Goal: Transaction & Acquisition: Purchase product/service

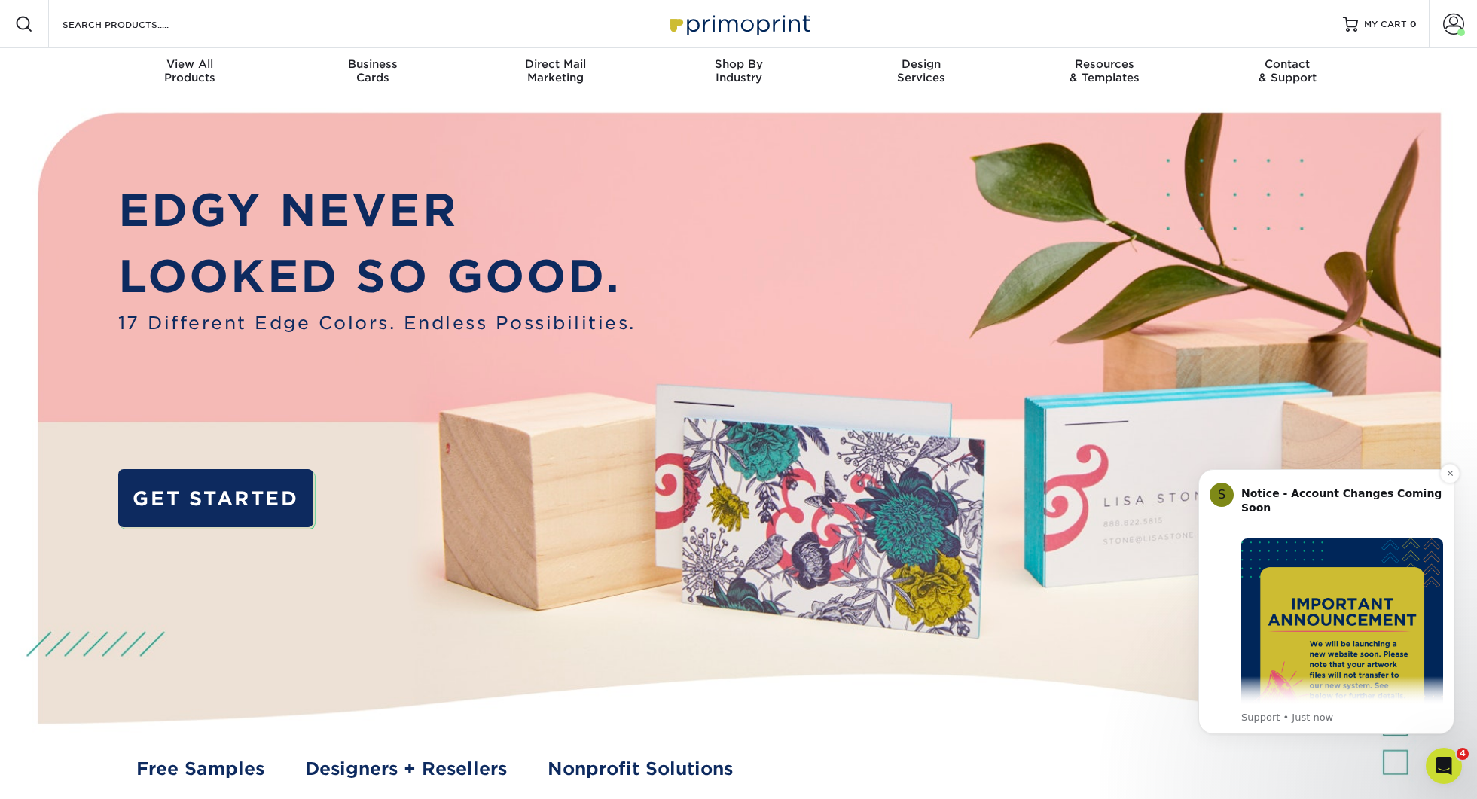
click at [1367, 607] on img "Message content" at bounding box center [1342, 640] width 202 height 202
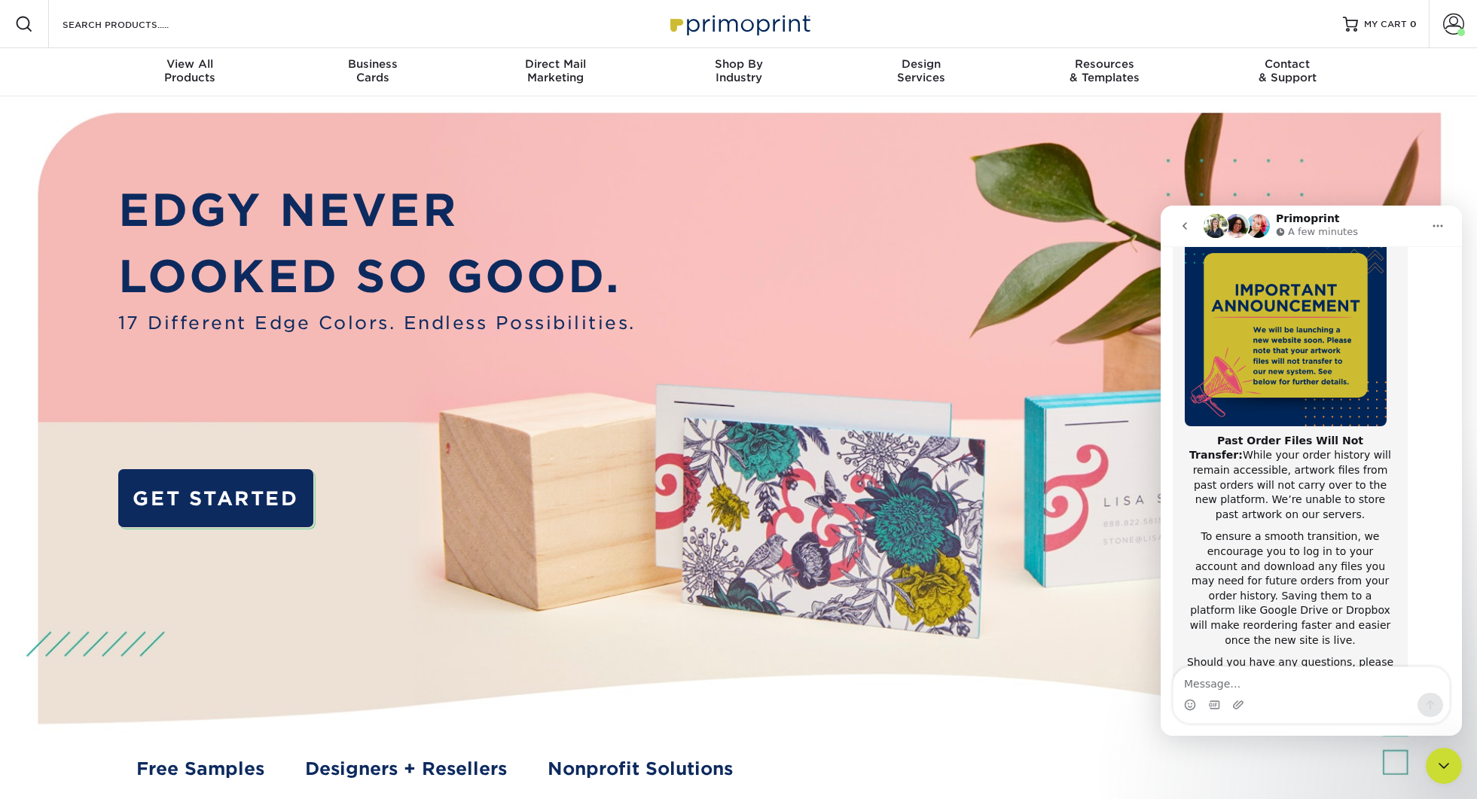
scroll to position [202, 0]
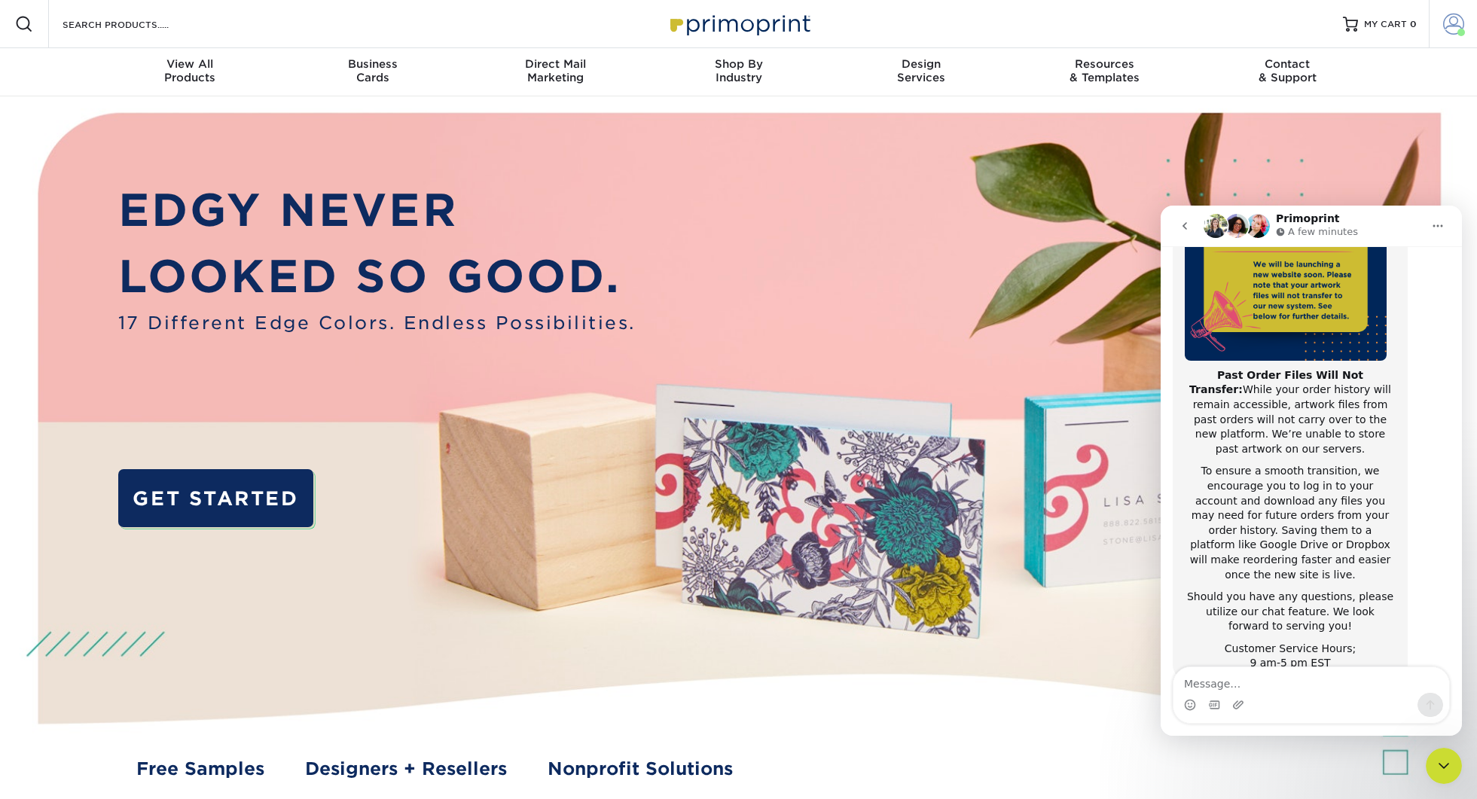
click at [1454, 29] on span at bounding box center [1453, 24] width 21 height 21
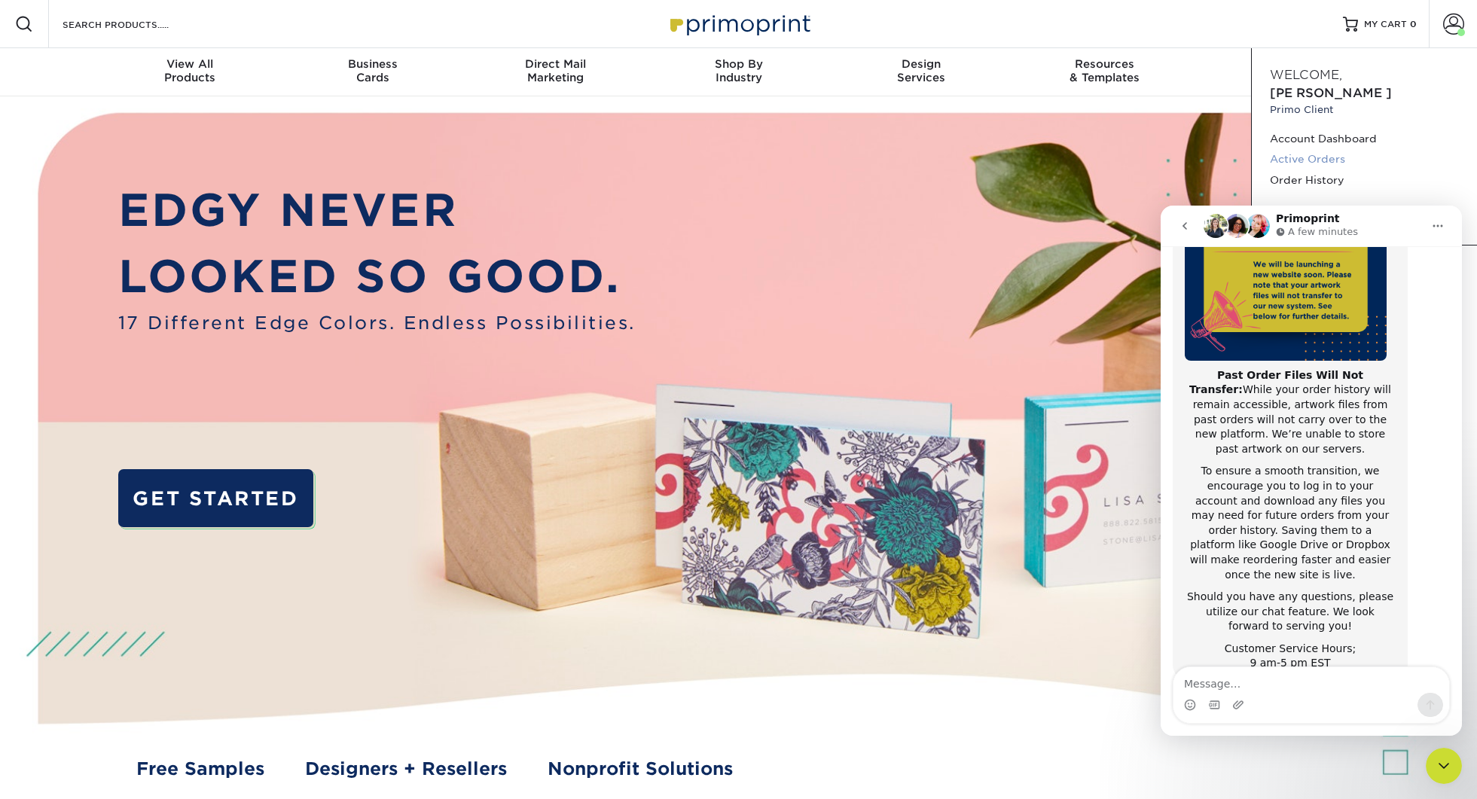
click at [1311, 149] on link "Active Orders" at bounding box center [1364, 159] width 189 height 20
click at [1305, 170] on link "Order History" at bounding box center [1364, 180] width 189 height 20
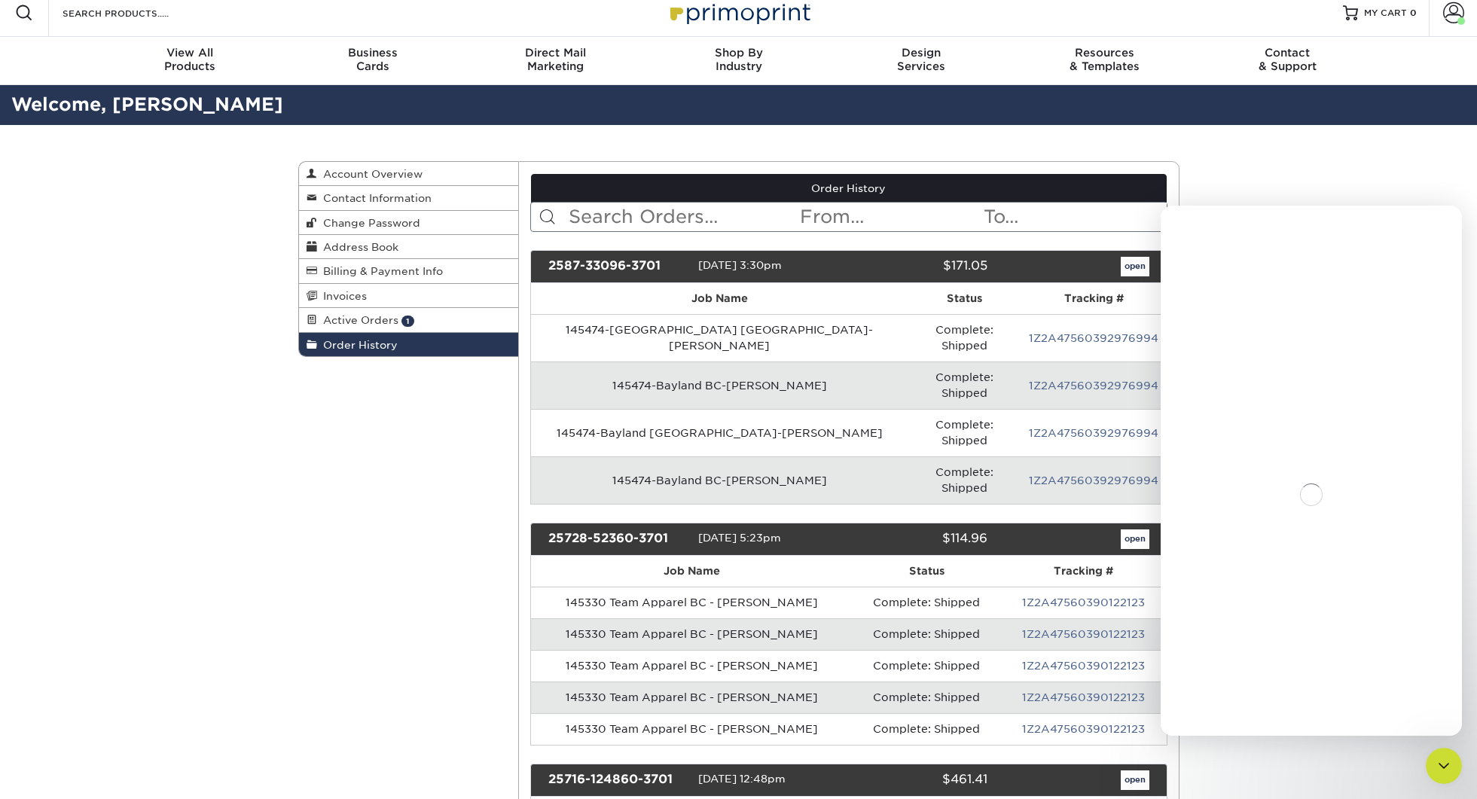
click at [616, 223] on input "text" at bounding box center [682, 217] width 231 height 29
type input "bay marine"
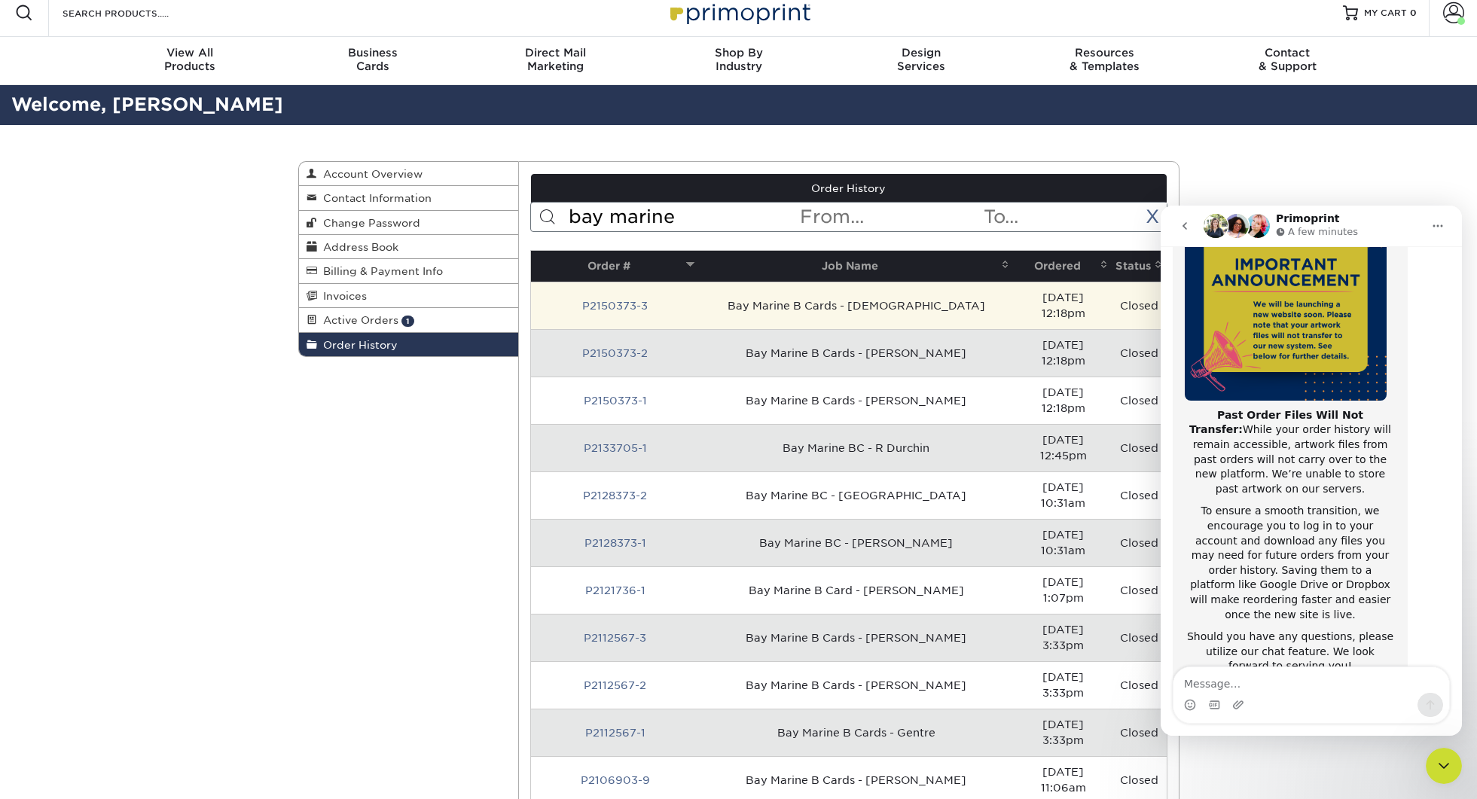
scroll to position [202, 0]
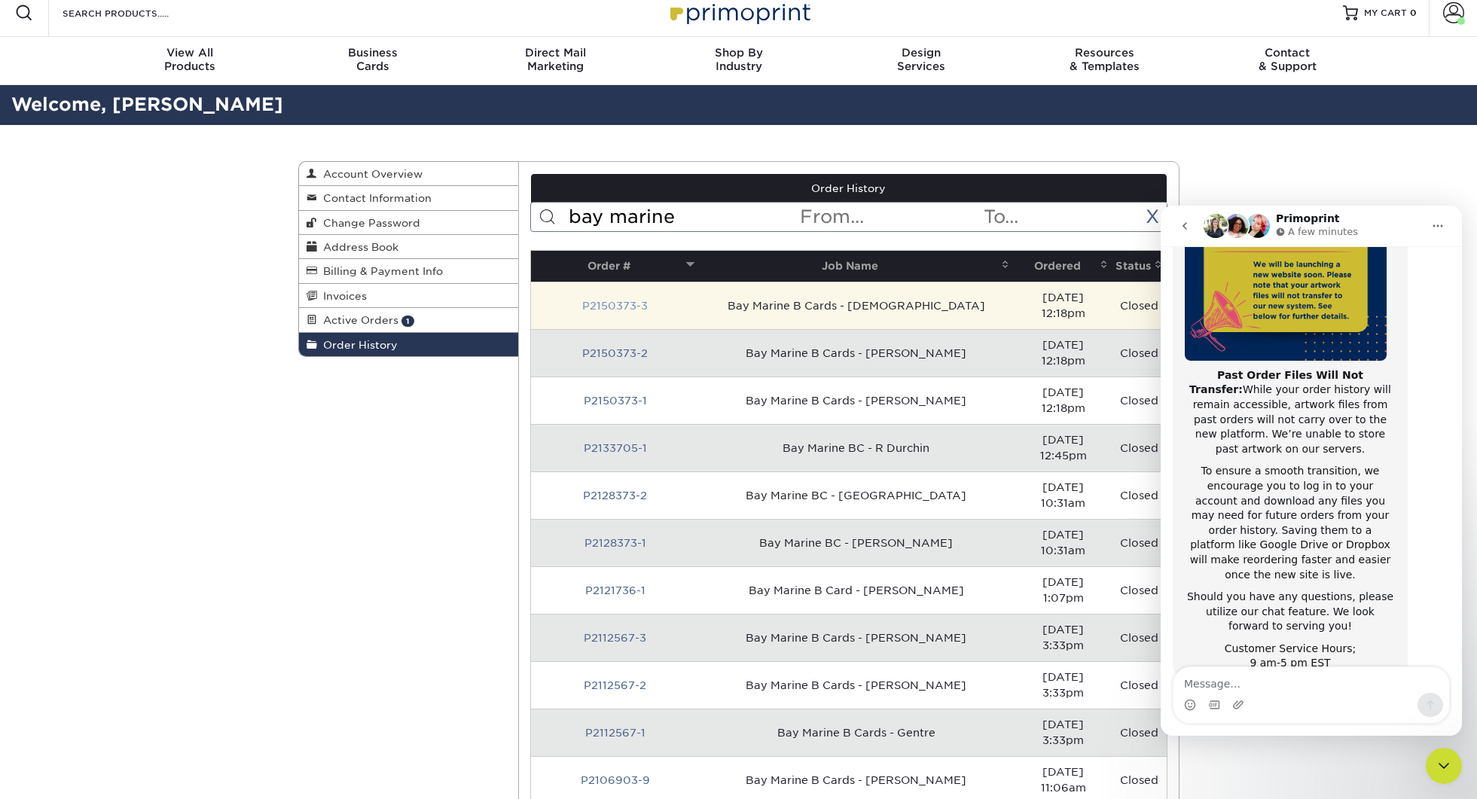
click at [582, 300] on link "P2150373-3" at bounding box center [615, 306] width 66 height 12
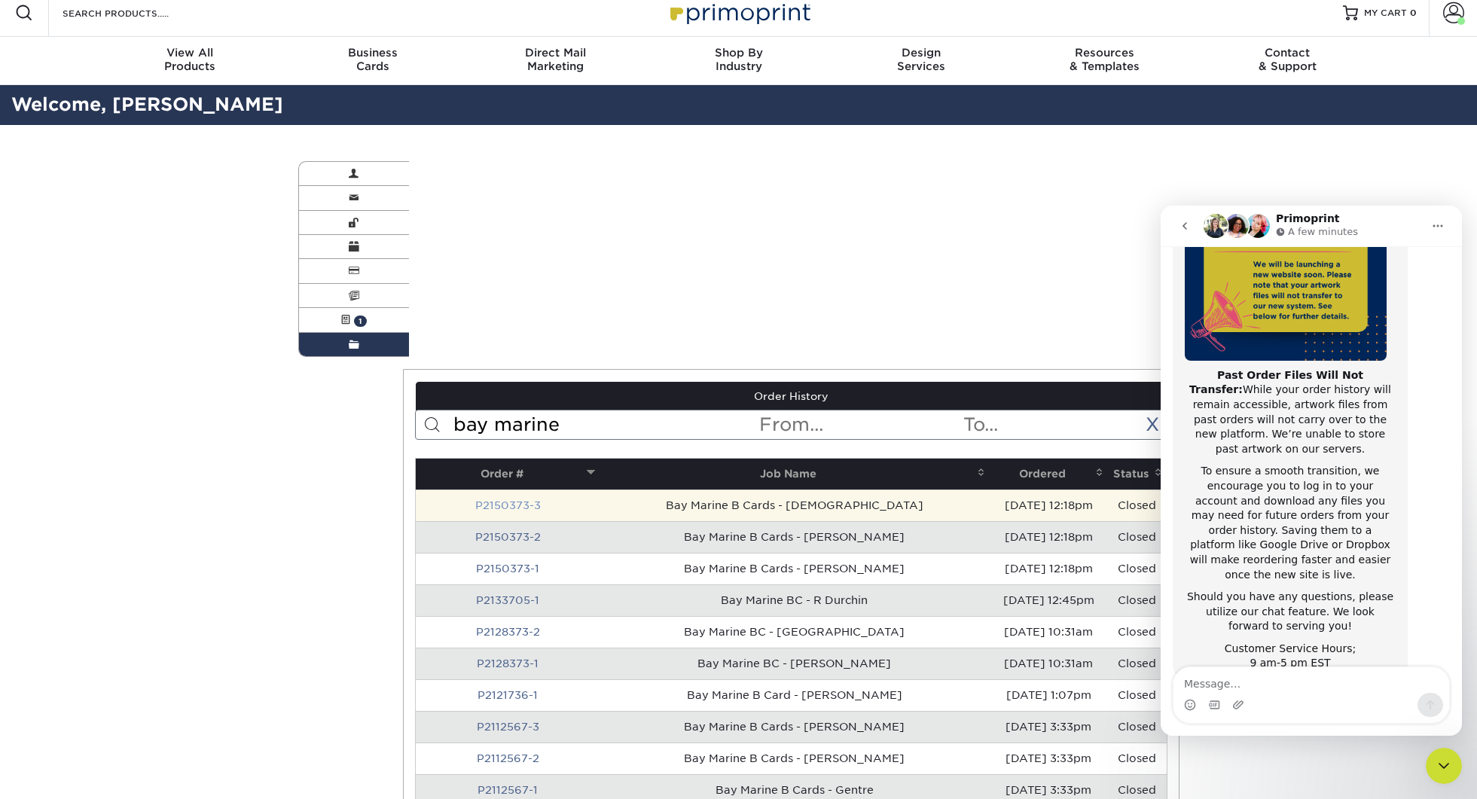
scroll to position [0, 0]
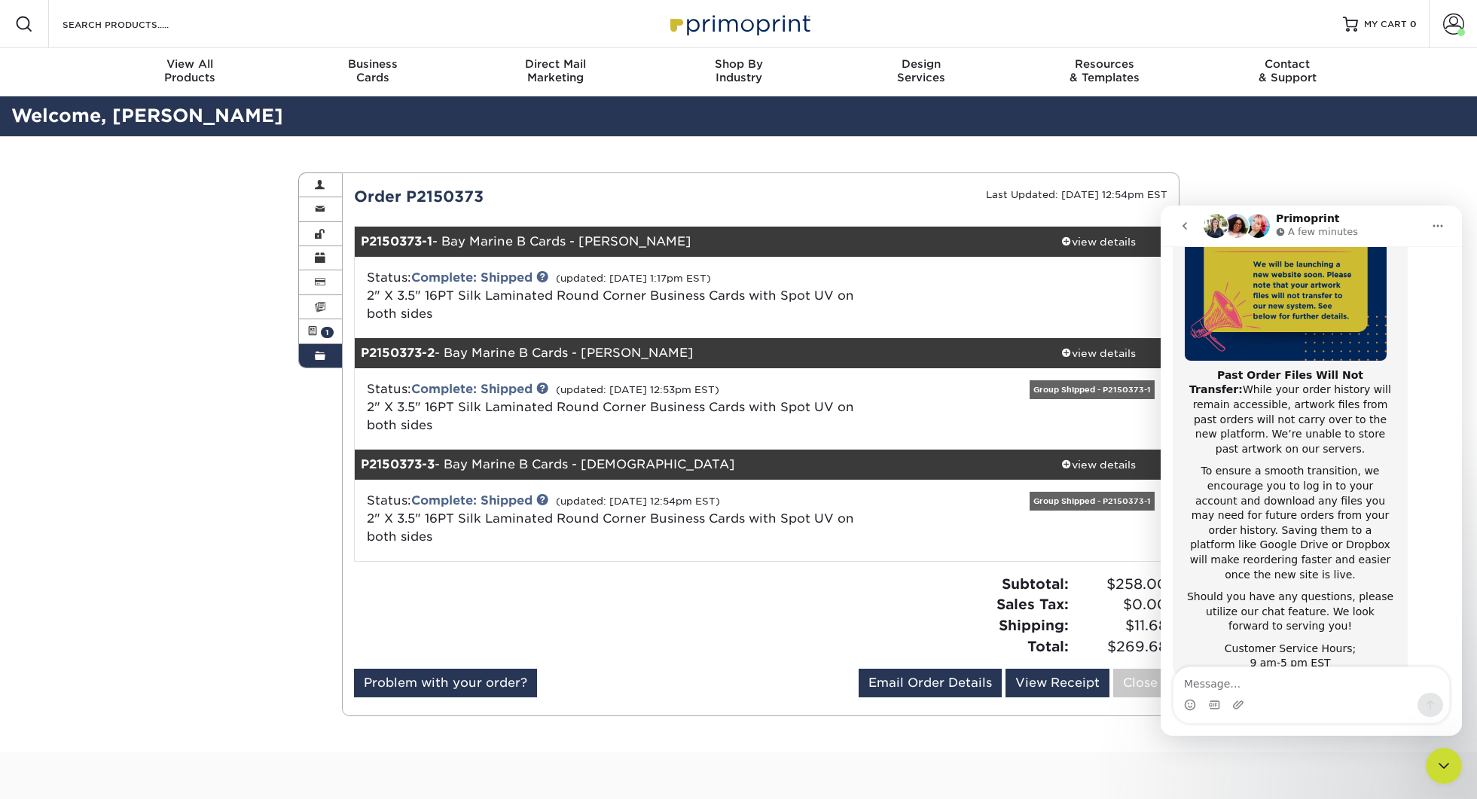
click at [1180, 220] on icon "go back" at bounding box center [1185, 226] width 12 height 12
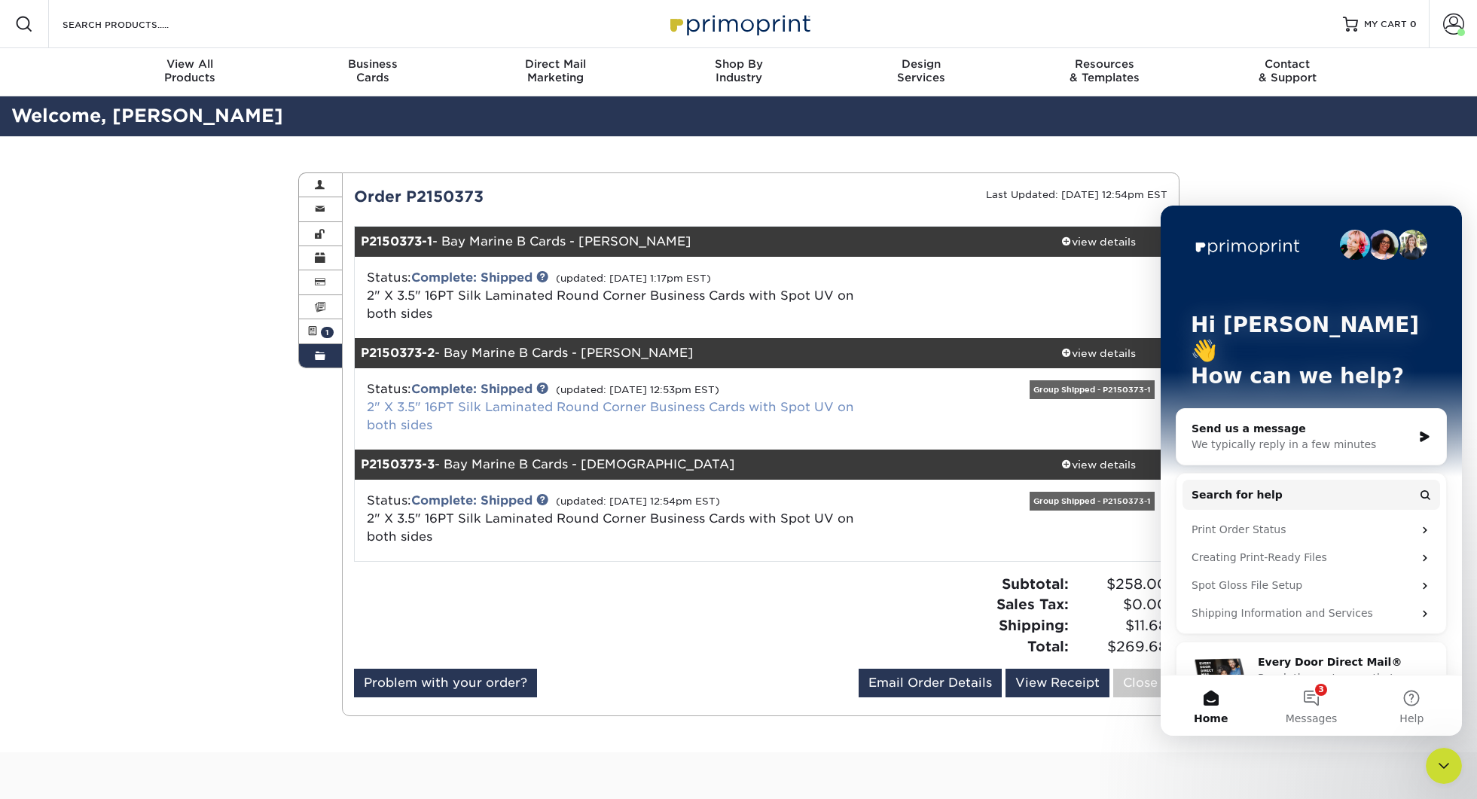
click at [522, 412] on link "2" X 3.5" 16PT Silk Laminated Round Corner Business Cards with Spot UV on both …" at bounding box center [610, 416] width 487 height 32
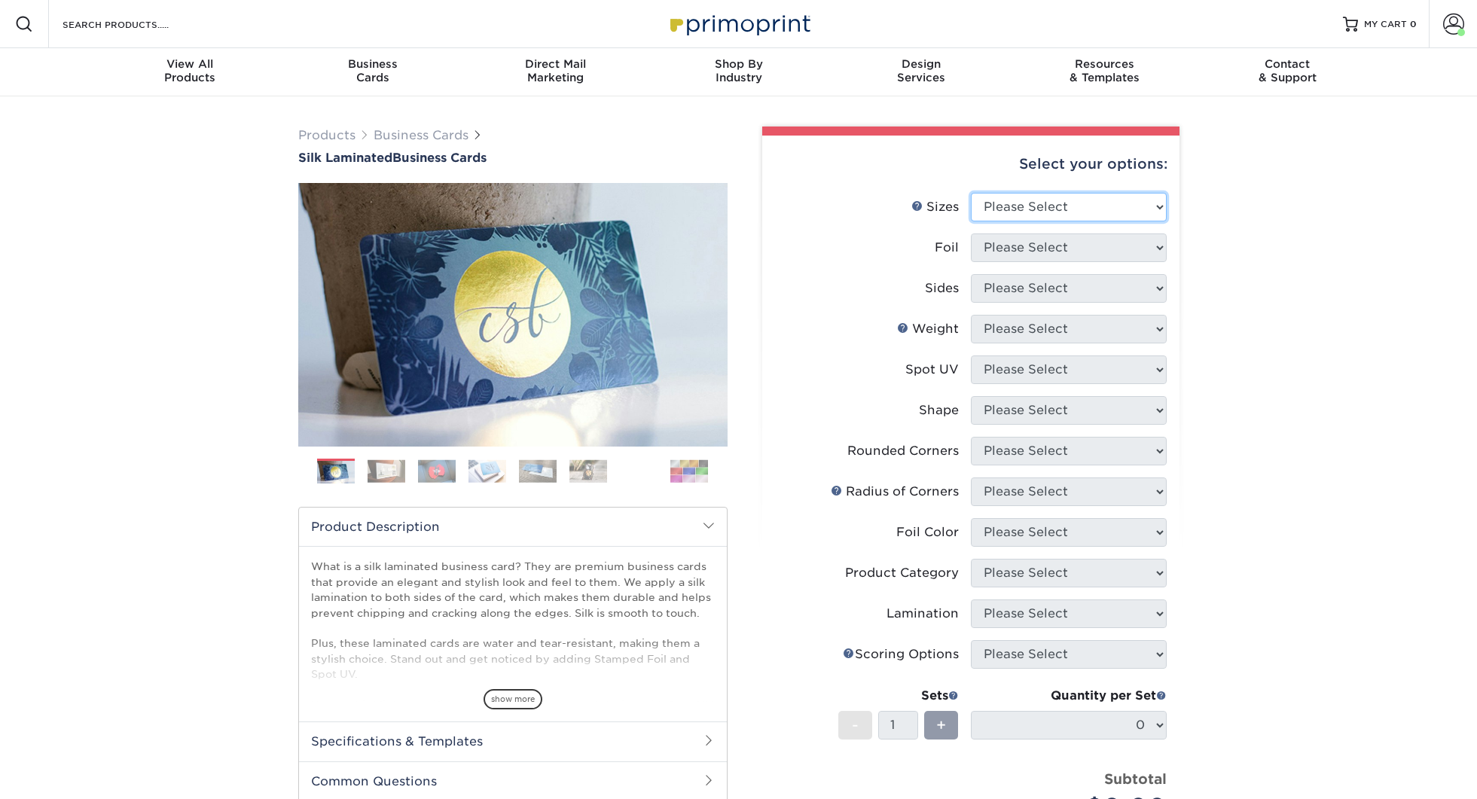
click at [1038, 197] on select "Please Select 1.5" x 3.5" - Mini 1.75" x 3.5" - Mini 2" x 2" - Square 2" x 3" -…" at bounding box center [1069, 207] width 196 height 29
select select "2.00x3.50"
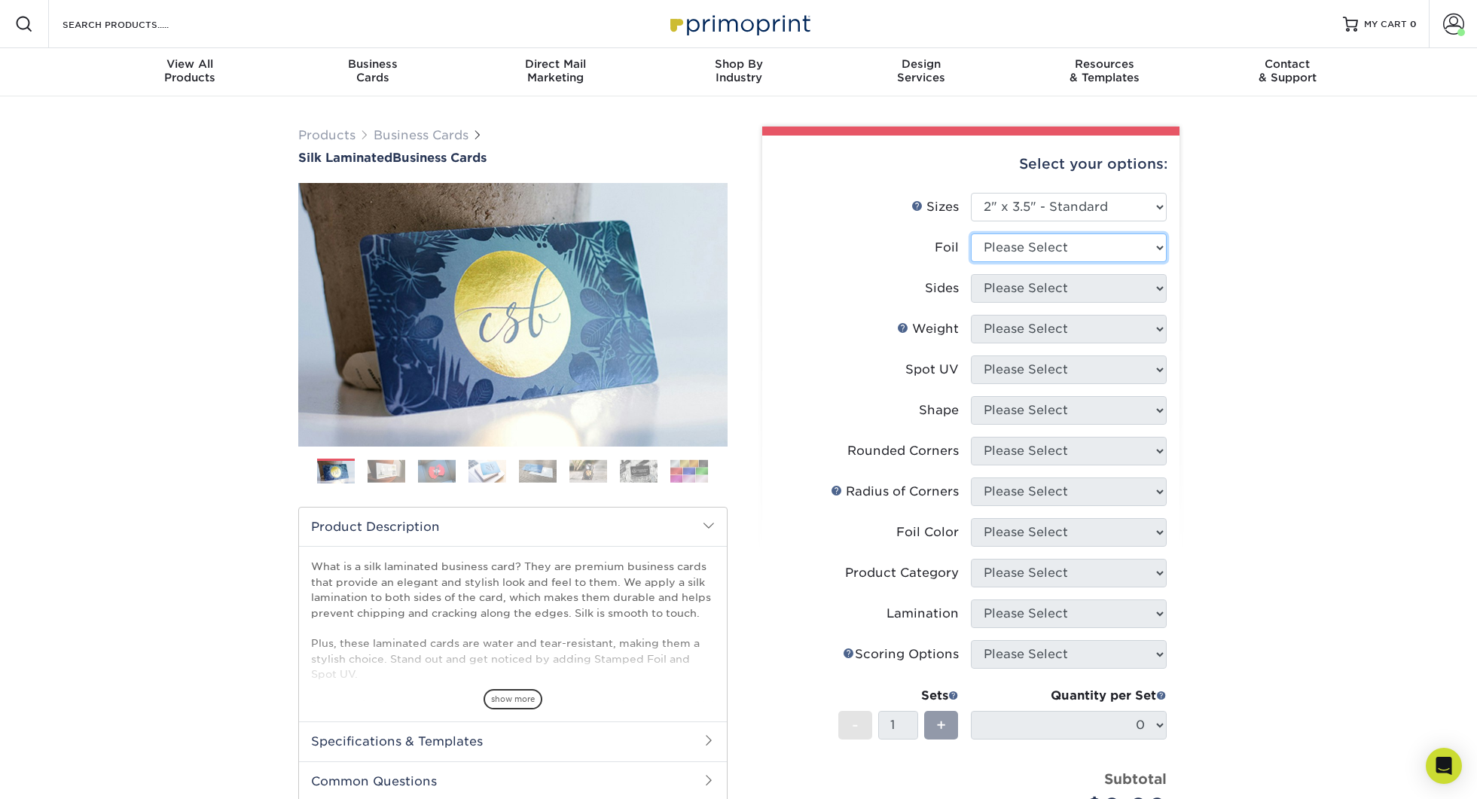
click at [1070, 246] on select "Please Select Yes No" at bounding box center [1069, 248] width 196 height 29
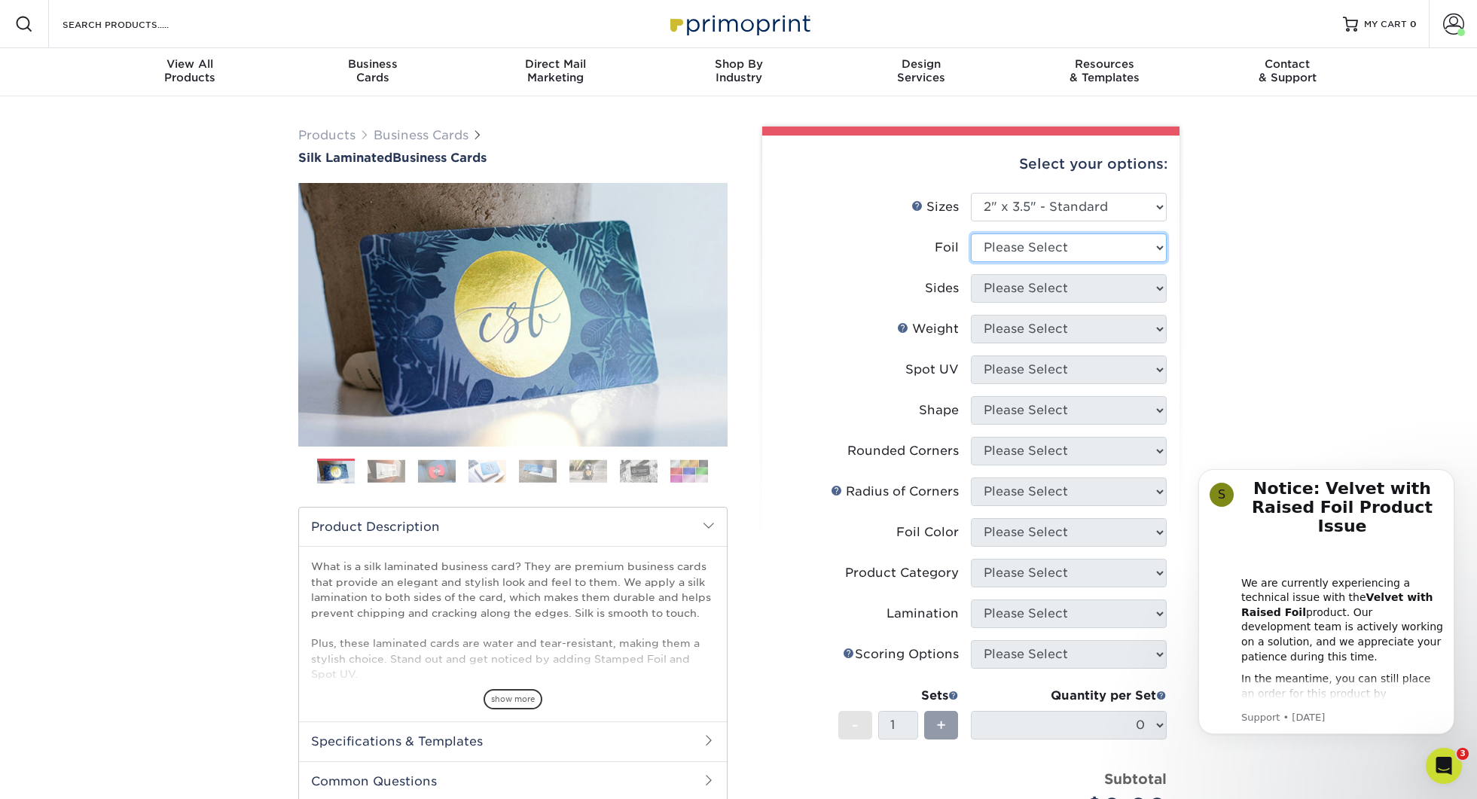
select select "0"
click at [1039, 290] on select "Please Select Print Both Sides Print Front Only" at bounding box center [1069, 288] width 196 height 29
select select "13abbda7-1d64-4f25-8bb2-c179b224825d"
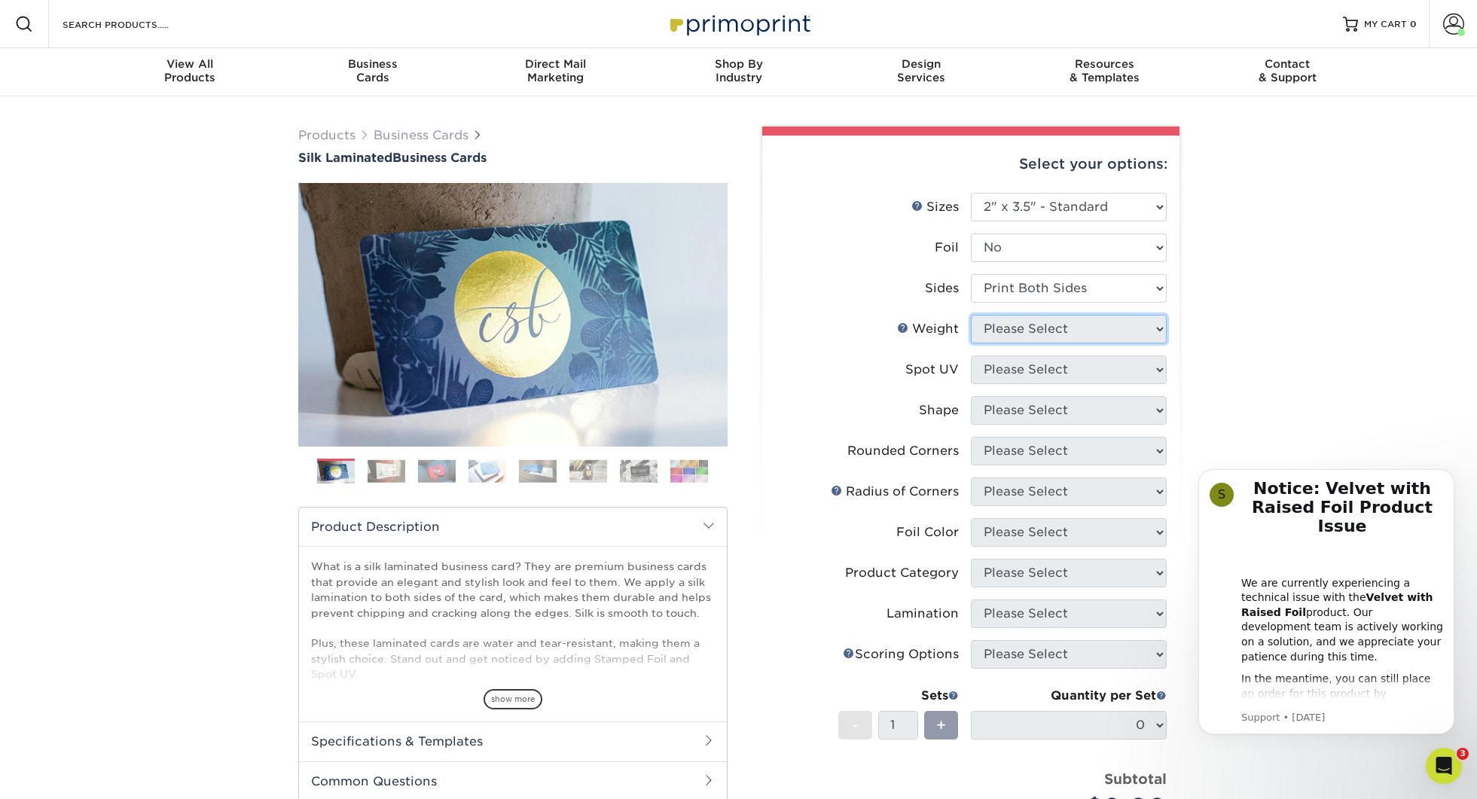
click at [1027, 334] on select "Please Select 16PT" at bounding box center [1069, 329] width 196 height 29
select select "16PT"
click at [1451, 475] on icon "Dismiss notification" at bounding box center [1449, 473] width 5 height 5
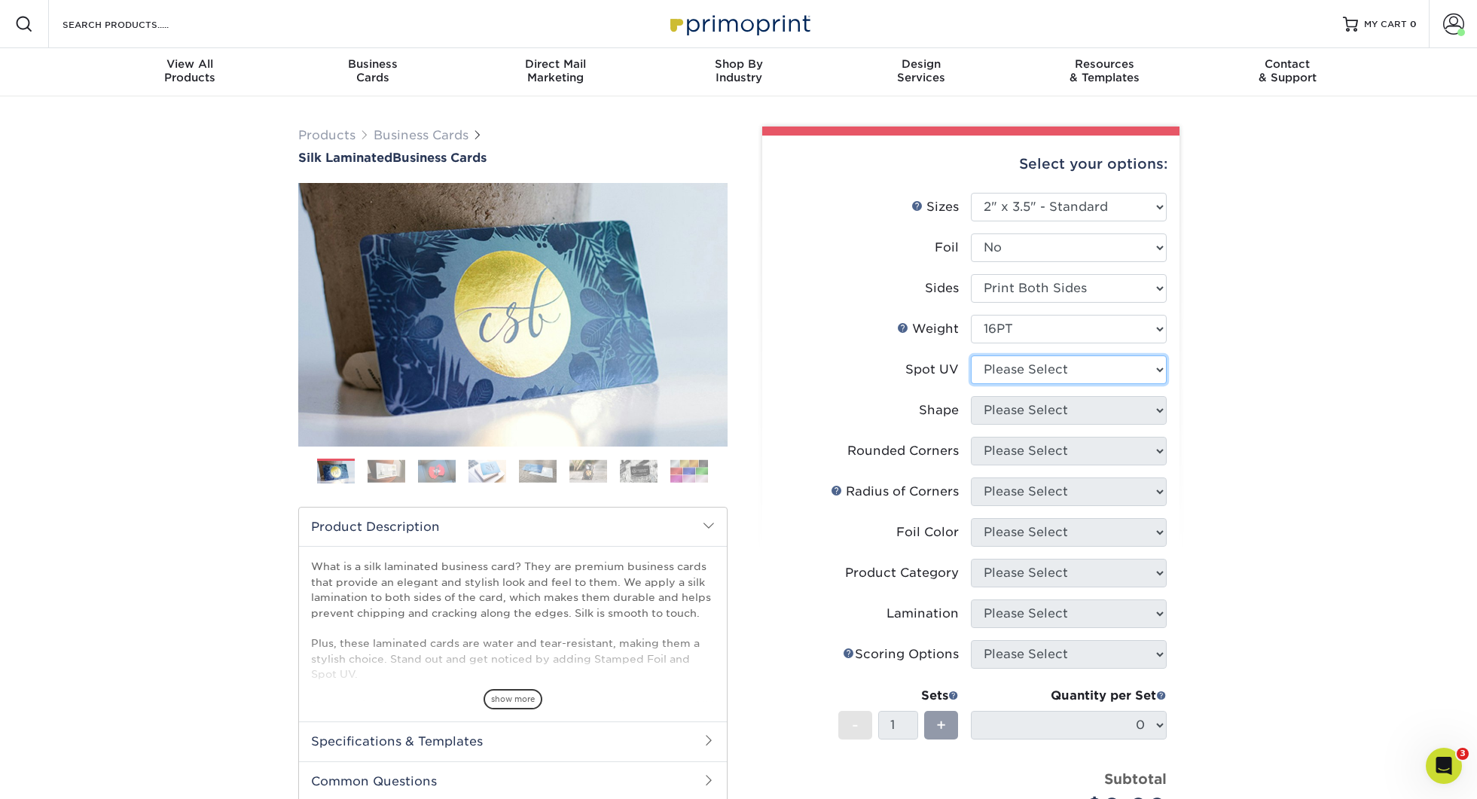
click at [1064, 371] on select "Please Select No Spot UV Front and Back (Both Sides) Front Only Back Only" at bounding box center [1069, 370] width 196 height 29
select select "0"
click at [1042, 401] on select "Please Select Standard" at bounding box center [1069, 410] width 196 height 29
select select "standard"
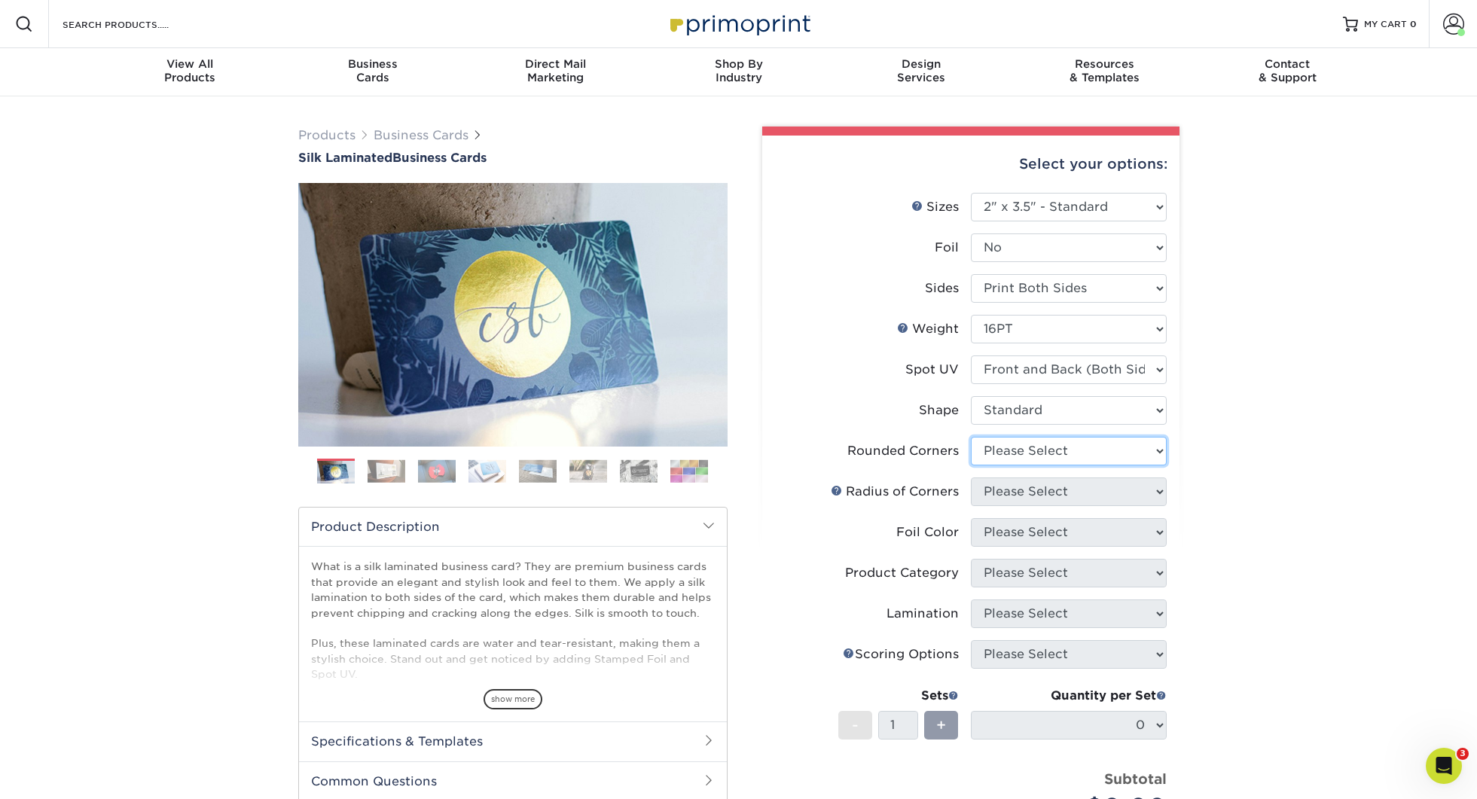
click at [1051, 450] on select "Please Select Yes - Round 2 Corners Yes - Round 4 Corners No" at bounding box center [1069, 451] width 196 height 29
select select "7672df9e-0e0a-464d-8e1f-920c575e4da3"
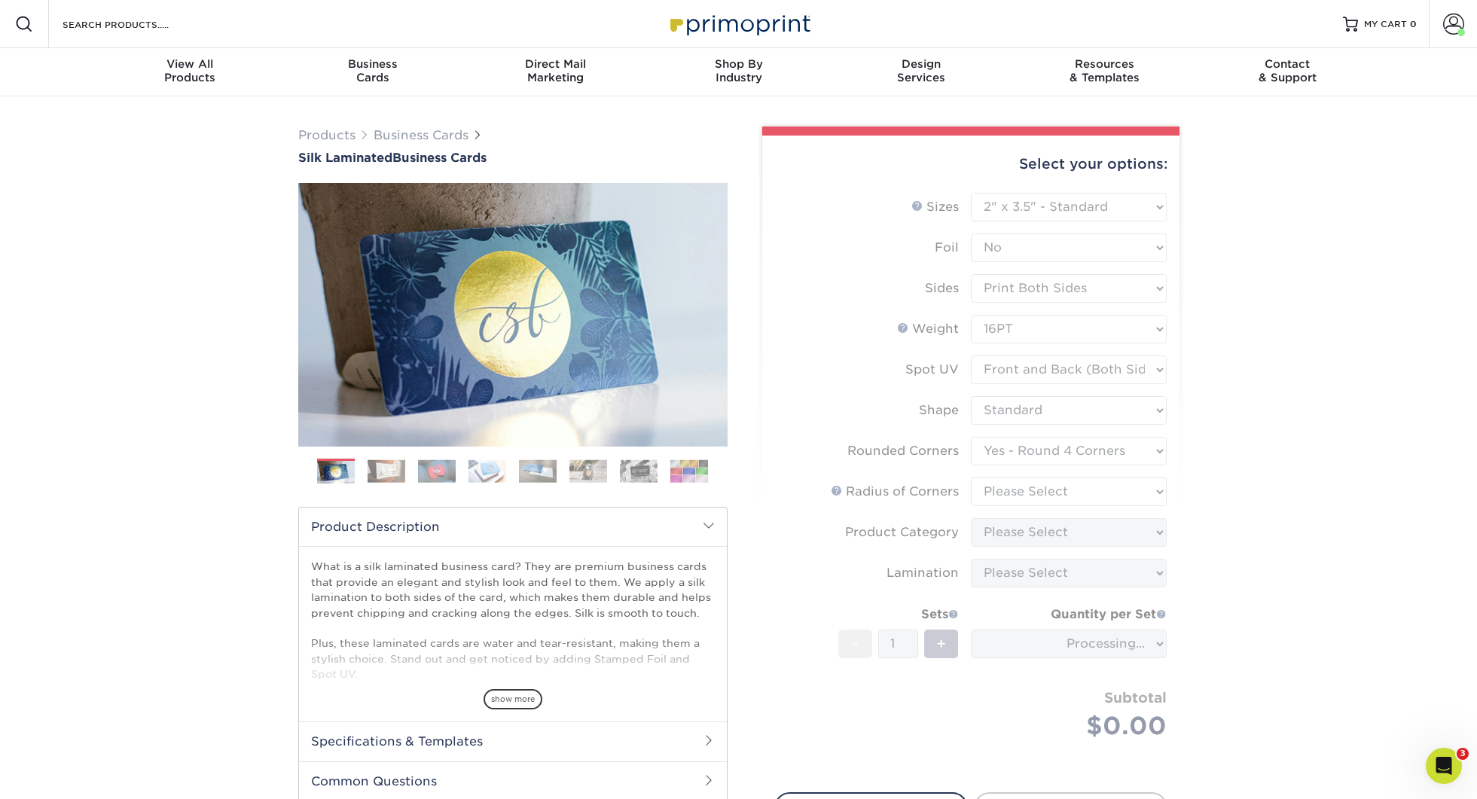
click at [1024, 494] on form "Sizes Help Sizes Please Select 1.5" x 3.5" - Mini 1.75" x 3.5" - Mini 2" x 2" -…" at bounding box center [970, 484] width 393 height 582
click at [1024, 490] on form "Sizes Help Sizes Please Select 1.5" x 3.5" - Mini 1.75" x 3.5" - Mini 2" x 2" -…" at bounding box center [970, 484] width 393 height 582
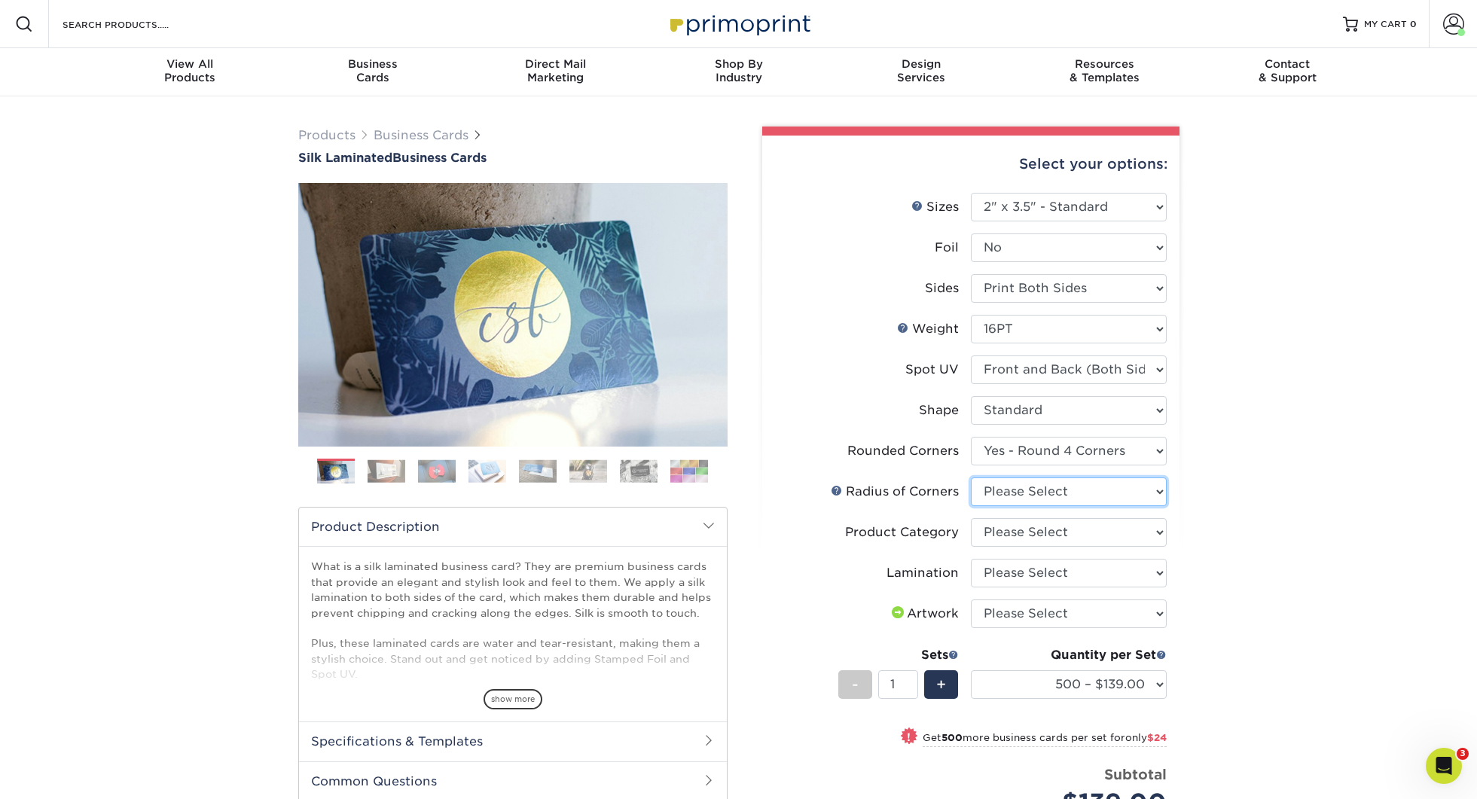
click at [1024, 490] on select "Please Select Rounded 1/8" Rounded 1/4"" at bounding box center [1069, 492] width 196 height 29
select select "589680c7-ee9a-431b-9d12-d7aeb1386a97"
click at [1027, 527] on select "Please Select Business Cards" at bounding box center [1069, 532] width 196 height 29
select select "3b5148f1-0588-4f88-a218-97bcfdce65c1"
click at [1033, 570] on select "Please Select Silk" at bounding box center [1069, 573] width 196 height 29
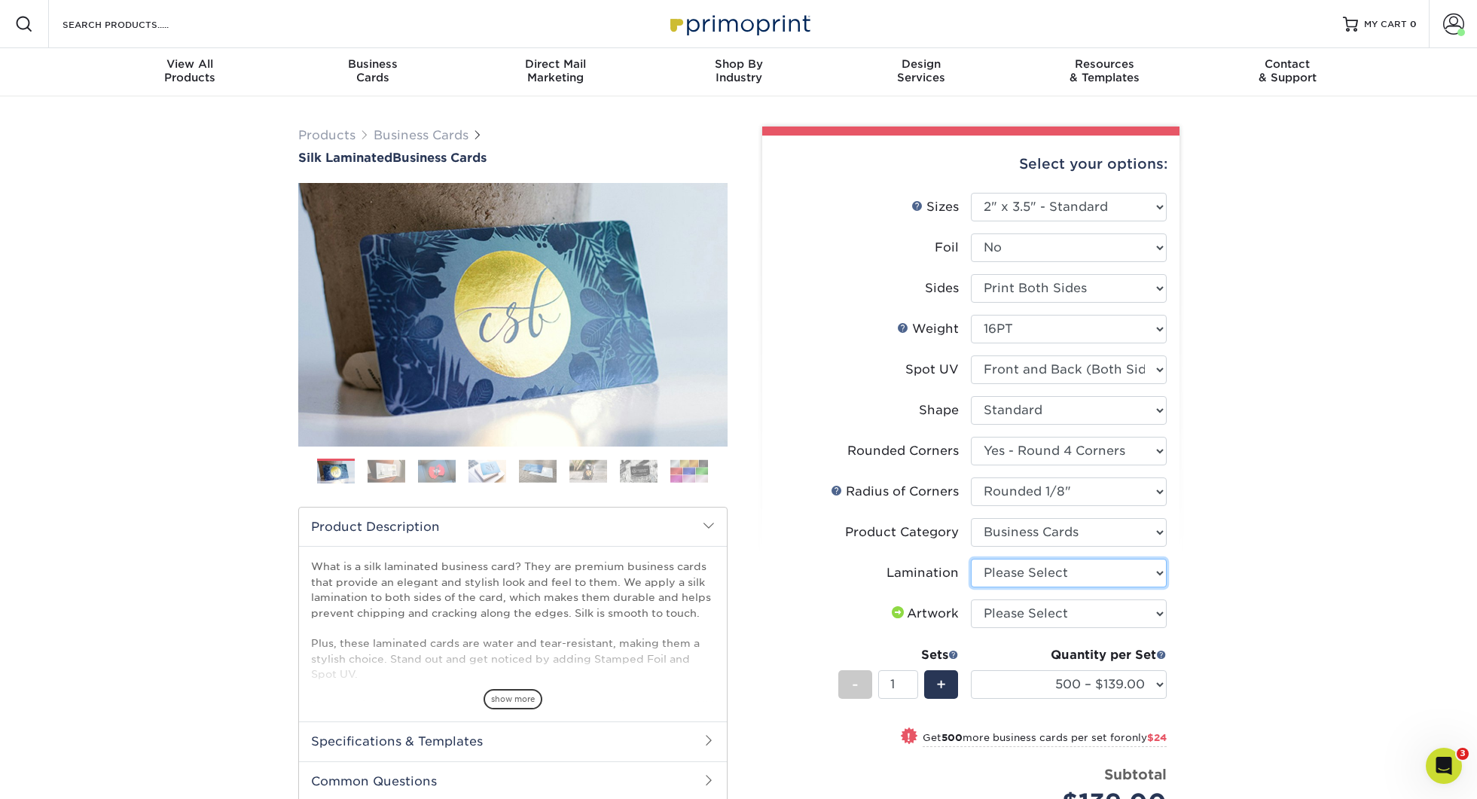
select select "ccacb42f-45f7-42d3-bbd3-7c8421cf37f0"
click at [1031, 607] on select "Please Select I will upload files I need a design - $100" at bounding box center [1069, 614] width 196 height 29
select select "upload"
click at [932, 676] on div "+" at bounding box center [941, 684] width 34 height 29
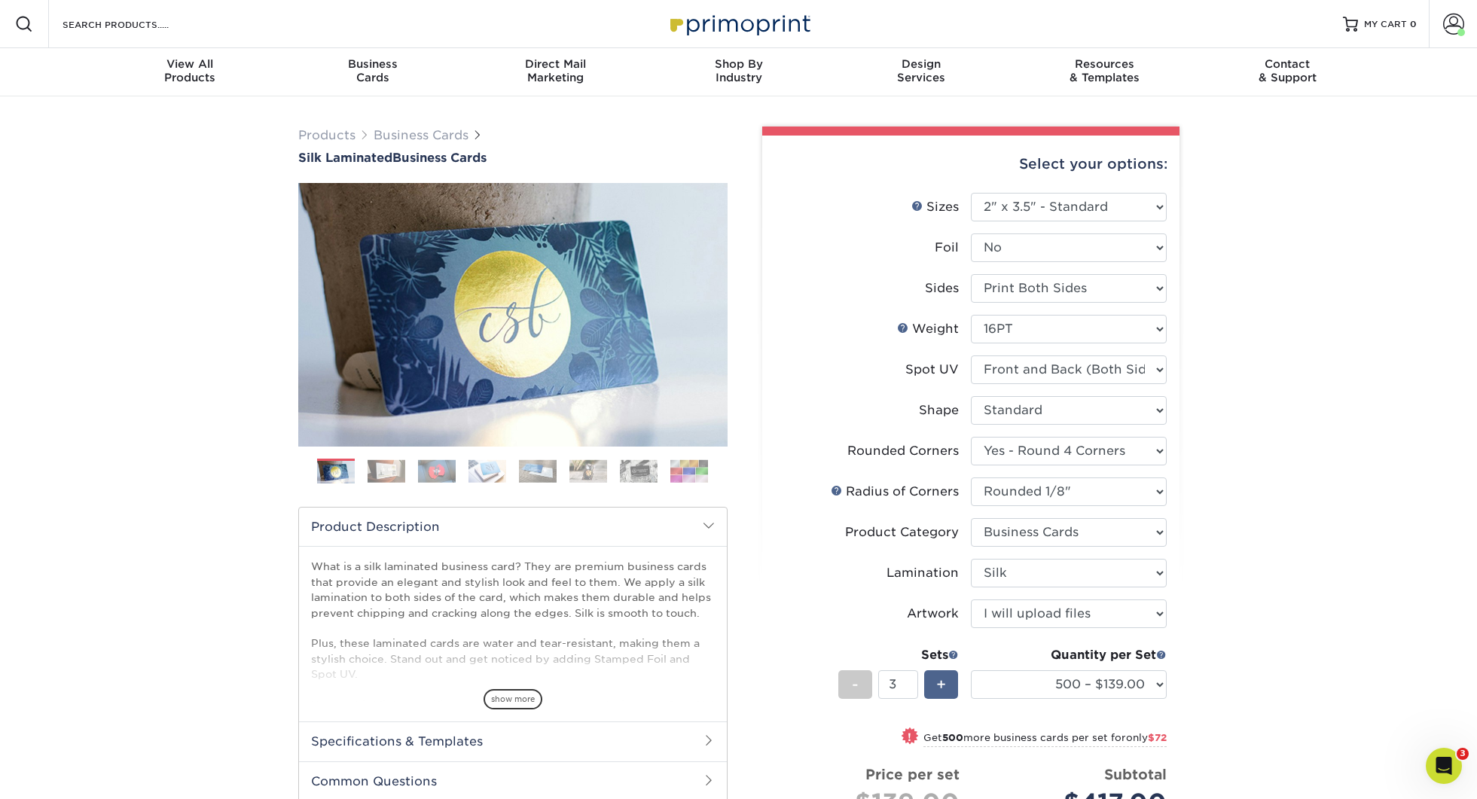
click at [932, 676] on div "+" at bounding box center [941, 684] width 34 height 29
click at [933, 676] on div "+" at bounding box center [941, 684] width 34 height 29
click at [932, 676] on div "+" at bounding box center [941, 684] width 34 height 29
click at [933, 676] on div "+" at bounding box center [941, 684] width 34 height 29
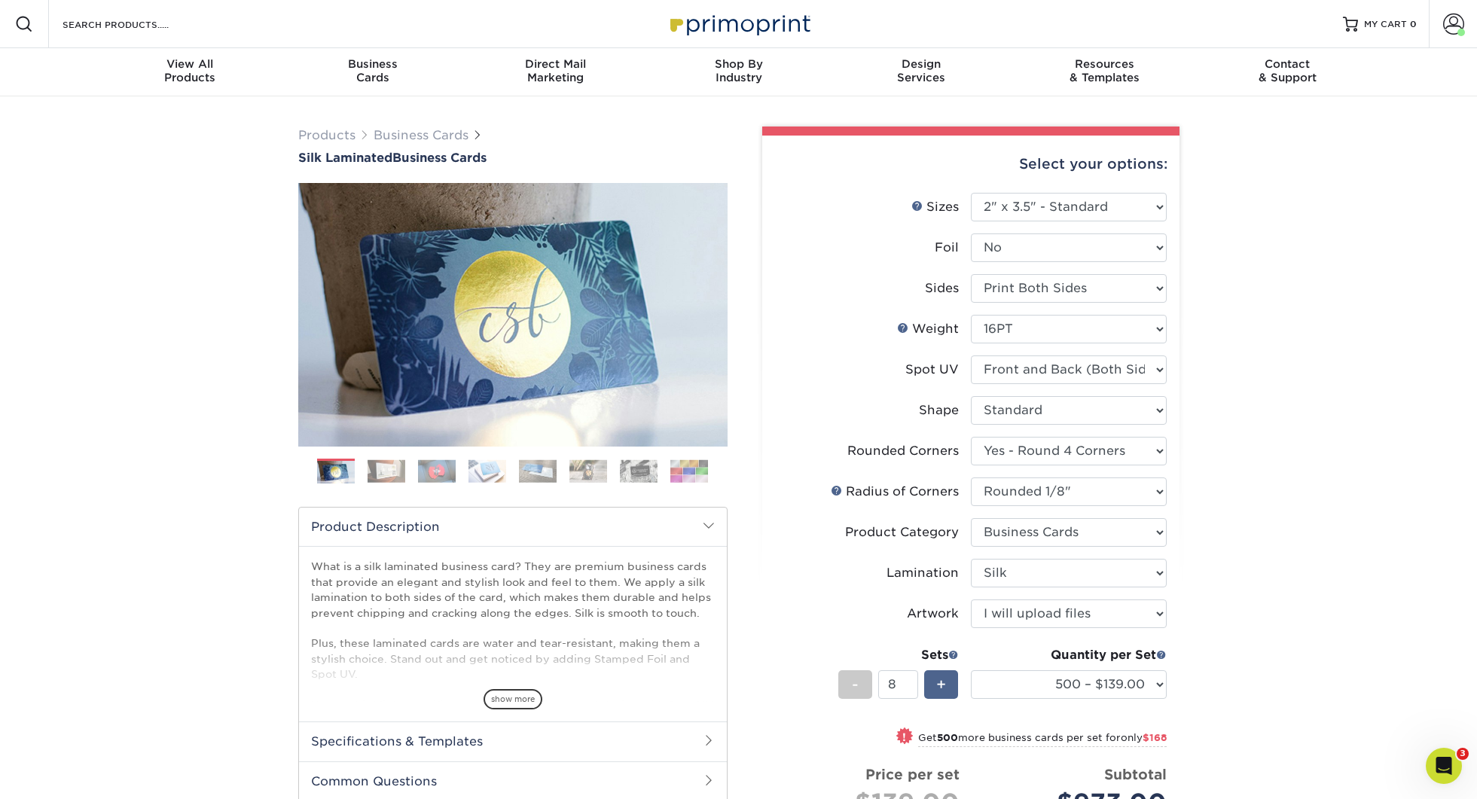
click at [933, 676] on div "+" at bounding box center [941, 684] width 34 height 29
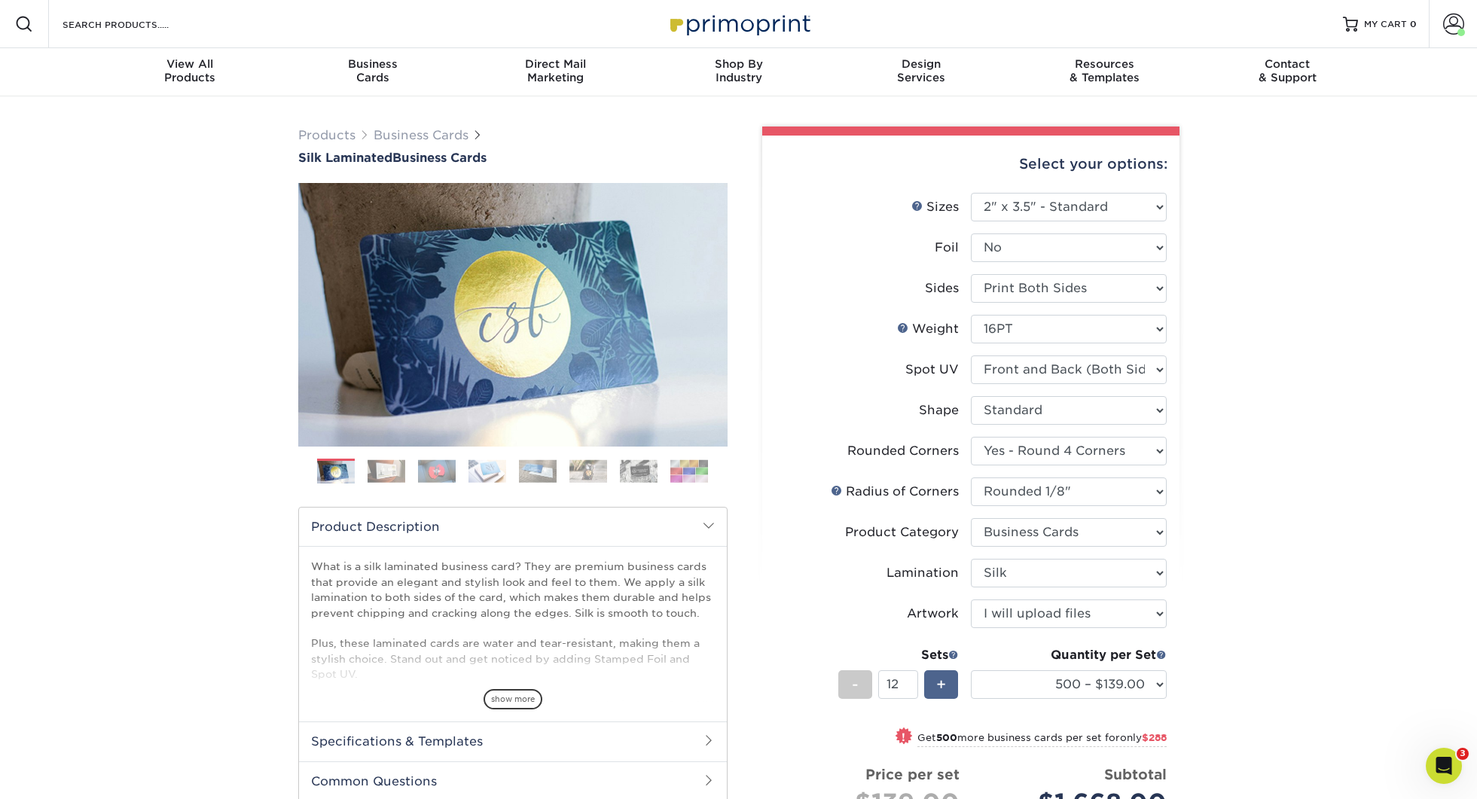
type input "13"
click at [1089, 682] on select "500 – $139.00 1000 – $163.00 2500 – $397.00 5000 – $670.00 10000 – $1223.00" at bounding box center [1069, 684] width 196 height 29
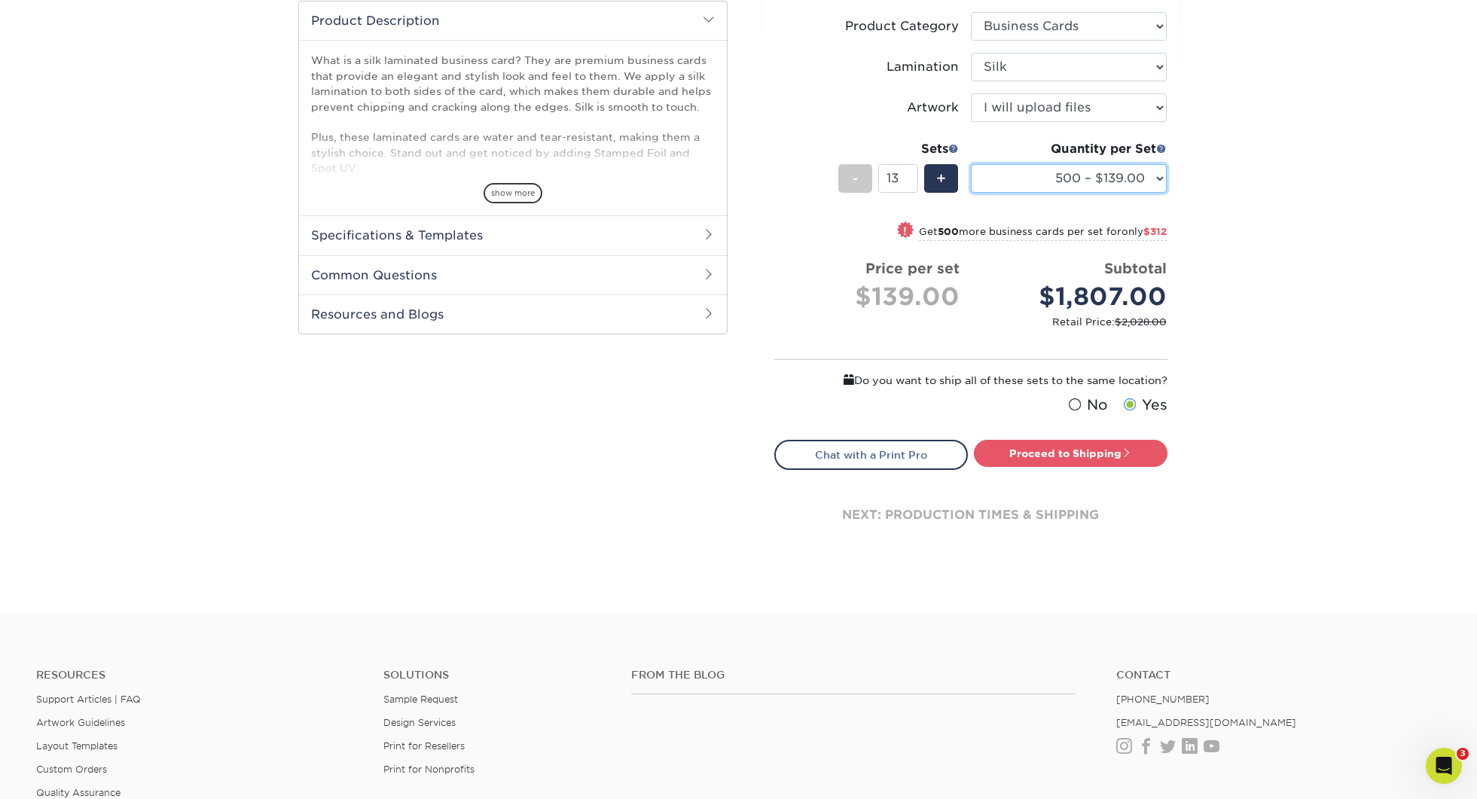
scroll to position [503, 0]
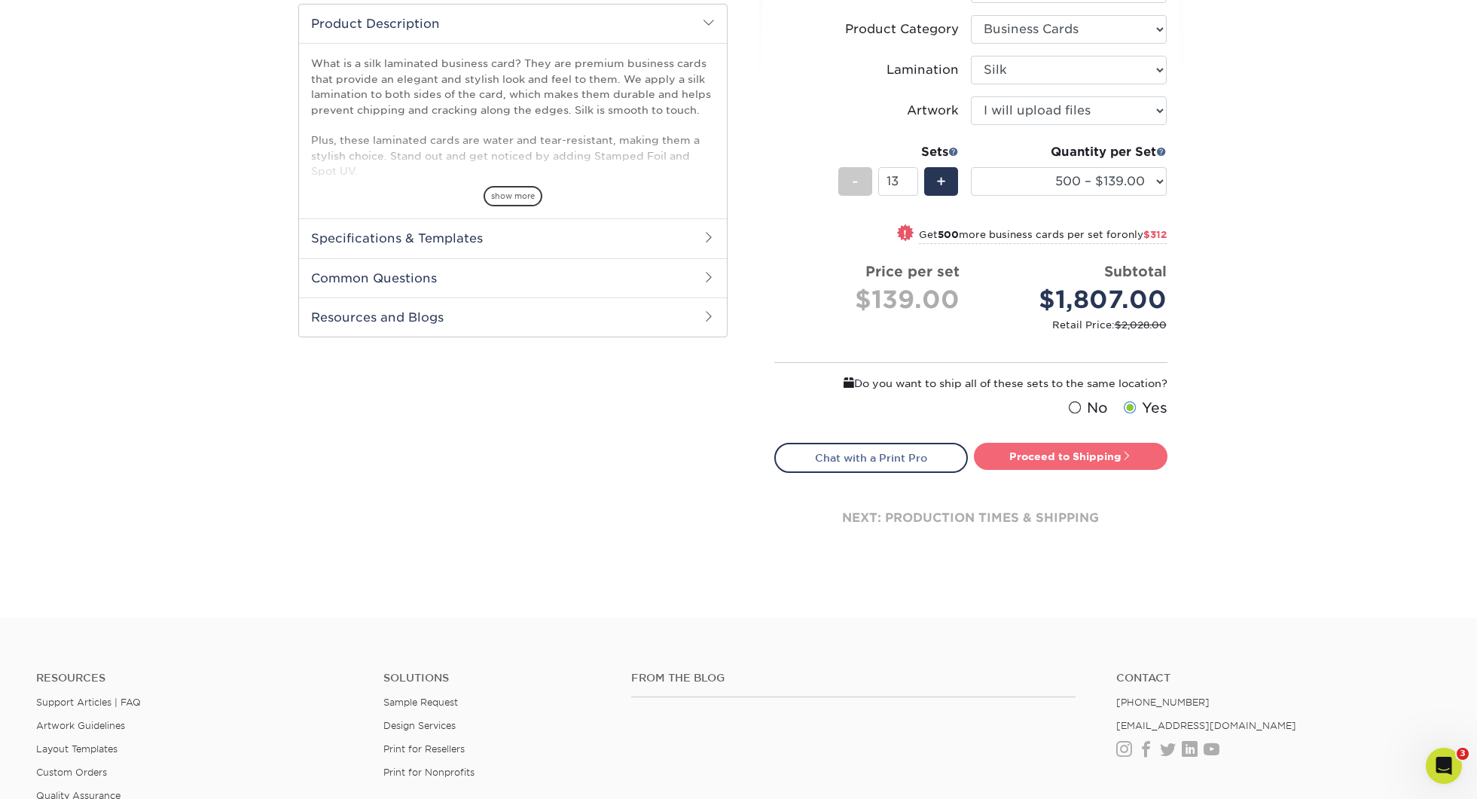
click at [1088, 457] on link "Proceed to Shipping" at bounding box center [1071, 456] width 194 height 27
type input "Set 1"
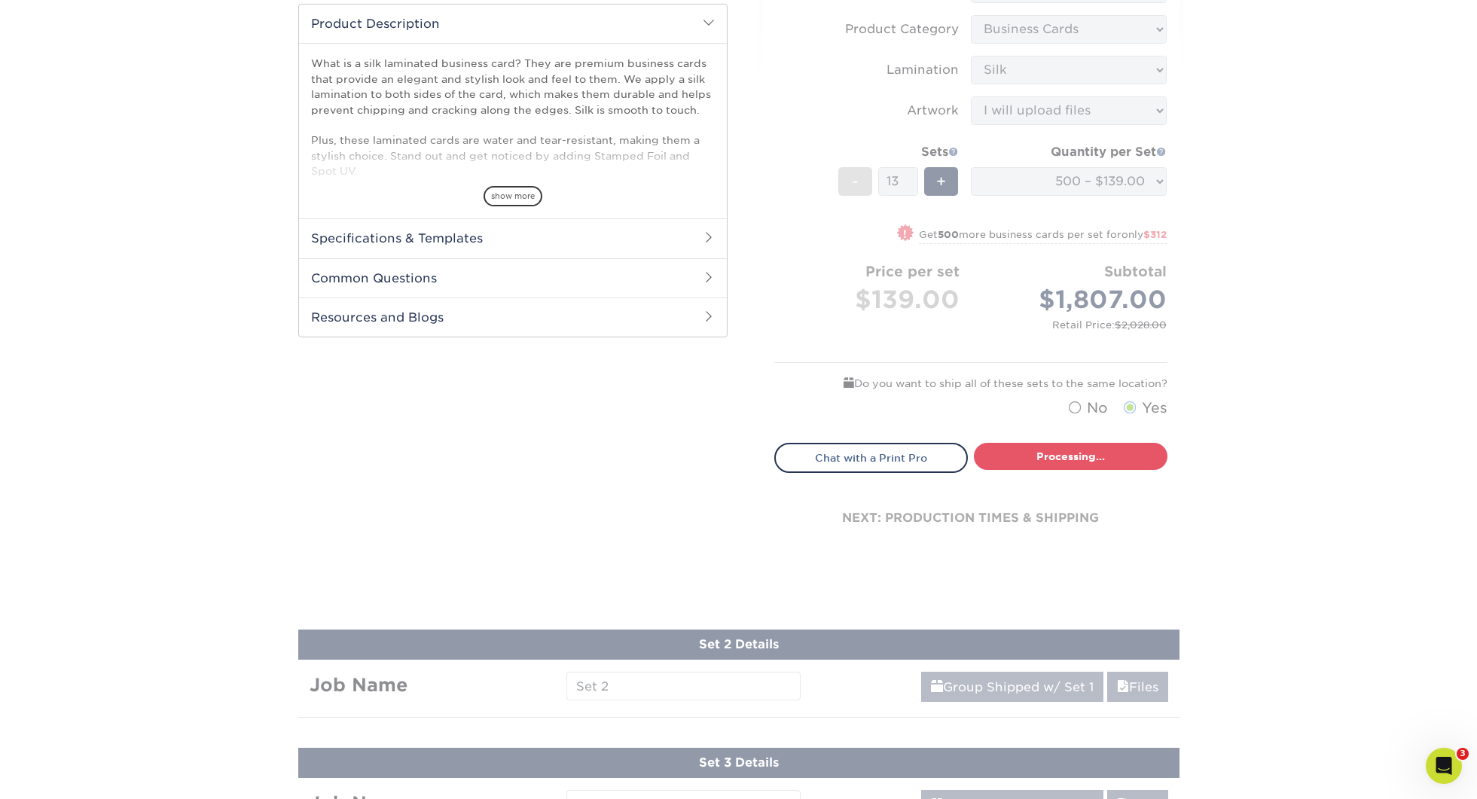
select select "24b86a38-505b-4ae3-9429-29aefd3b6f92"
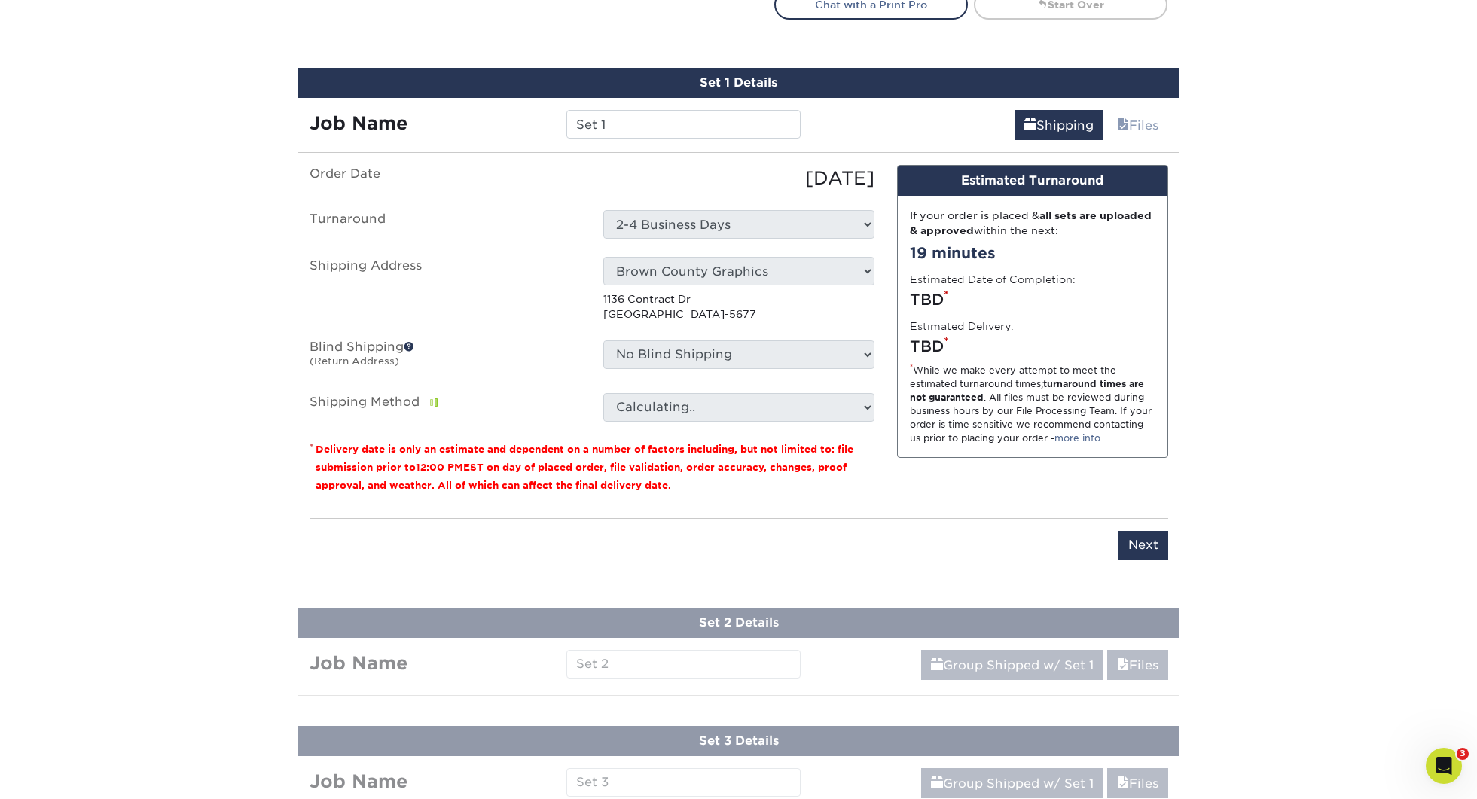
scroll to position [986, 0]
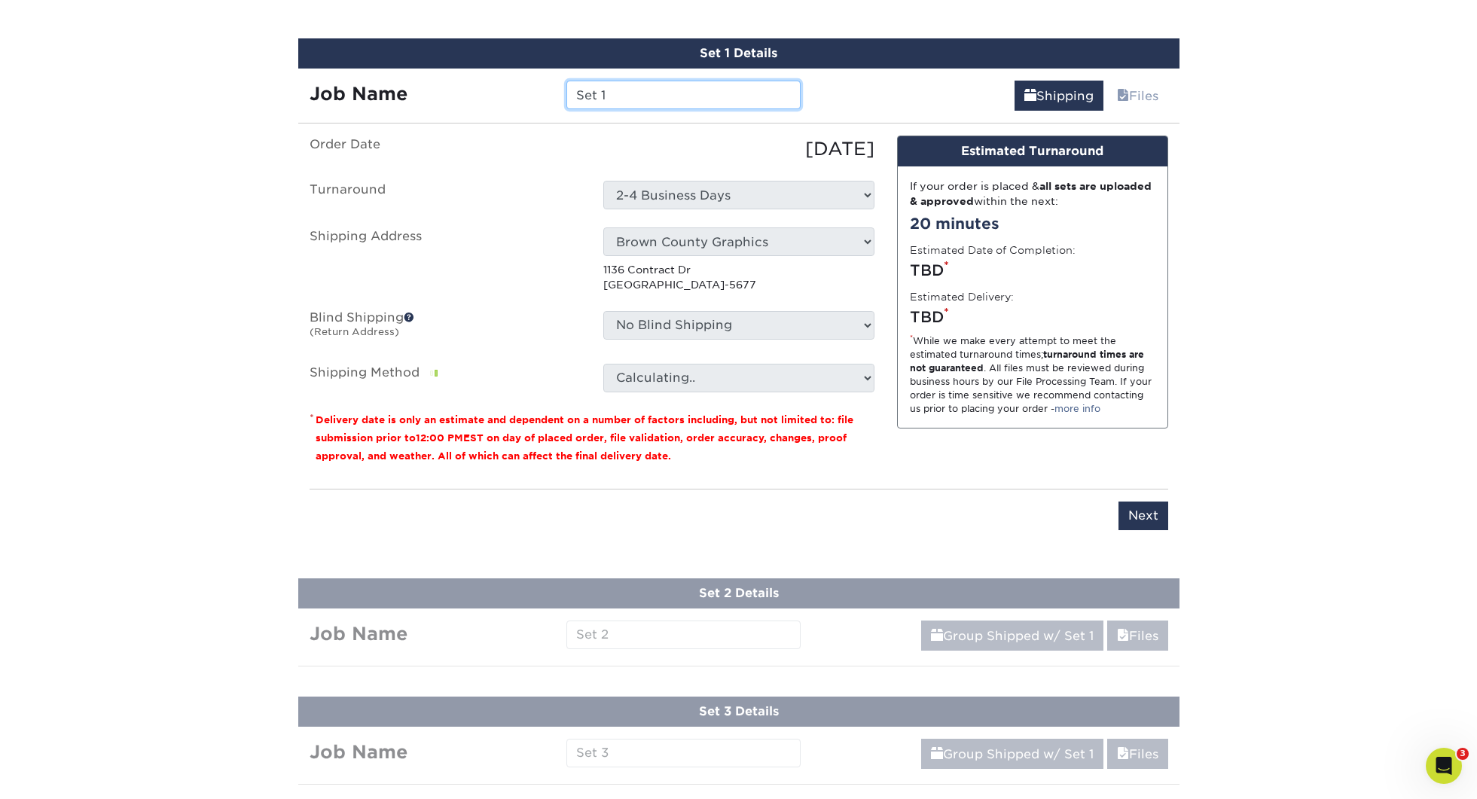
click at [613, 97] on input "Set 1" at bounding box center [683, 95] width 234 height 29
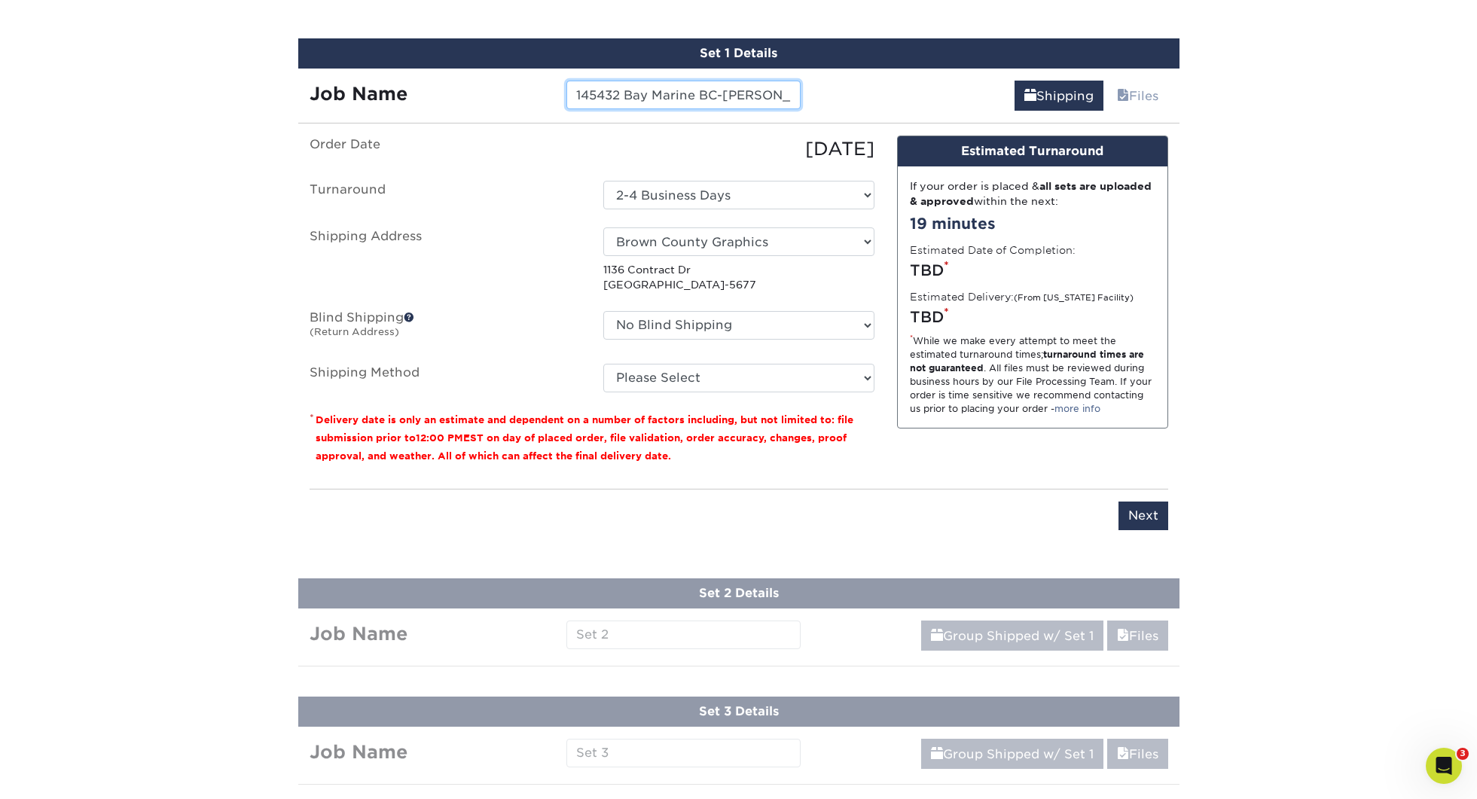
type input "145432 Bay Marine BC-[PERSON_NAME]"
click at [690, 385] on select "Please Select Ground Shipping (+$20.94) 3 Day Shipping Service (+$32.21) 2 Day …" at bounding box center [738, 378] width 271 height 29
select select "03"
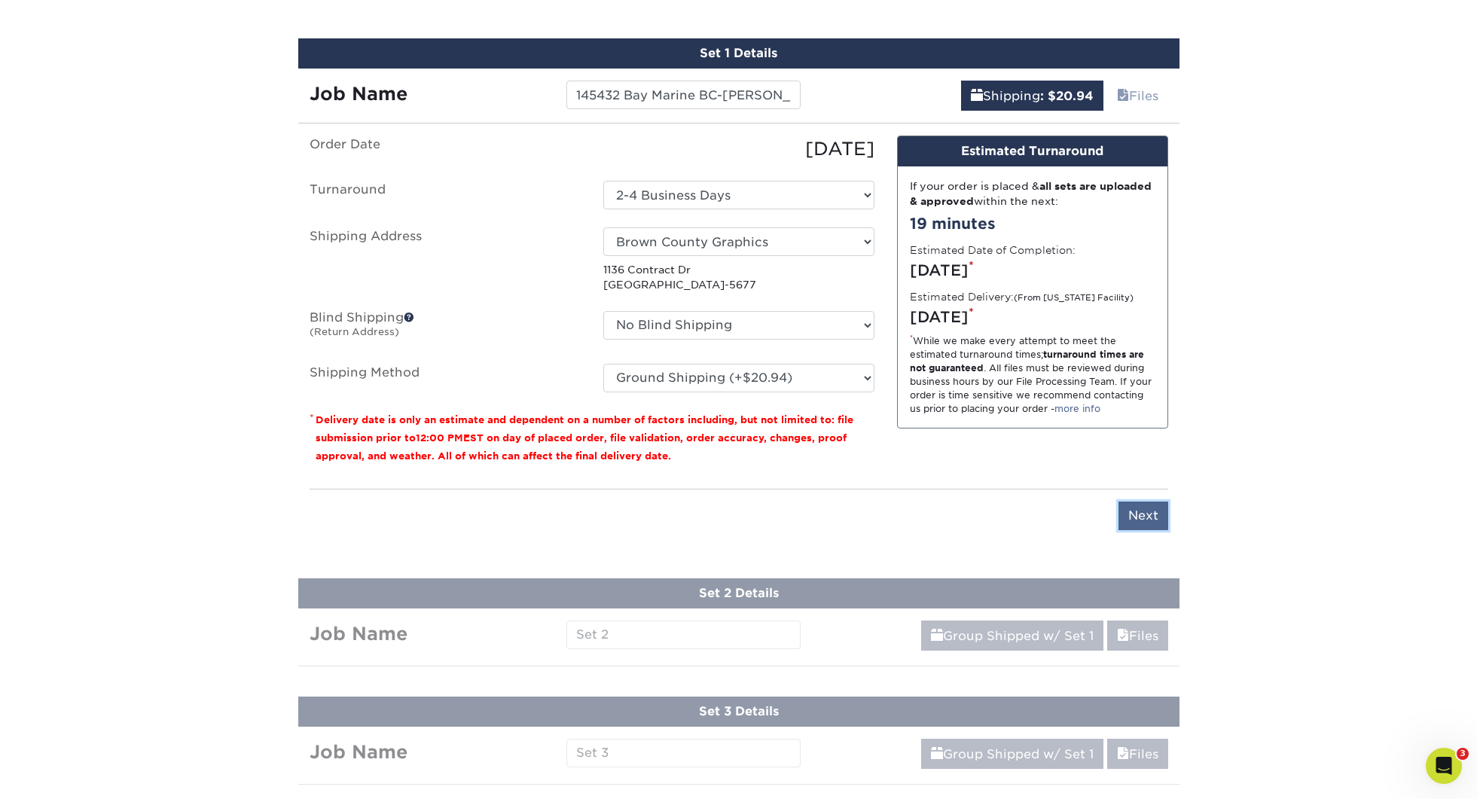
click at [1146, 509] on input "Next" at bounding box center [1144, 516] width 50 height 29
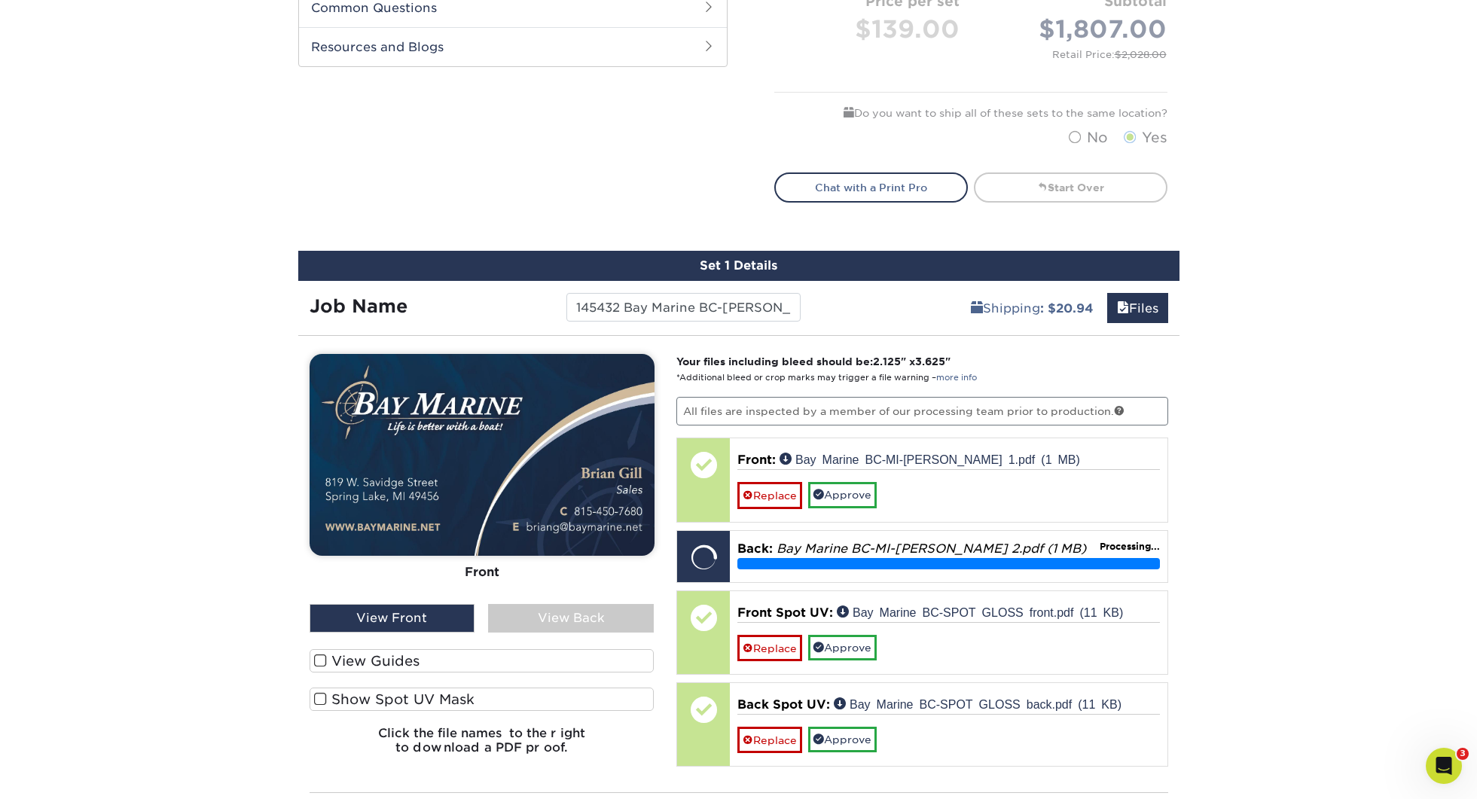
scroll to position [774, 0]
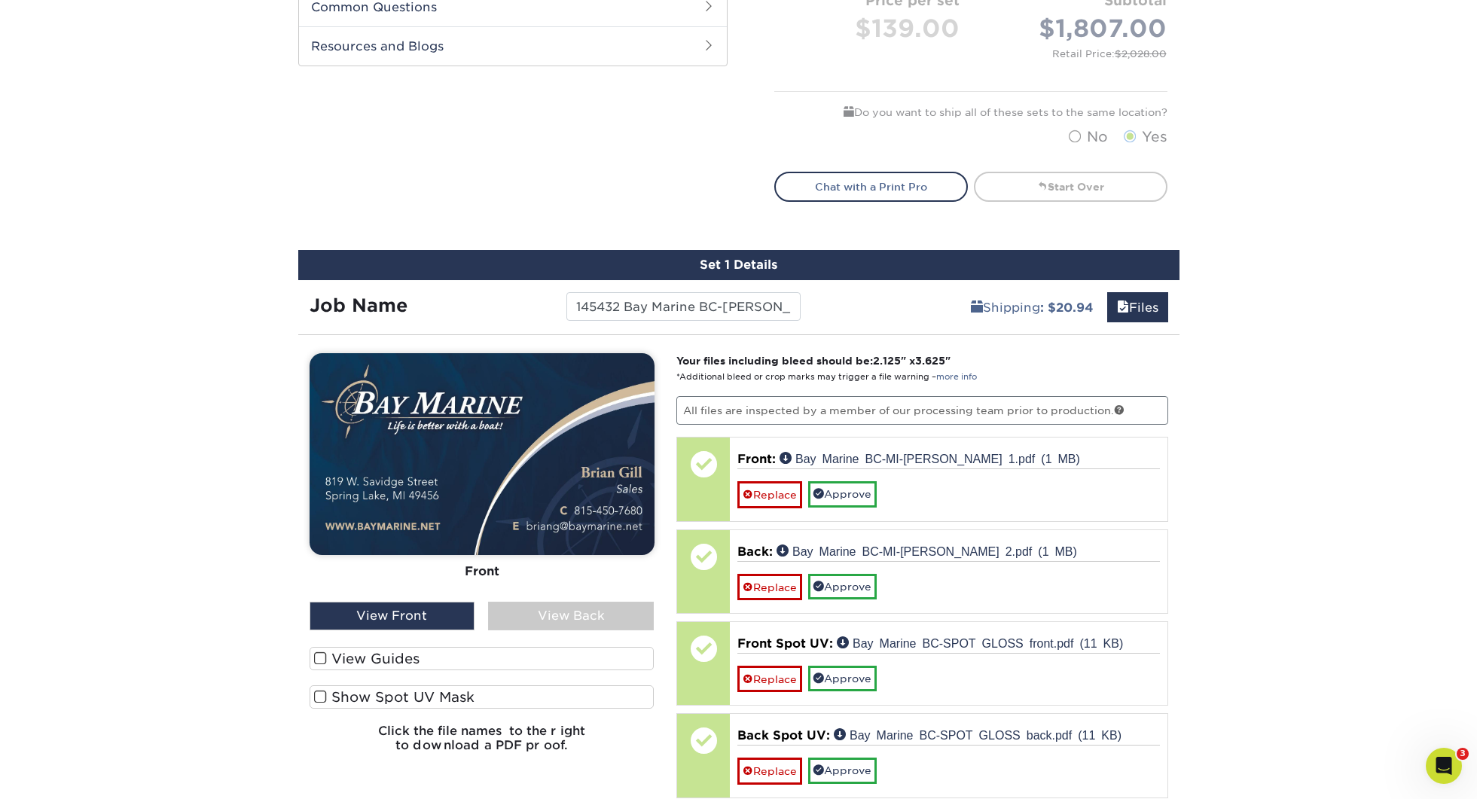
click at [401, 654] on label "View Guides" at bounding box center [482, 658] width 345 height 23
click at [0, 0] on input "View Guides" at bounding box center [0, 0] width 0 height 0
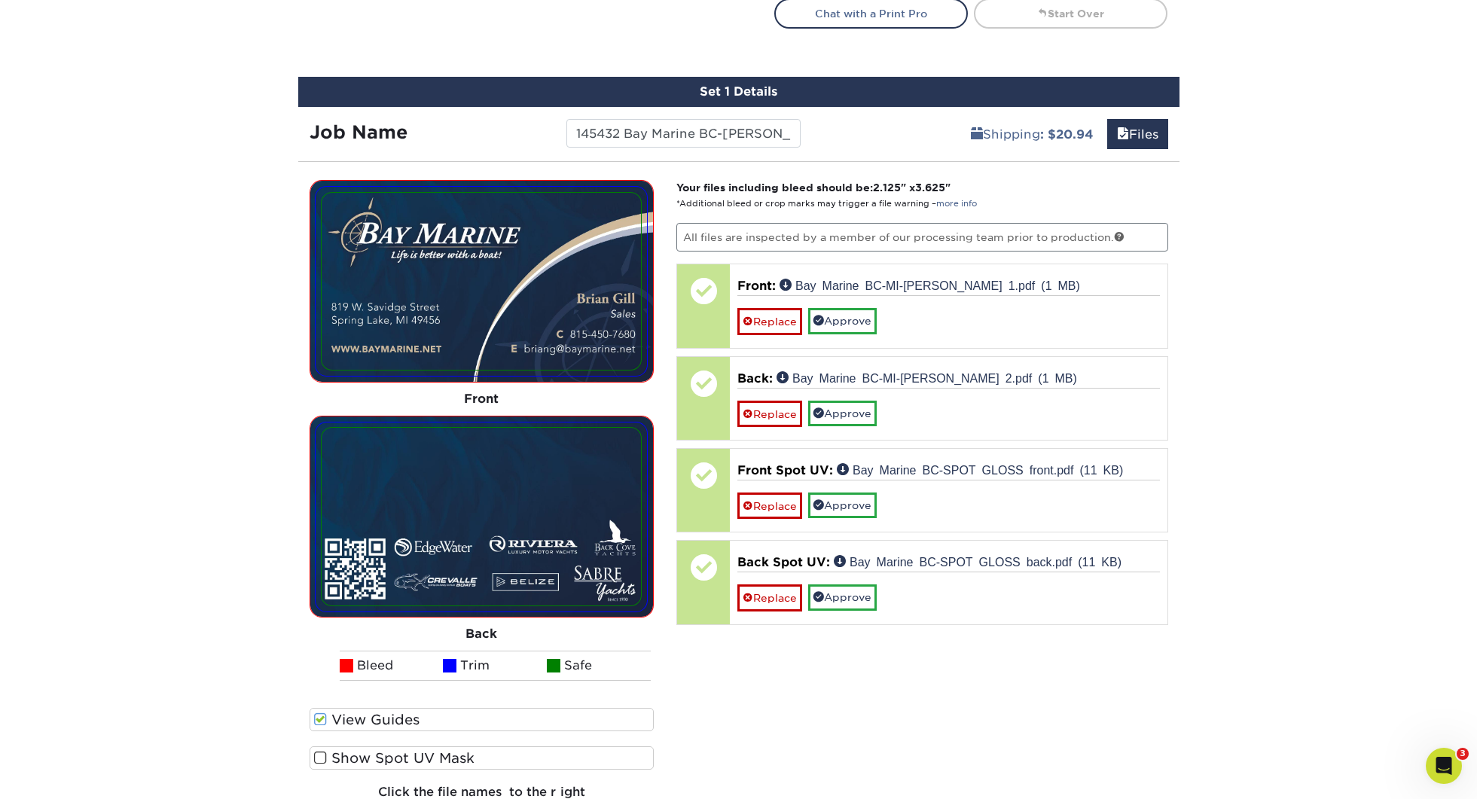
scroll to position [949, 0]
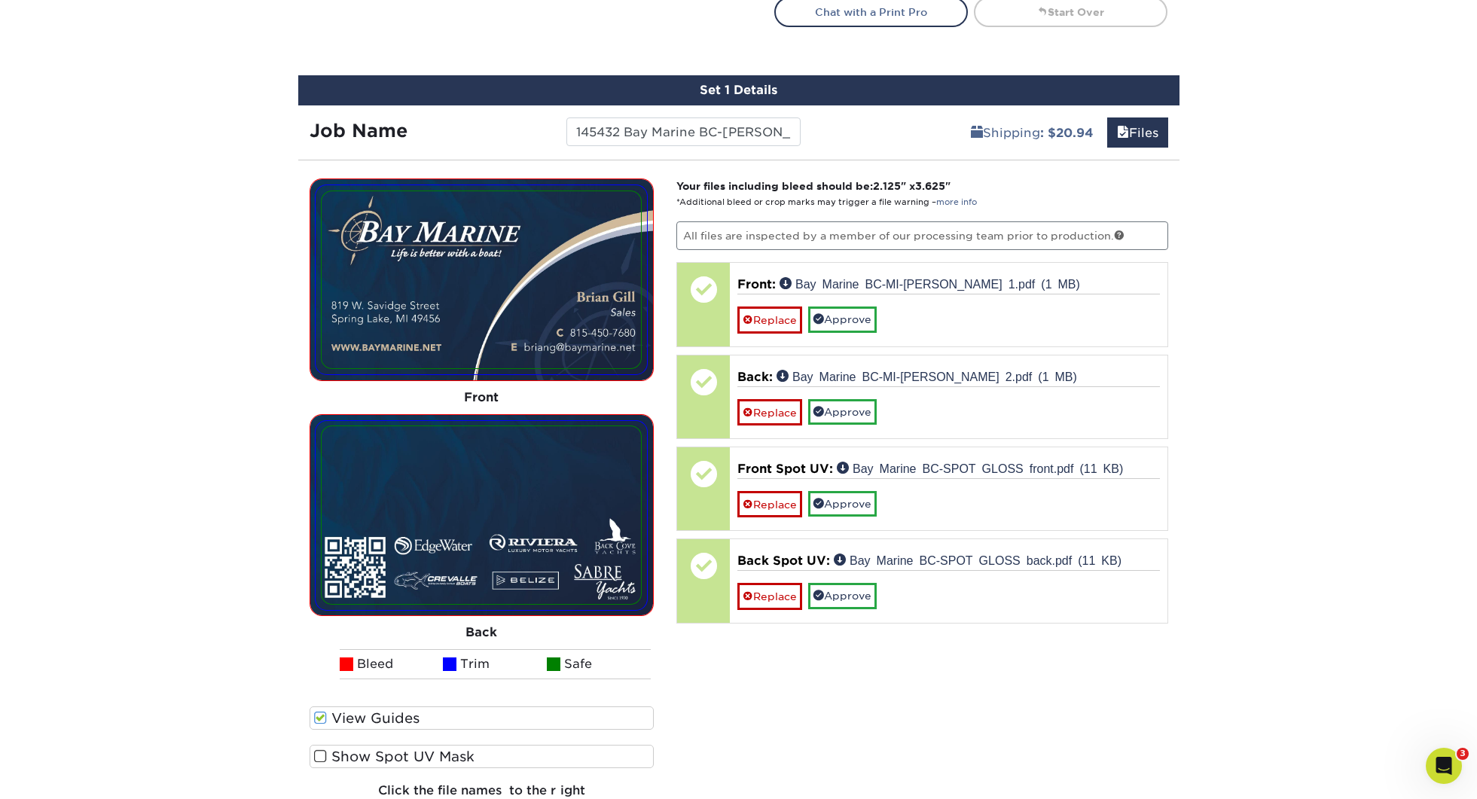
click at [385, 755] on label "Show Spot UV Mask" at bounding box center [482, 756] width 345 height 23
click at [0, 0] on input "Show Spot UV Mask" at bounding box center [0, 0] width 0 height 0
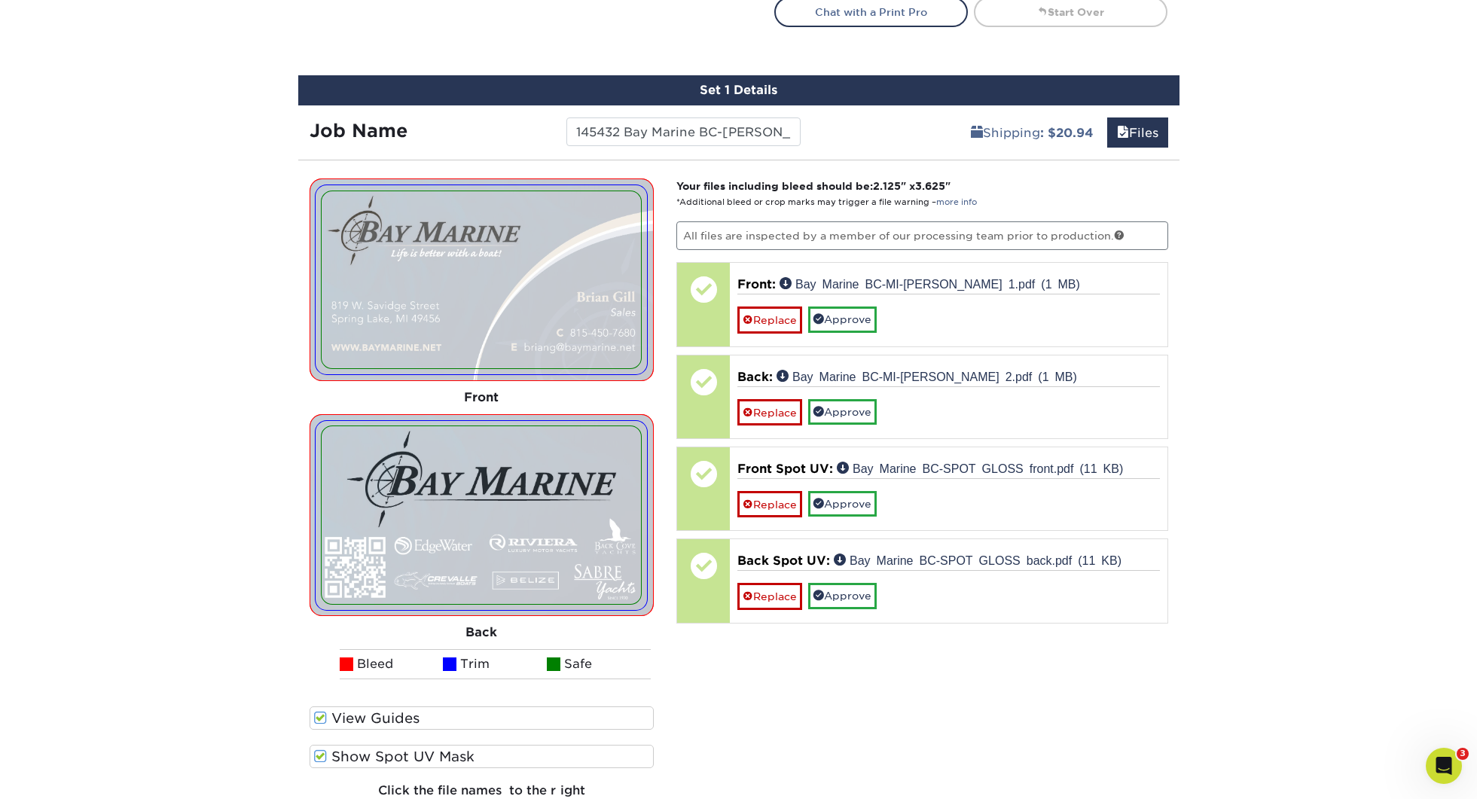
click at [364, 755] on label "Show Spot UV Mask" at bounding box center [482, 756] width 345 height 23
click at [0, 0] on input "Show Spot UV Mask" at bounding box center [0, 0] width 0 height 0
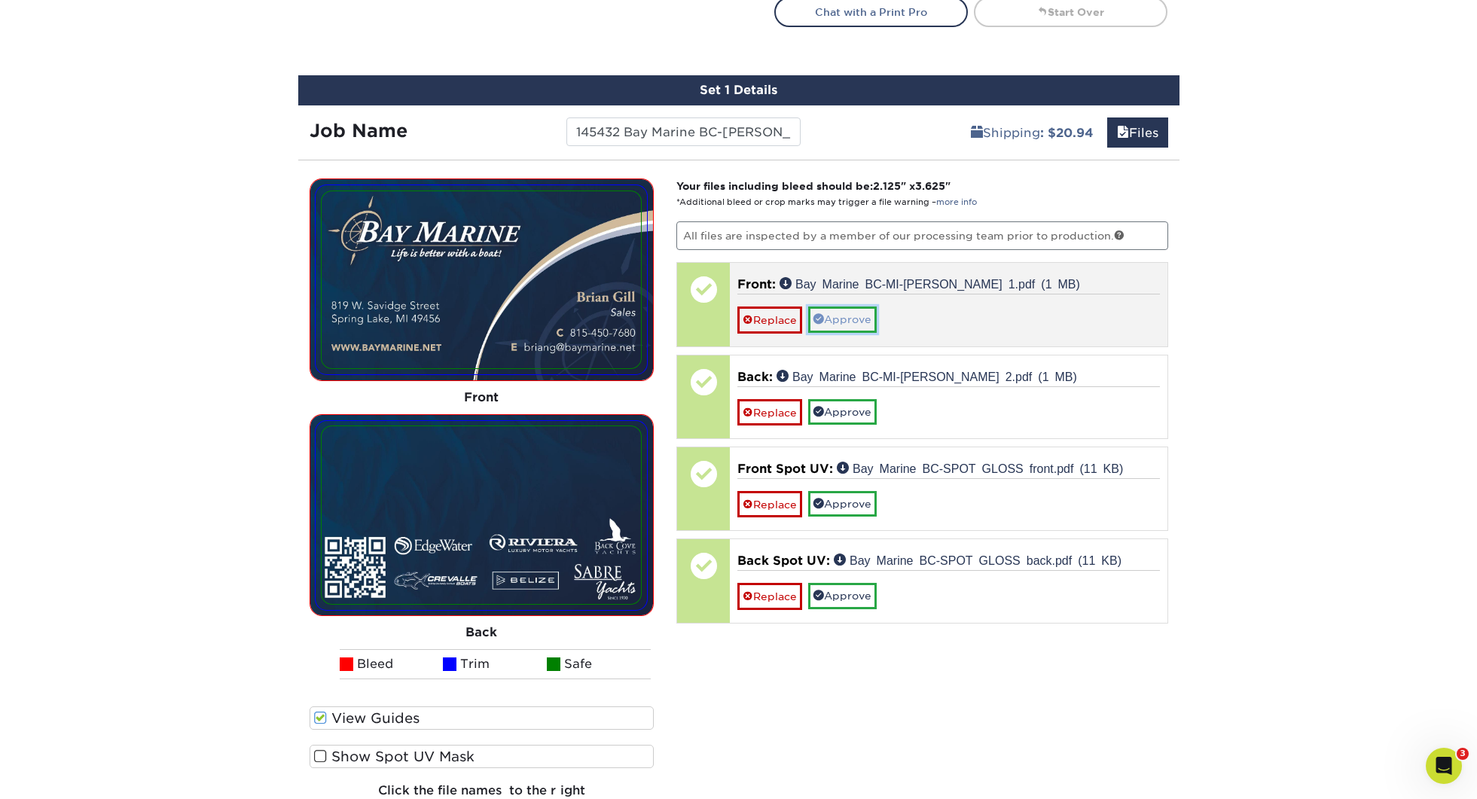
click at [869, 320] on link "Approve" at bounding box center [842, 320] width 69 height 26
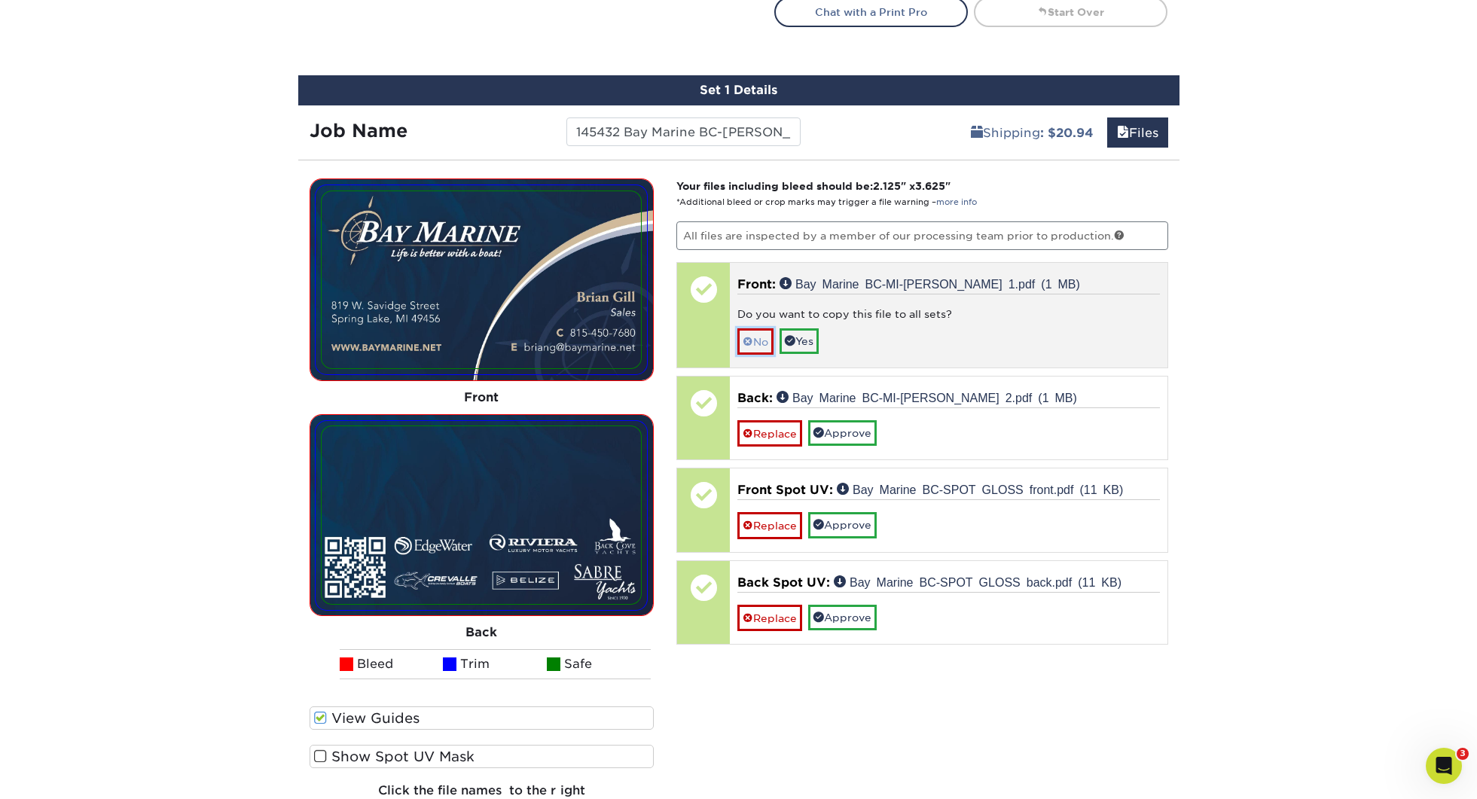
click at [743, 336] on span at bounding box center [748, 342] width 11 height 12
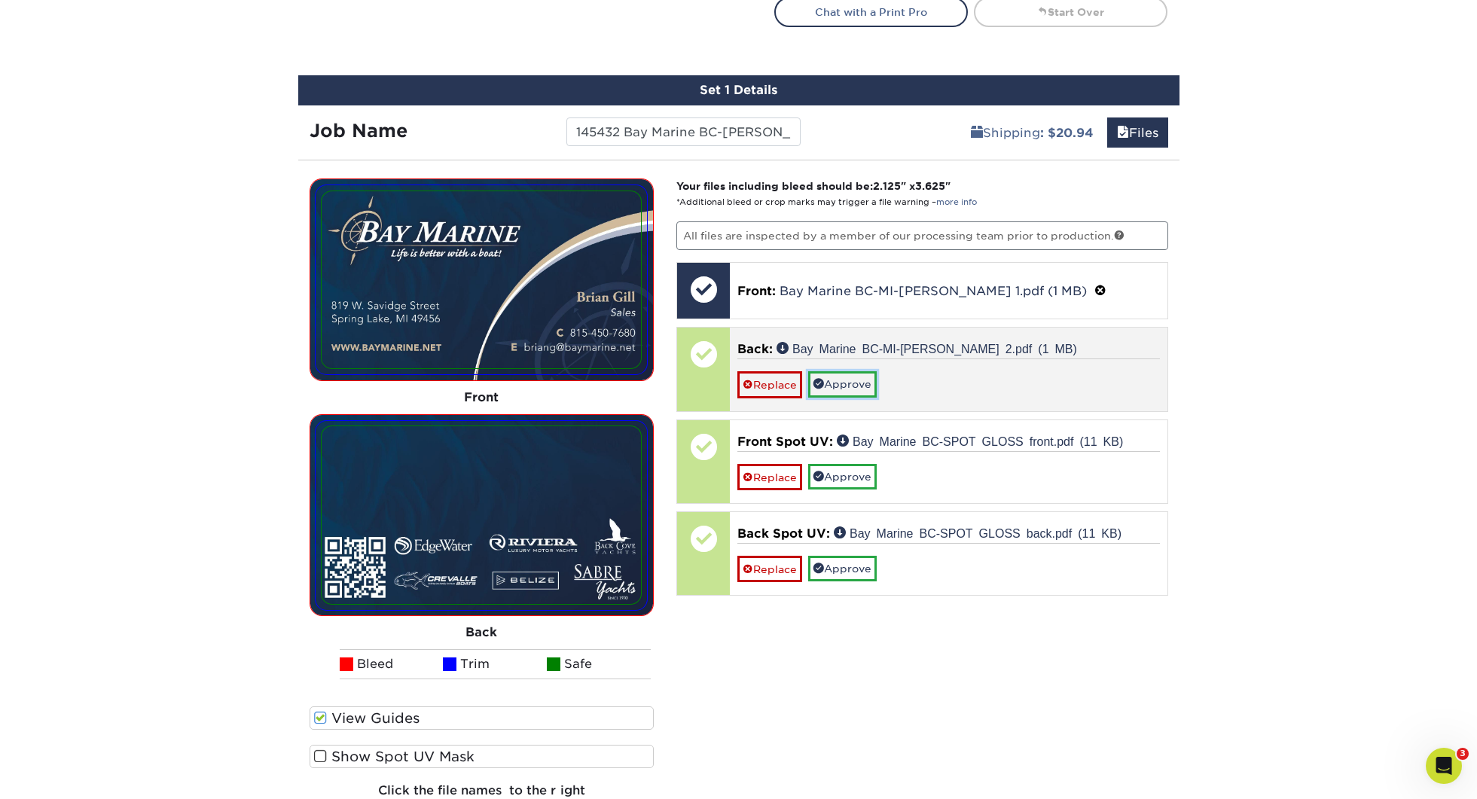
click at [862, 388] on link "Approve" at bounding box center [842, 384] width 69 height 26
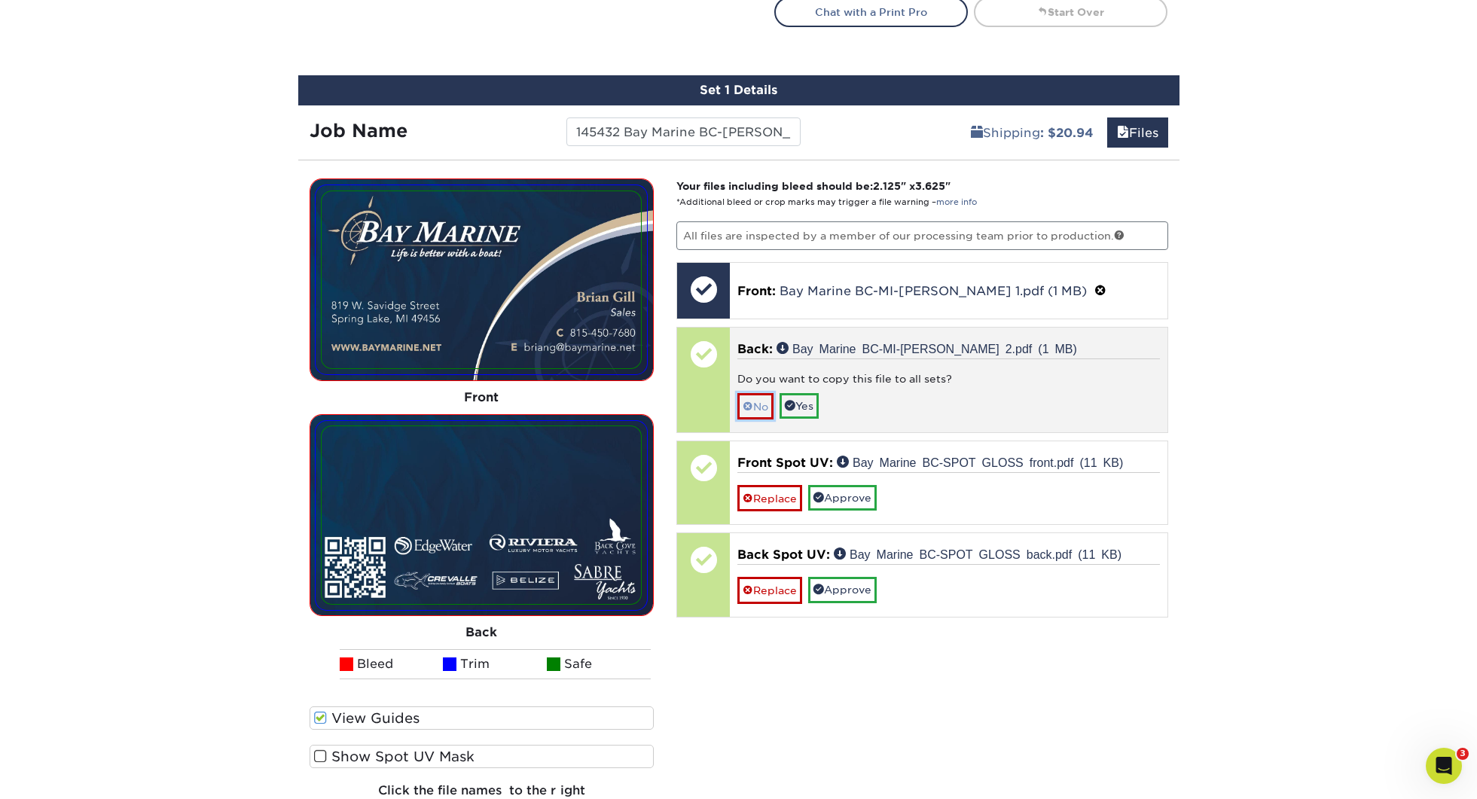
click at [771, 406] on link "No" at bounding box center [755, 406] width 36 height 26
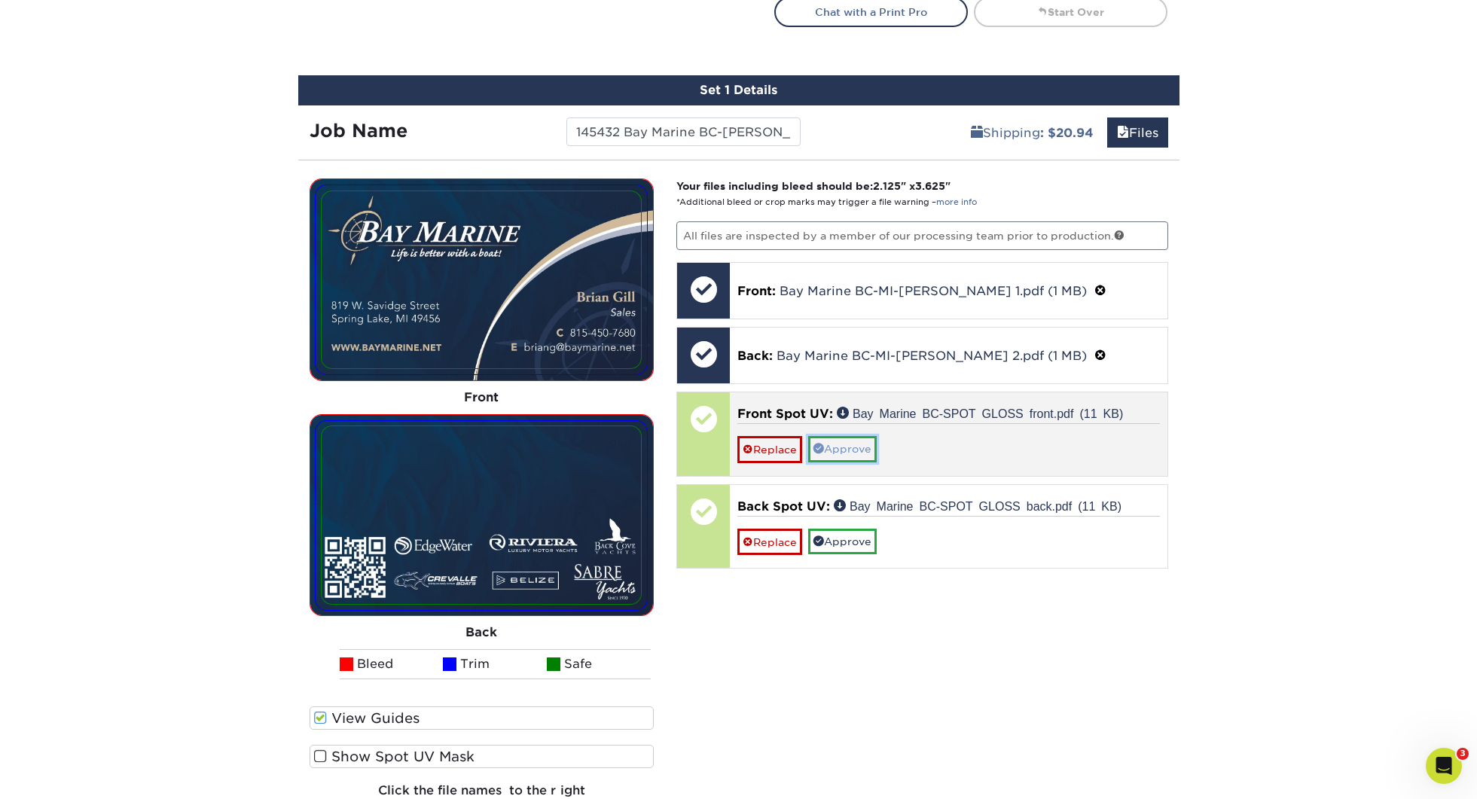
click at [842, 451] on link "Approve" at bounding box center [842, 449] width 69 height 26
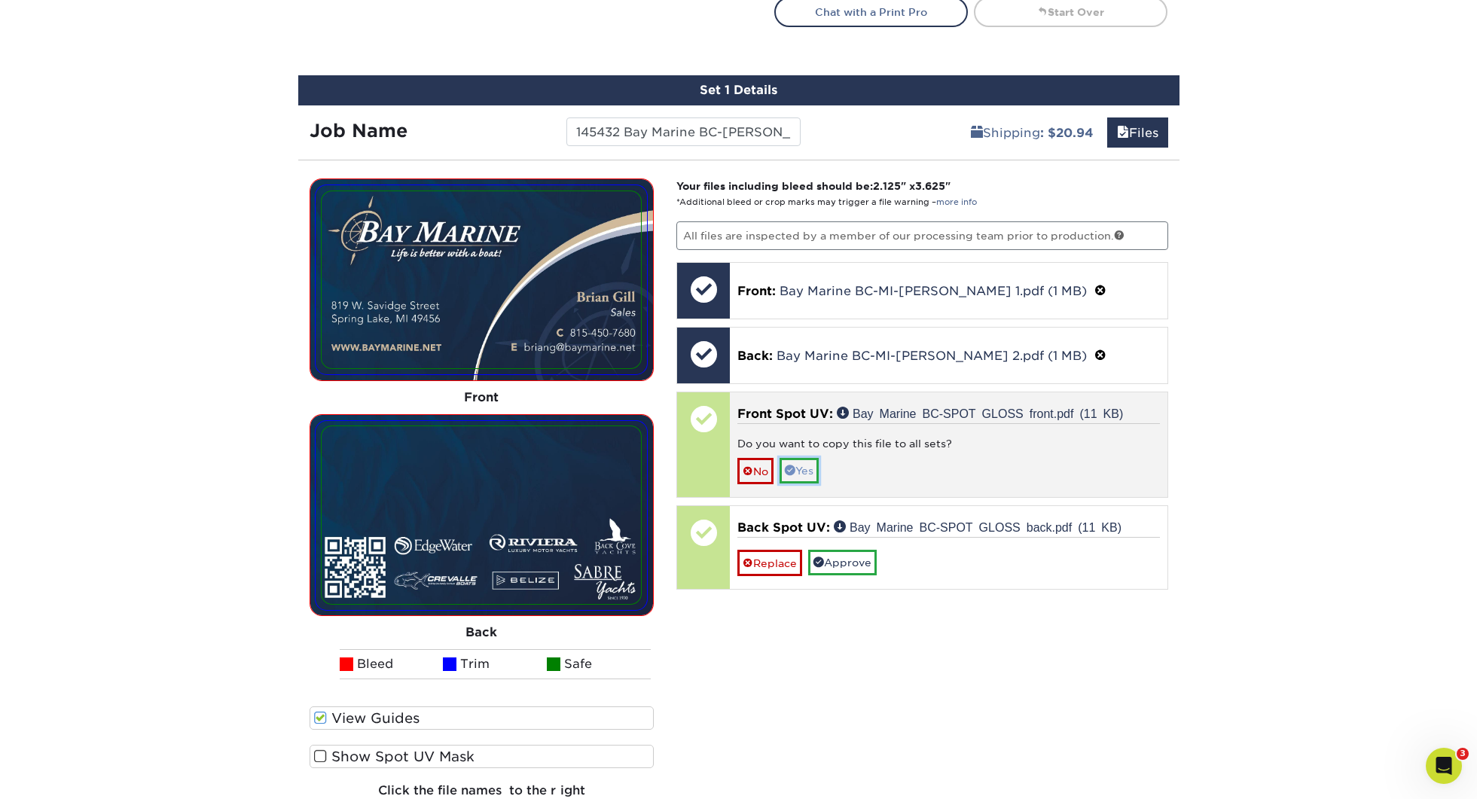
click at [801, 475] on link "Yes" at bounding box center [799, 471] width 39 height 26
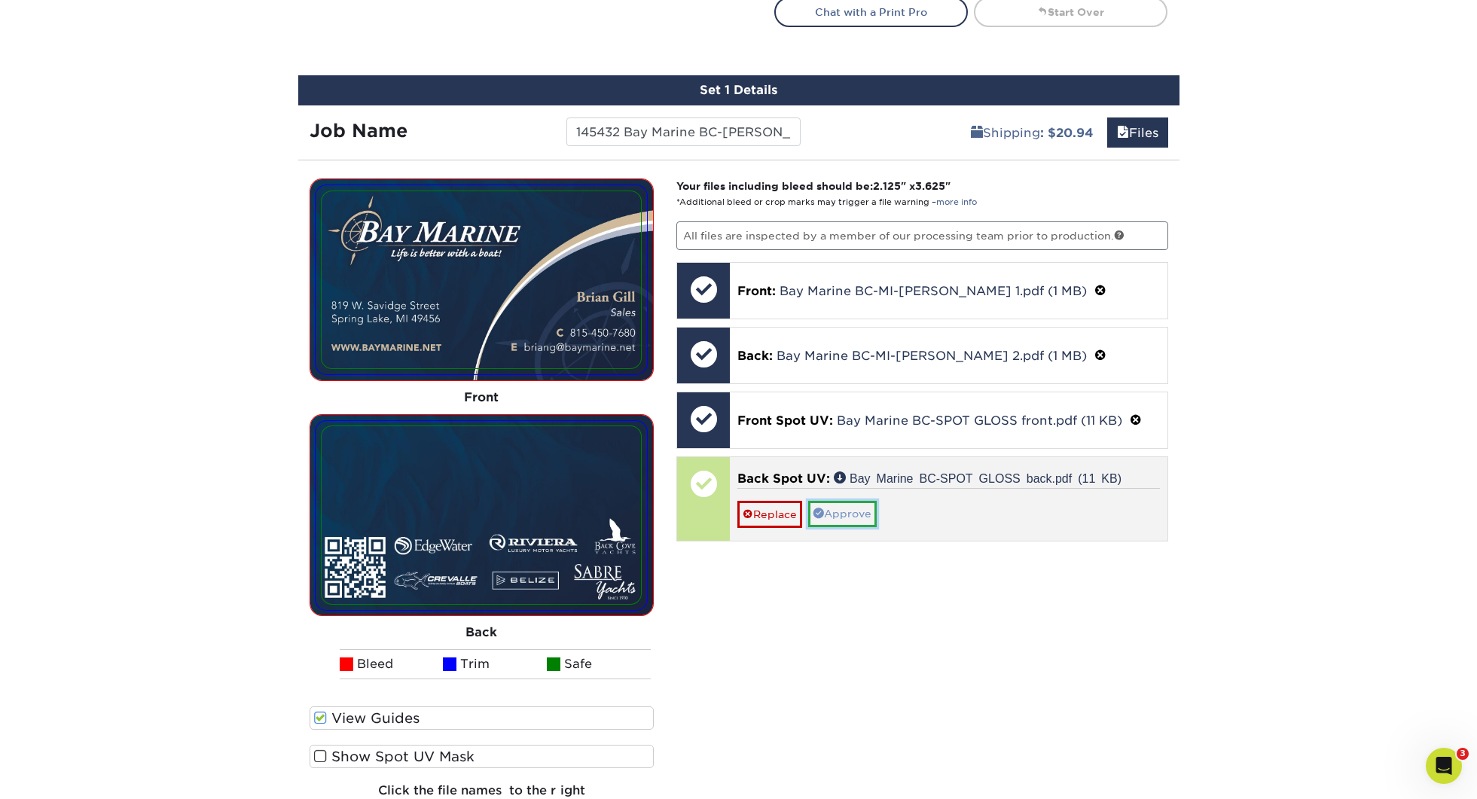
click at [833, 515] on link "Approve" at bounding box center [842, 514] width 69 height 26
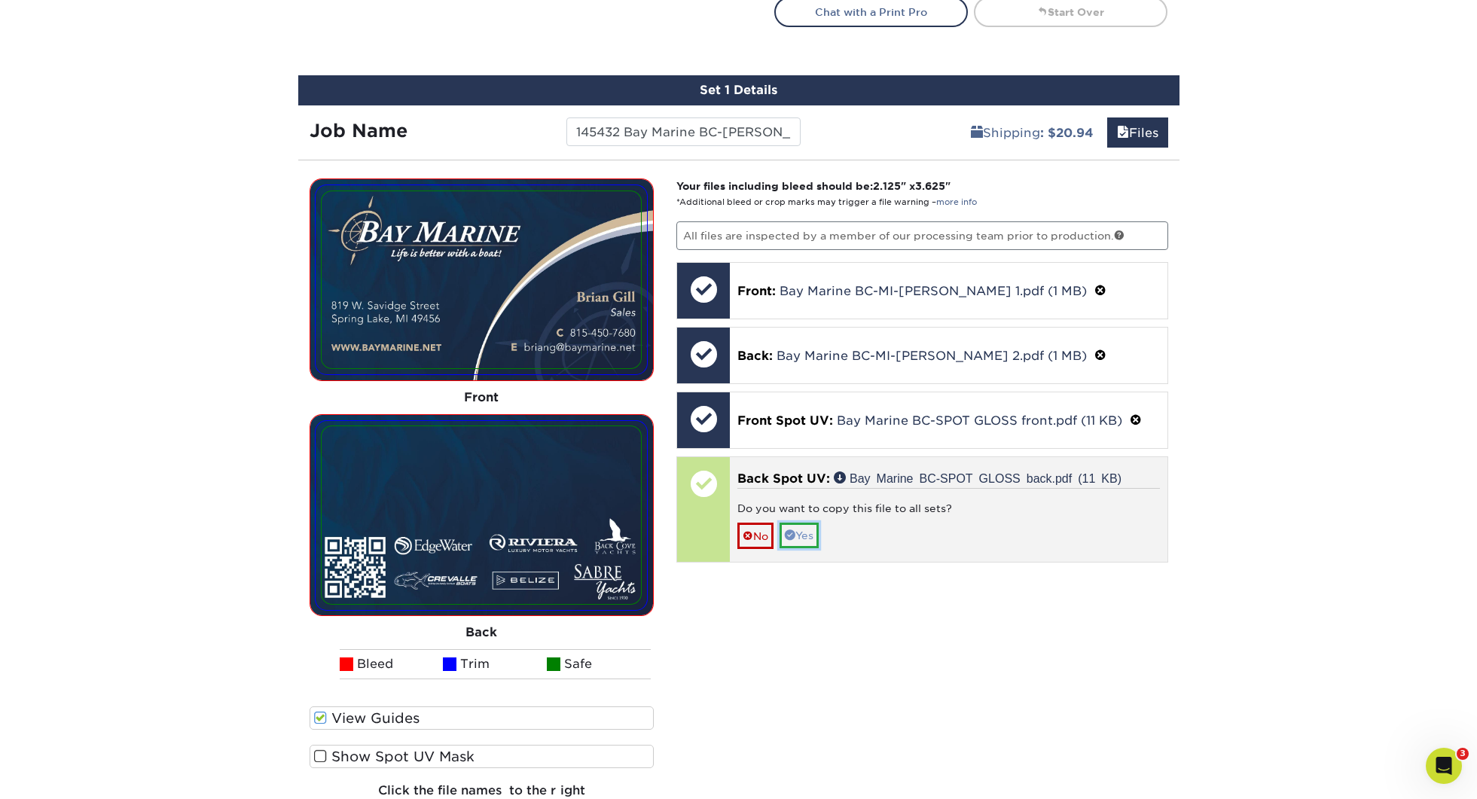
click at [806, 527] on link "Yes" at bounding box center [799, 536] width 39 height 26
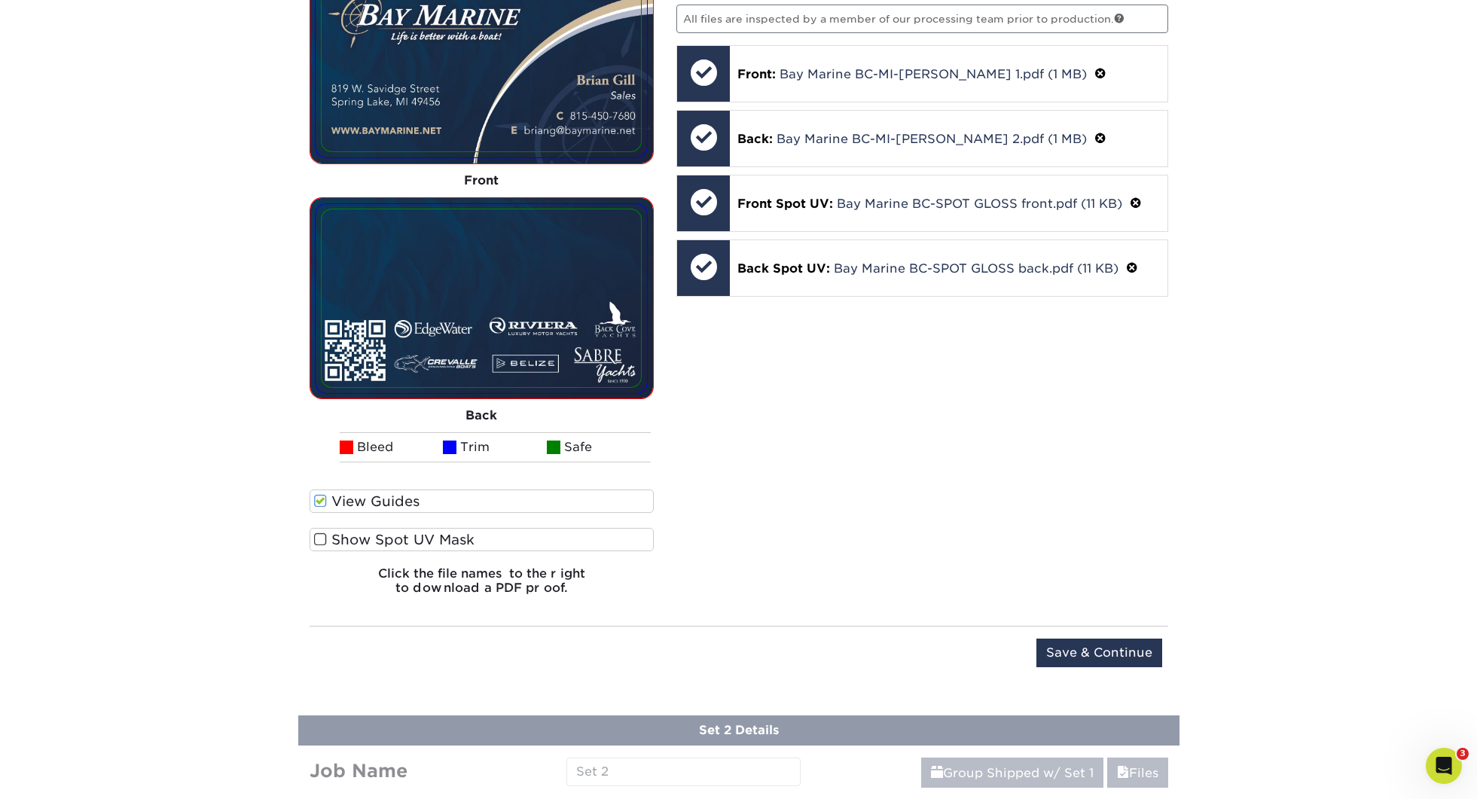
scroll to position [1171, 0]
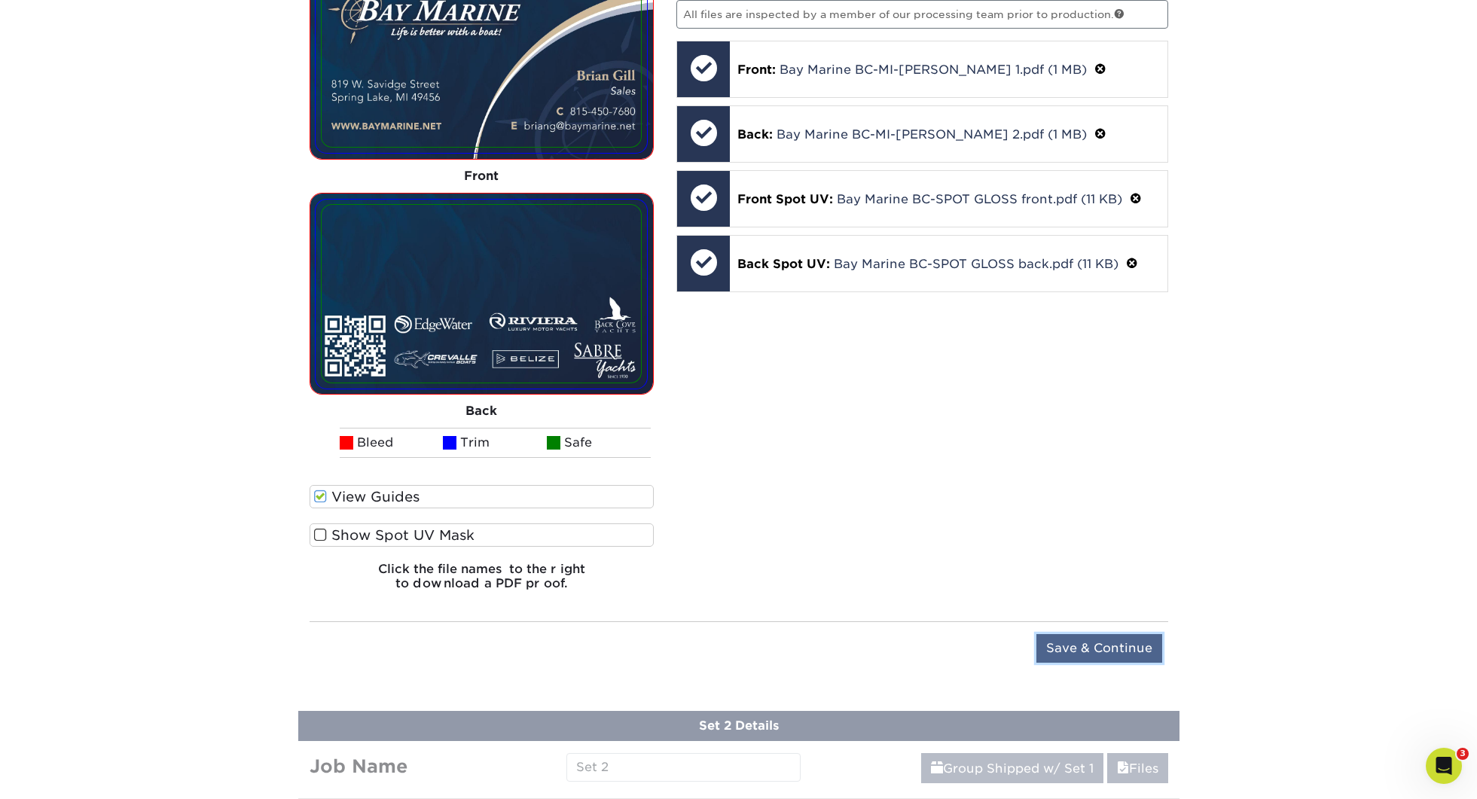
click at [1083, 649] on input "Save & Continue" at bounding box center [1099, 648] width 126 height 29
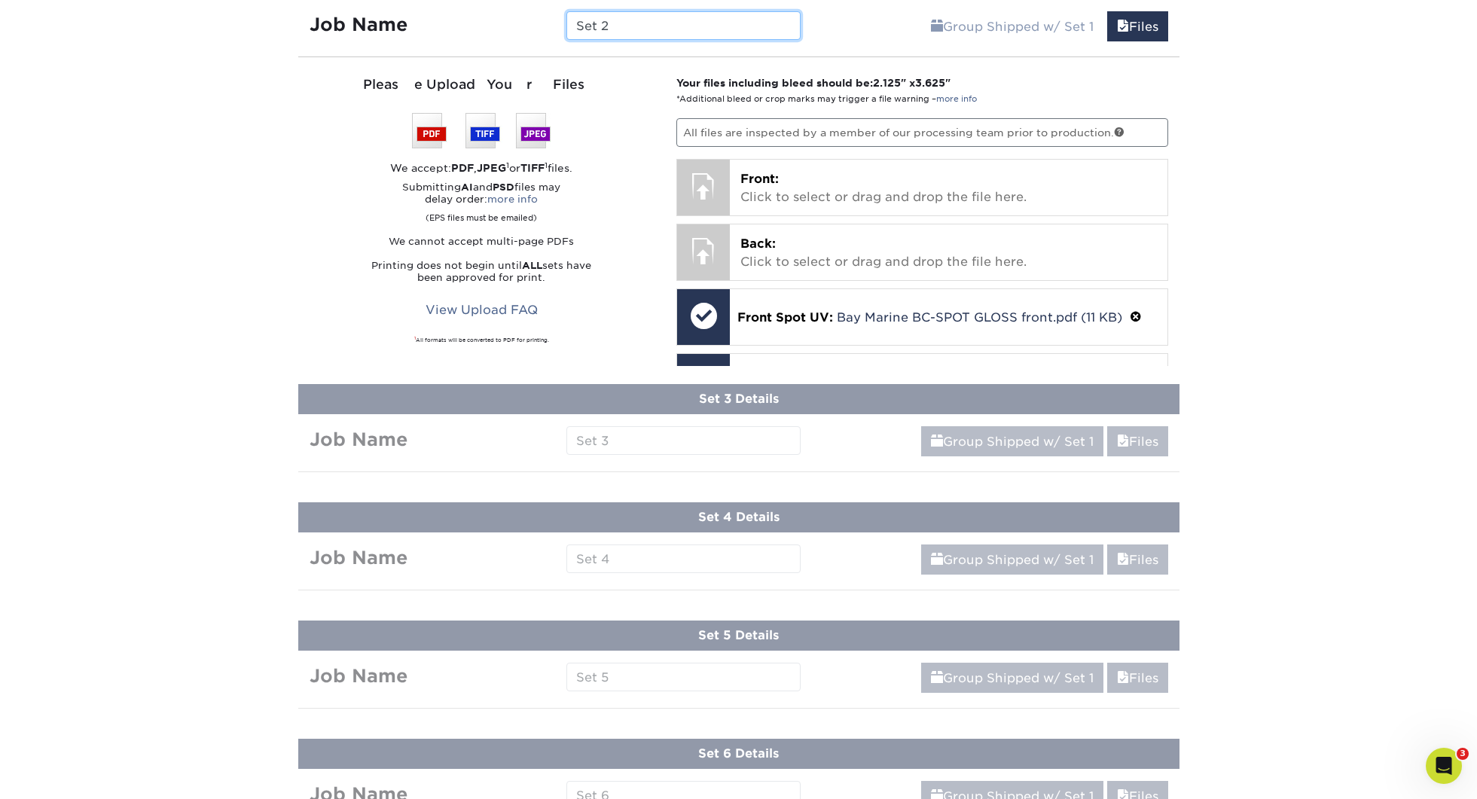
scroll to position [1155, 0]
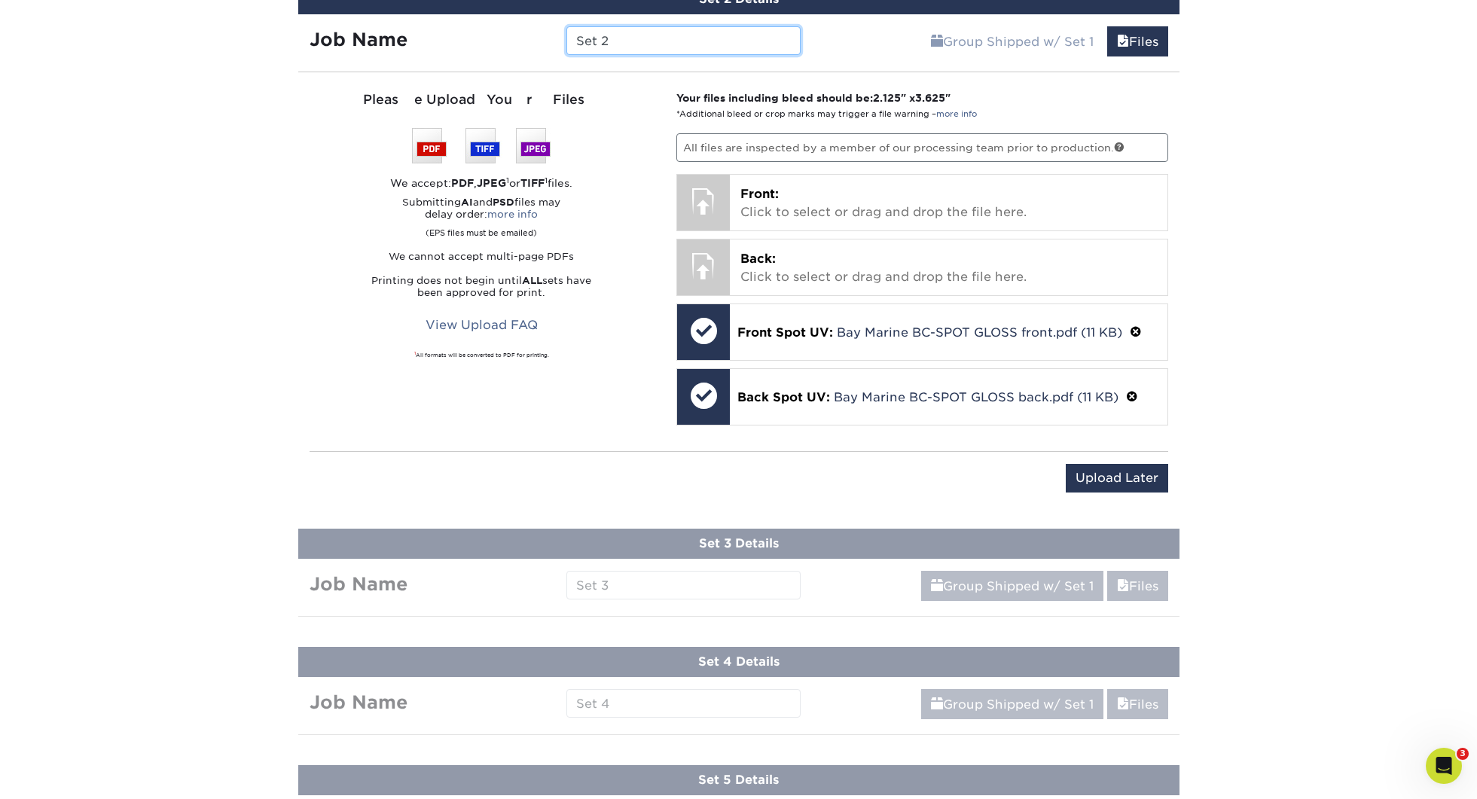
paste input "145432 Bay Marine BC-"
type input "145432 Bay Marine BC-[PERSON_NAME]"
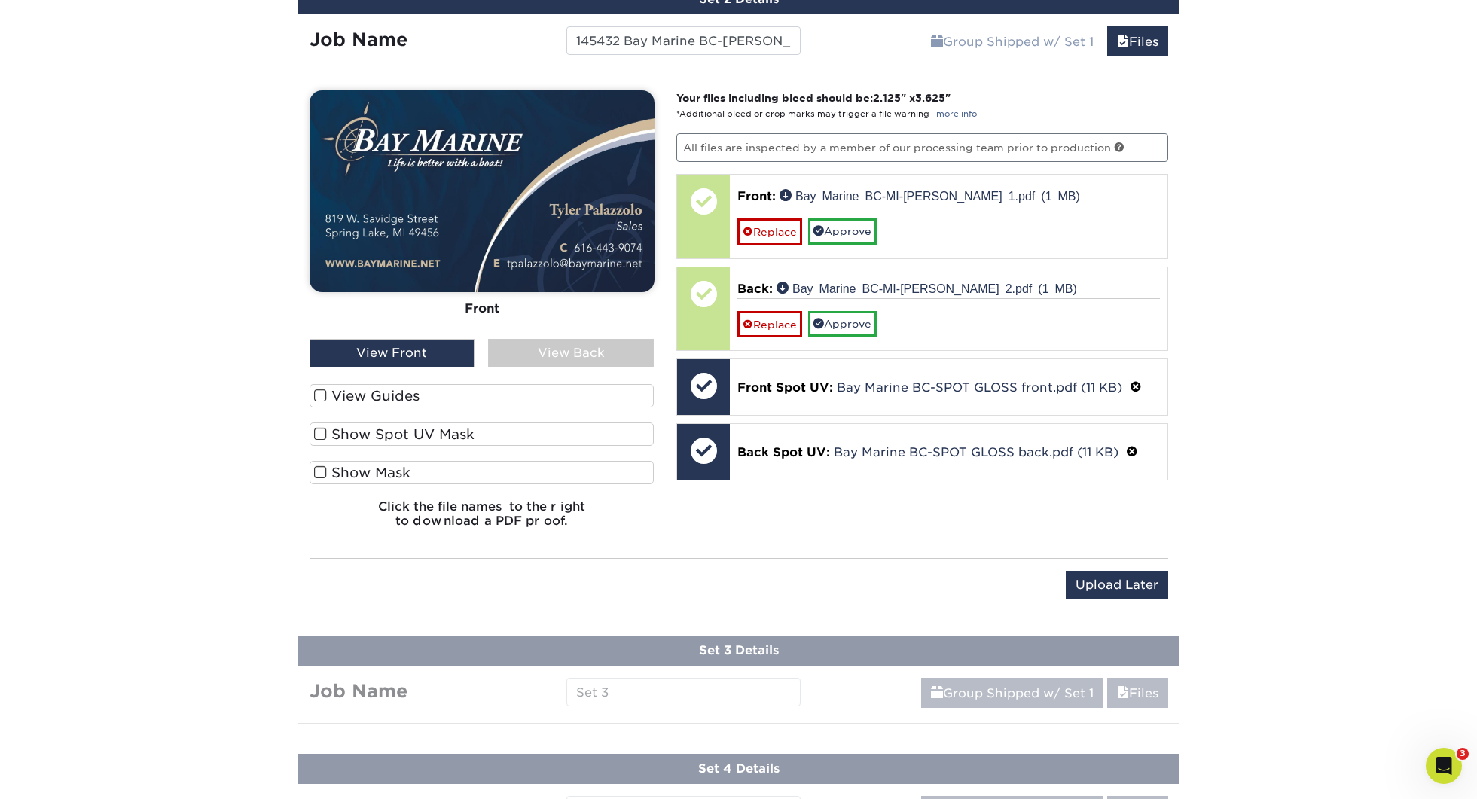
click at [396, 399] on label "View Guides" at bounding box center [482, 395] width 345 height 23
click at [0, 0] on input "View Guides" at bounding box center [0, 0] width 0 height 0
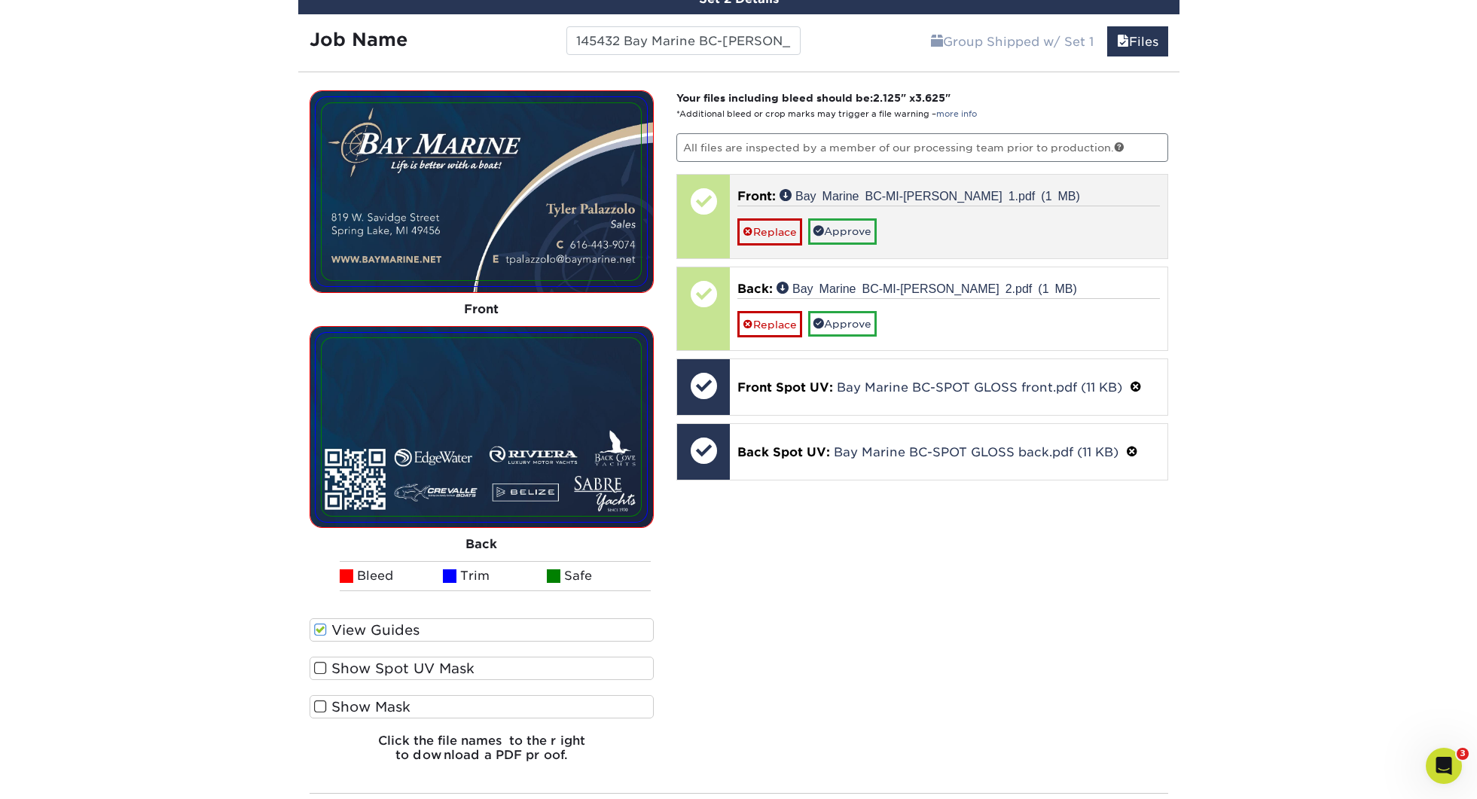
click at [841, 246] on div "Front: Bay Marine BC-[GEOGRAPHIC_DATA]-[PERSON_NAME] 1.pdf (1 MB) Replace Appro…" at bounding box center [949, 216] width 438 height 83
click at [853, 230] on link "Approve" at bounding box center [842, 231] width 69 height 26
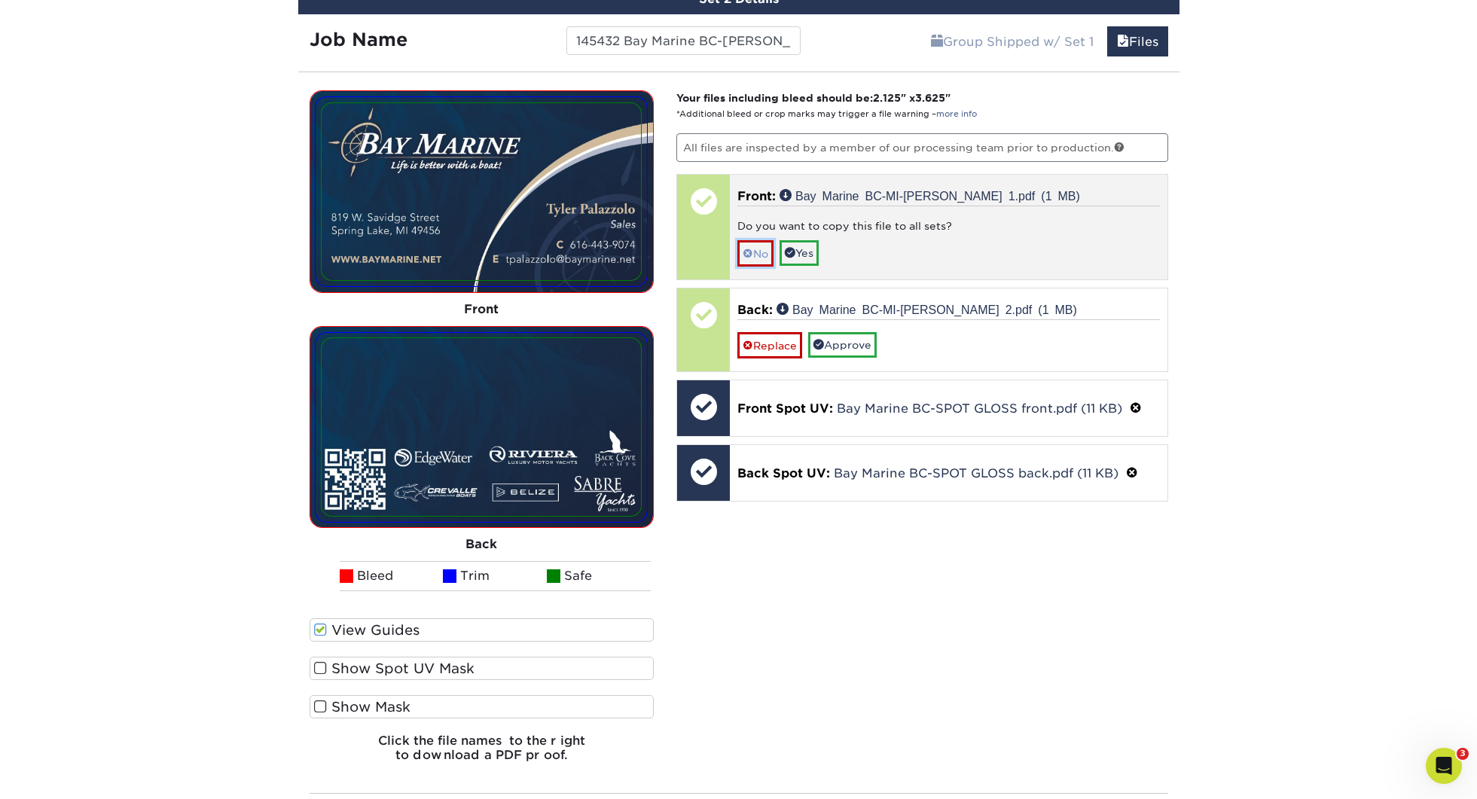
click at [759, 251] on link "No" at bounding box center [755, 253] width 36 height 26
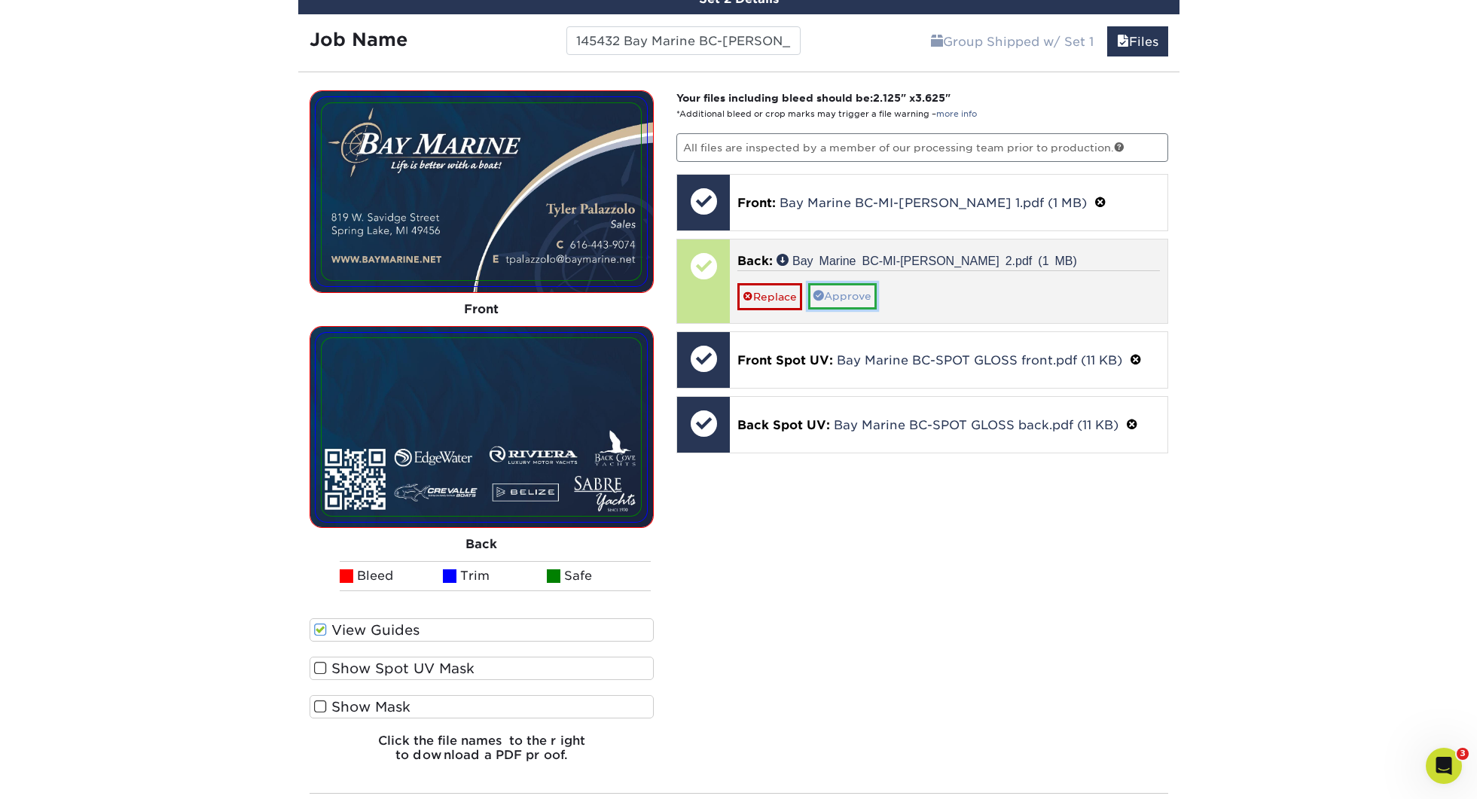
click at [847, 287] on link "Approve" at bounding box center [842, 296] width 69 height 26
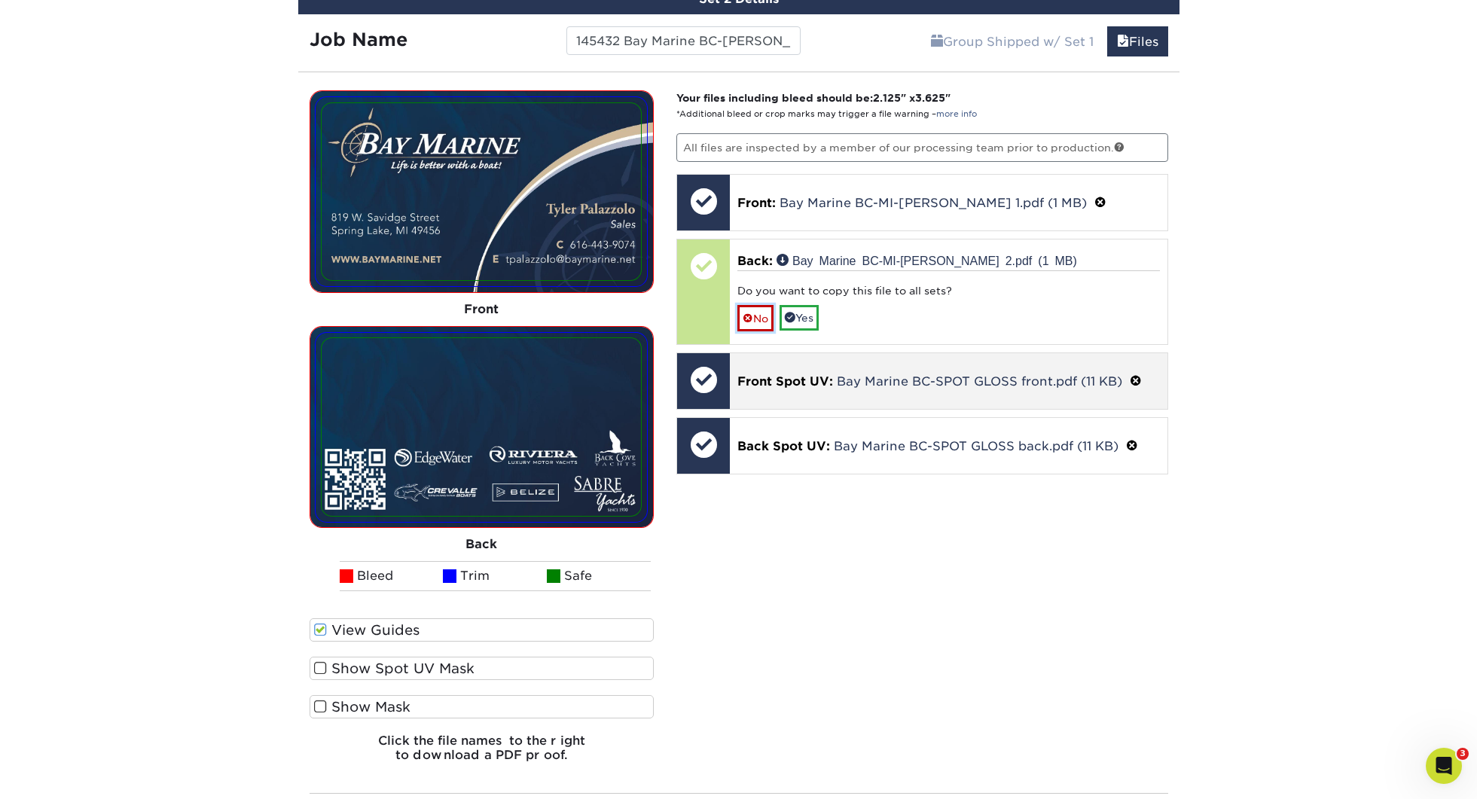
click at [745, 324] on link "No" at bounding box center [755, 318] width 36 height 26
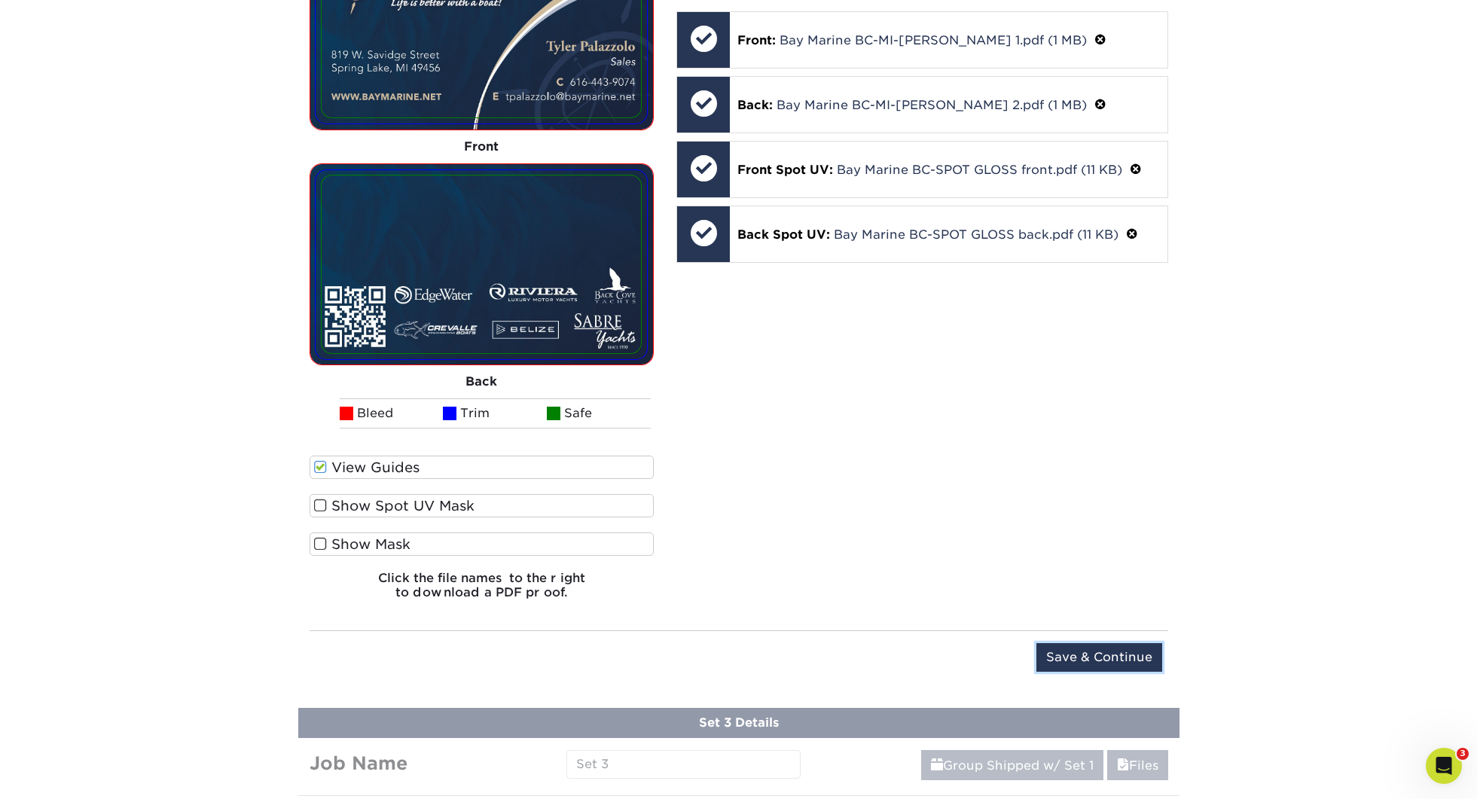
click at [1133, 656] on input "Save & Continue" at bounding box center [1099, 657] width 126 height 29
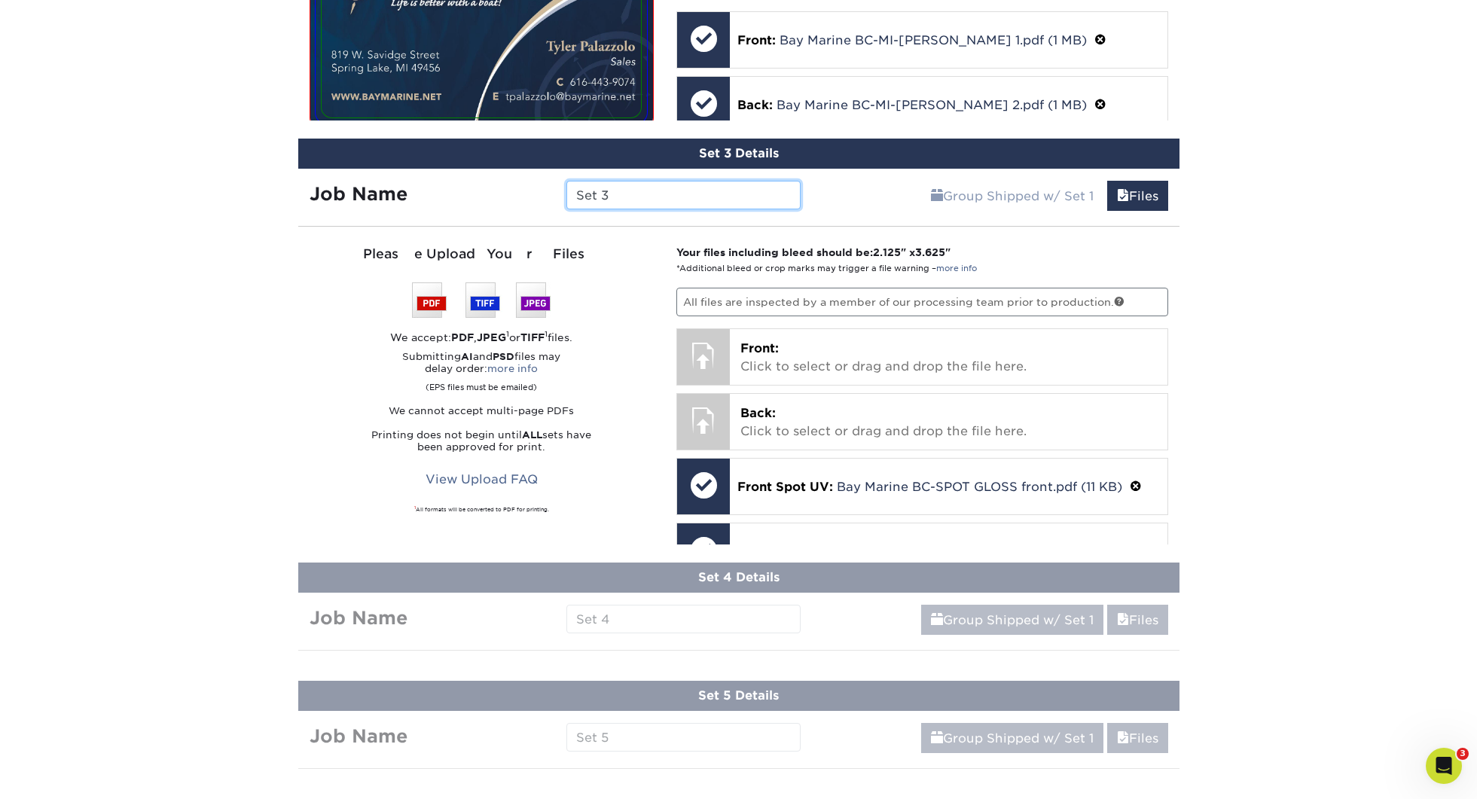
scroll to position [1299, 0]
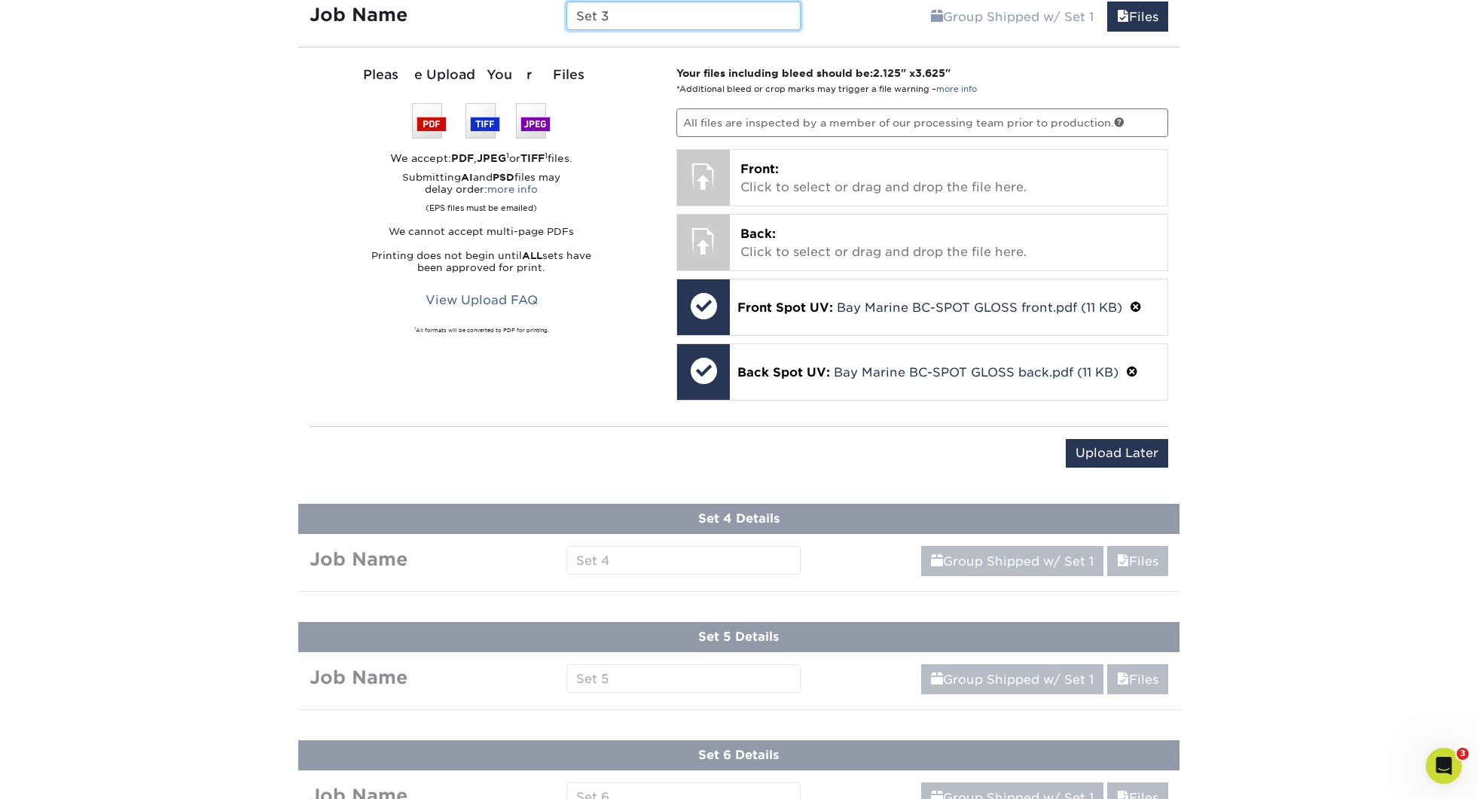
paste input "145432 Bay Marine BC-"
type input "145432 Bay Marine BC-[PERSON_NAME]"
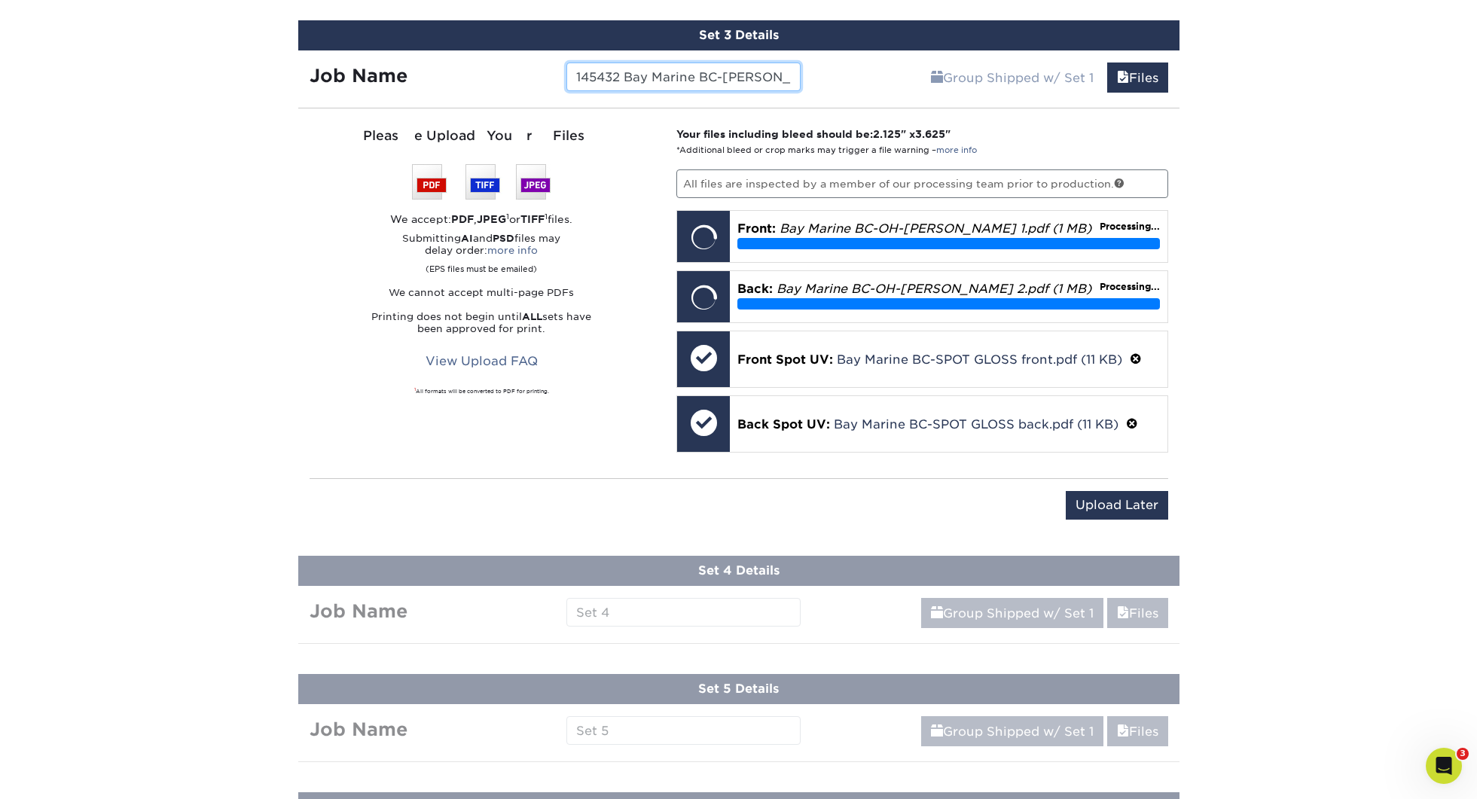
scroll to position [1189, 0]
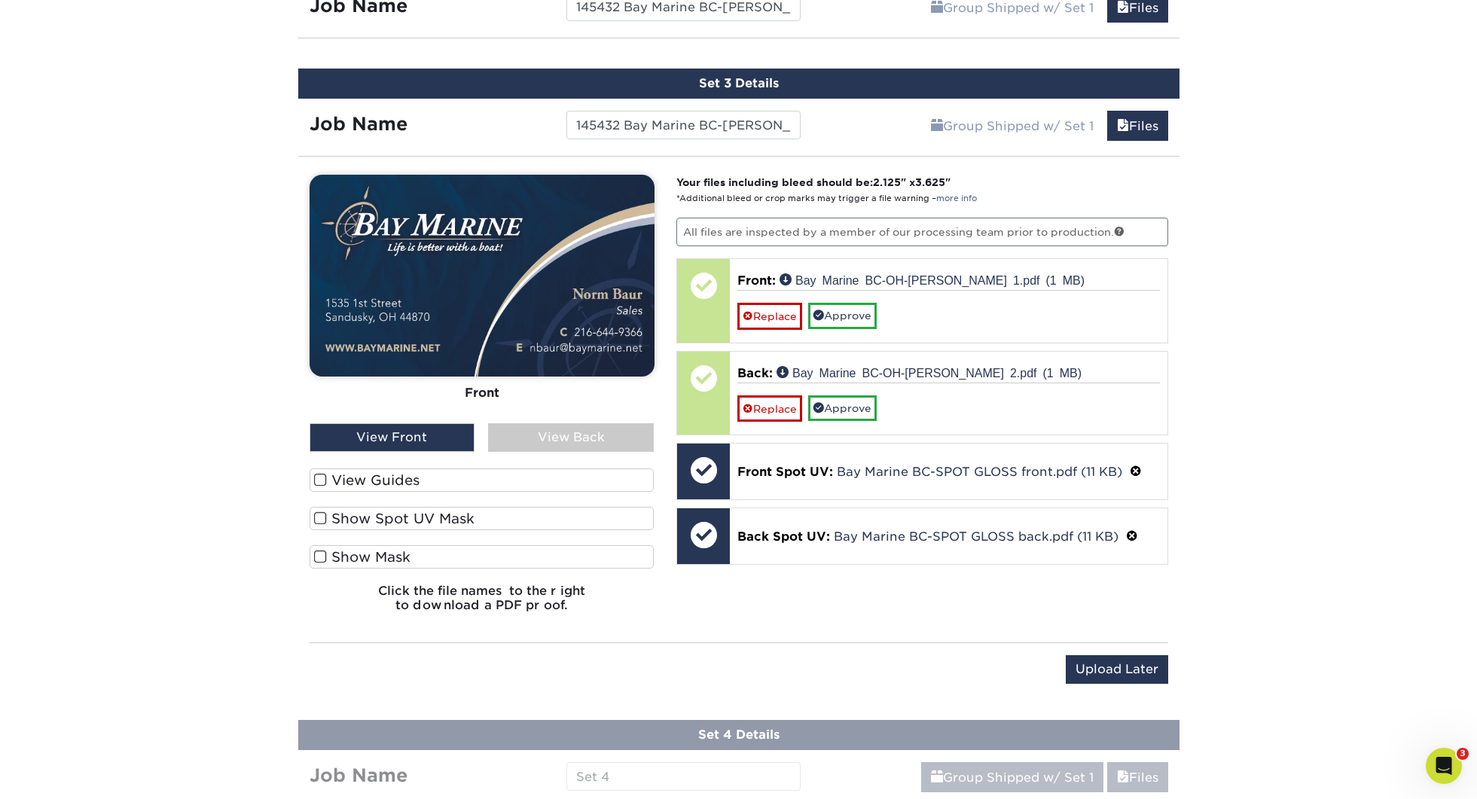
click at [374, 484] on label "View Guides" at bounding box center [482, 480] width 345 height 23
click at [0, 0] on input "View Guides" at bounding box center [0, 0] width 0 height 0
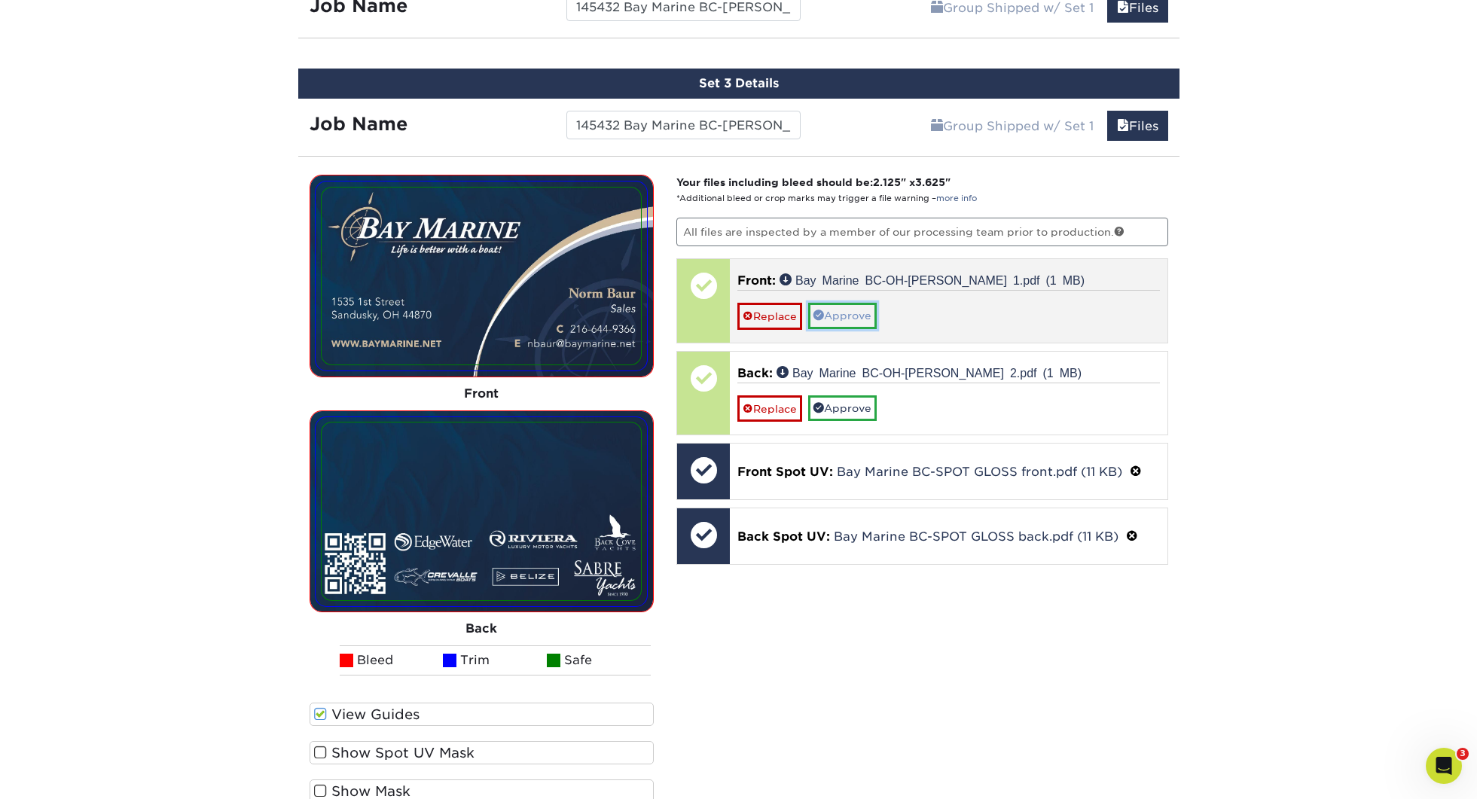
click at [837, 322] on link "Approve" at bounding box center [842, 316] width 69 height 26
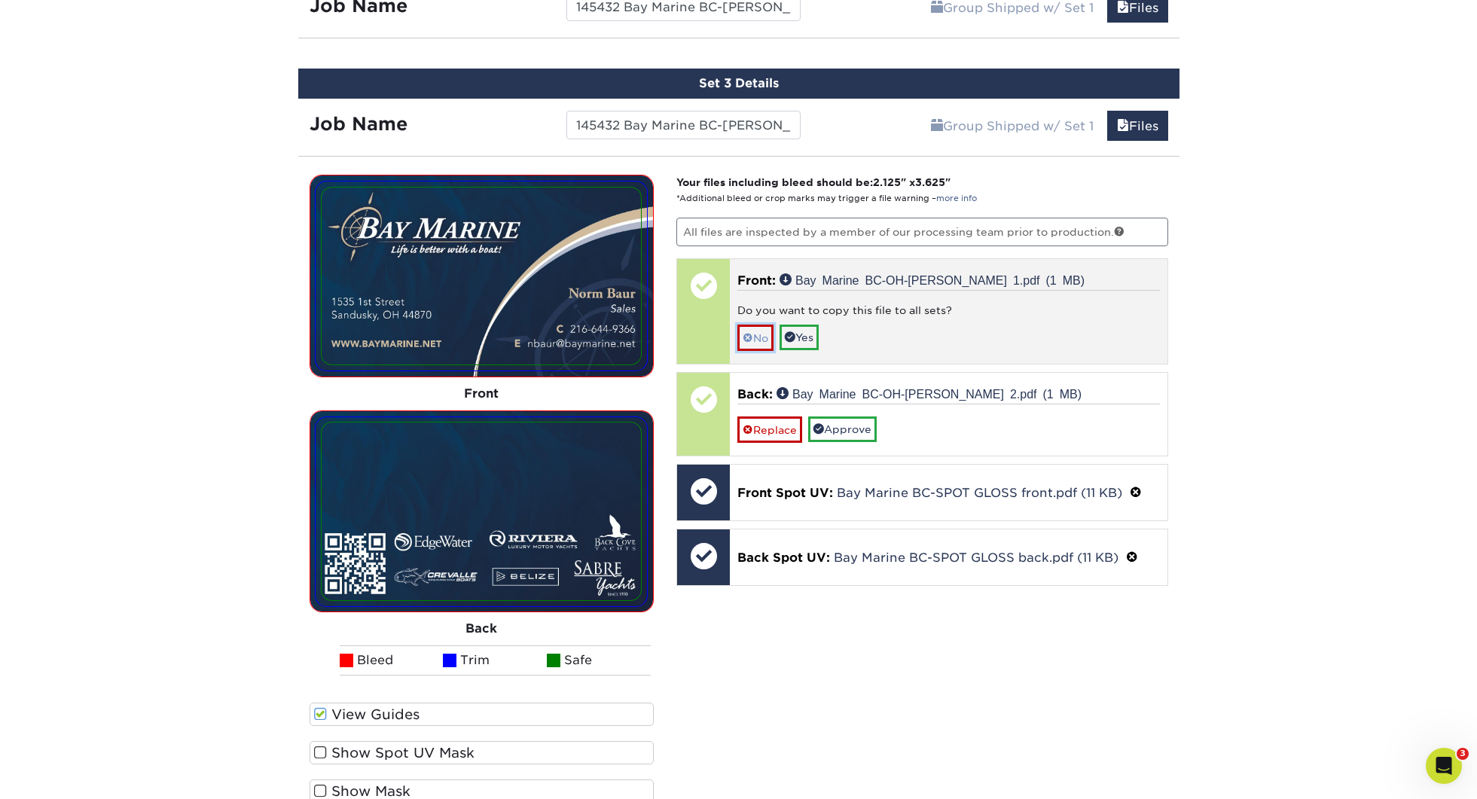
click at [755, 337] on link "No" at bounding box center [755, 338] width 36 height 26
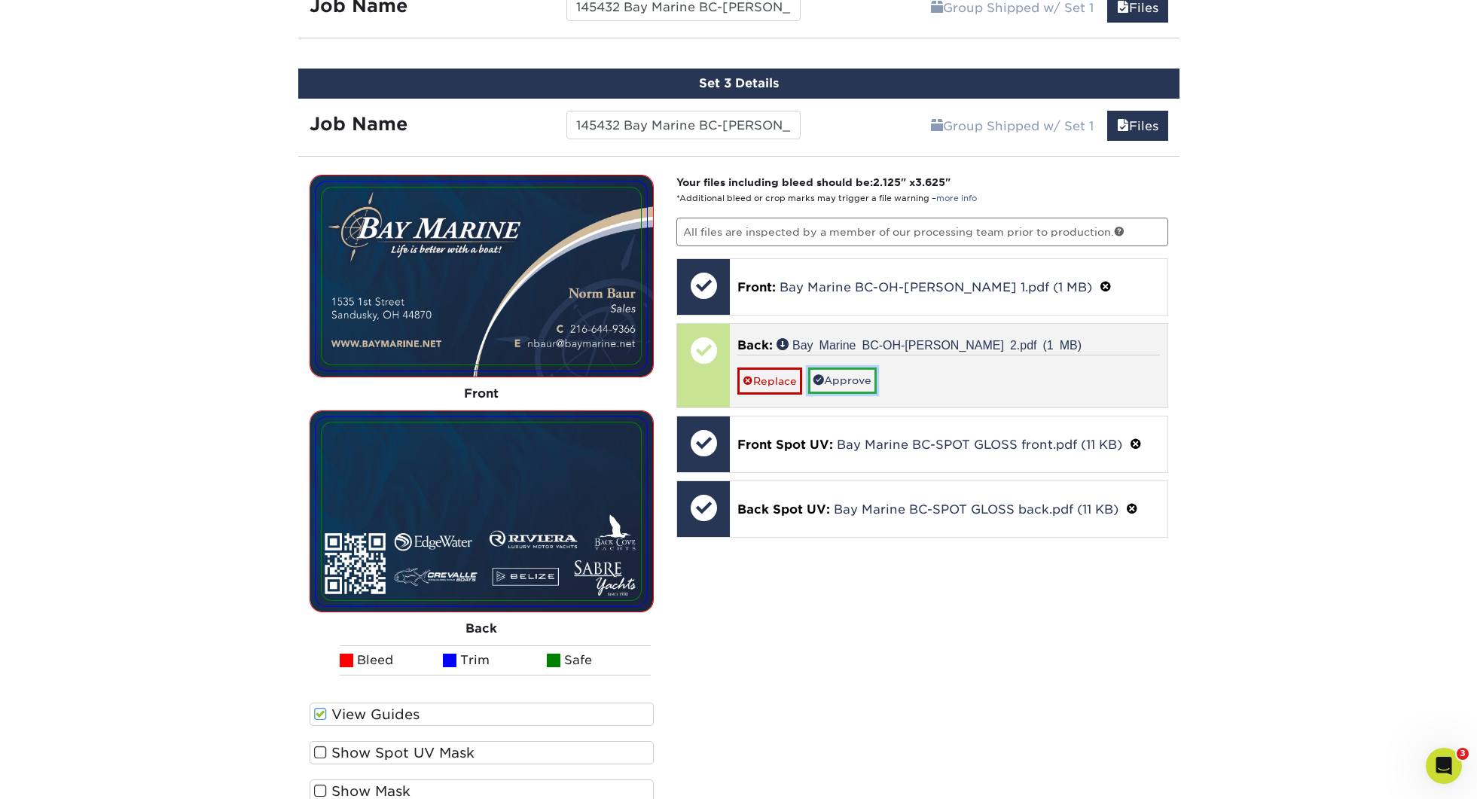
click at [844, 372] on link "Approve" at bounding box center [842, 381] width 69 height 26
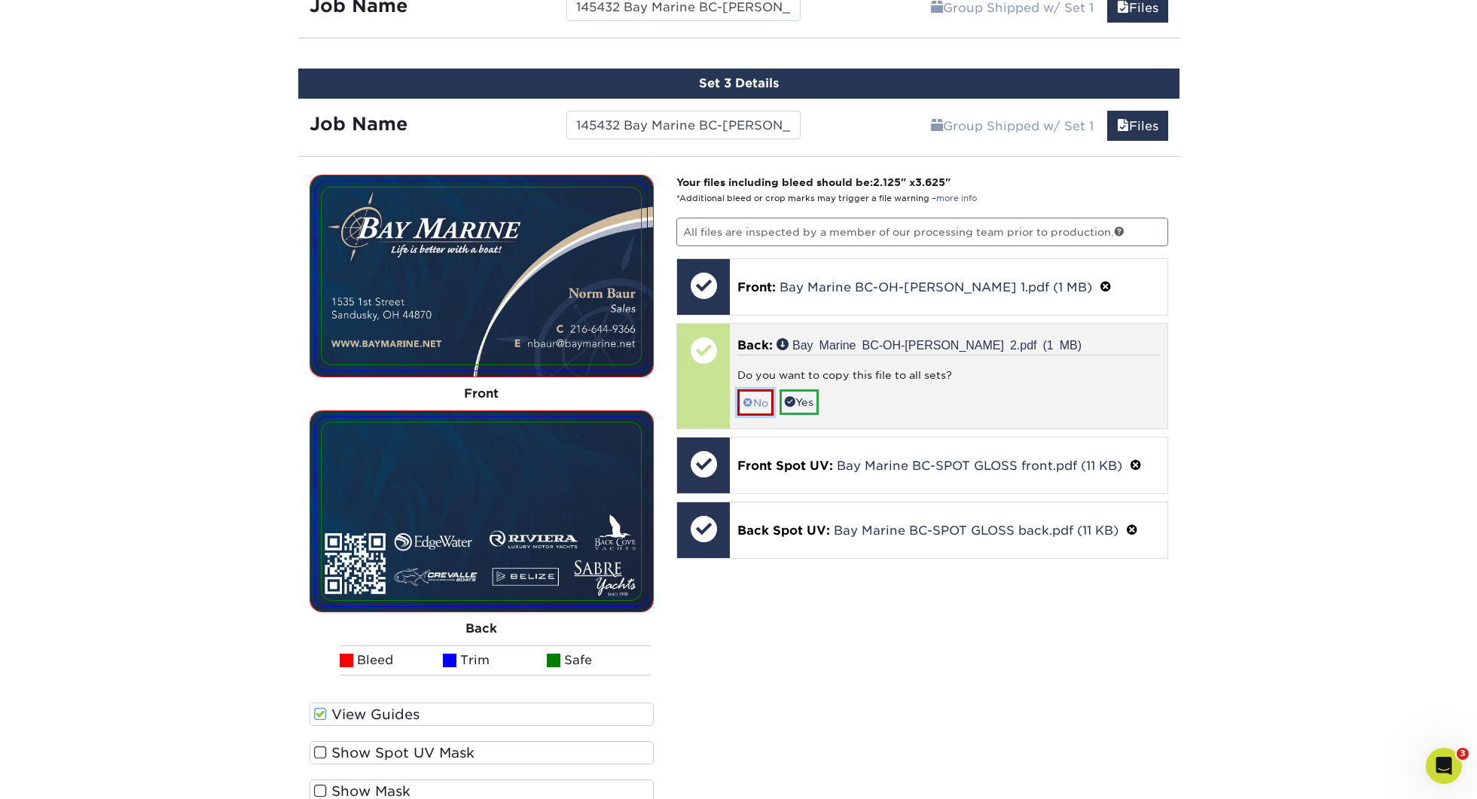
click at [774, 403] on link "No" at bounding box center [755, 402] width 36 height 26
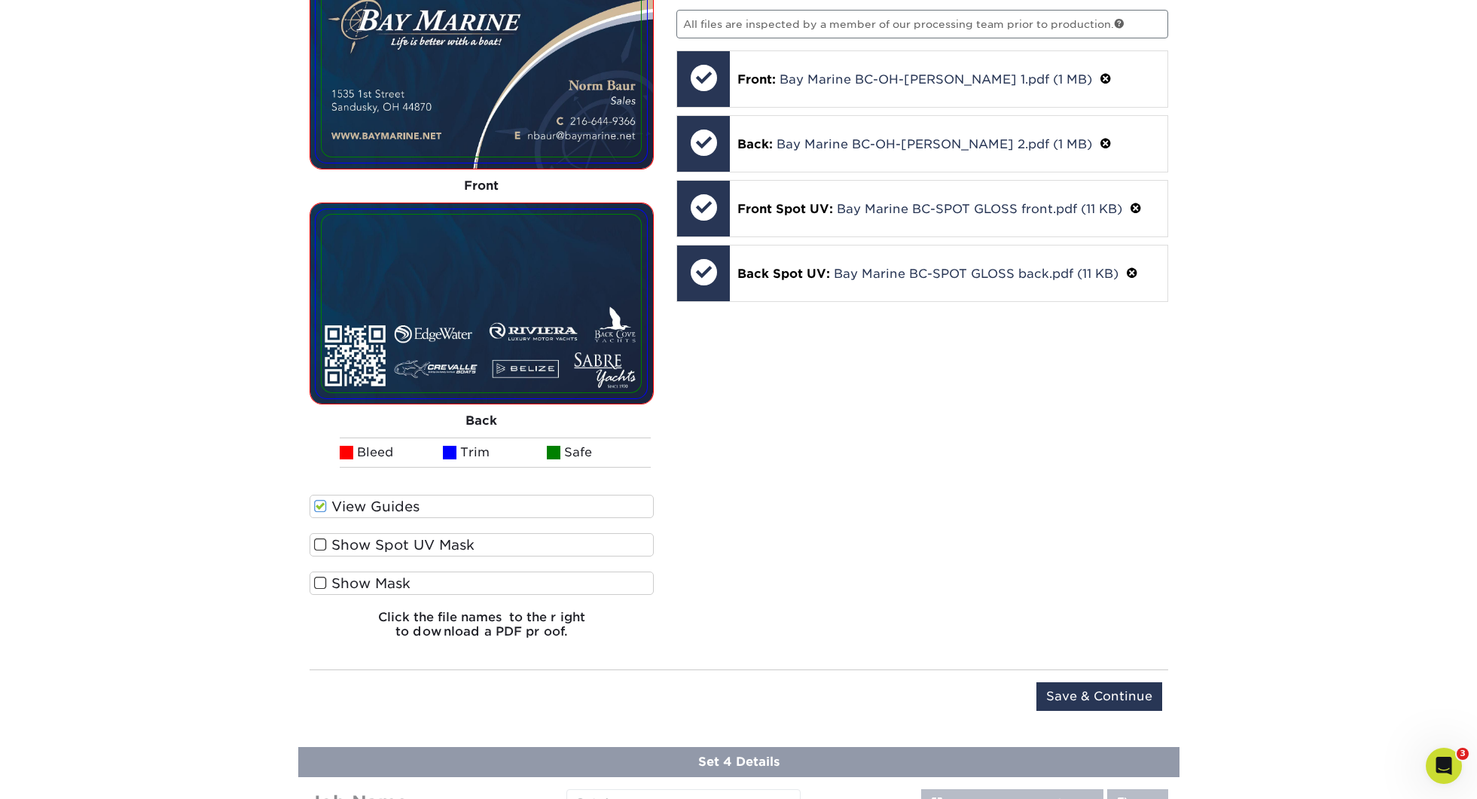
scroll to position [1400, 0]
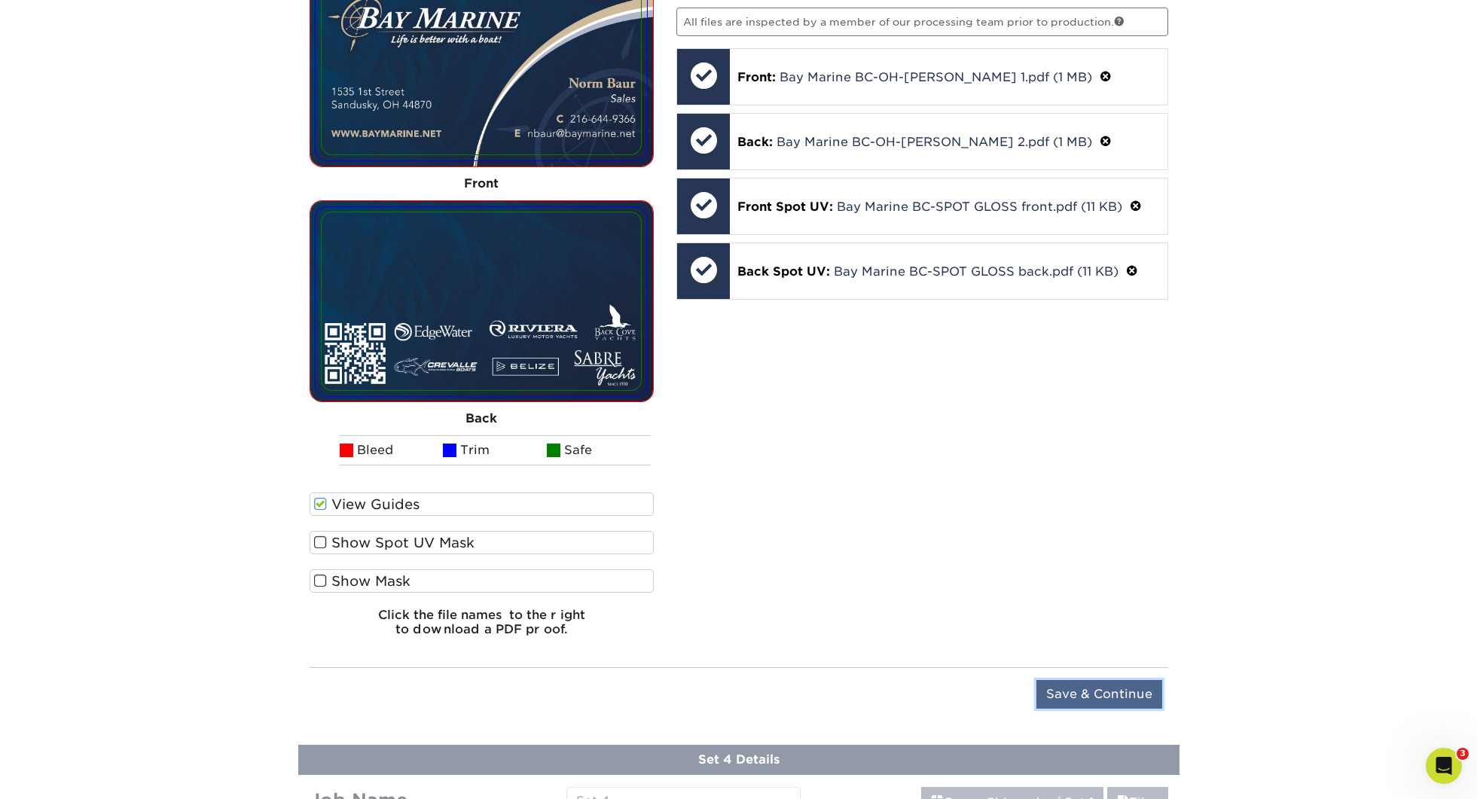
click at [1109, 696] on input "Save & Continue" at bounding box center [1099, 694] width 126 height 29
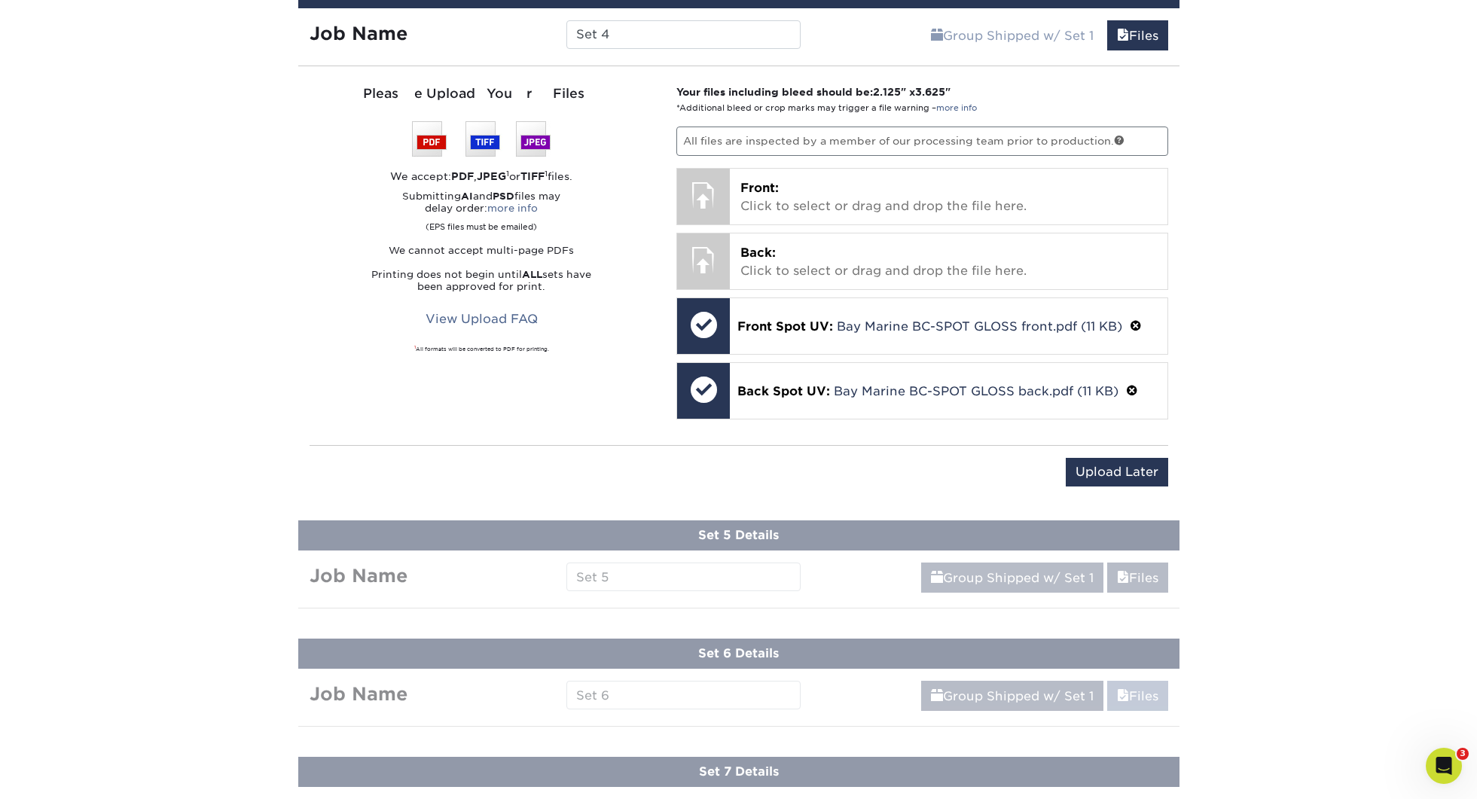
scroll to position [1399, 0]
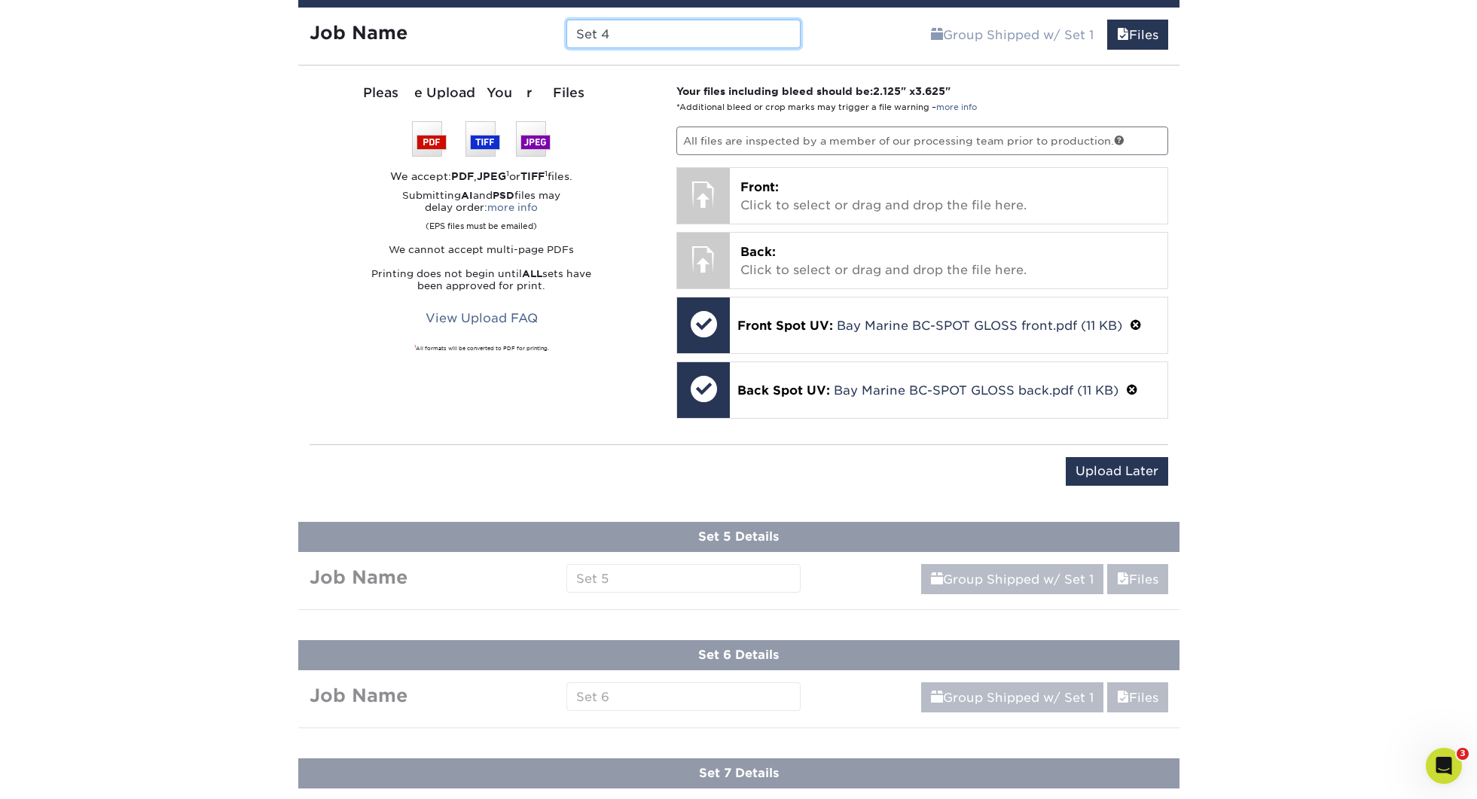
paste input "145432 Bay Marine BC-"
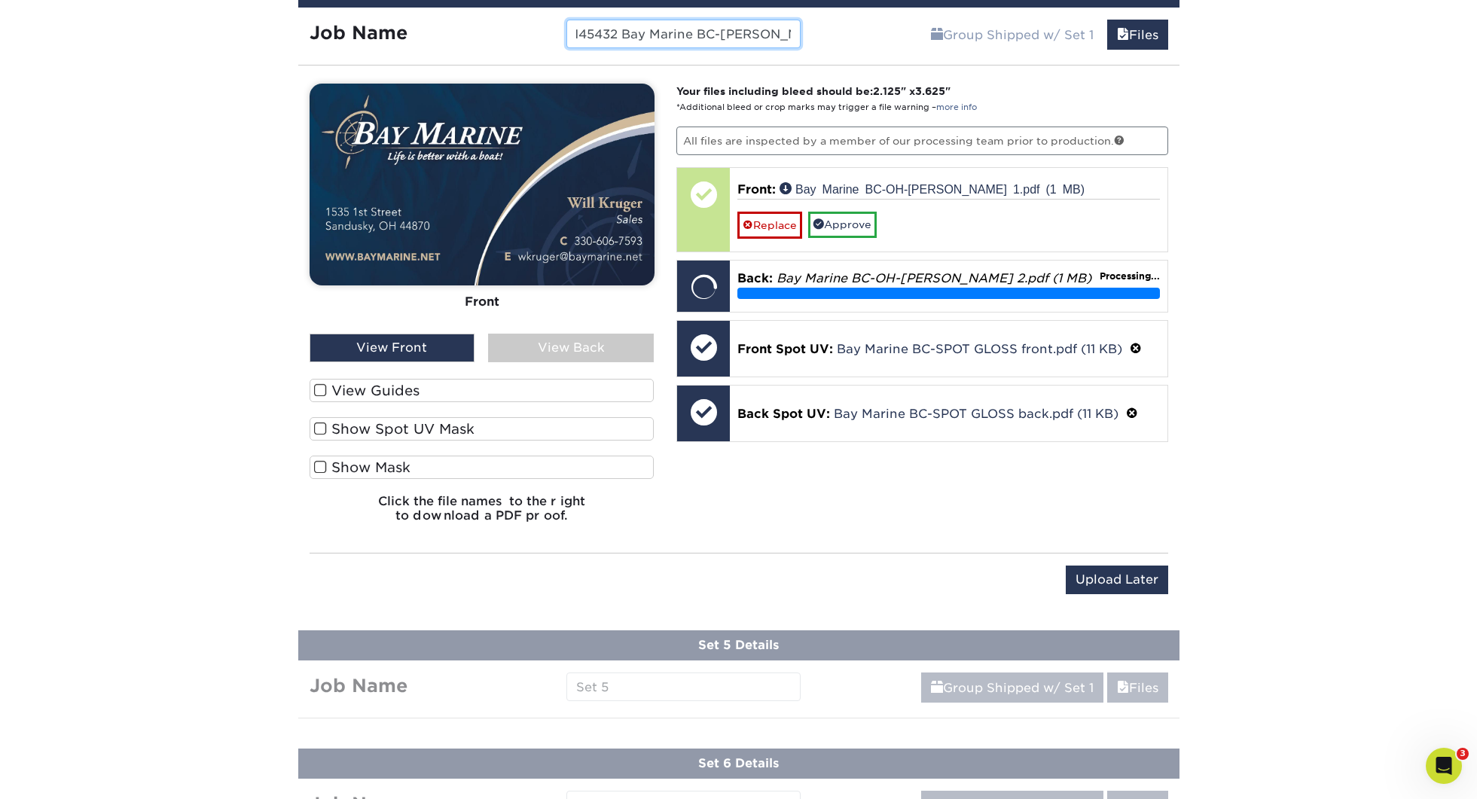
scroll to position [1408, 0]
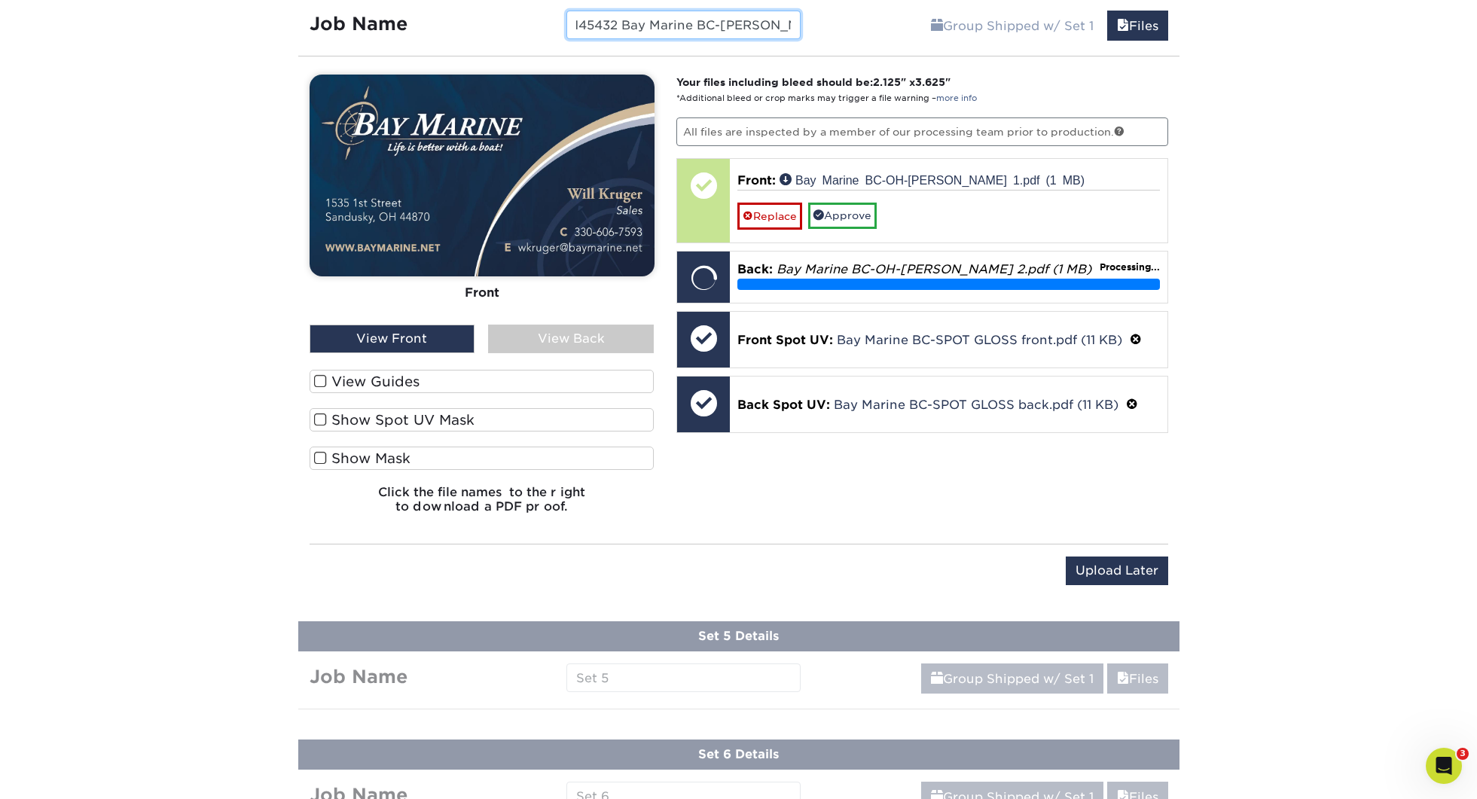
type input "145432 Bay Marine BC-[PERSON_NAME]"
click at [377, 383] on label "View Guides" at bounding box center [482, 381] width 345 height 23
click at [0, 0] on input "View Guides" at bounding box center [0, 0] width 0 height 0
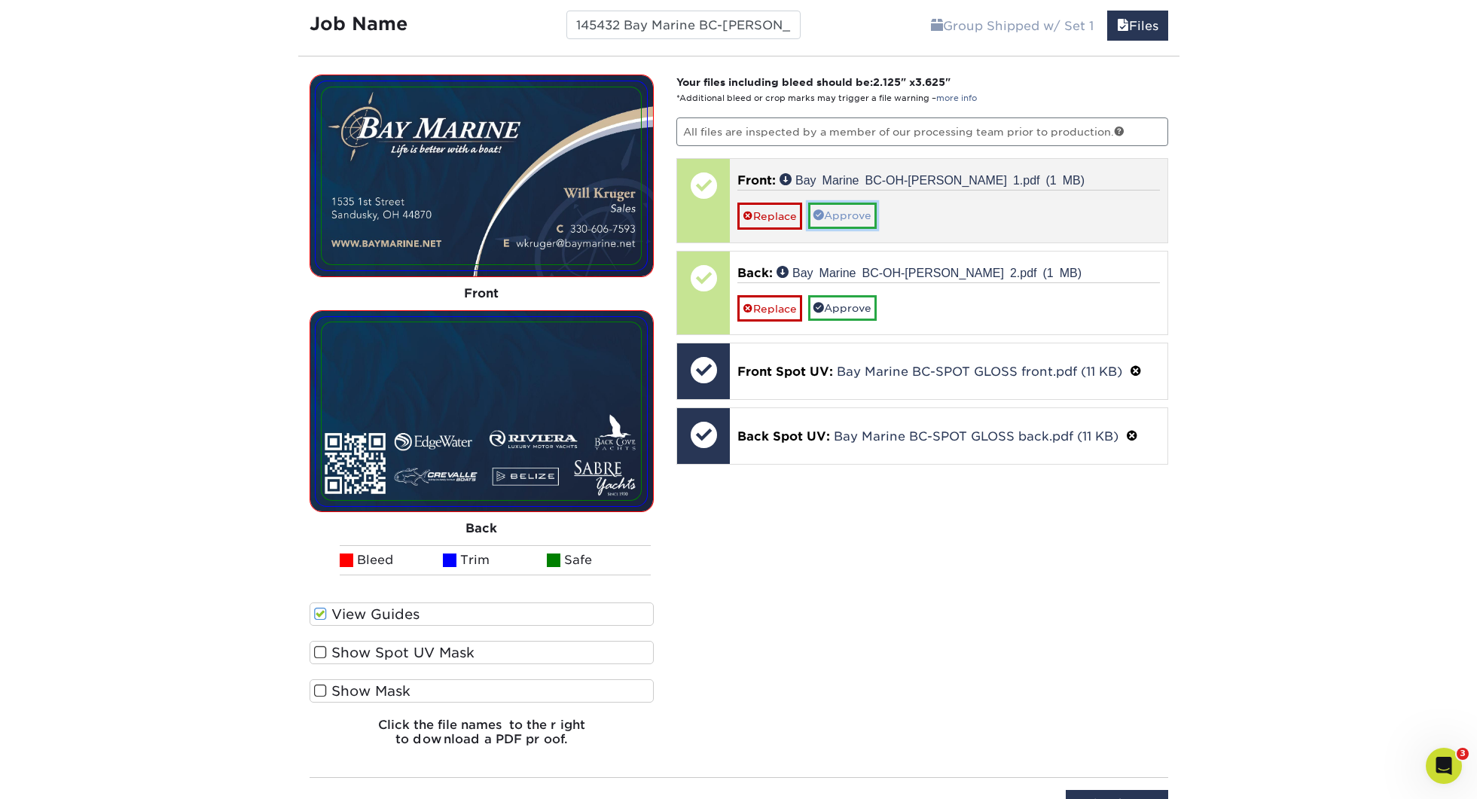
click at [834, 206] on link "Approve" at bounding box center [842, 216] width 69 height 26
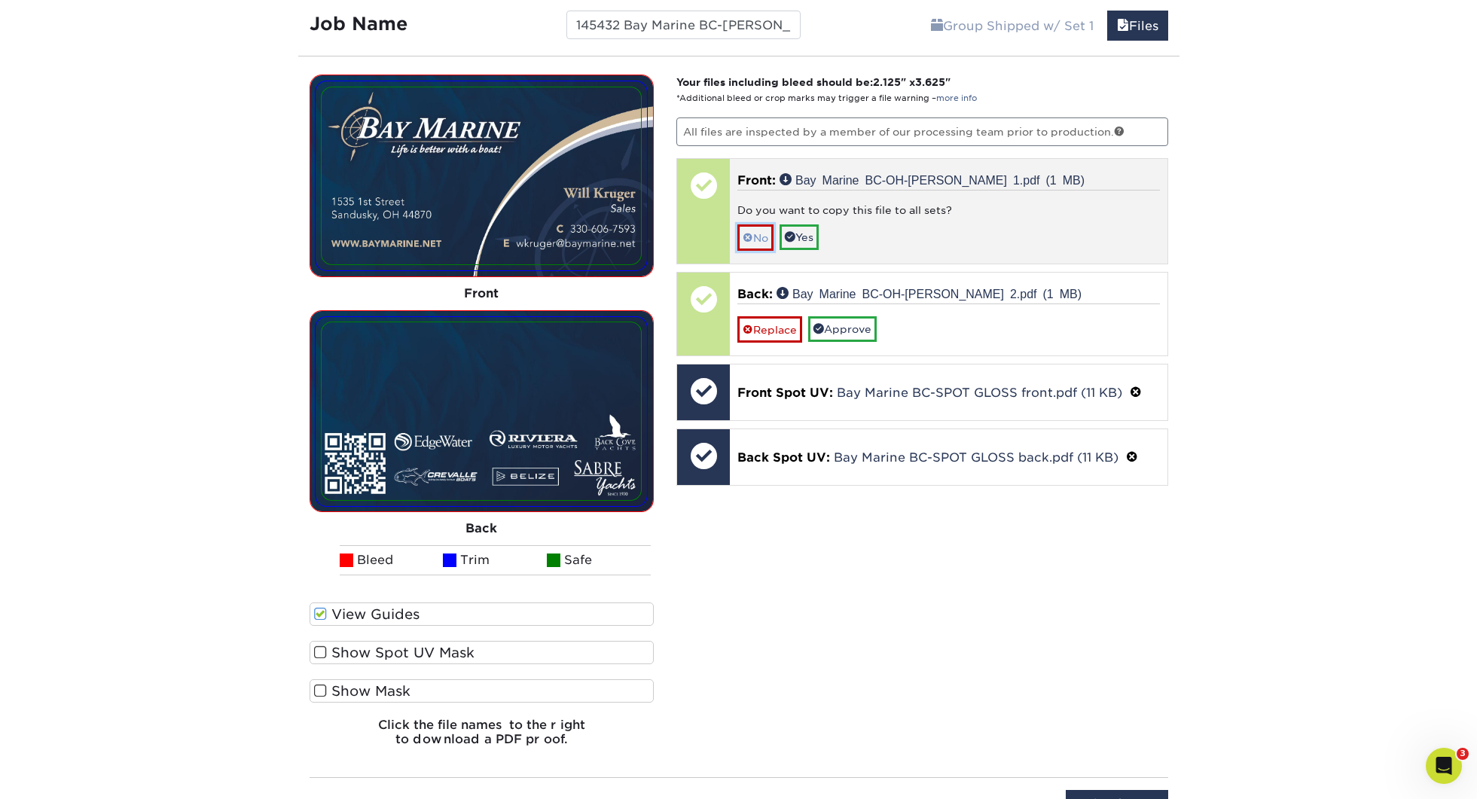
click at [754, 231] on link "No" at bounding box center [755, 237] width 36 height 26
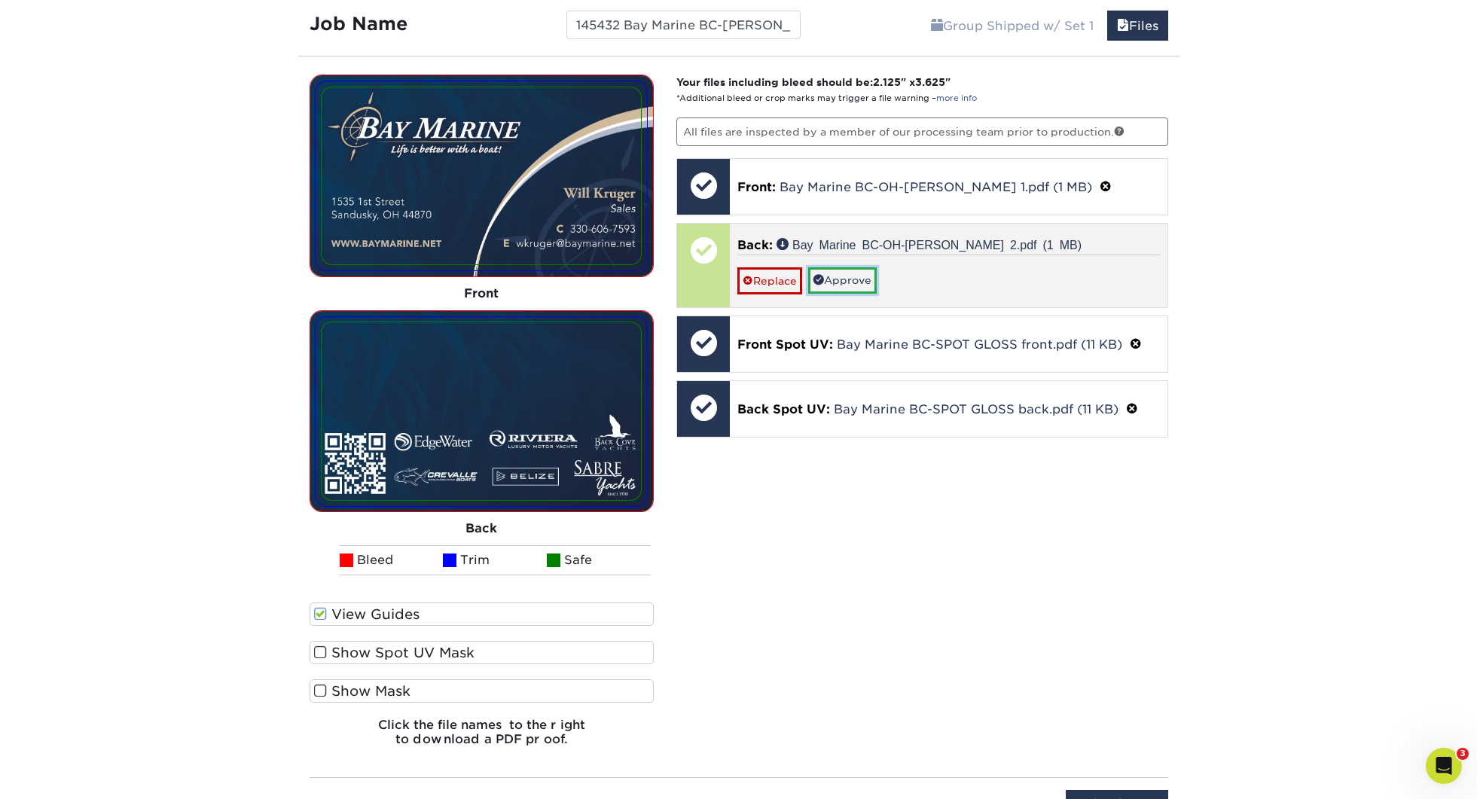
drag, startPoint x: 869, startPoint y: 273, endPoint x: 861, endPoint y: 276, distance: 8.8
click at [869, 273] on link "Approve" at bounding box center [842, 280] width 69 height 26
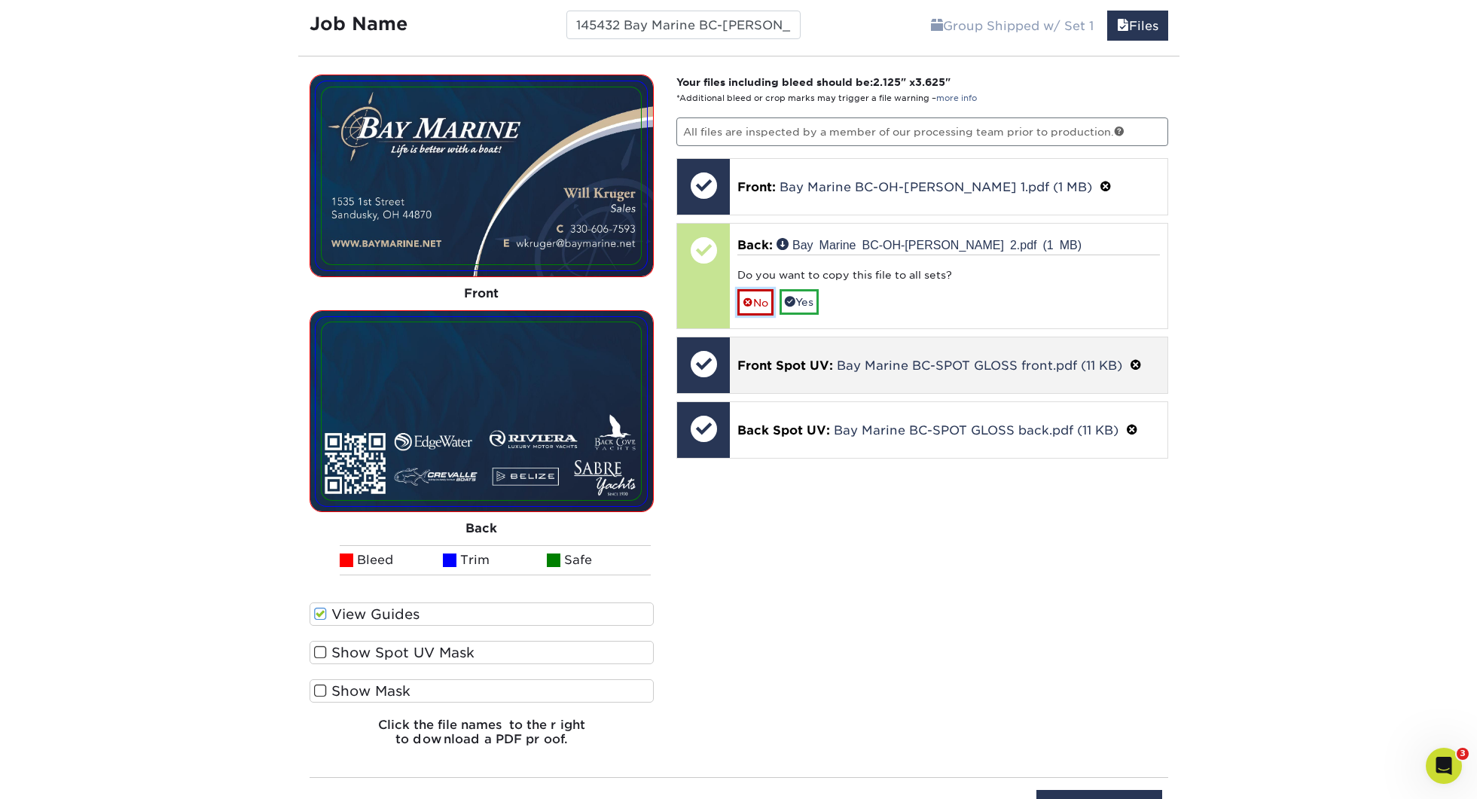
drag, startPoint x: 752, startPoint y: 304, endPoint x: 774, endPoint y: 316, distance: 24.9
click at [752, 304] on link "No" at bounding box center [755, 302] width 36 height 26
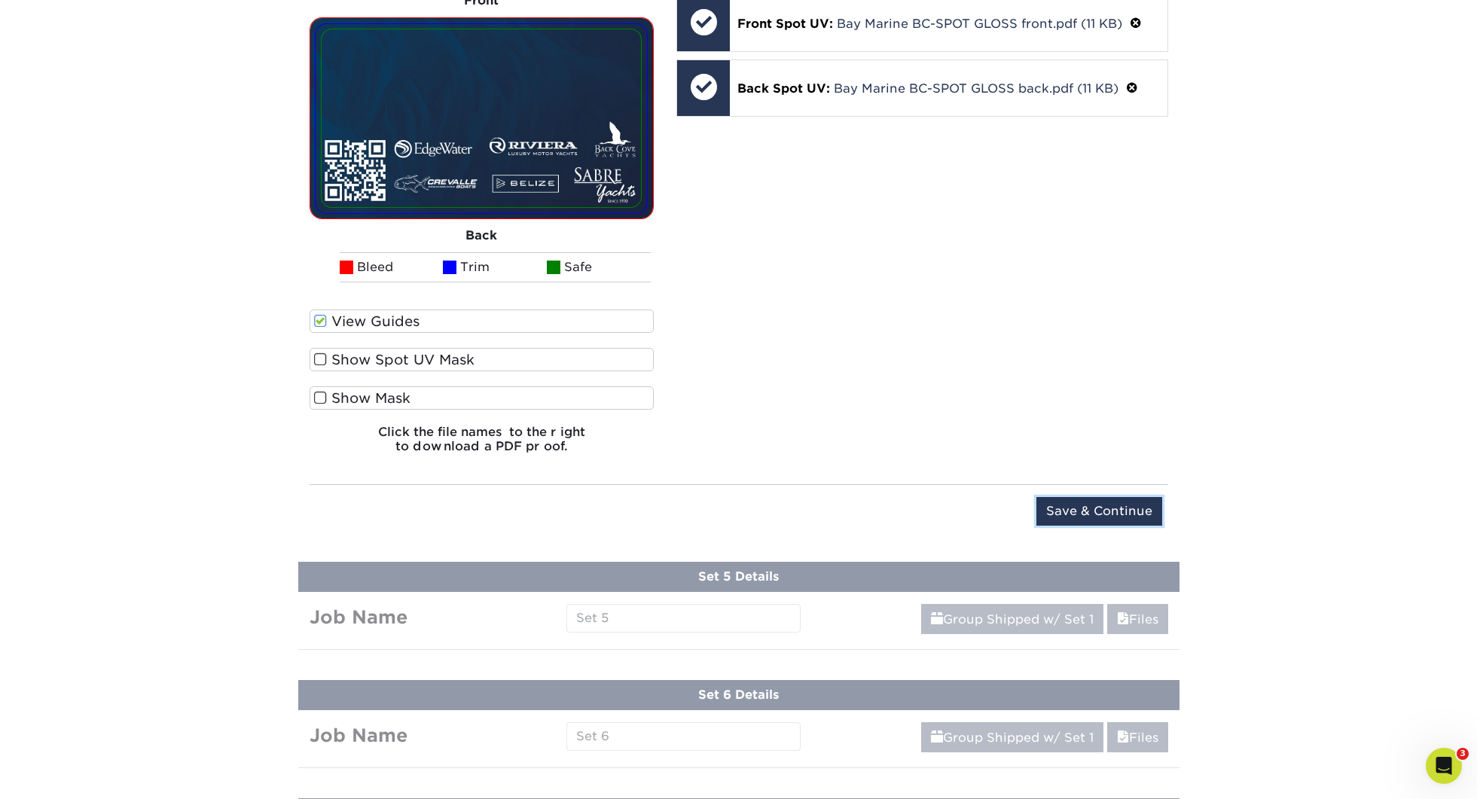
click at [1092, 521] on input "Save & Continue" at bounding box center [1099, 511] width 126 height 29
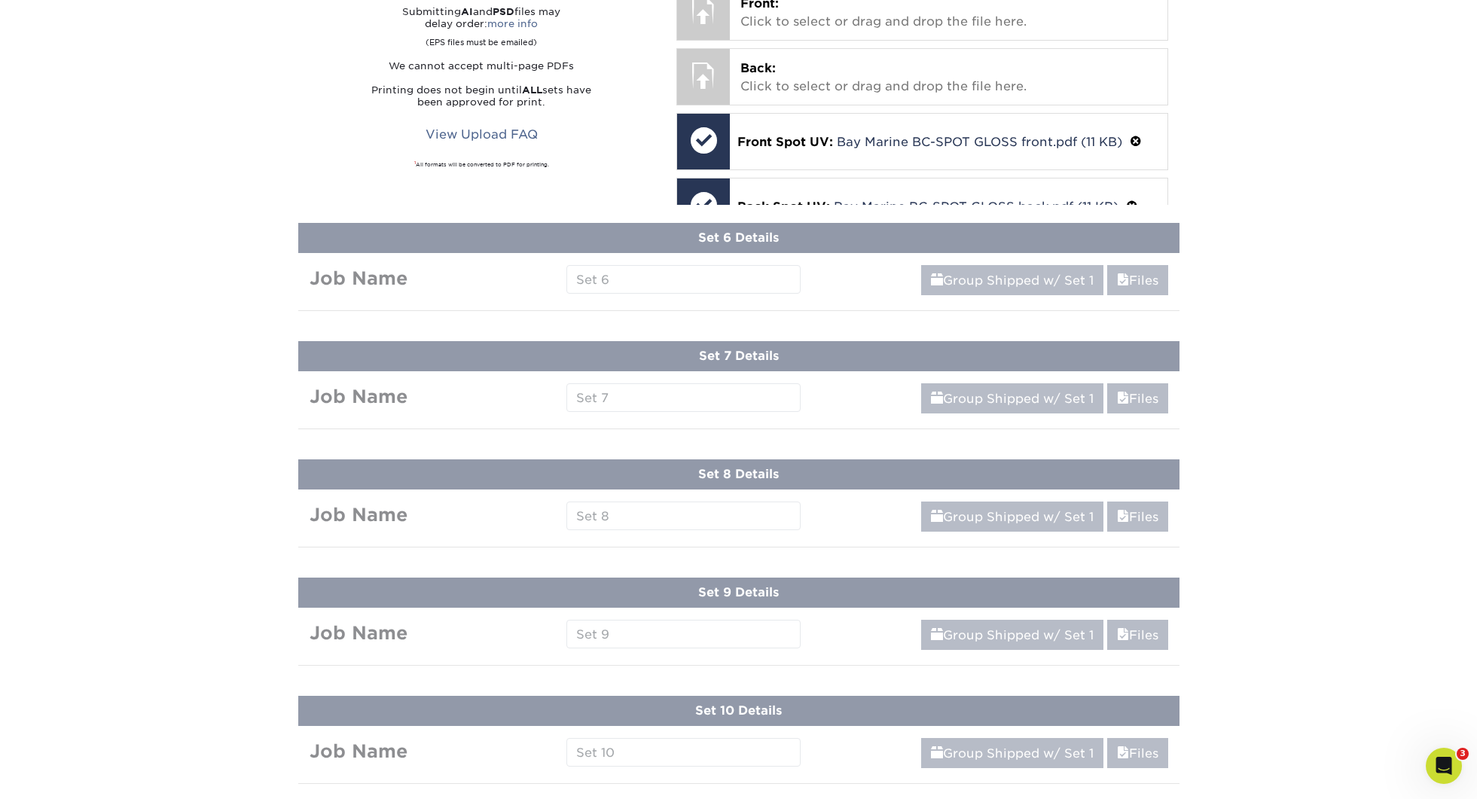
scroll to position [1149, 0]
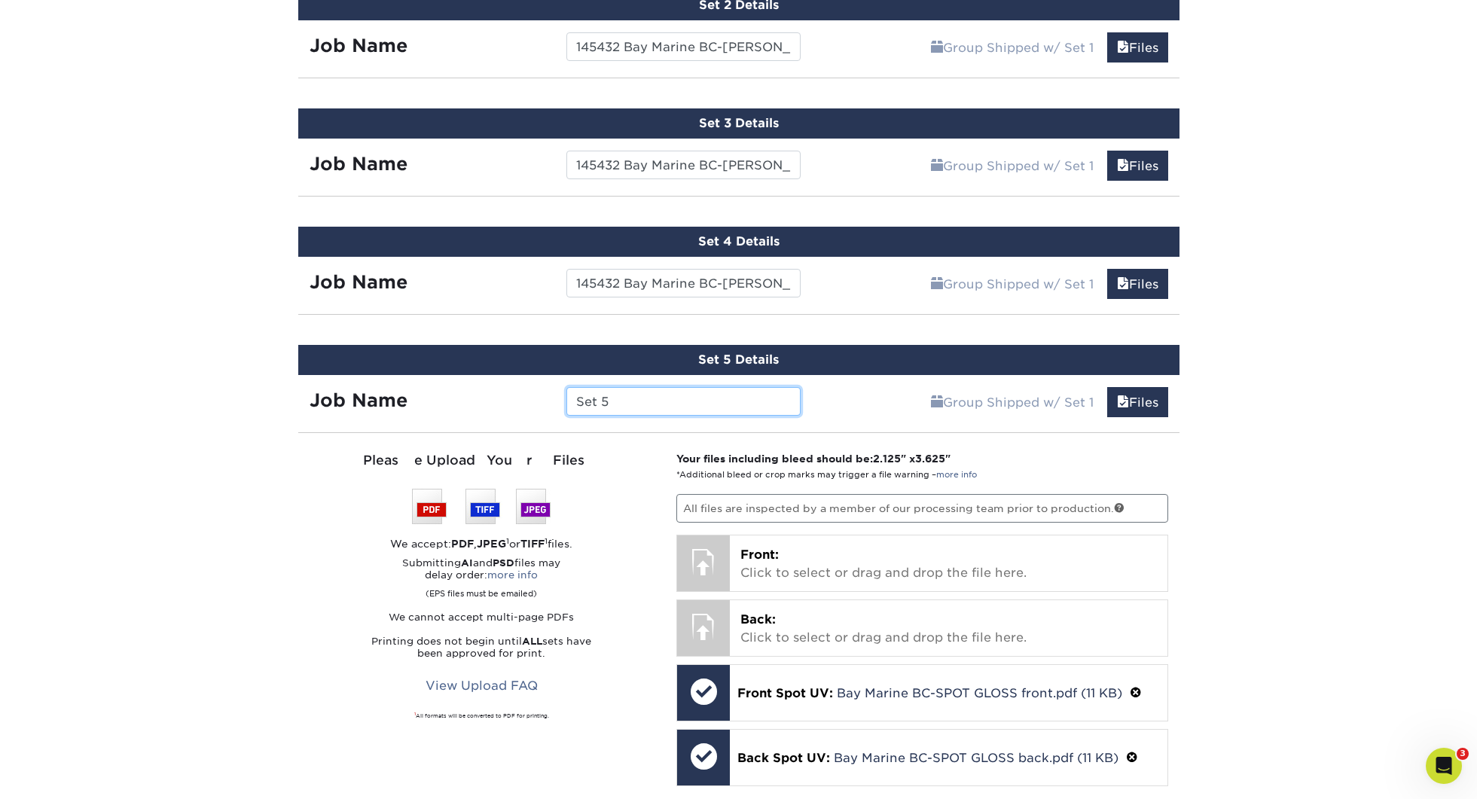
click at [707, 408] on input "Set 5" at bounding box center [683, 401] width 234 height 29
paste input "145432 Bay Marine BC-"
type input "145432 Bay Marine BC-Sky [PERSON_NAME]"
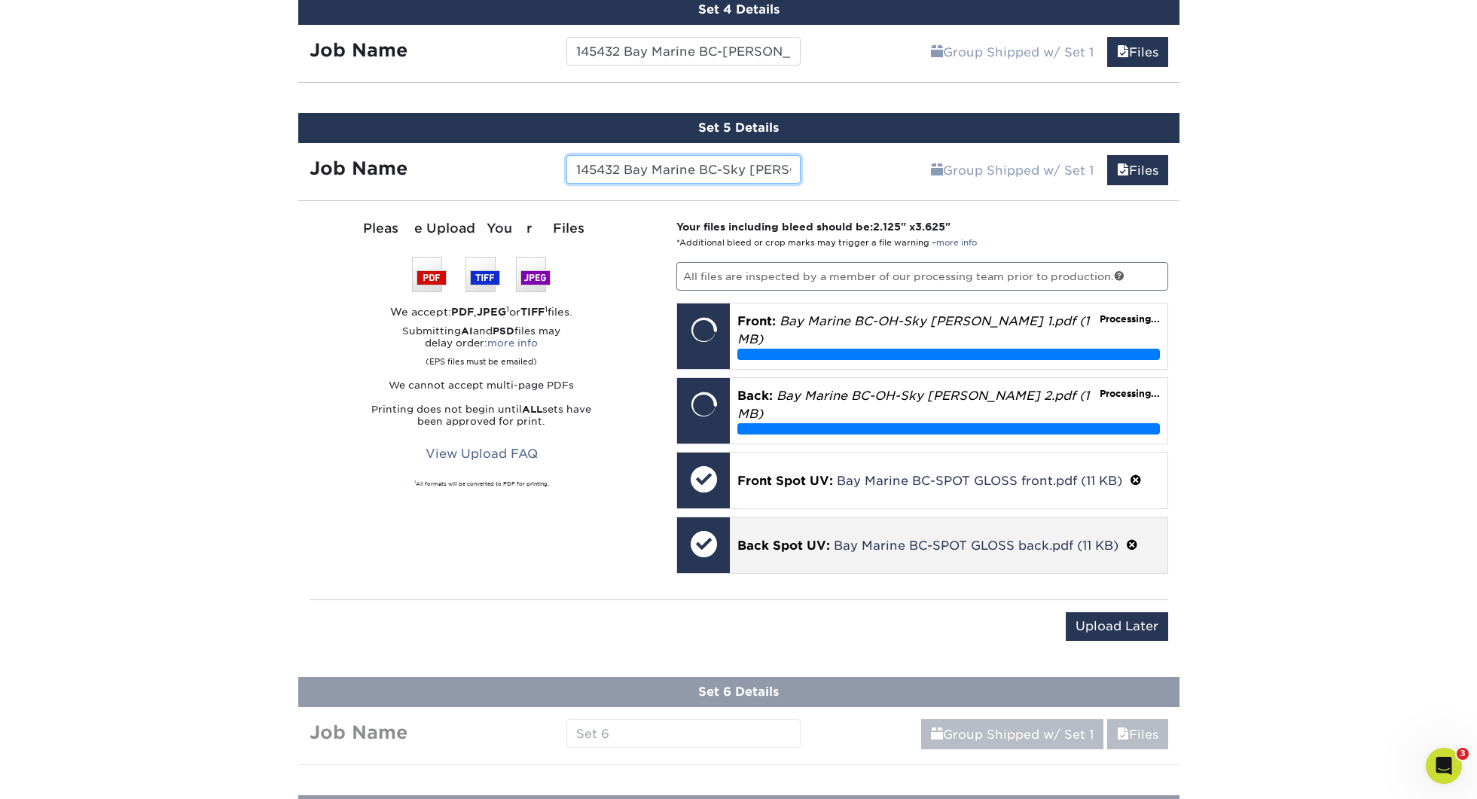
scroll to position [1393, 0]
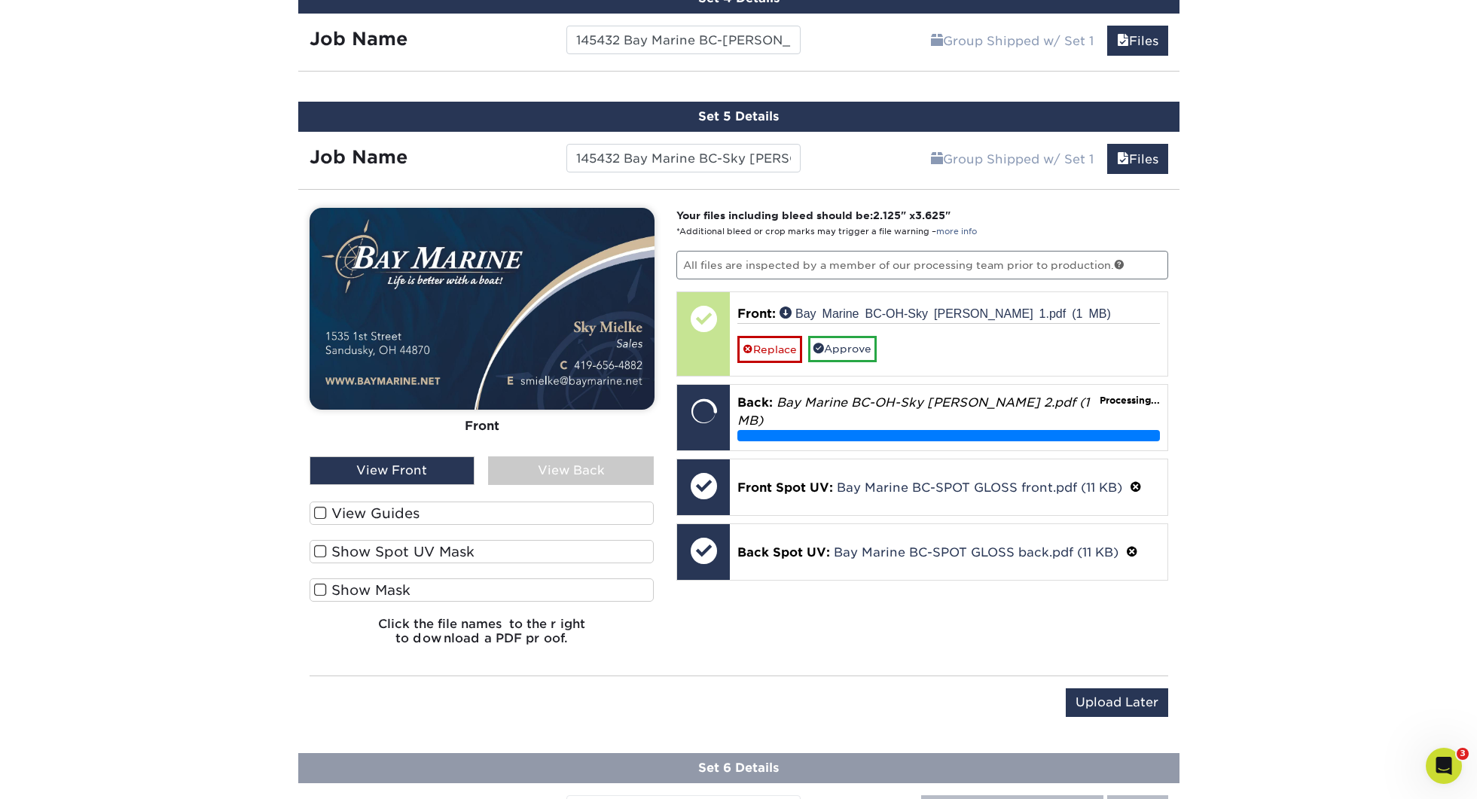
click at [342, 505] on label "View Guides" at bounding box center [482, 513] width 345 height 23
click at [0, 0] on input "View Guides" at bounding box center [0, 0] width 0 height 0
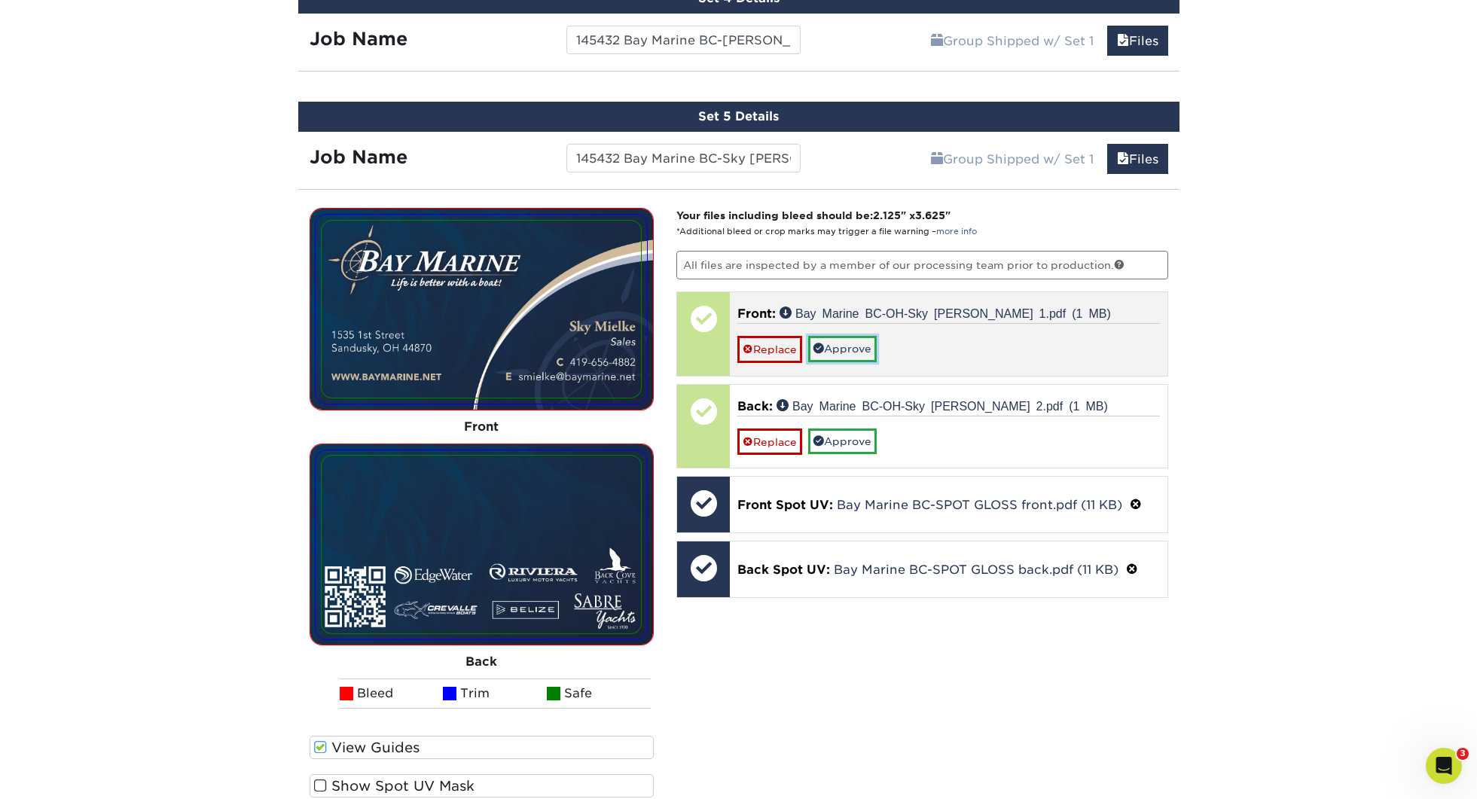
click at [839, 353] on link "Approve" at bounding box center [842, 349] width 69 height 26
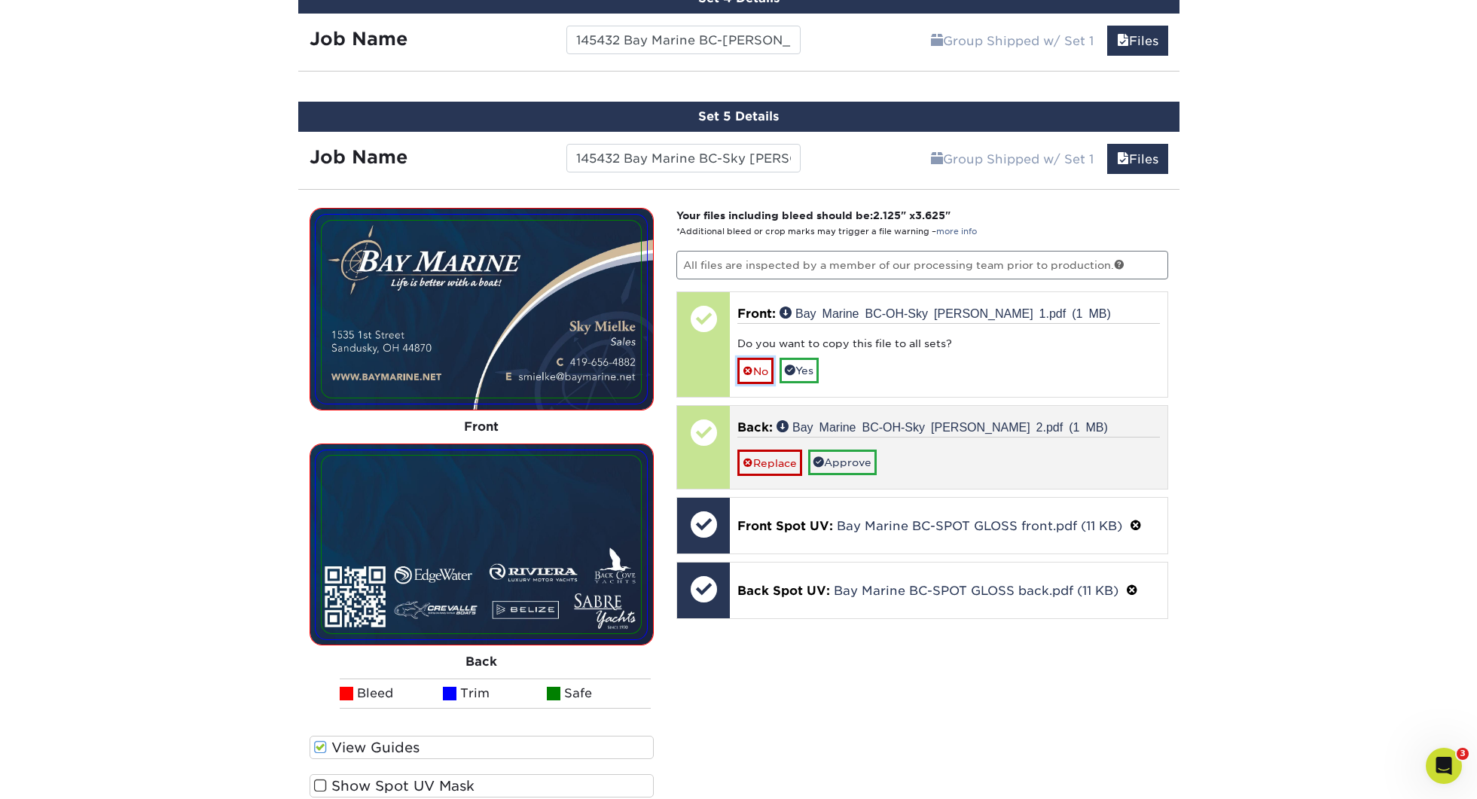
drag, startPoint x: 762, startPoint y: 375, endPoint x: 771, endPoint y: 386, distance: 15.0
click at [762, 376] on link "No" at bounding box center [755, 371] width 36 height 26
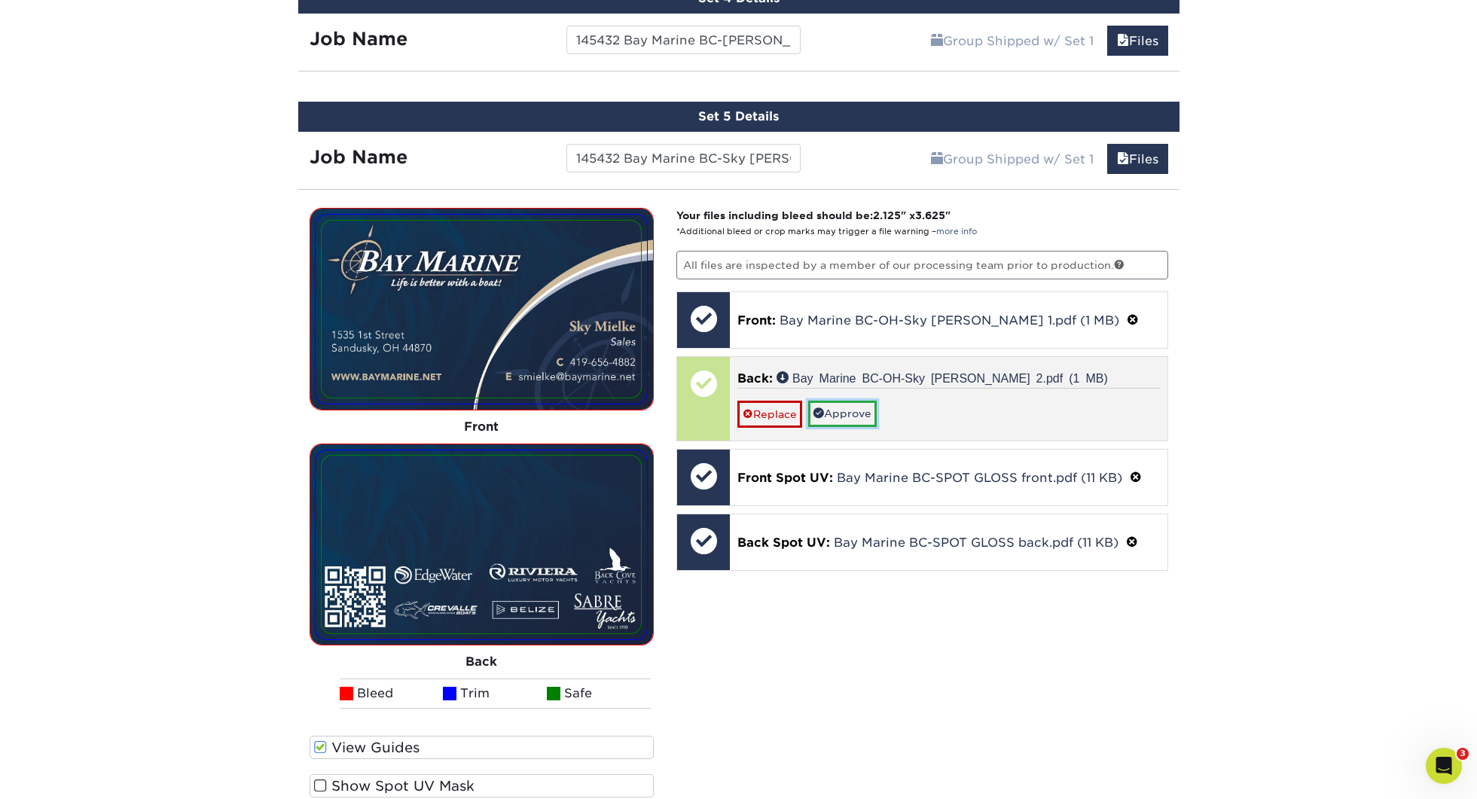
click at [844, 406] on link "Approve" at bounding box center [842, 414] width 69 height 26
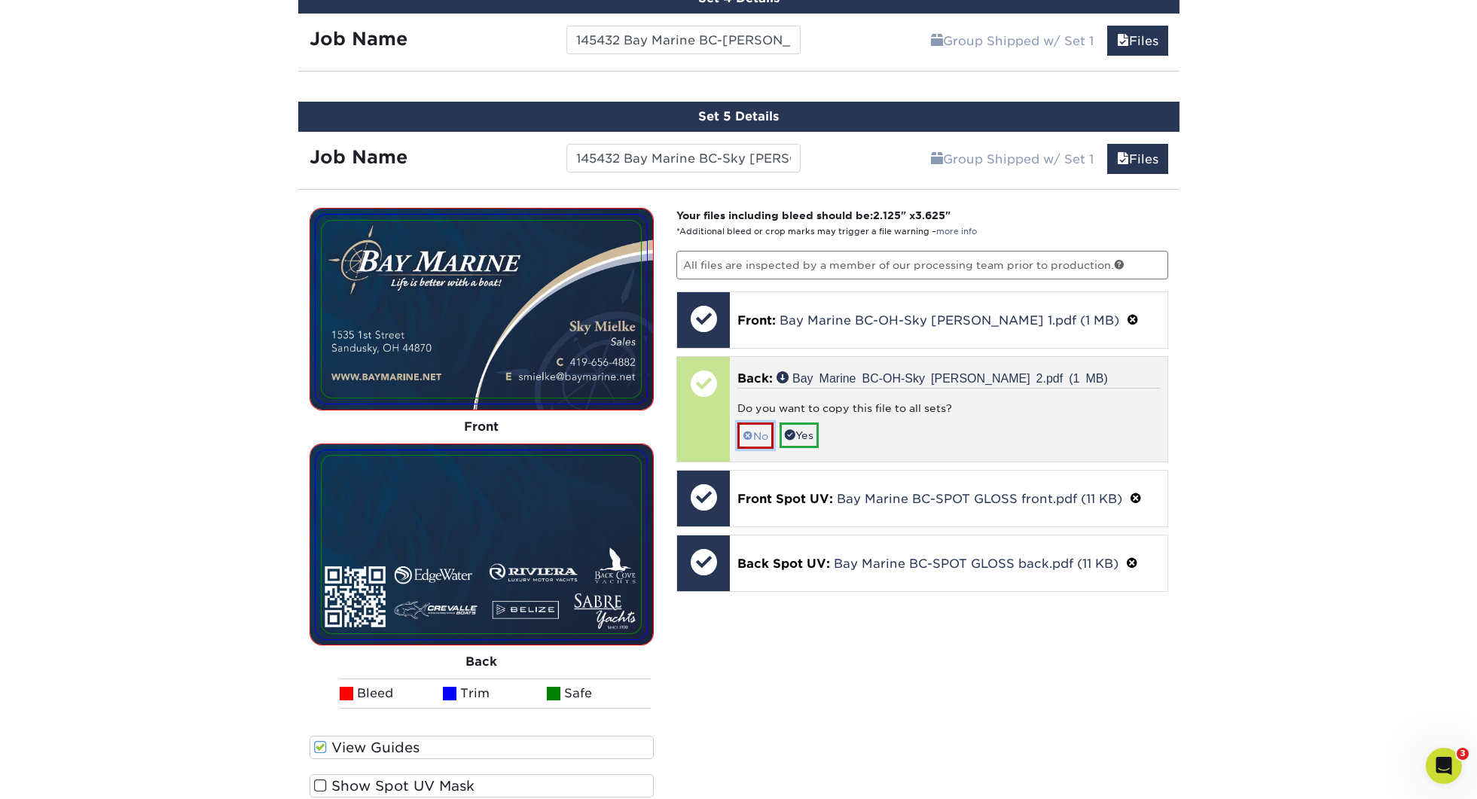
click at [753, 441] on link "No" at bounding box center [755, 436] width 36 height 26
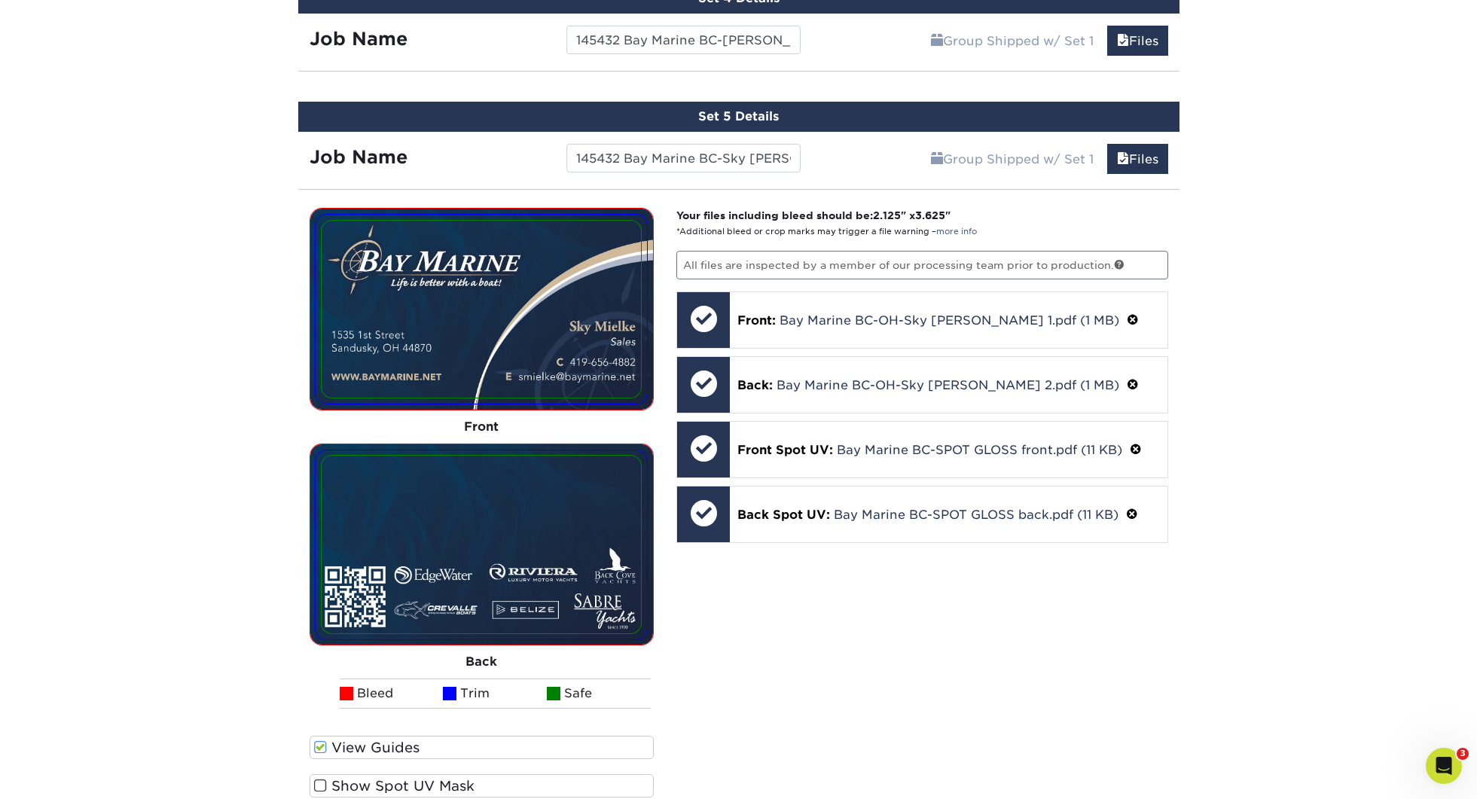
click at [378, 788] on label "Show Spot UV Mask" at bounding box center [482, 785] width 345 height 23
click at [0, 0] on input "Show Spot UV Mask" at bounding box center [0, 0] width 0 height 0
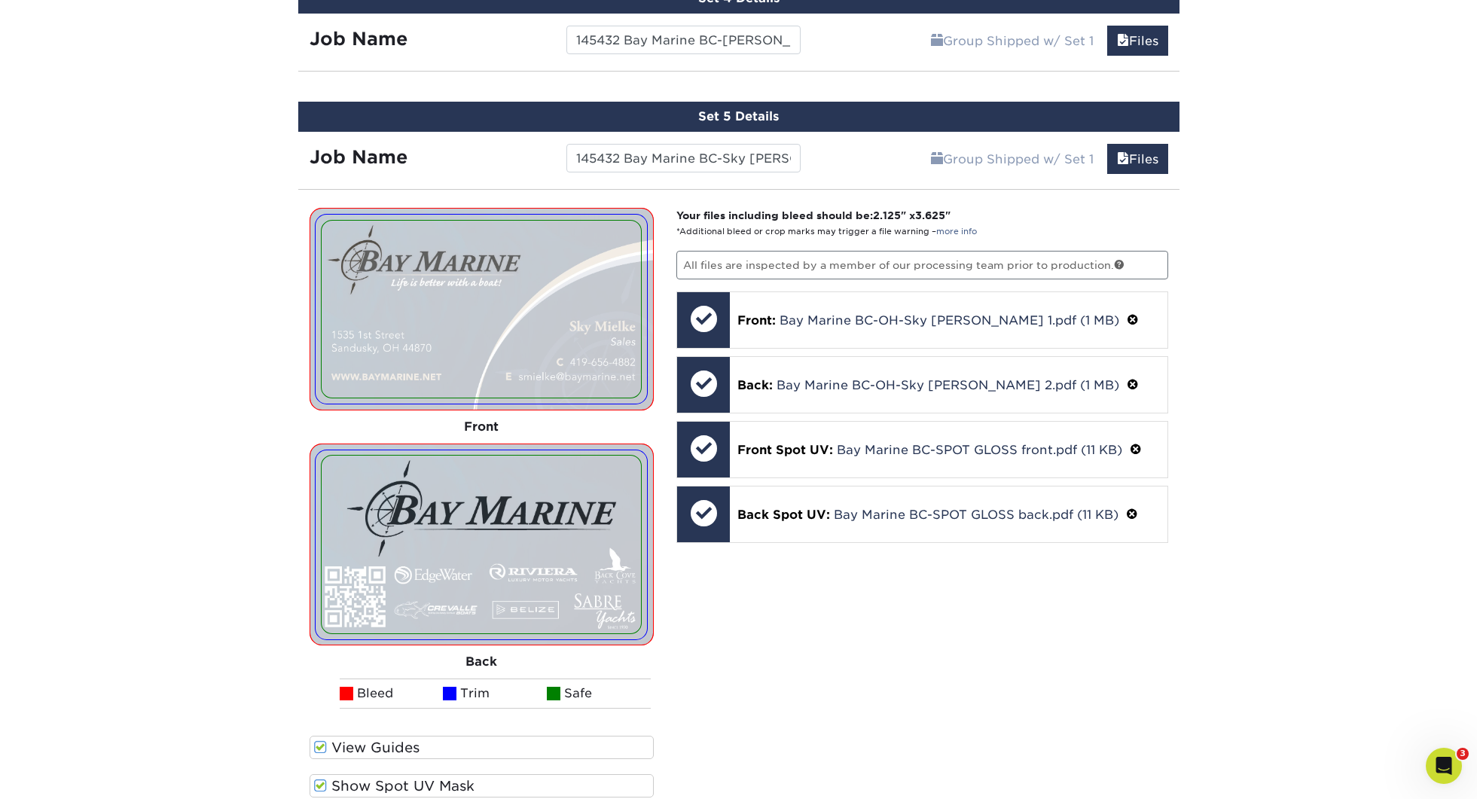
click at [378, 788] on label "Show Spot UV Mask" at bounding box center [482, 785] width 345 height 23
click at [0, 0] on input "Show Spot UV Mask" at bounding box center [0, 0] width 0 height 0
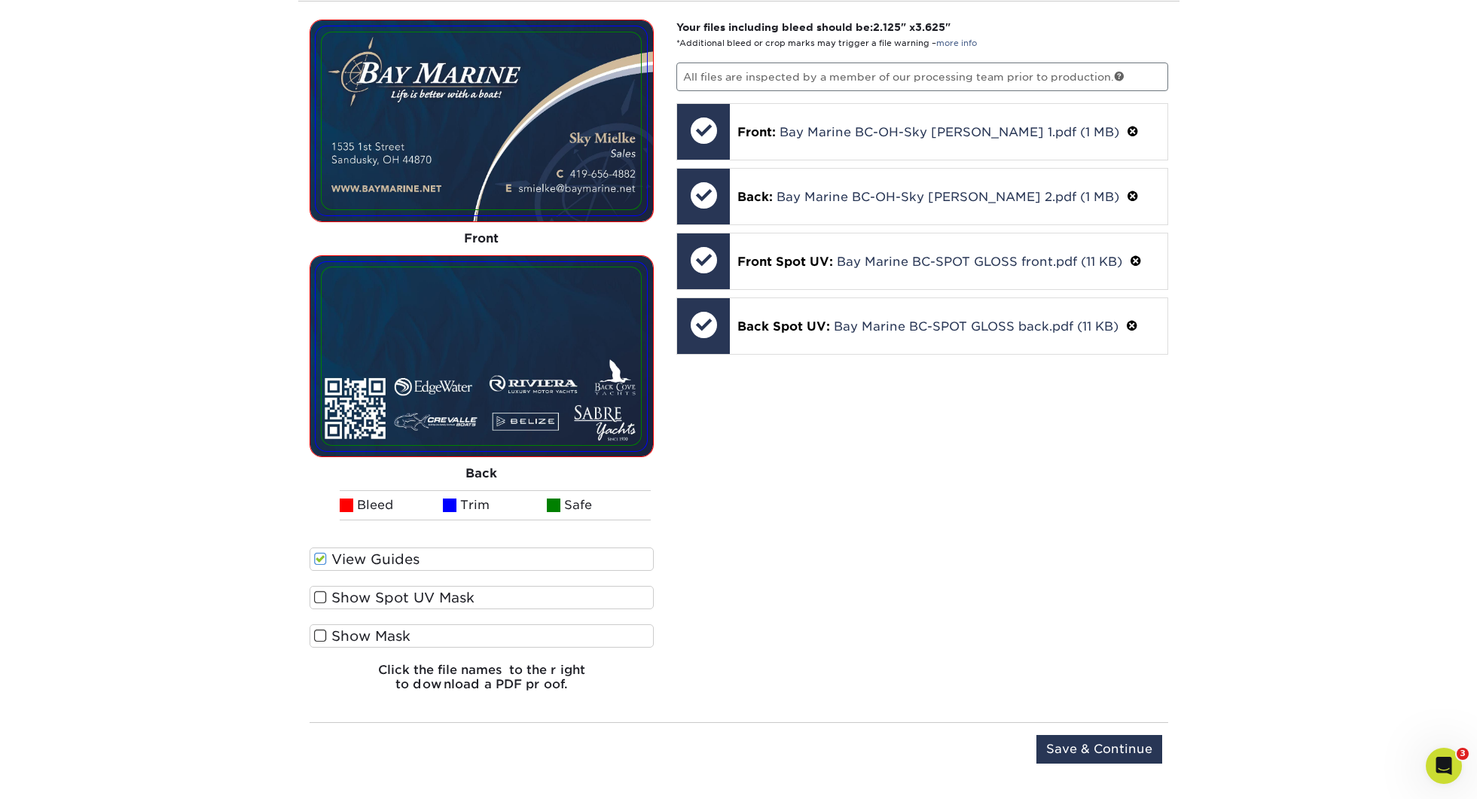
scroll to position [1628, 0]
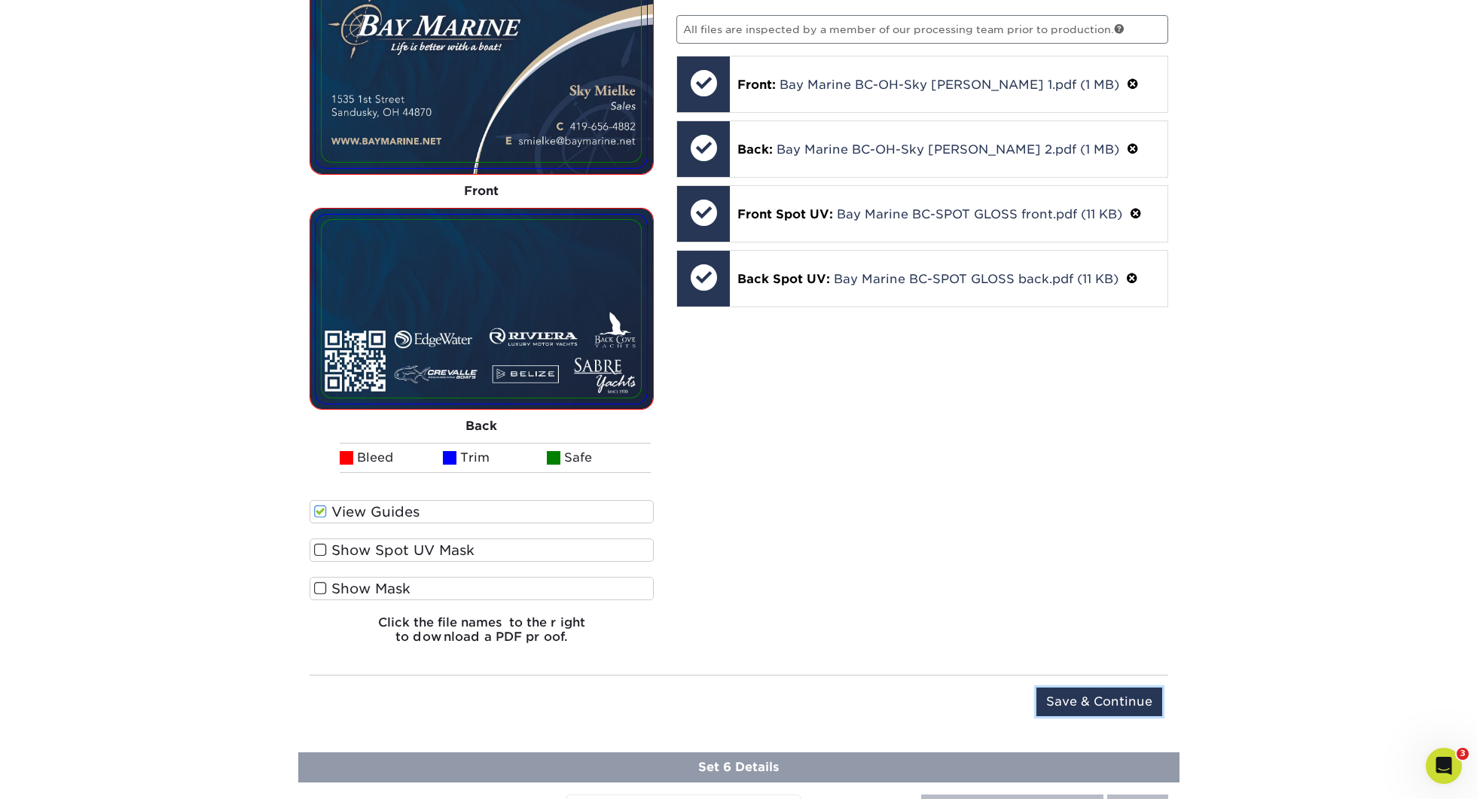
click at [1067, 690] on input "Save & Continue" at bounding box center [1099, 702] width 126 height 29
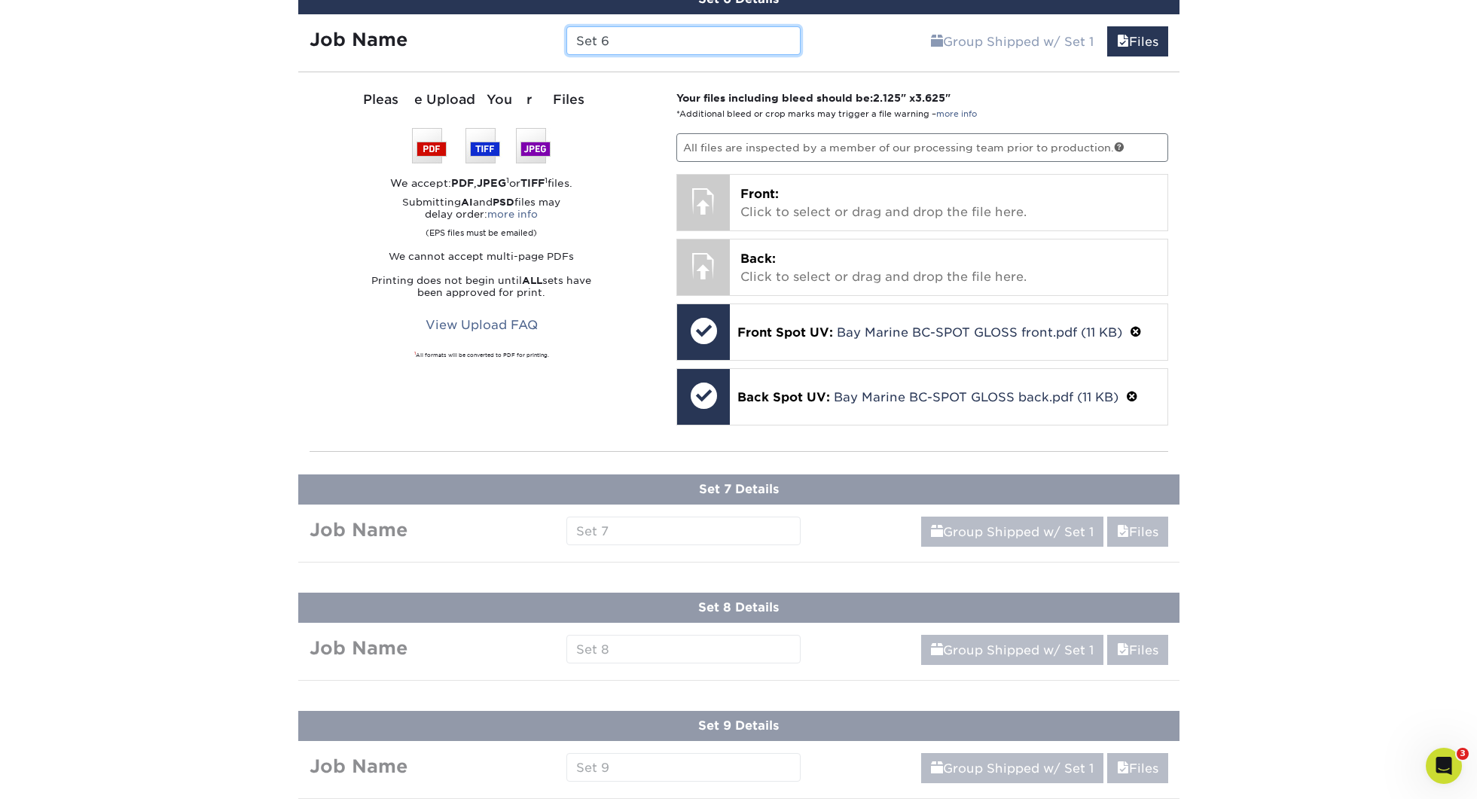
scroll to position [1623, 0]
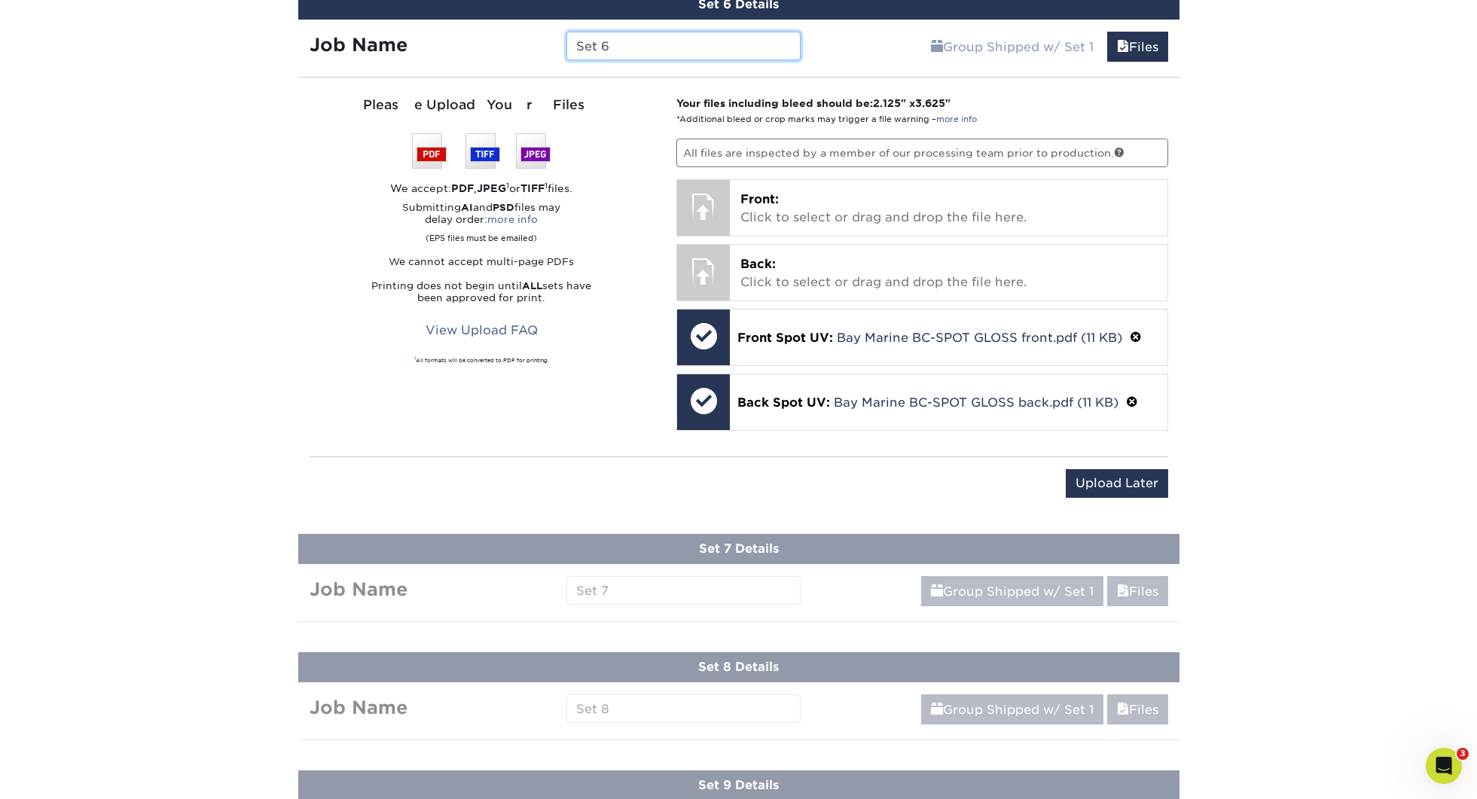
paste input "145432 Bay Marine BC-"
type input "145432 Bay Marine BC-[PERSON_NAME]"
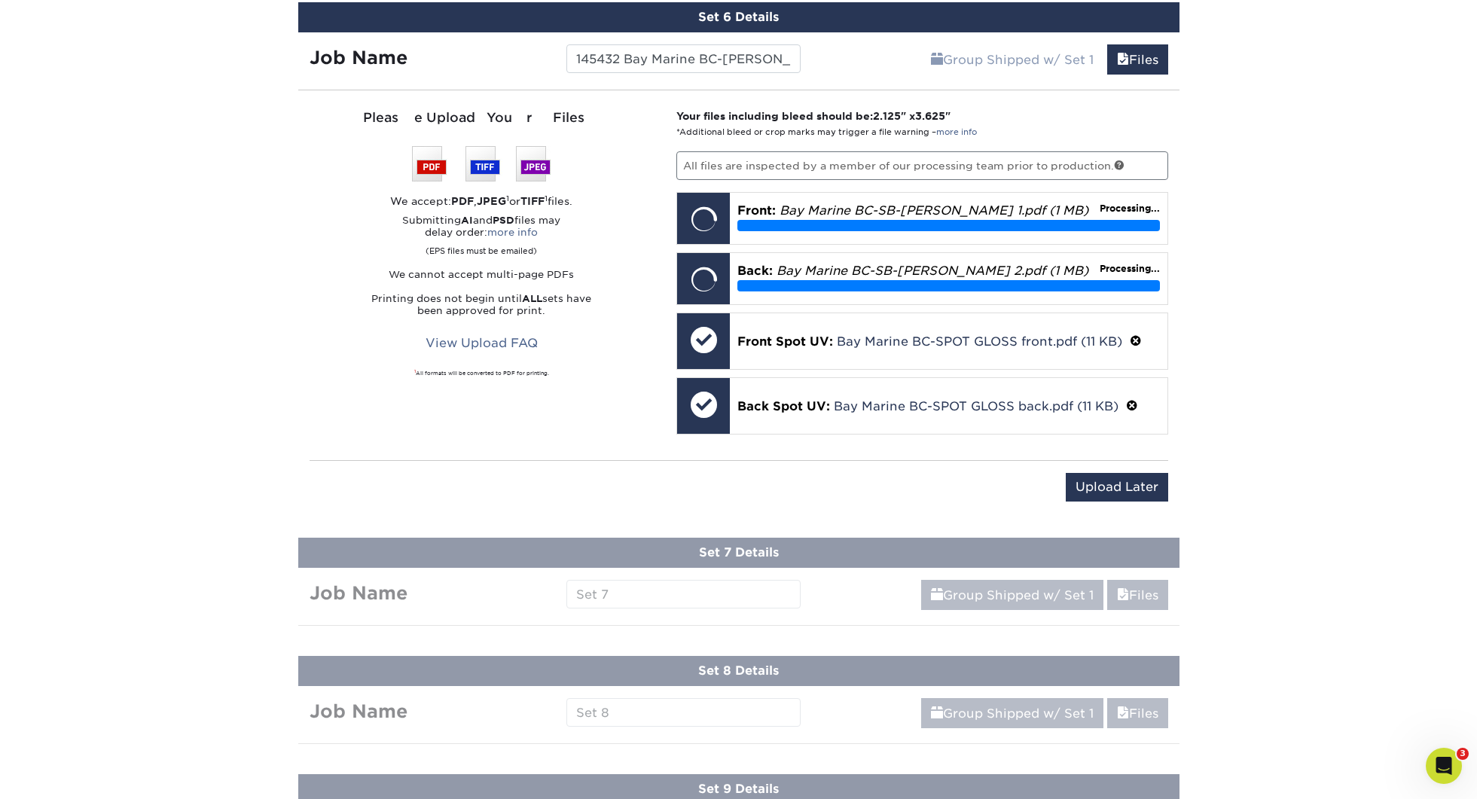
scroll to position [1610, 0]
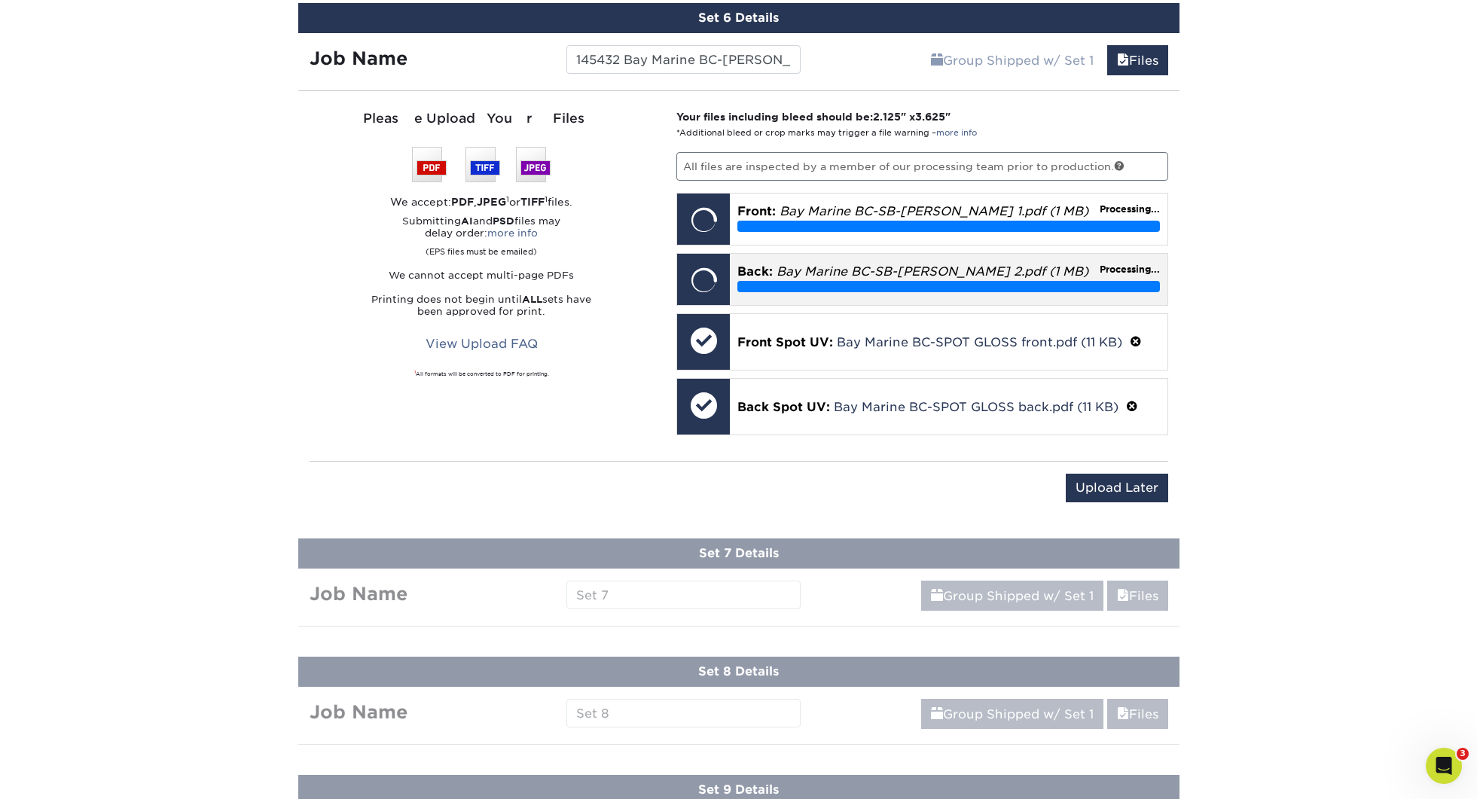
drag, startPoint x: 1279, startPoint y: 262, endPoint x: 1094, endPoint y: 298, distance: 187.9
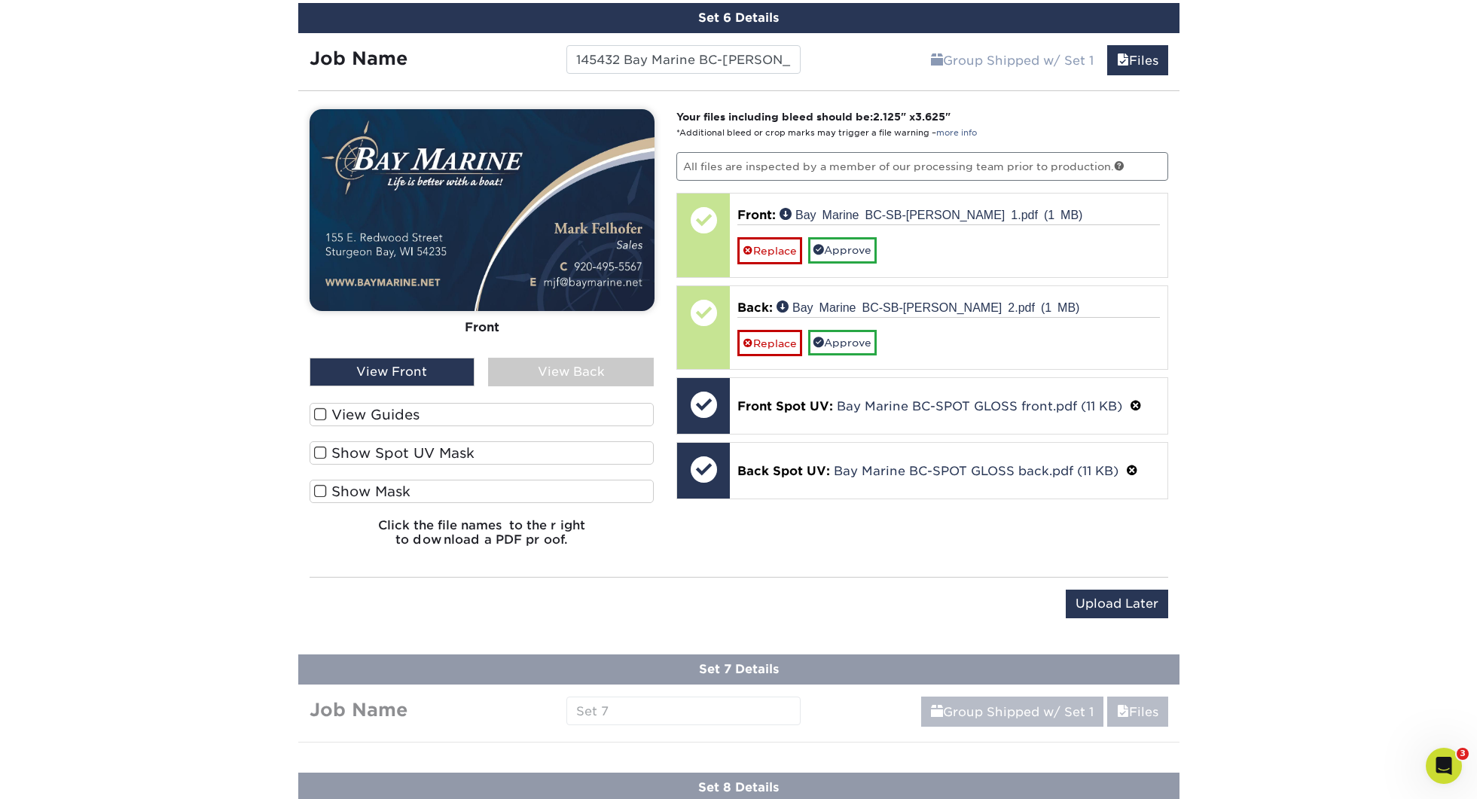
click at [463, 420] on label "View Guides" at bounding box center [482, 414] width 345 height 23
click at [0, 0] on input "View Guides" at bounding box center [0, 0] width 0 height 0
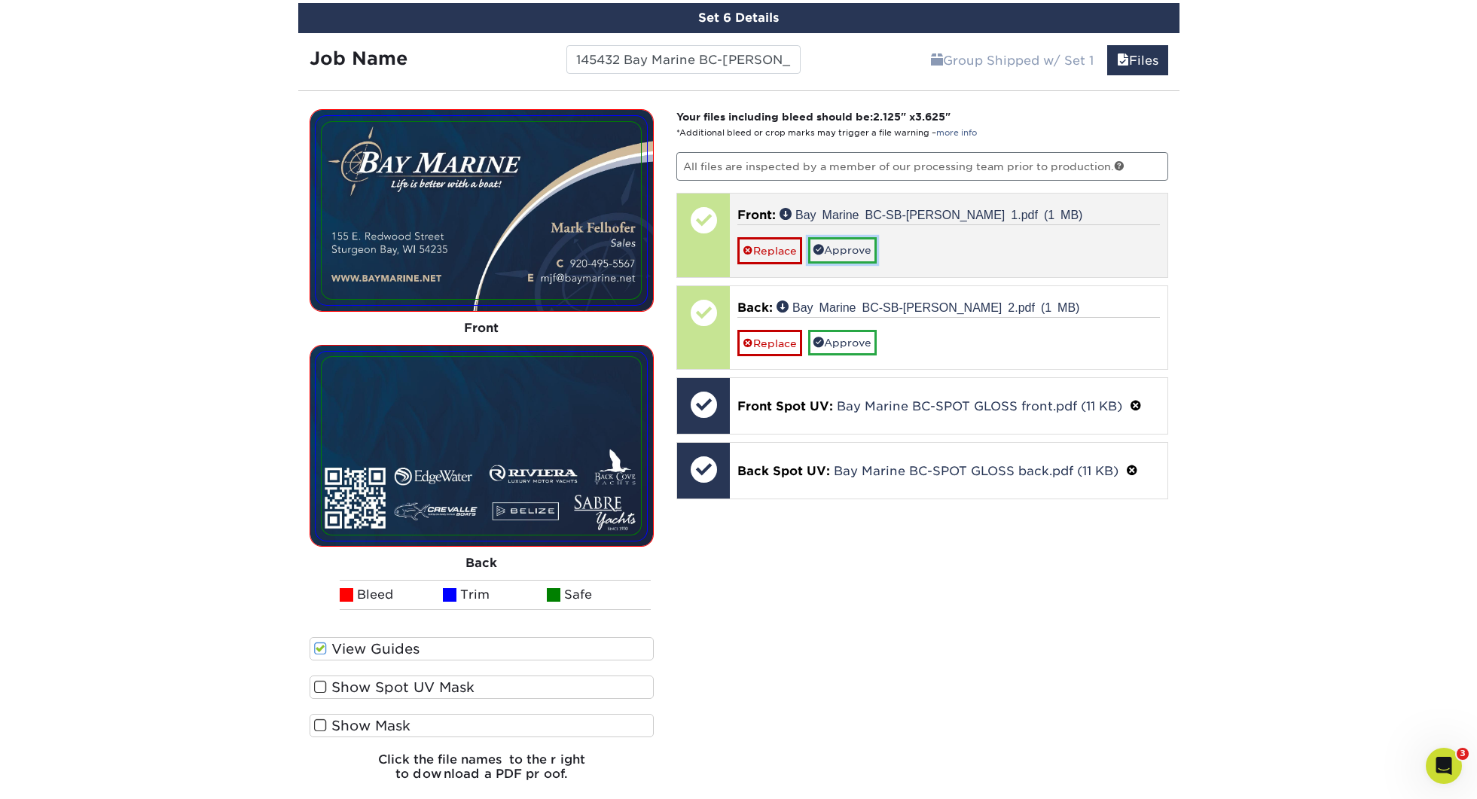
click at [869, 243] on link "Approve" at bounding box center [842, 250] width 69 height 26
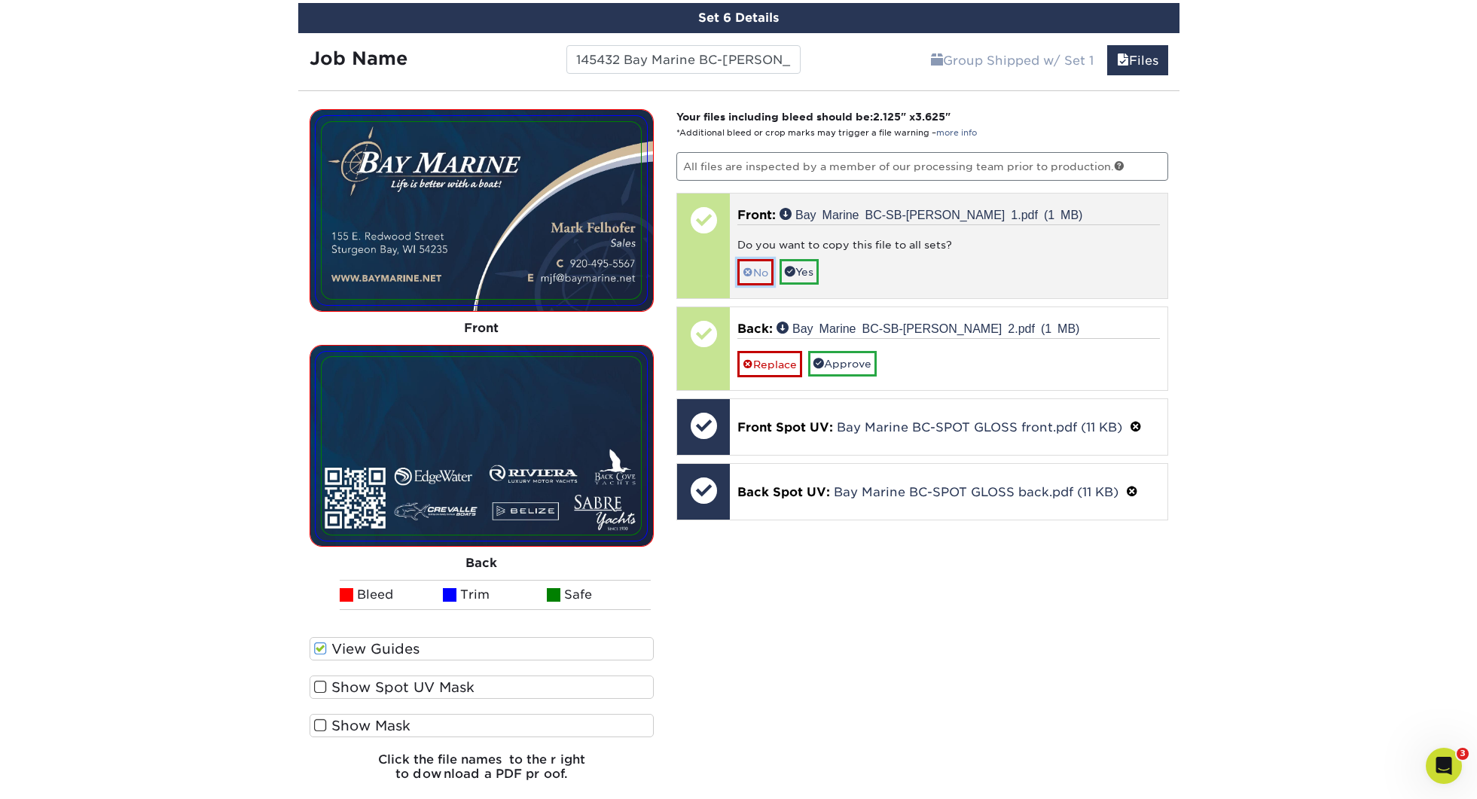
click at [750, 268] on span at bounding box center [748, 273] width 11 height 12
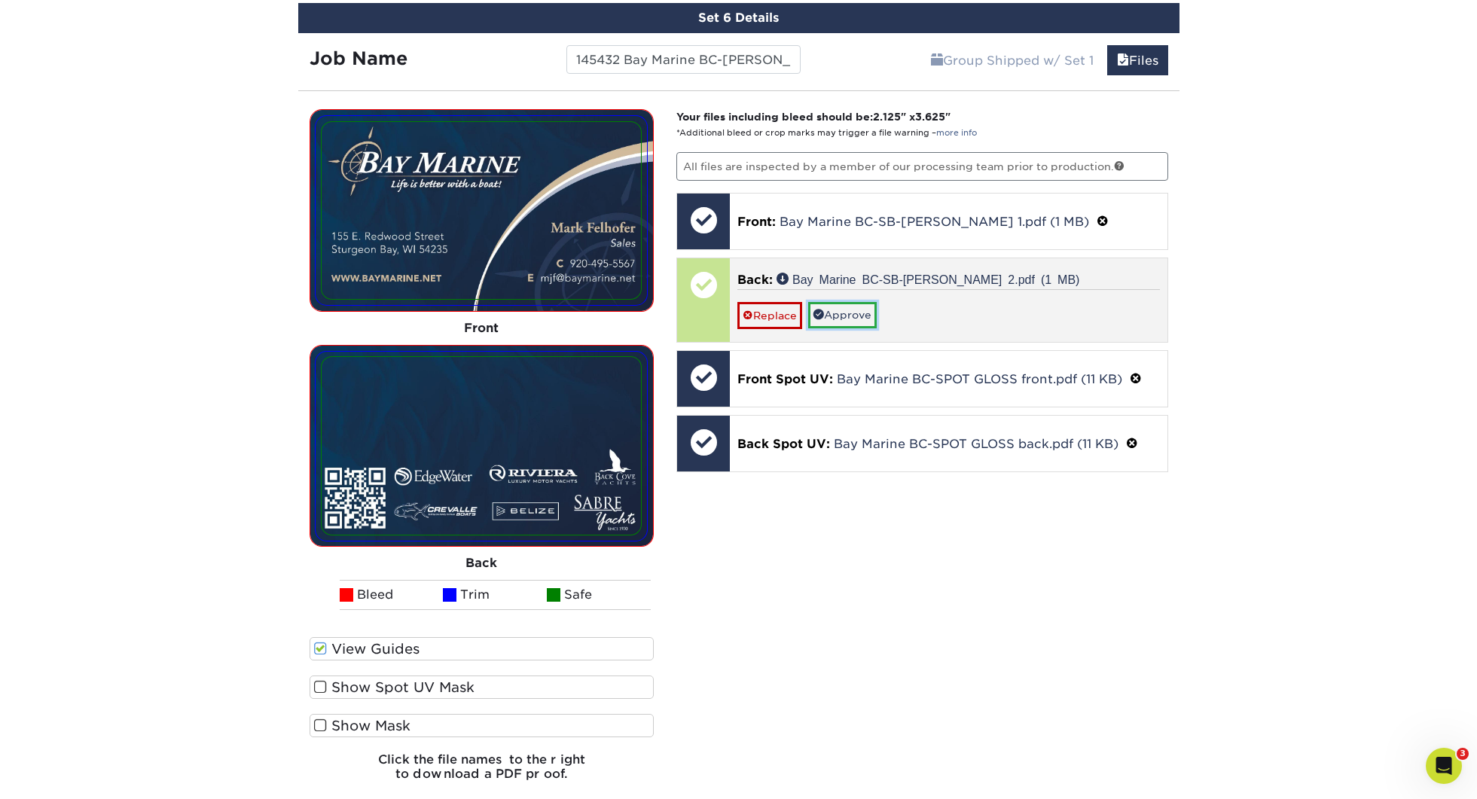
drag, startPoint x: 827, startPoint y: 315, endPoint x: 809, endPoint y: 322, distance: 19.6
click at [827, 315] on link "Approve" at bounding box center [842, 315] width 69 height 26
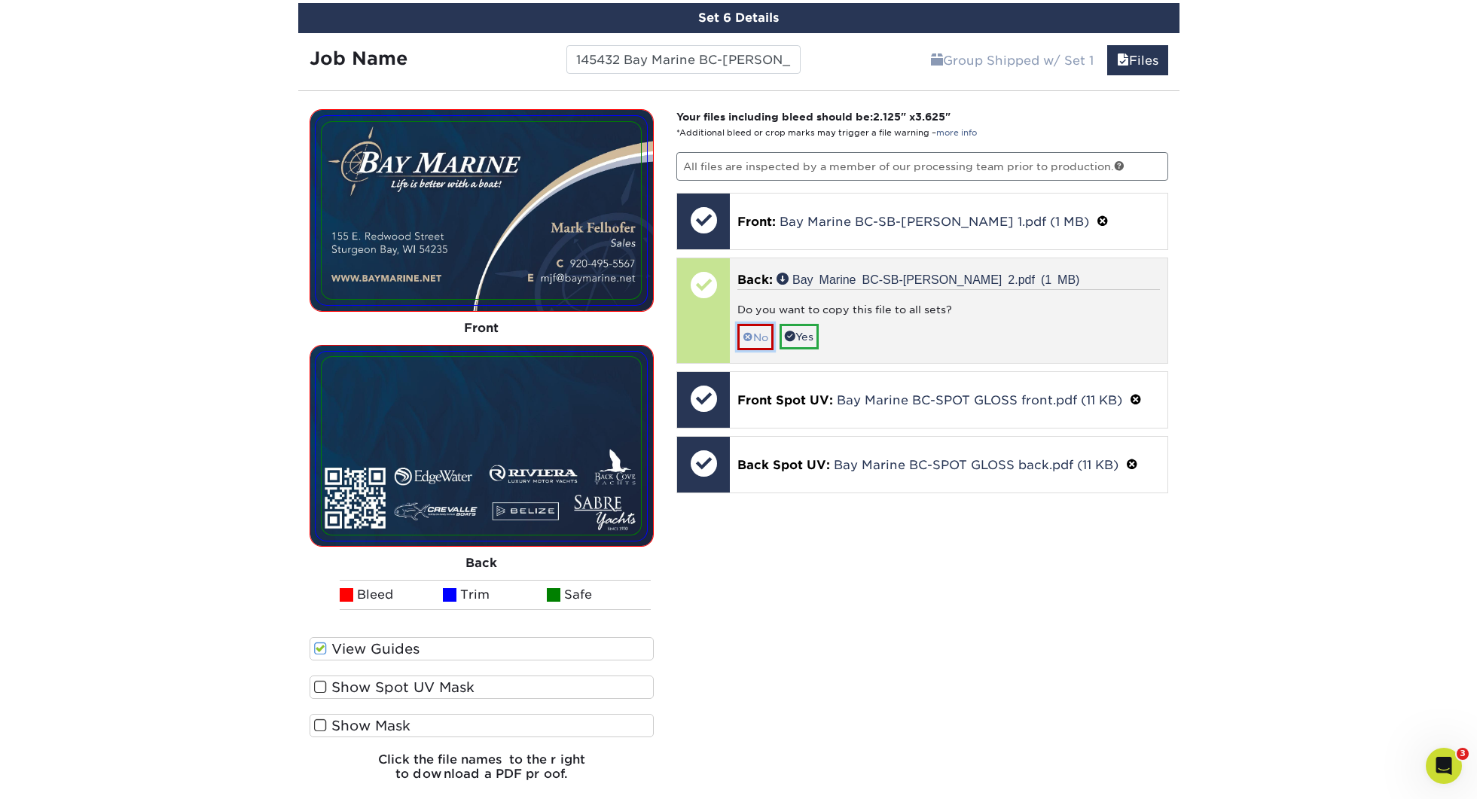
click at [747, 336] on span at bounding box center [748, 337] width 11 height 12
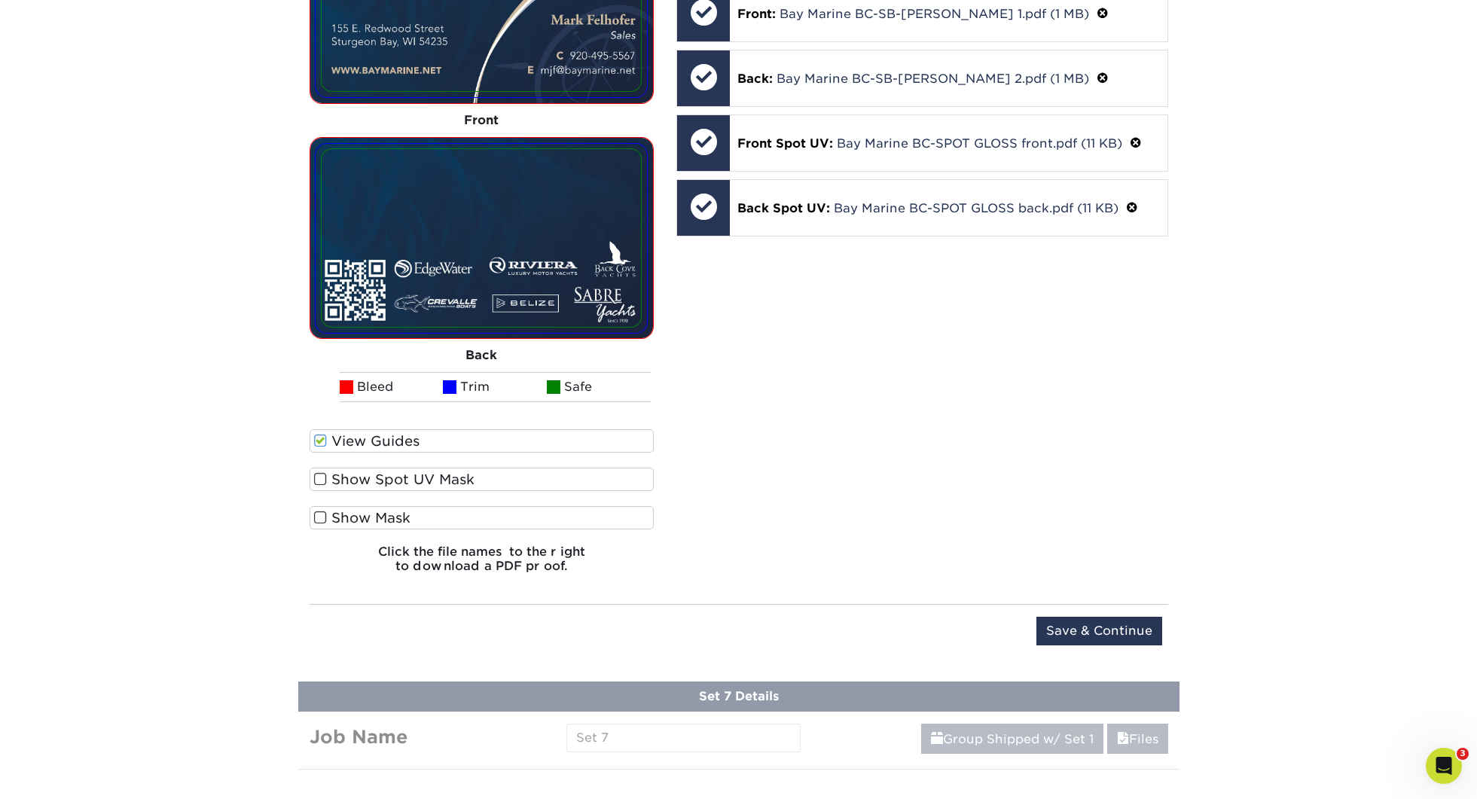
scroll to position [1848, 0]
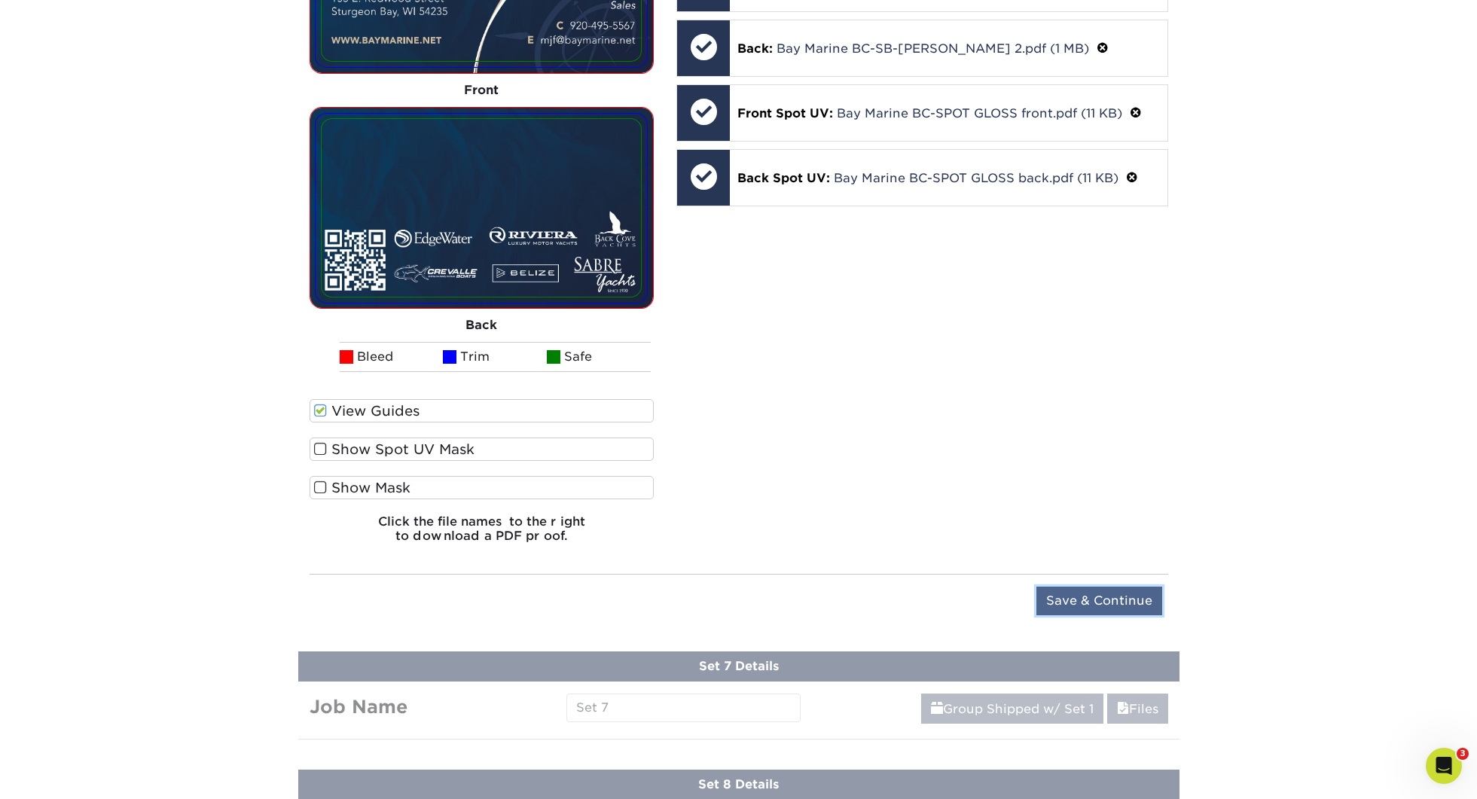
click at [1109, 598] on input "Save & Continue" at bounding box center [1099, 601] width 126 height 29
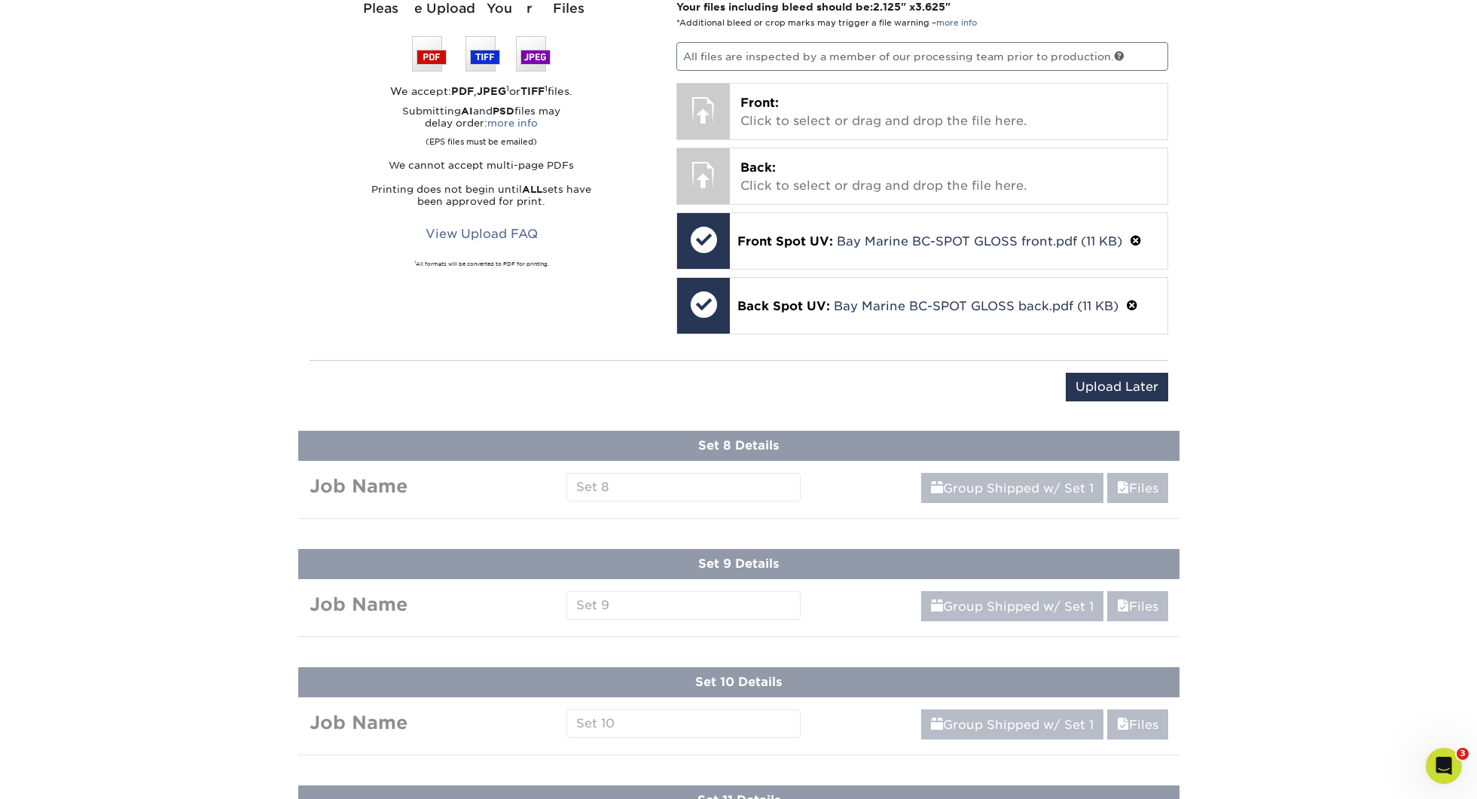
scroll to position [1385, 0]
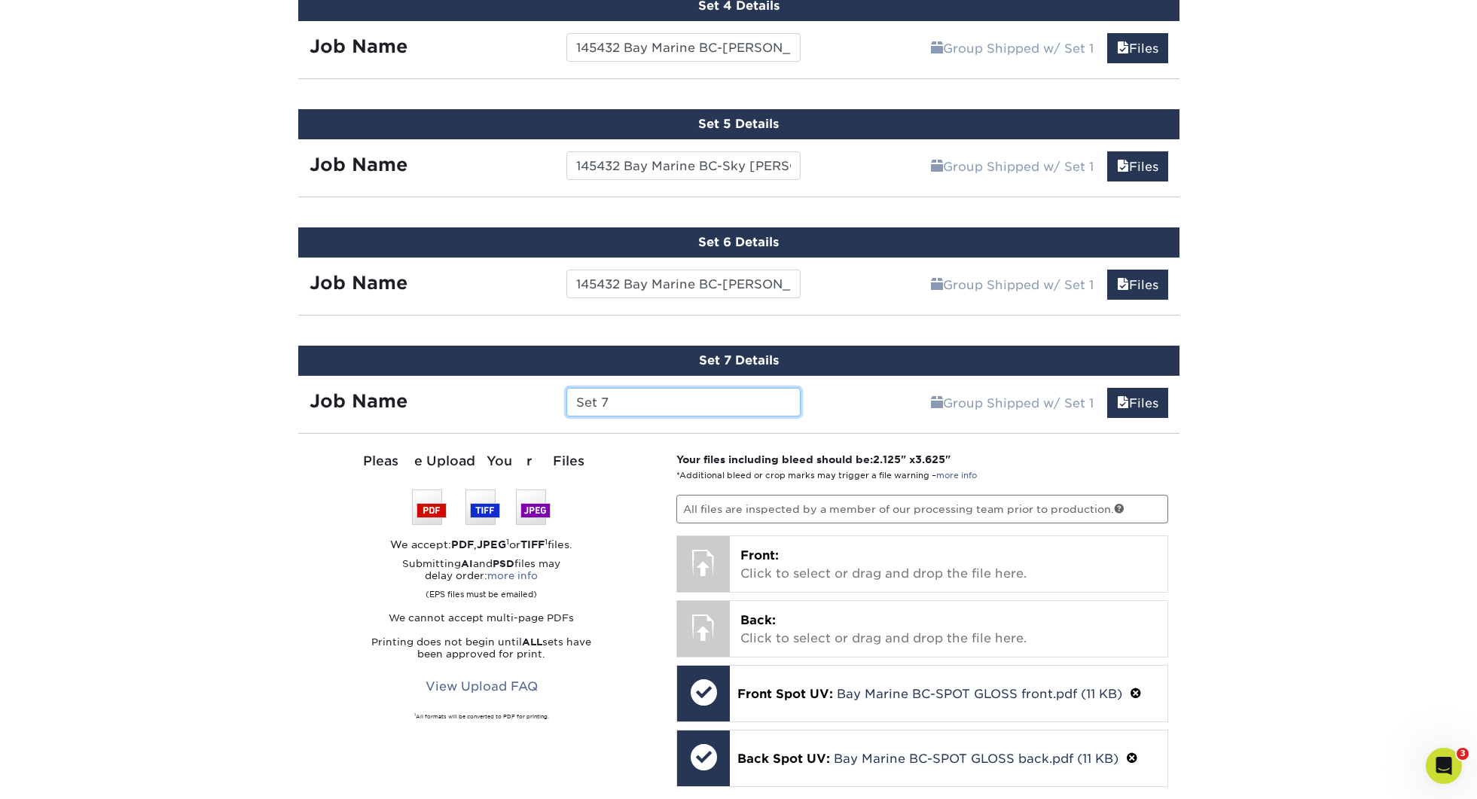
paste input "145432 Bay Marine BC-"
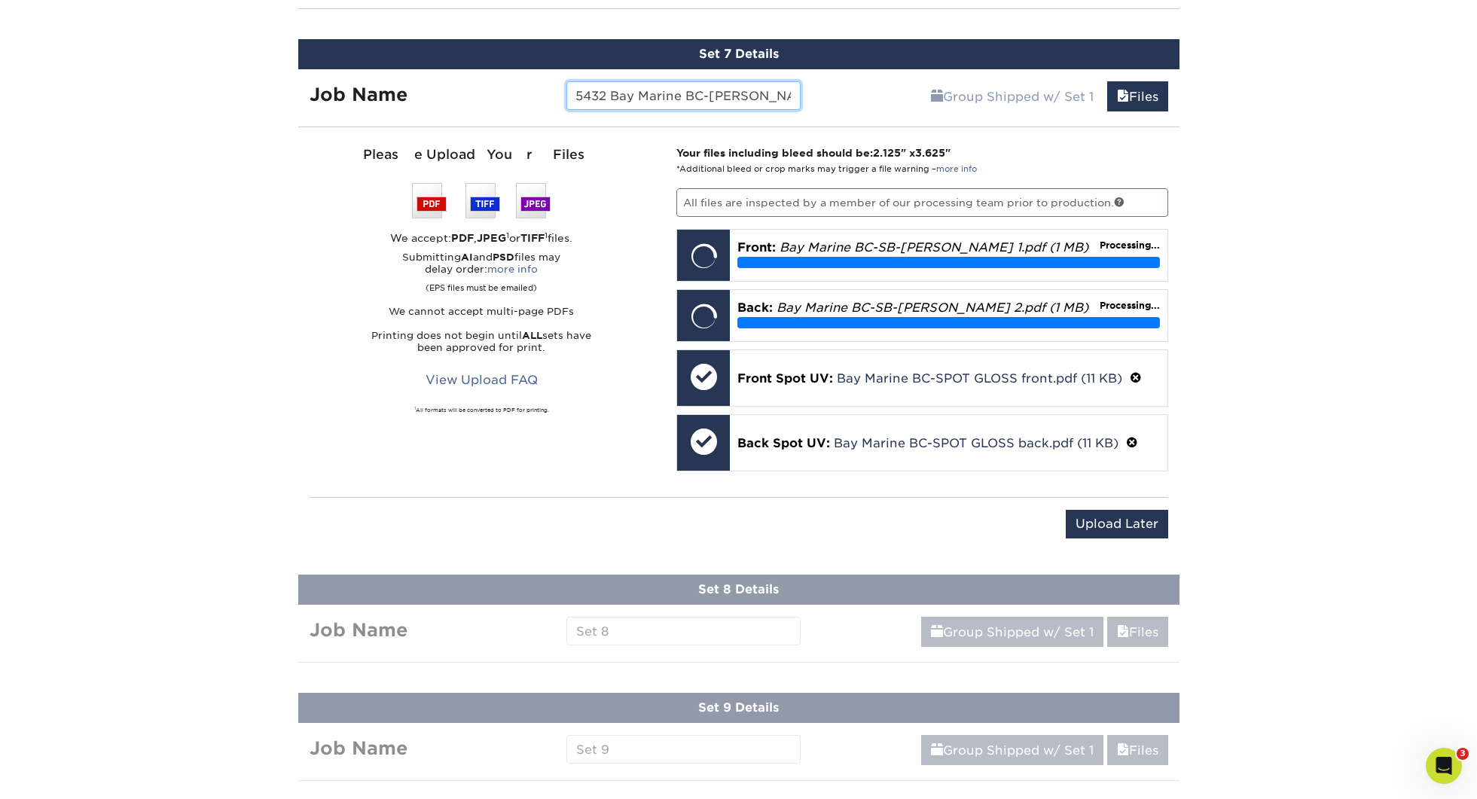
scroll to position [1693, 0]
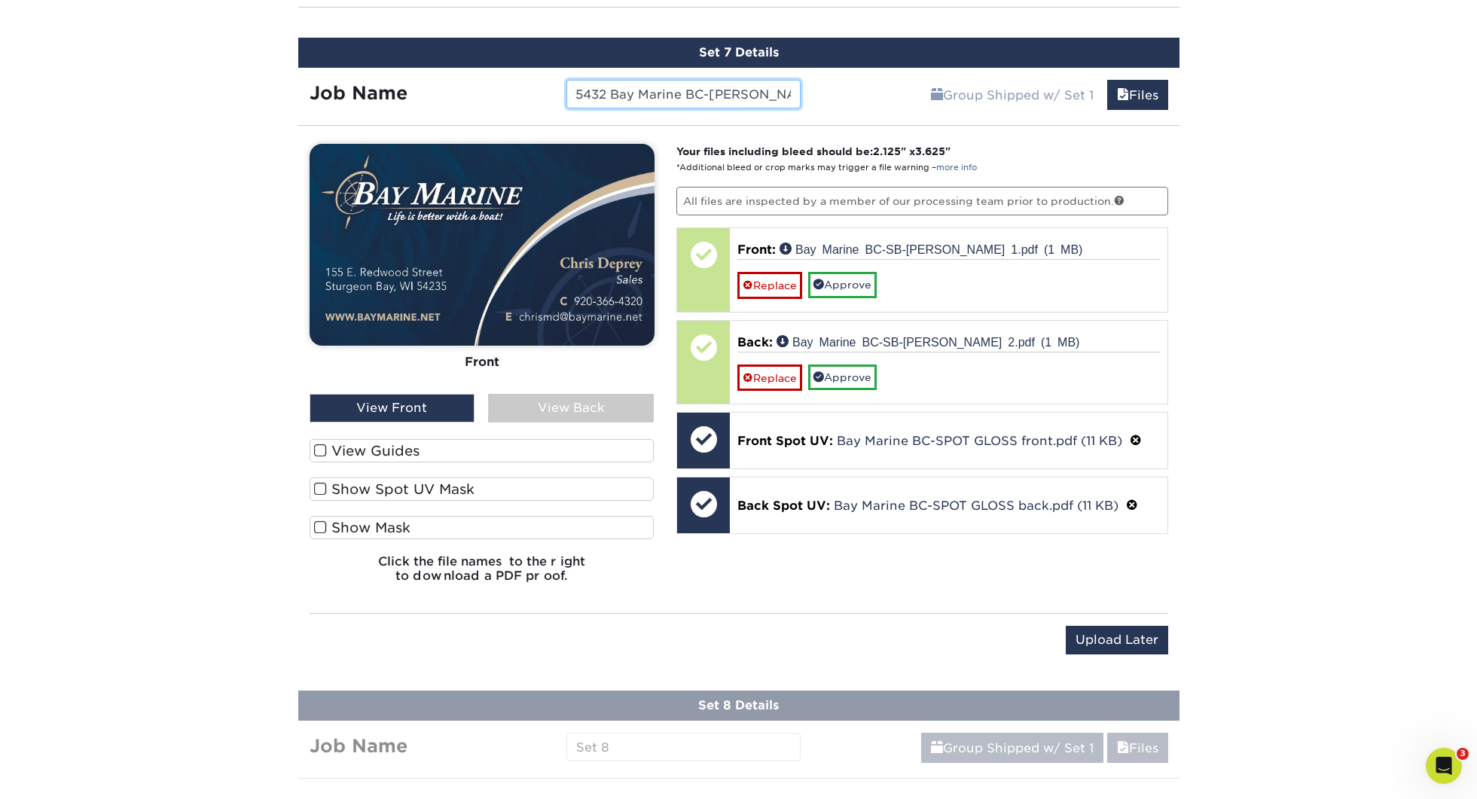
type input "145432 Bay Marine BC-[PERSON_NAME]"
click at [382, 456] on label "View Guides" at bounding box center [482, 450] width 345 height 23
click at [0, 0] on input "View Guides" at bounding box center [0, 0] width 0 height 0
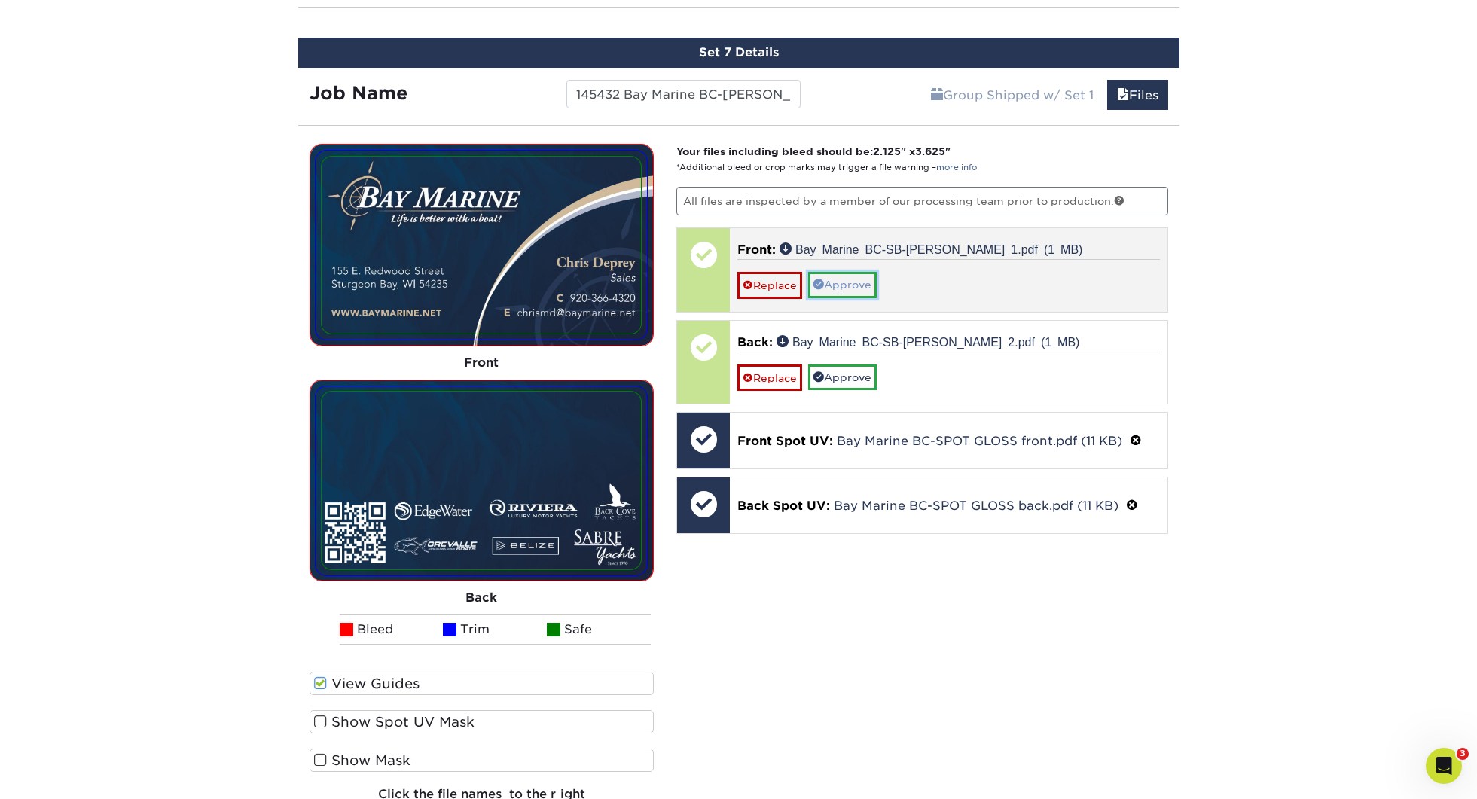
click at [813, 281] on link "Approve" at bounding box center [842, 285] width 69 height 26
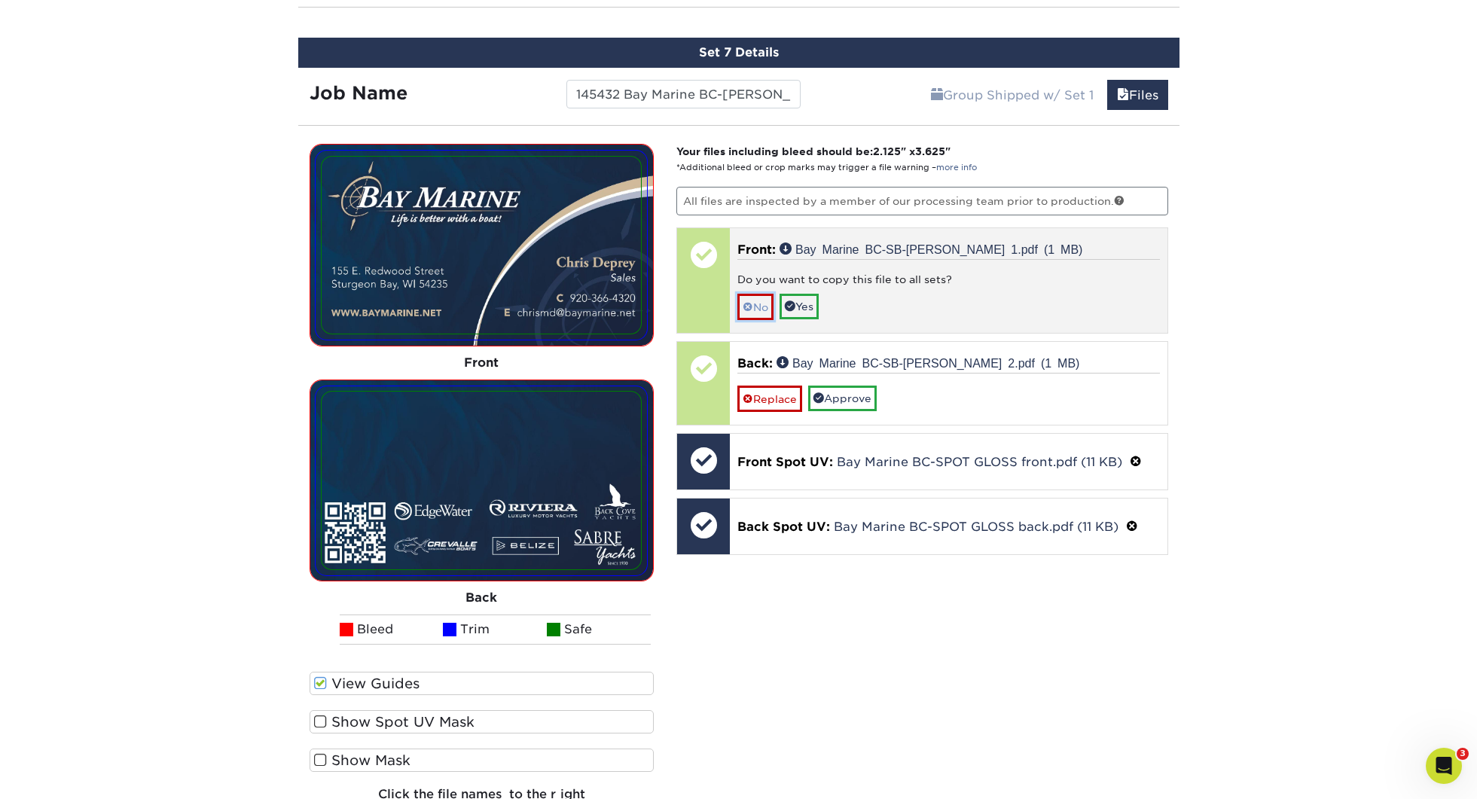
click at [752, 304] on span at bounding box center [748, 307] width 11 height 12
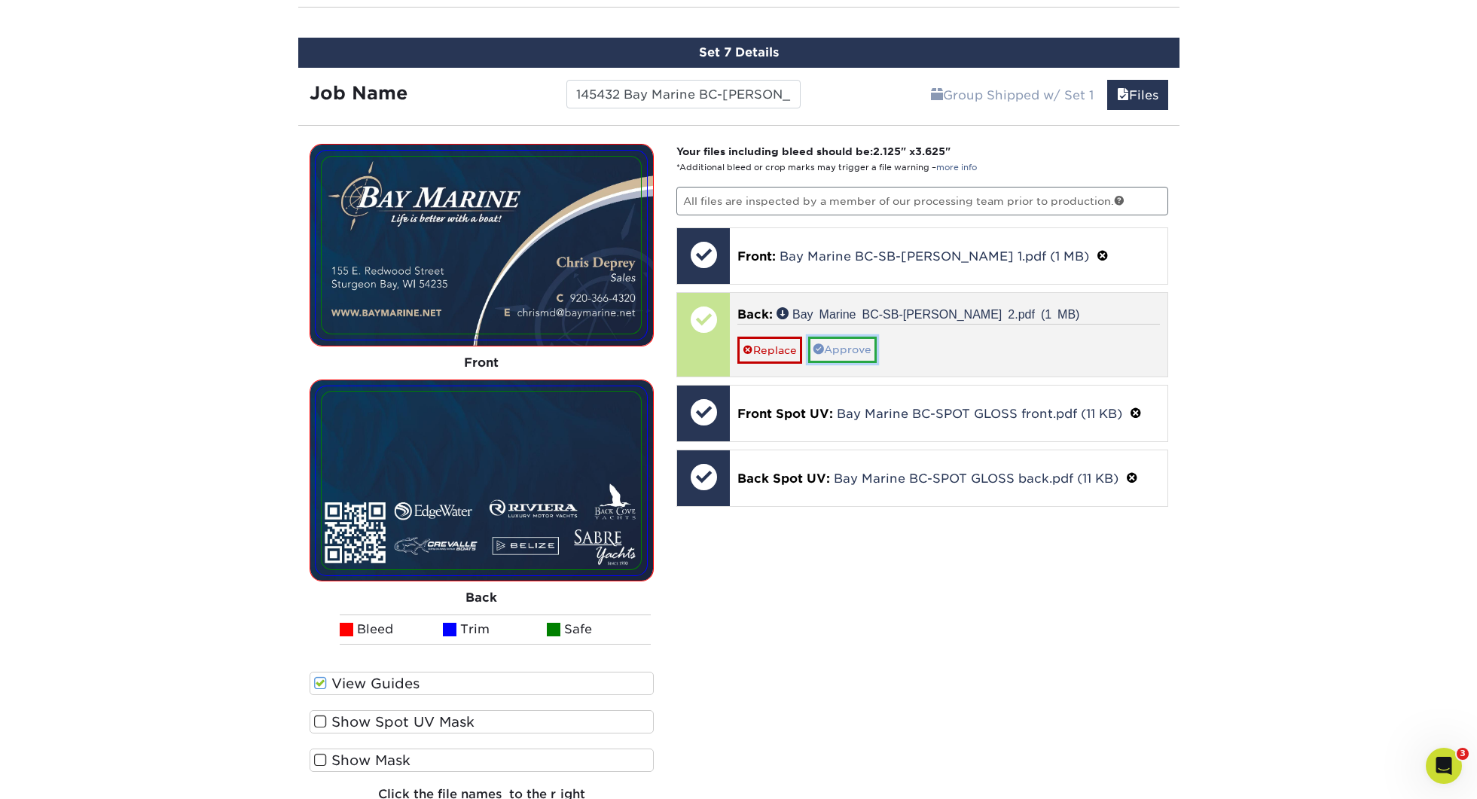
click at [853, 341] on link "Approve" at bounding box center [842, 350] width 69 height 26
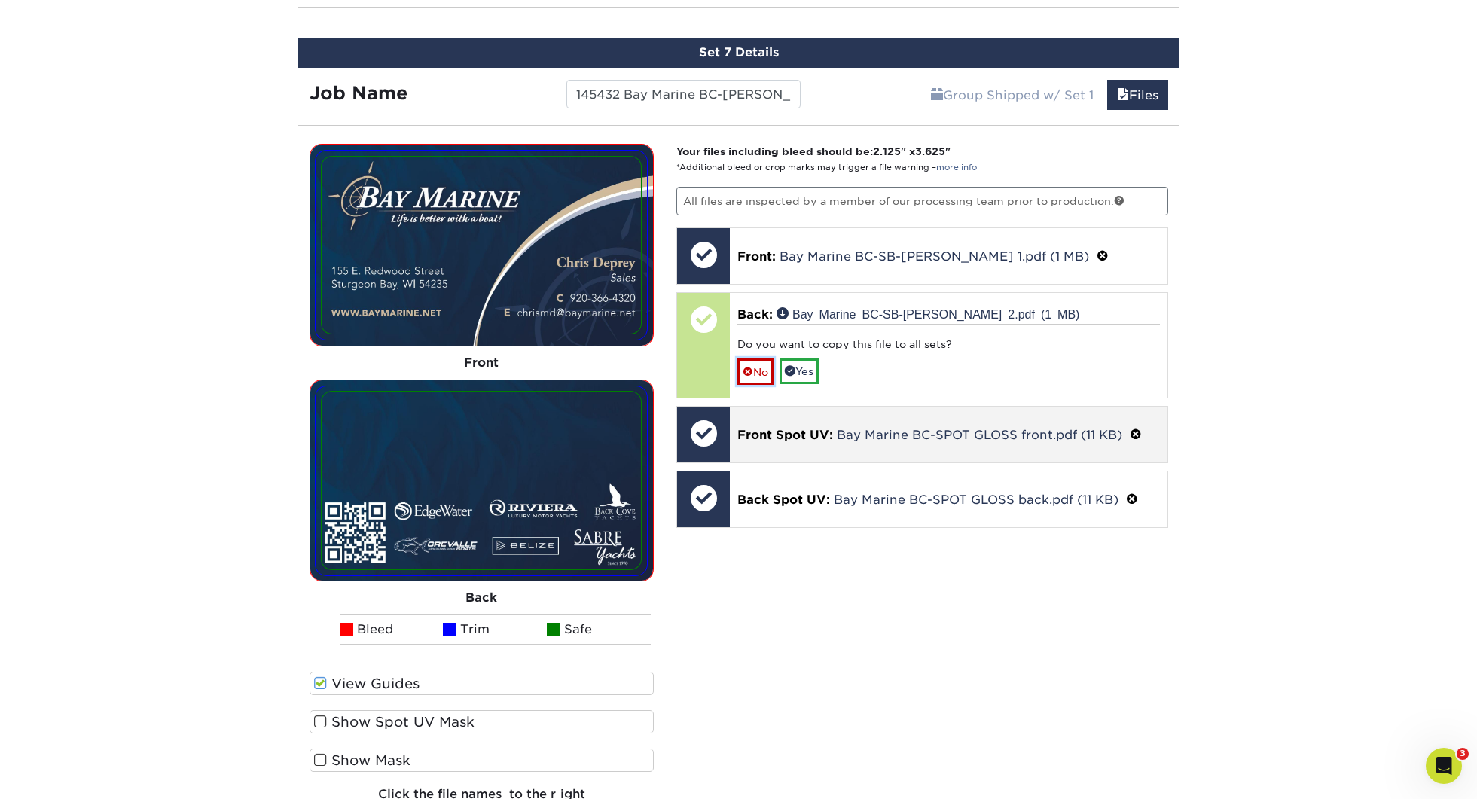
click at [764, 378] on link "No" at bounding box center [755, 372] width 36 height 26
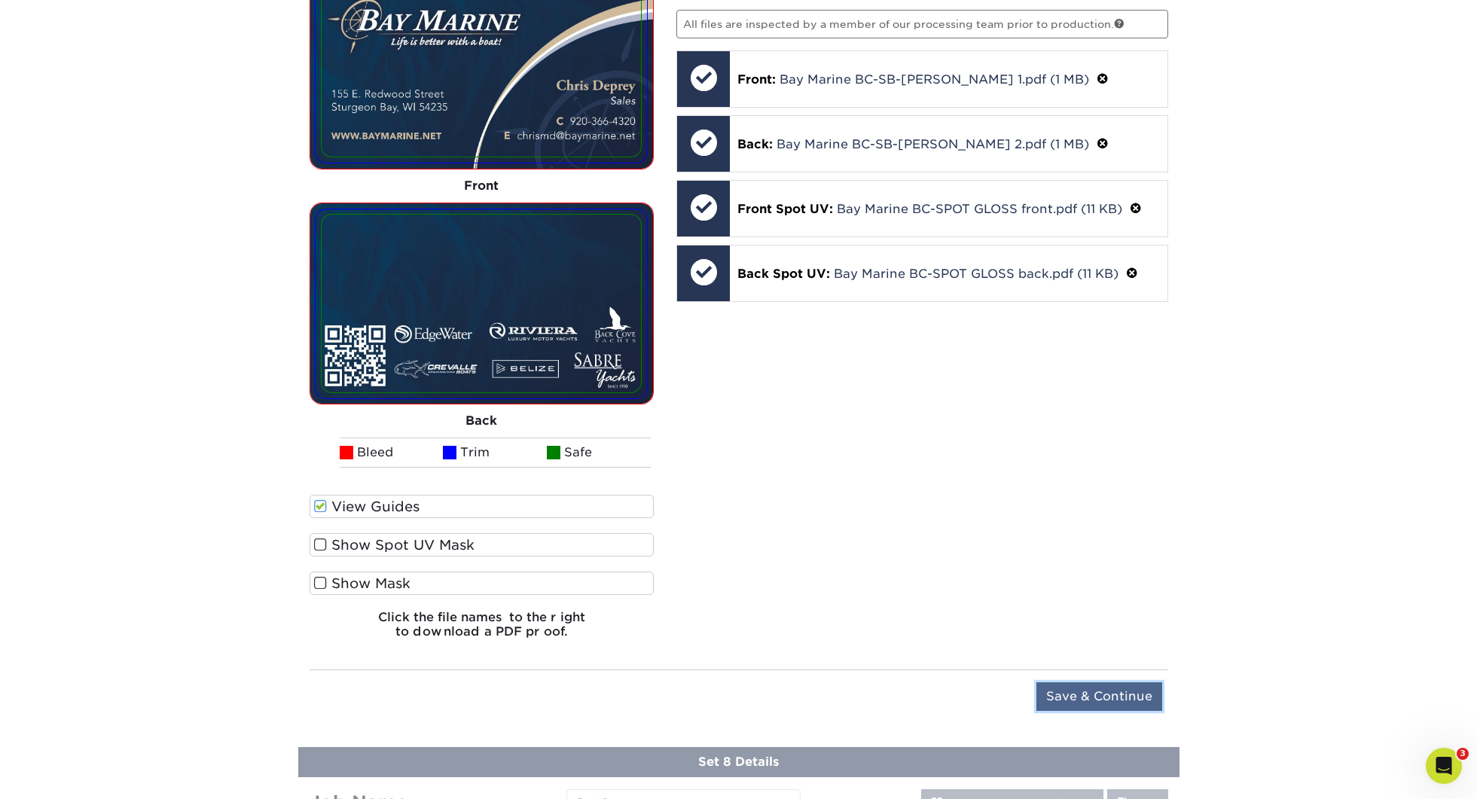
click at [1121, 691] on input "Save & Continue" at bounding box center [1099, 696] width 126 height 29
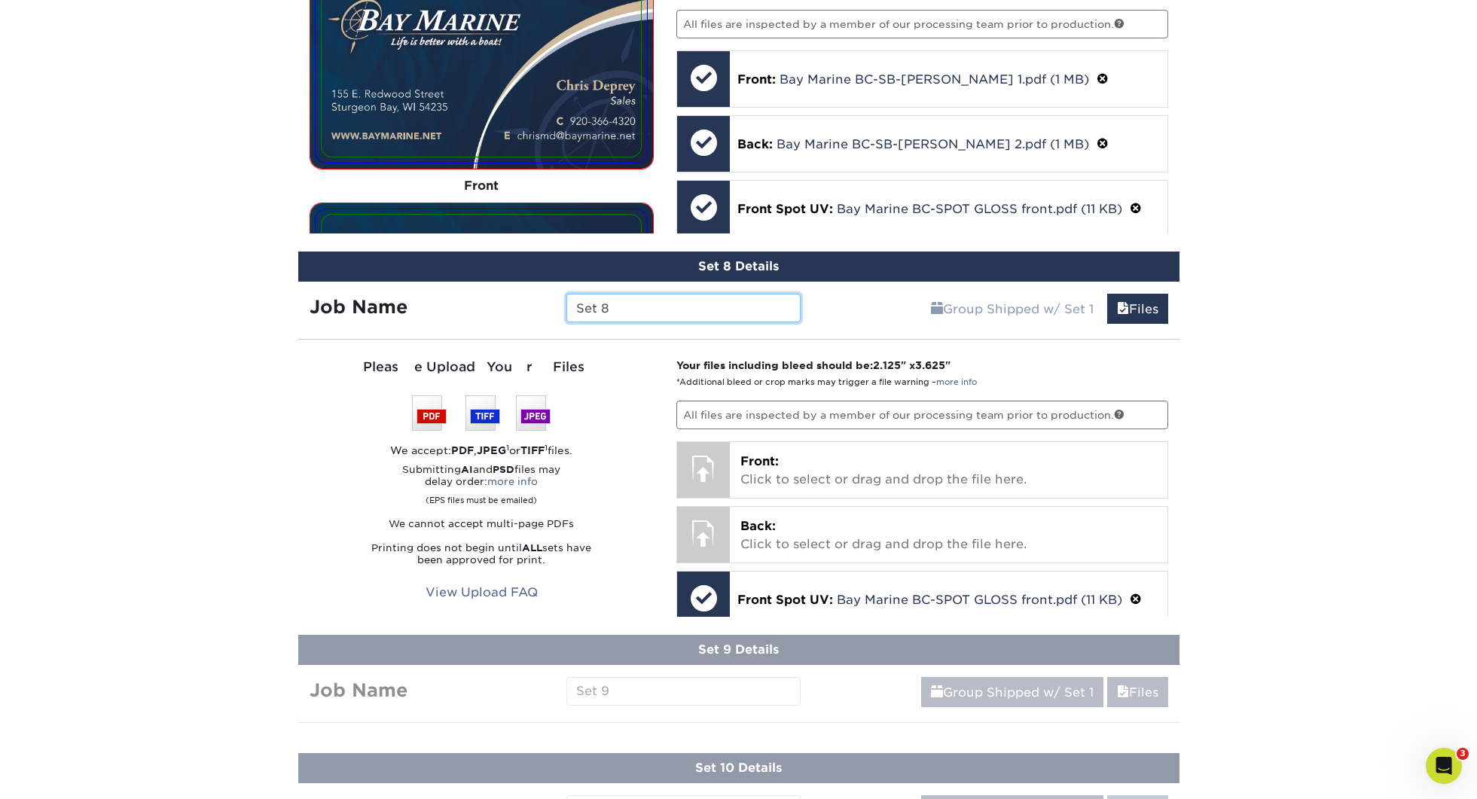
scroll to position [1870, 0]
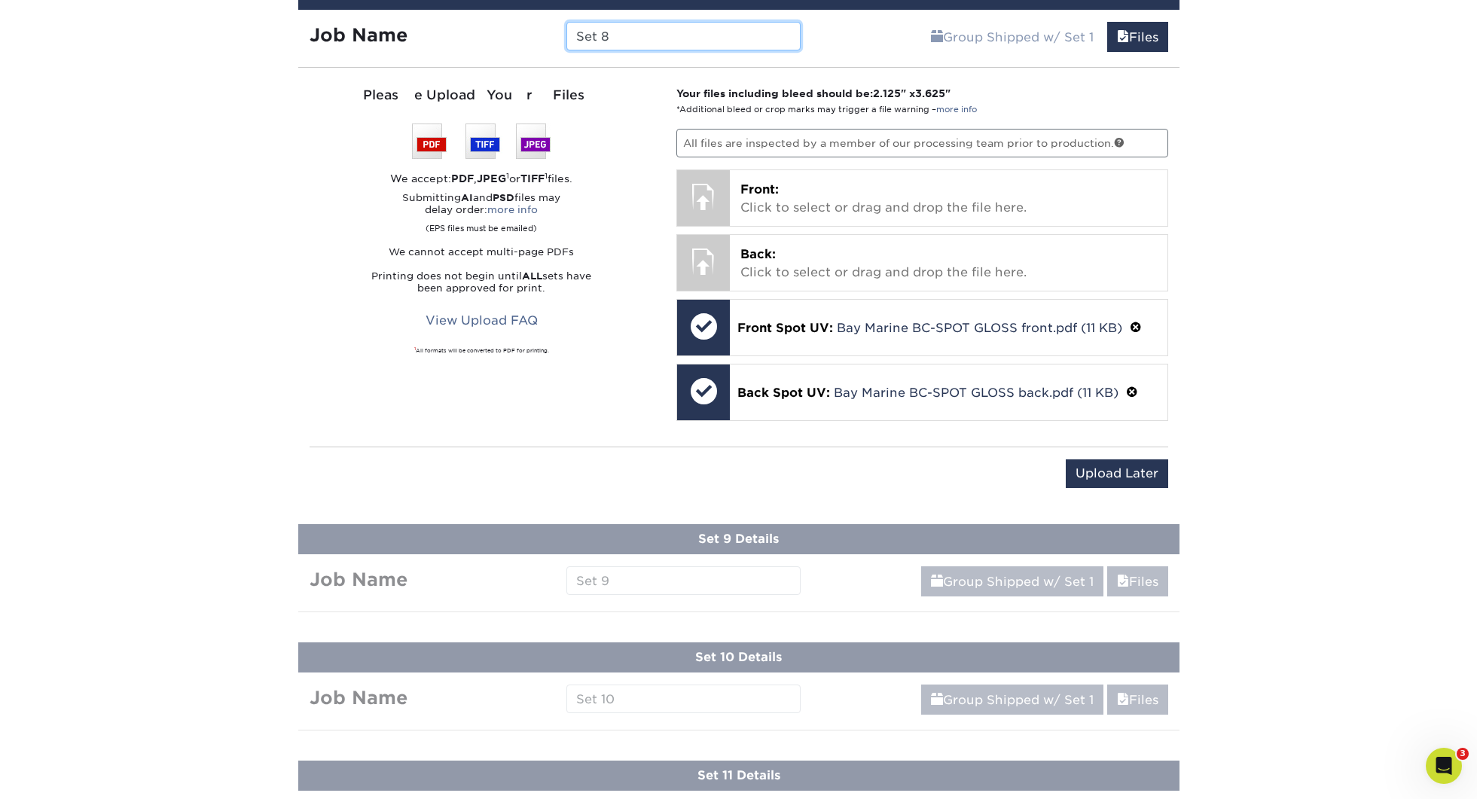
paste input "145432 Bay Marine BC-"
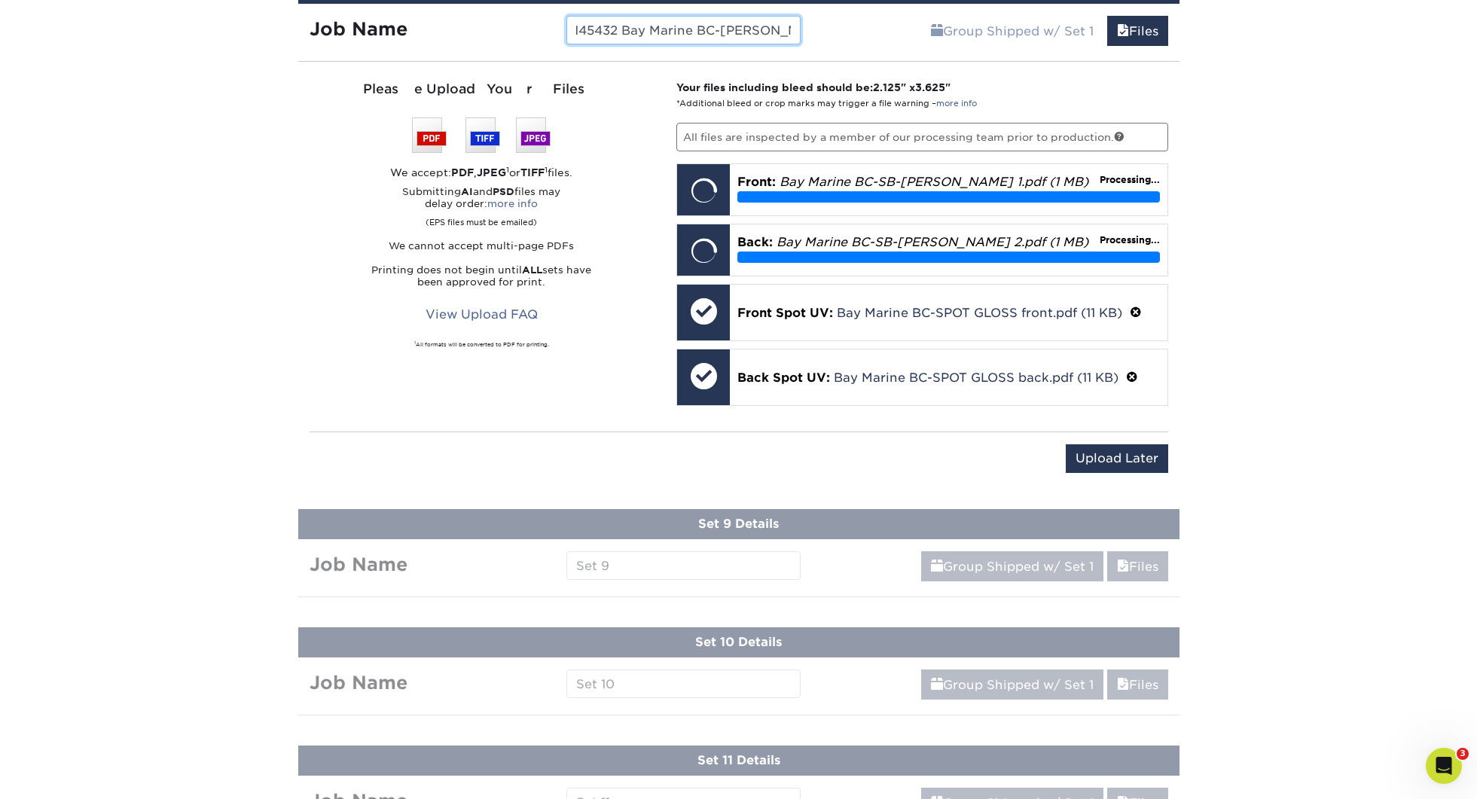
scroll to position [1878, 0]
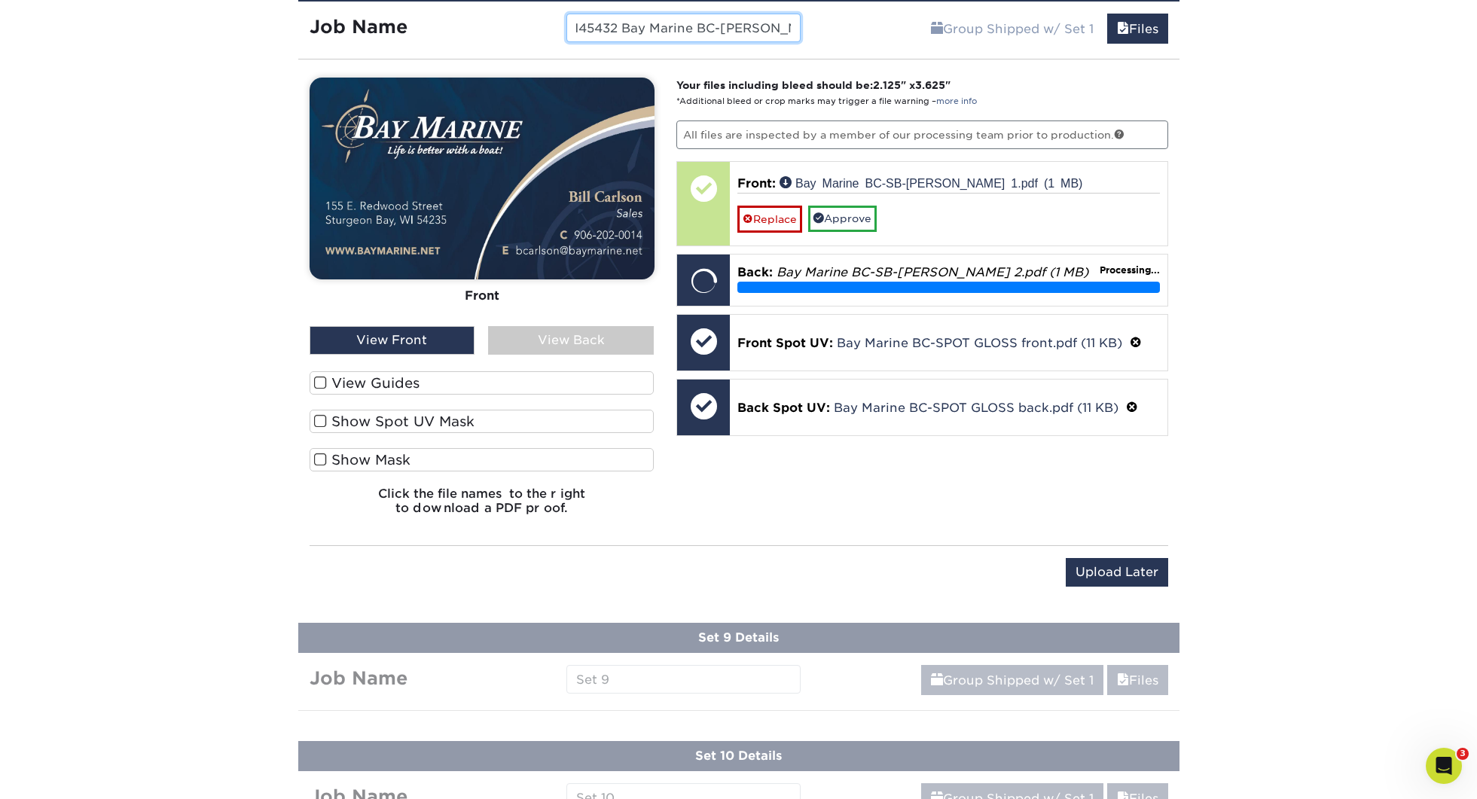
type input "145432 Bay Marine BC-[PERSON_NAME]"
click at [411, 386] on label "View Guides" at bounding box center [482, 382] width 345 height 23
click at [0, 0] on input "View Guides" at bounding box center [0, 0] width 0 height 0
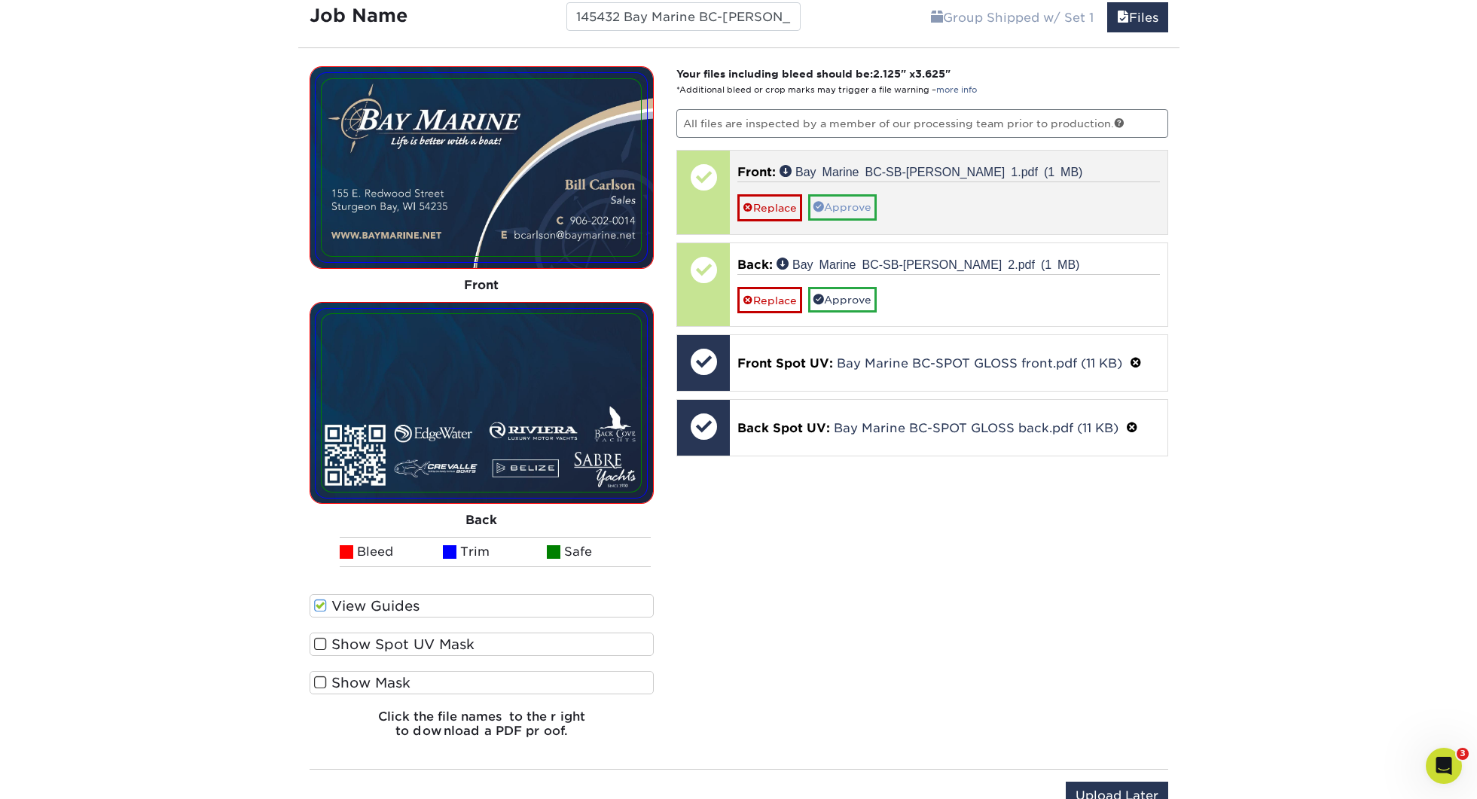
scroll to position [1888, 0]
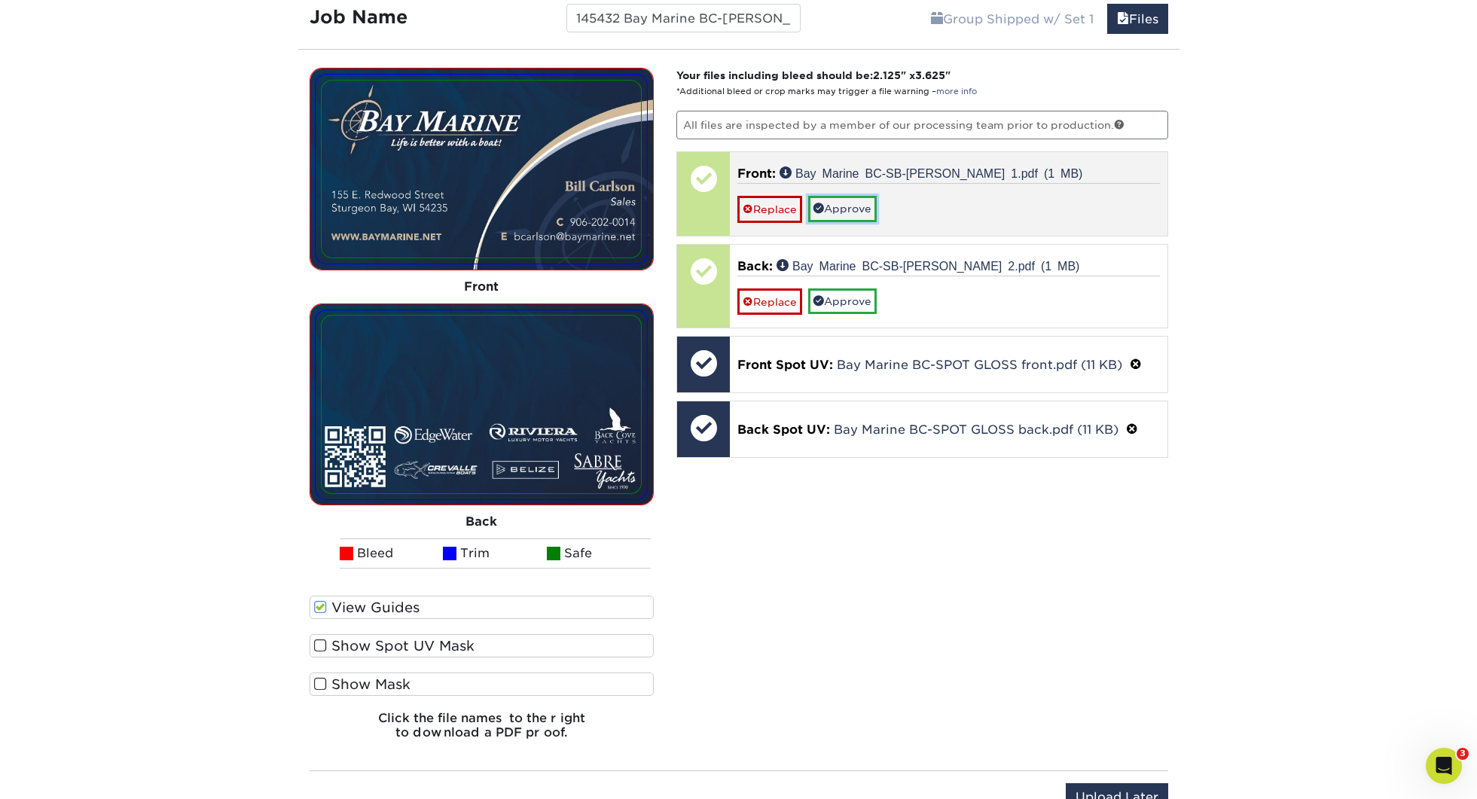
click at [848, 206] on link "Approve" at bounding box center [842, 209] width 69 height 26
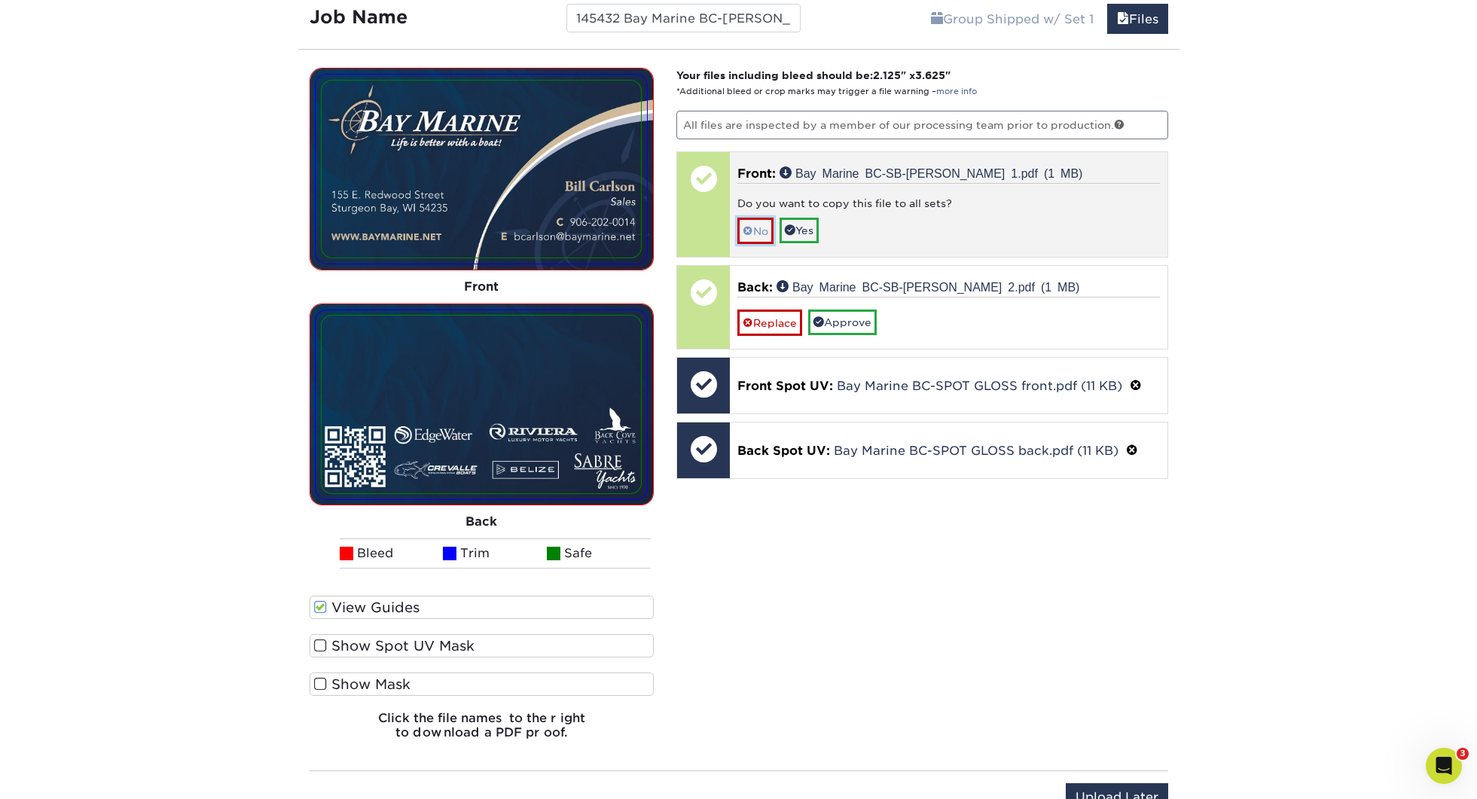
click at [768, 236] on link "No" at bounding box center [755, 231] width 36 height 26
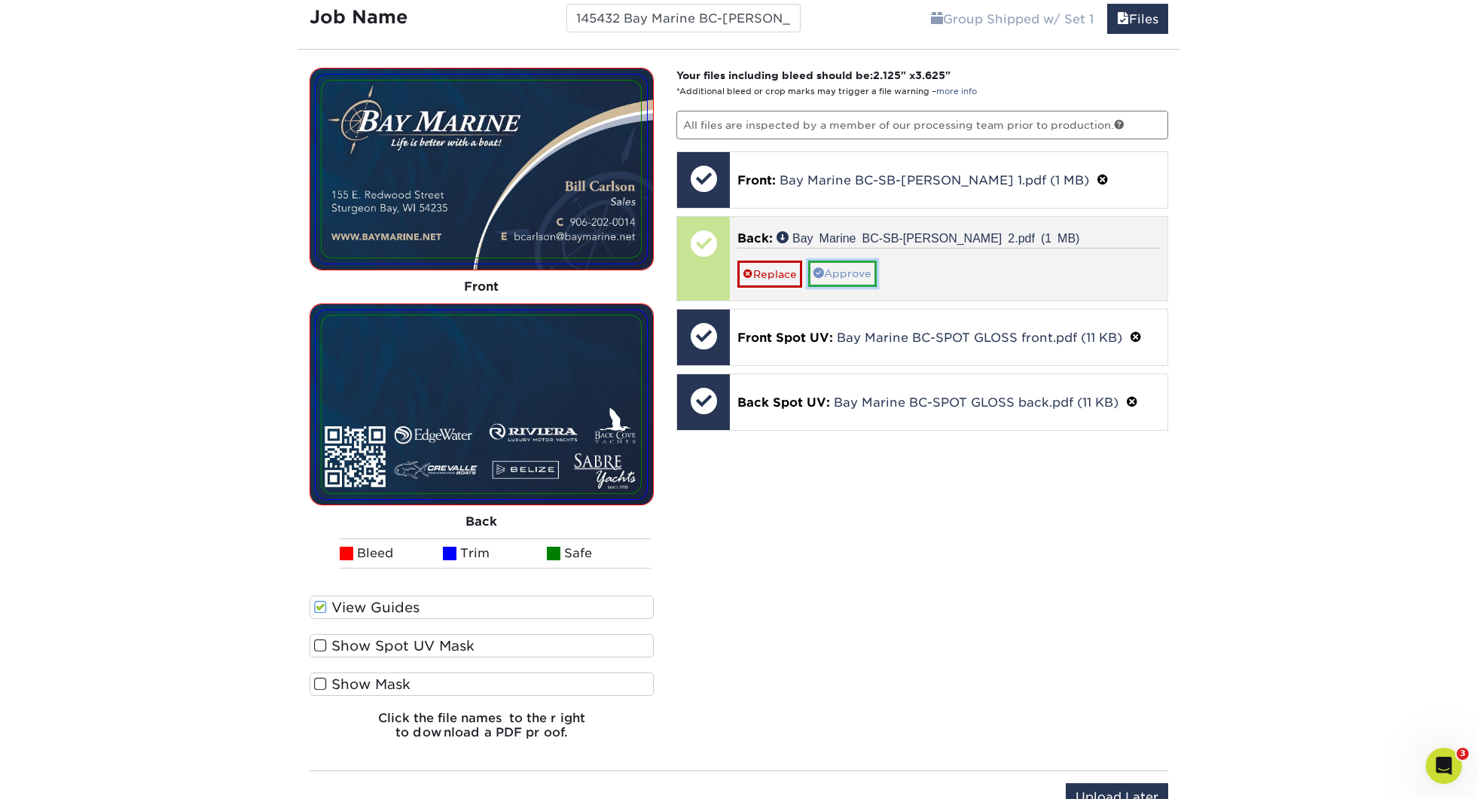
click at [859, 269] on link "Approve" at bounding box center [842, 274] width 69 height 26
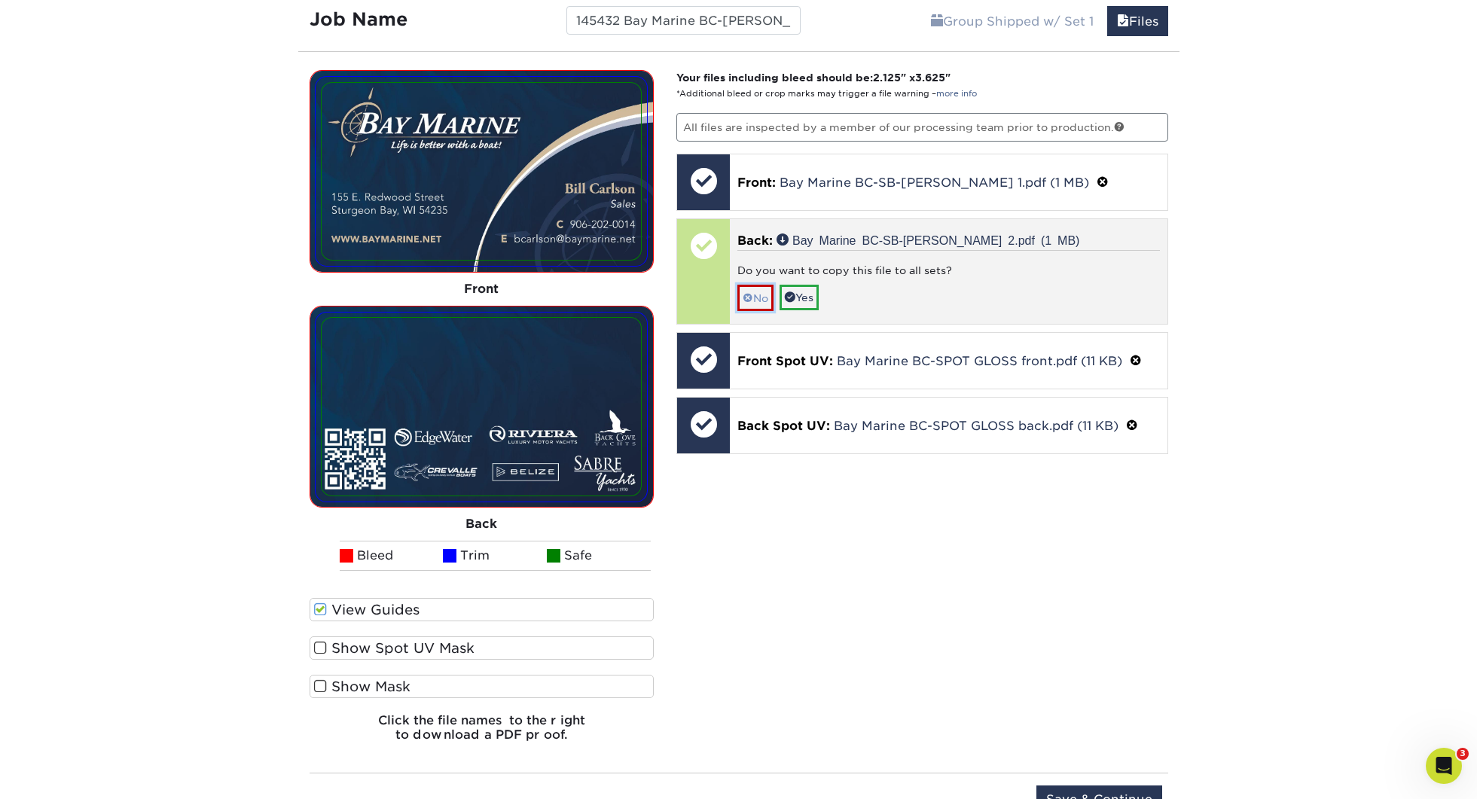
click at [758, 298] on link "No" at bounding box center [755, 298] width 36 height 26
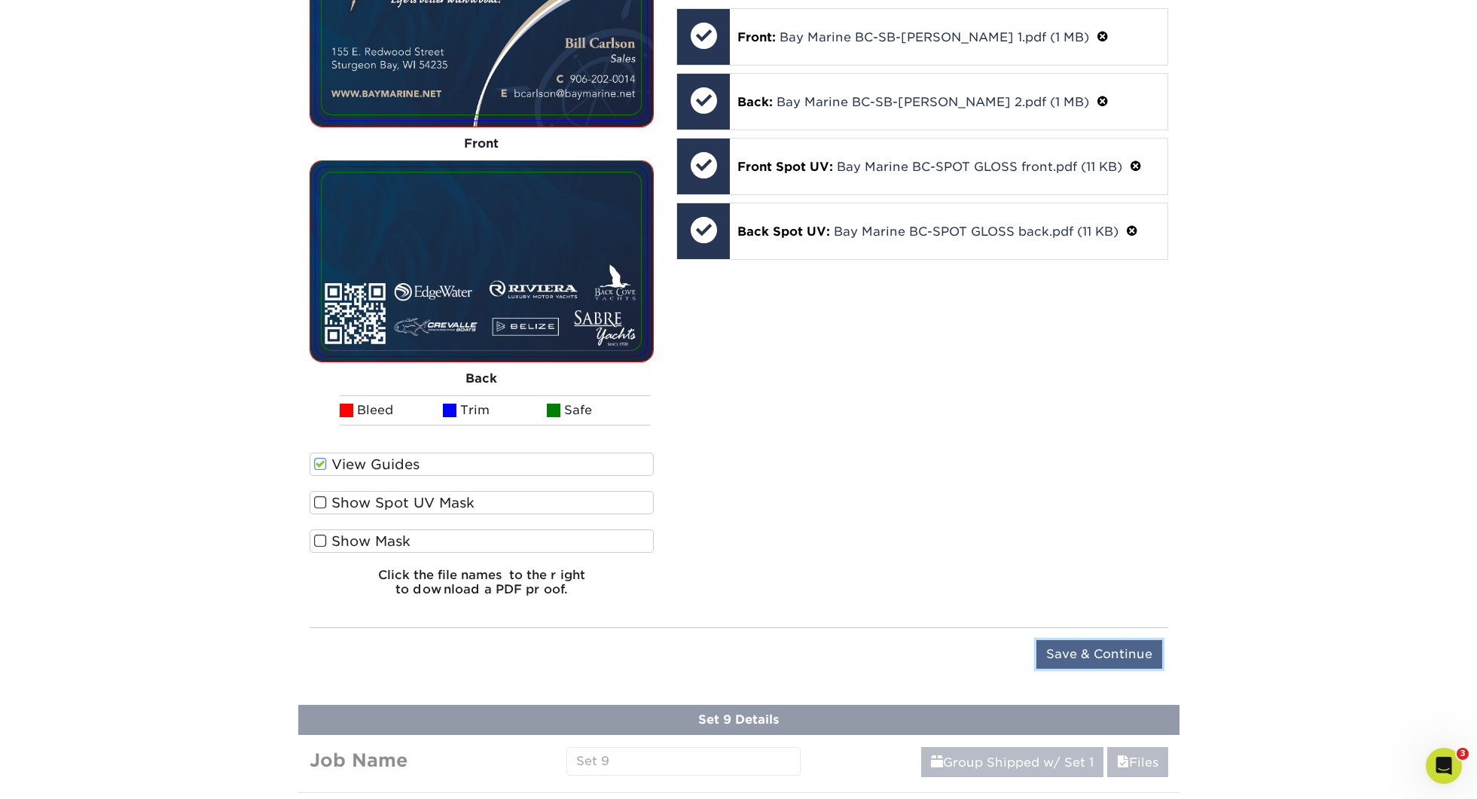
click at [1148, 647] on input "Save & Continue" at bounding box center [1099, 654] width 126 height 29
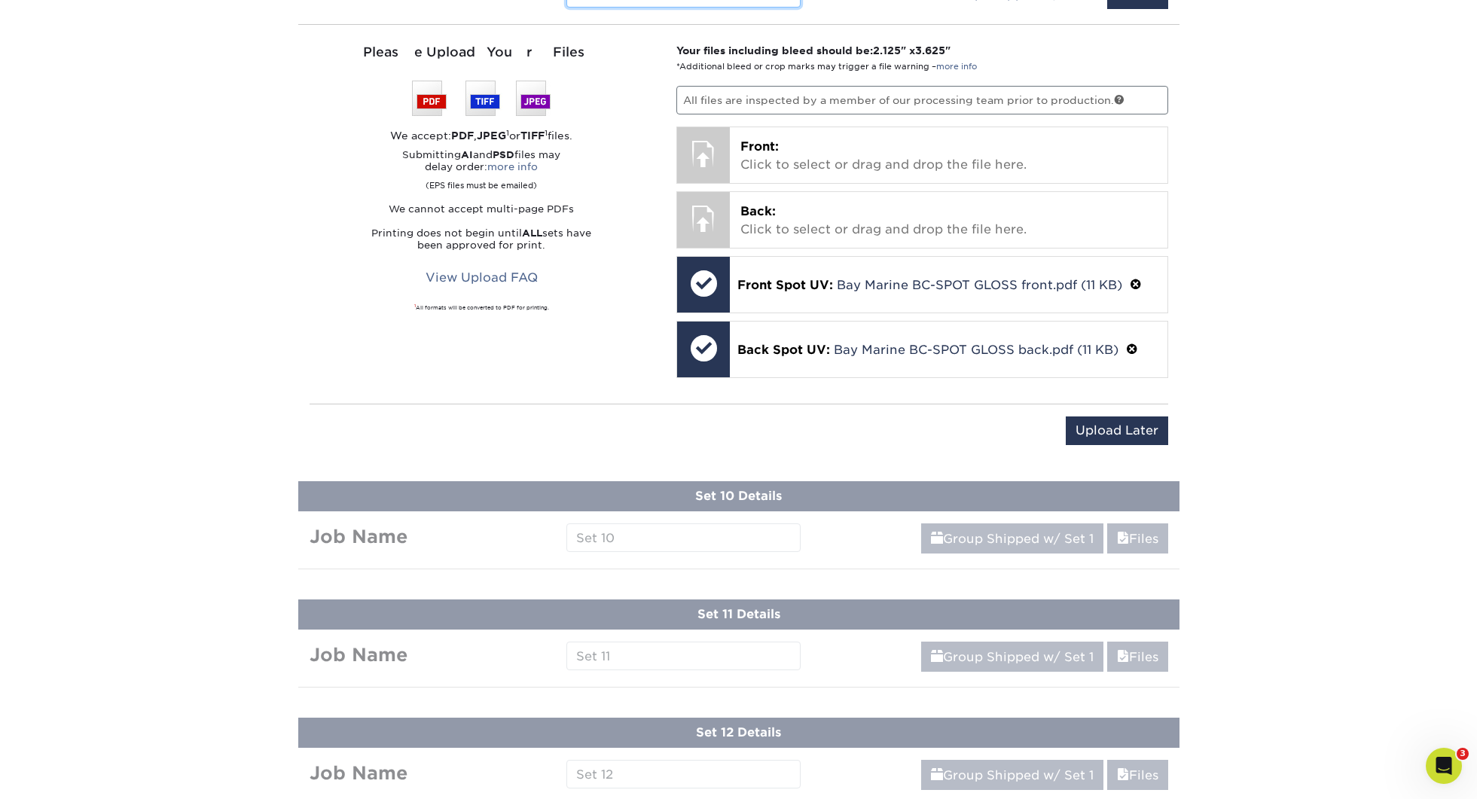
scroll to position [2006, 0]
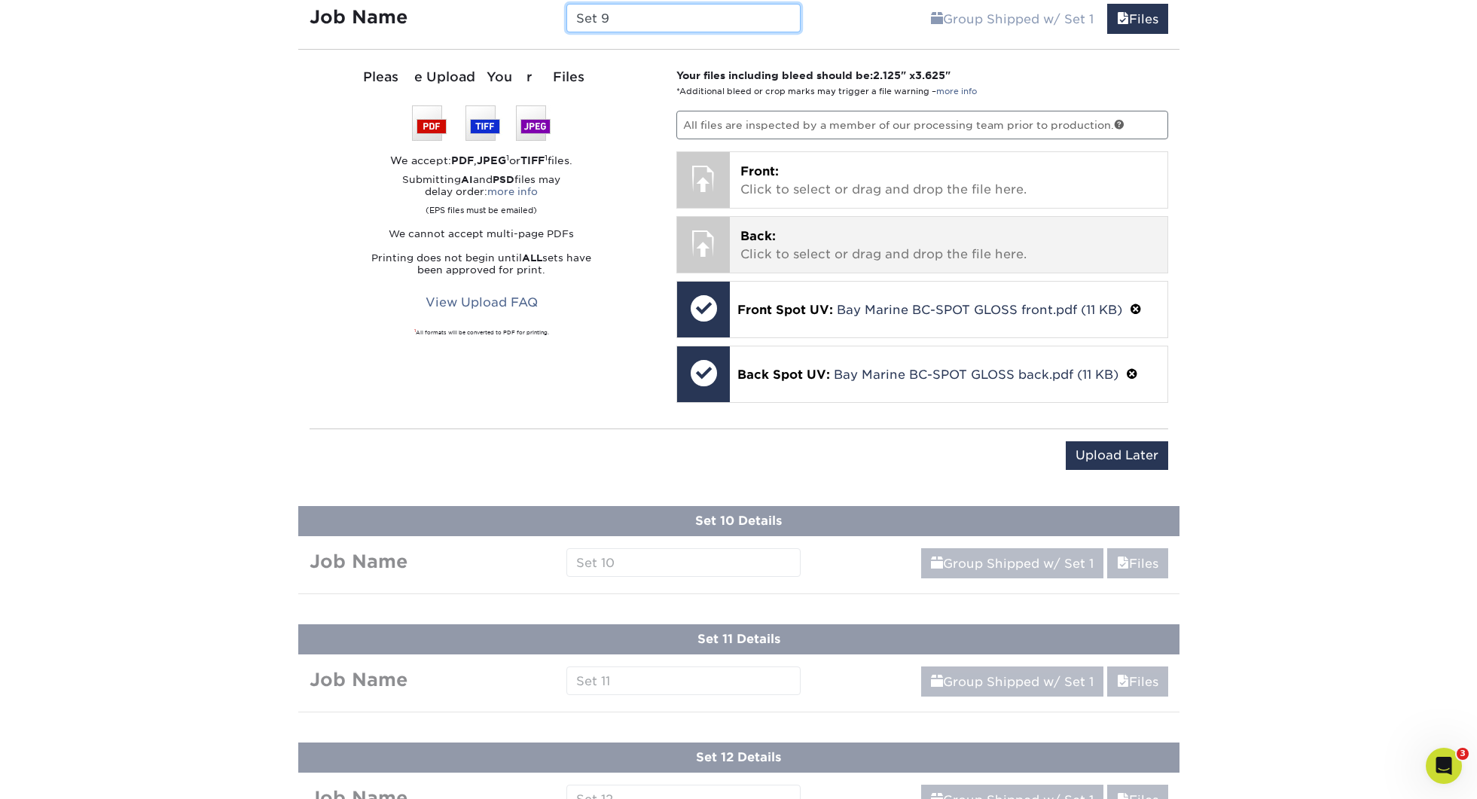
paste input "145432 Bay Marine BC-"
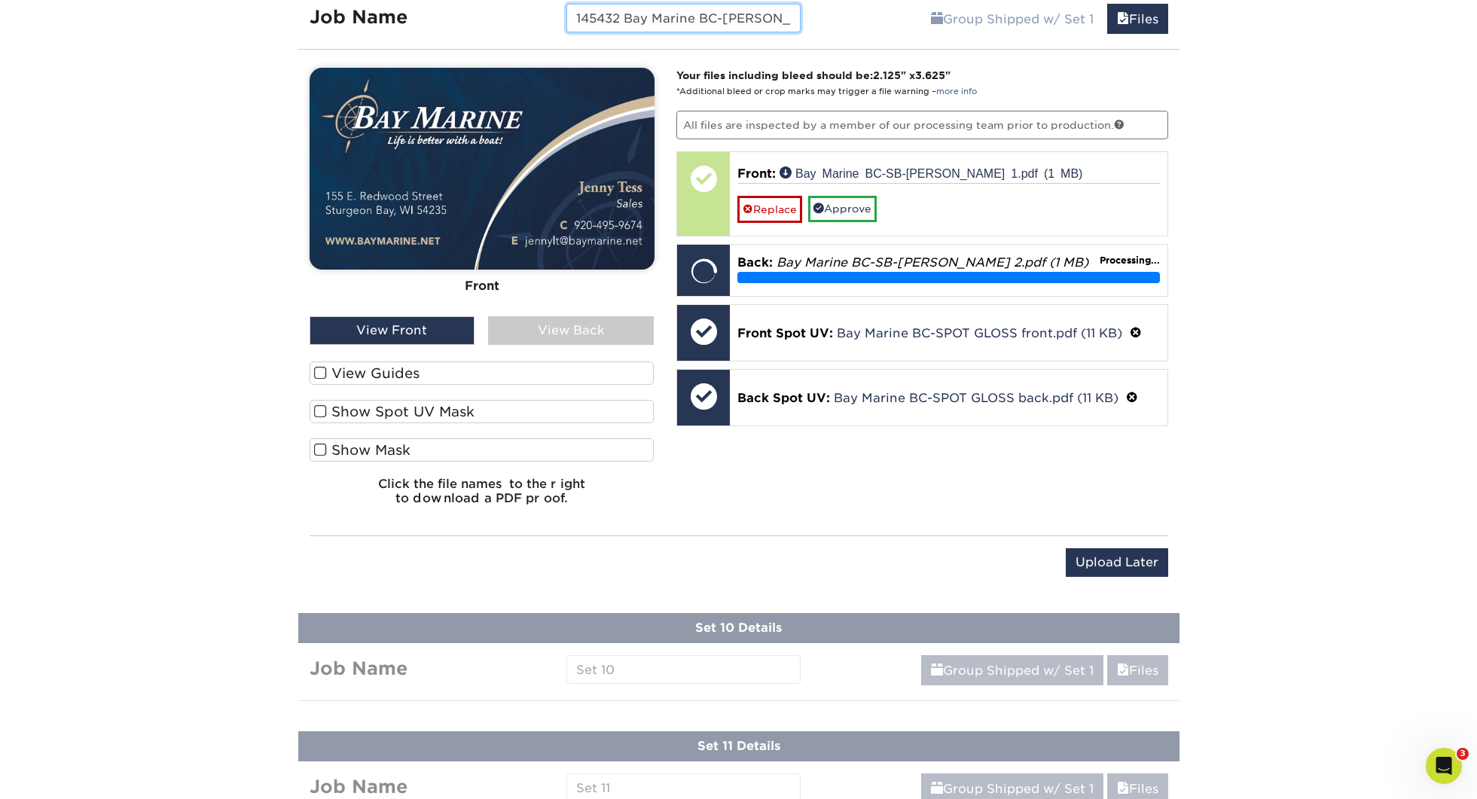
type input "145432 Bay Marine BC-[PERSON_NAME]"
click at [470, 368] on label "View Guides" at bounding box center [482, 373] width 345 height 23
click at [0, 0] on input "View Guides" at bounding box center [0, 0] width 0 height 0
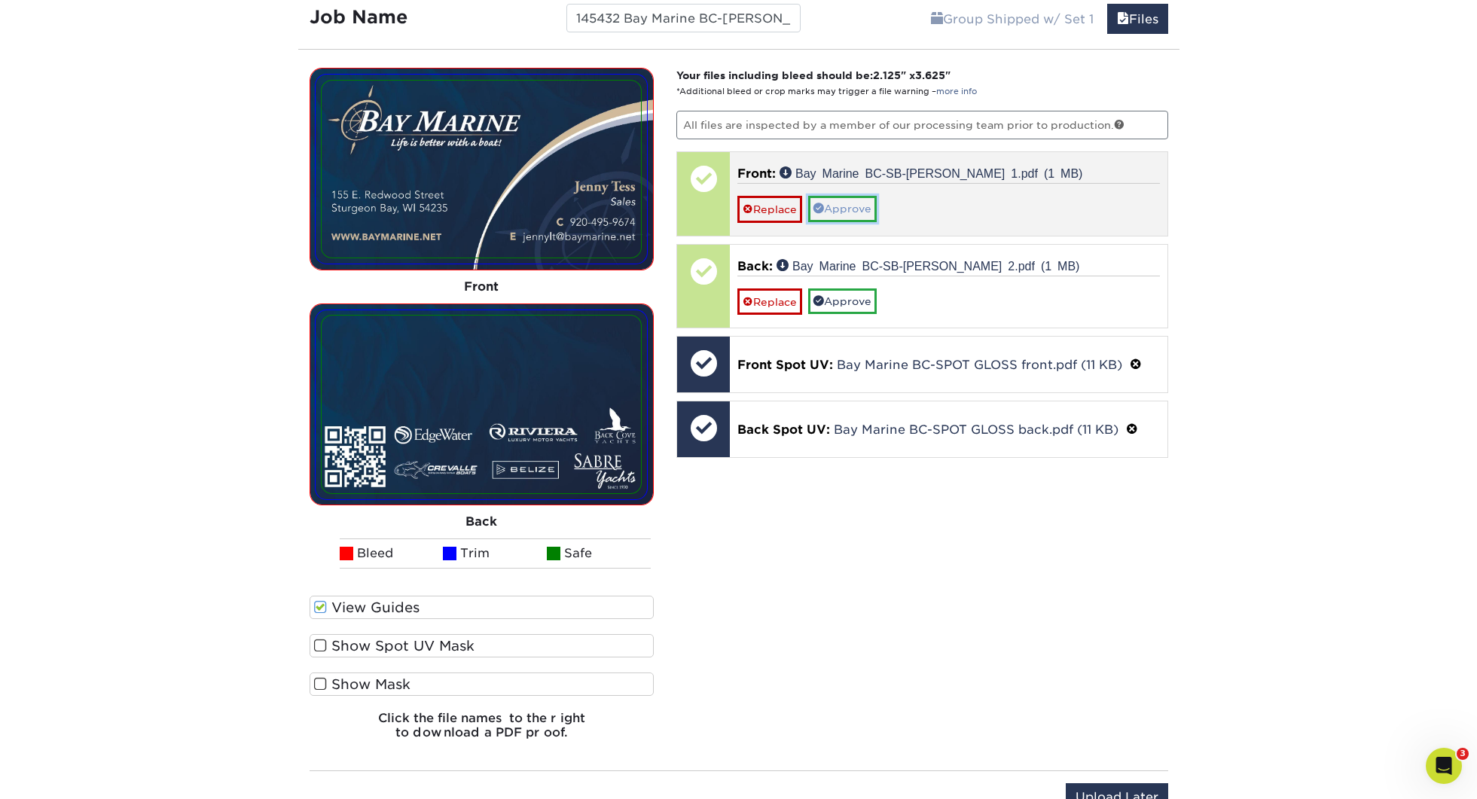
click at [851, 206] on link "Approve" at bounding box center [842, 209] width 69 height 26
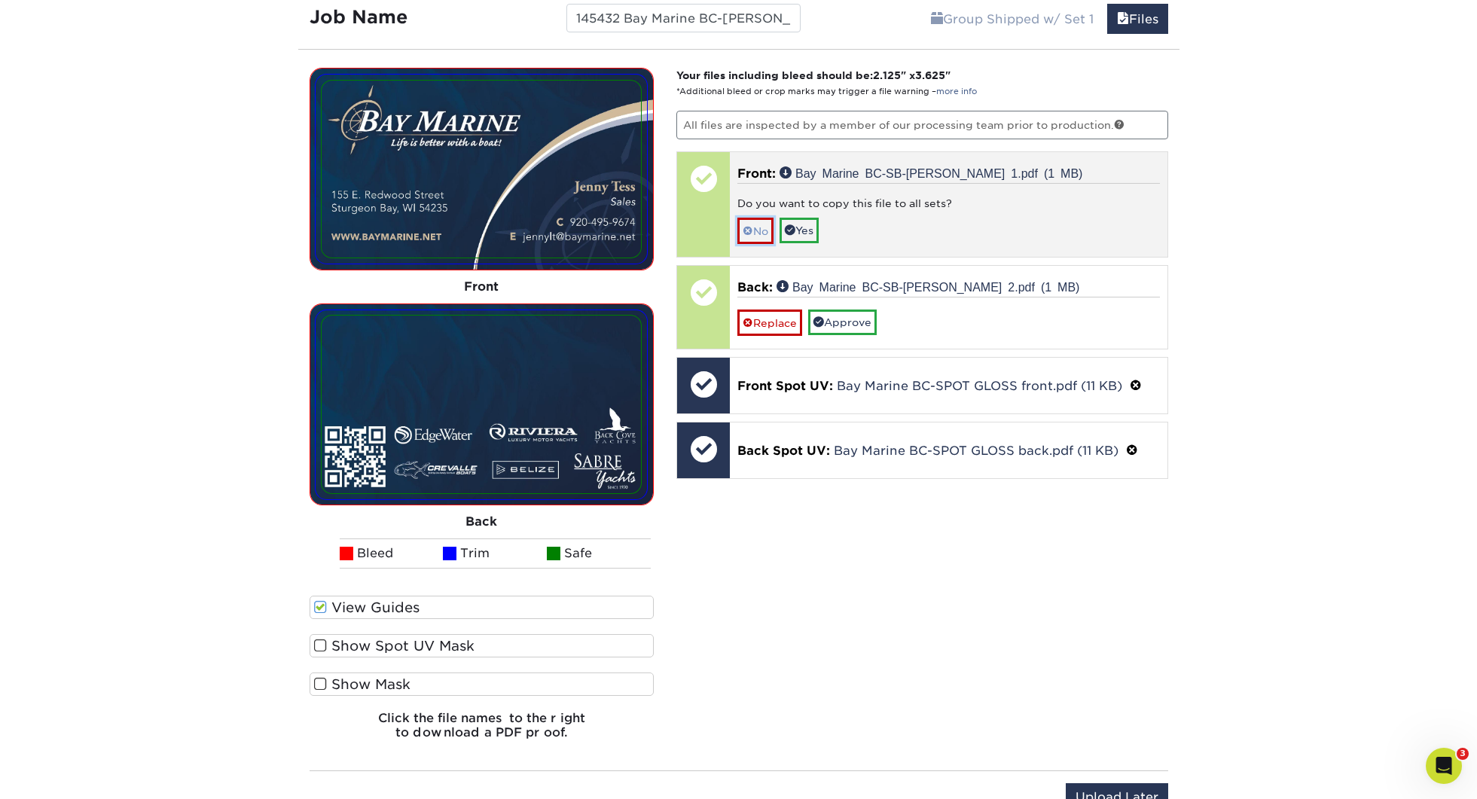
click at [768, 226] on link "No" at bounding box center [755, 231] width 36 height 26
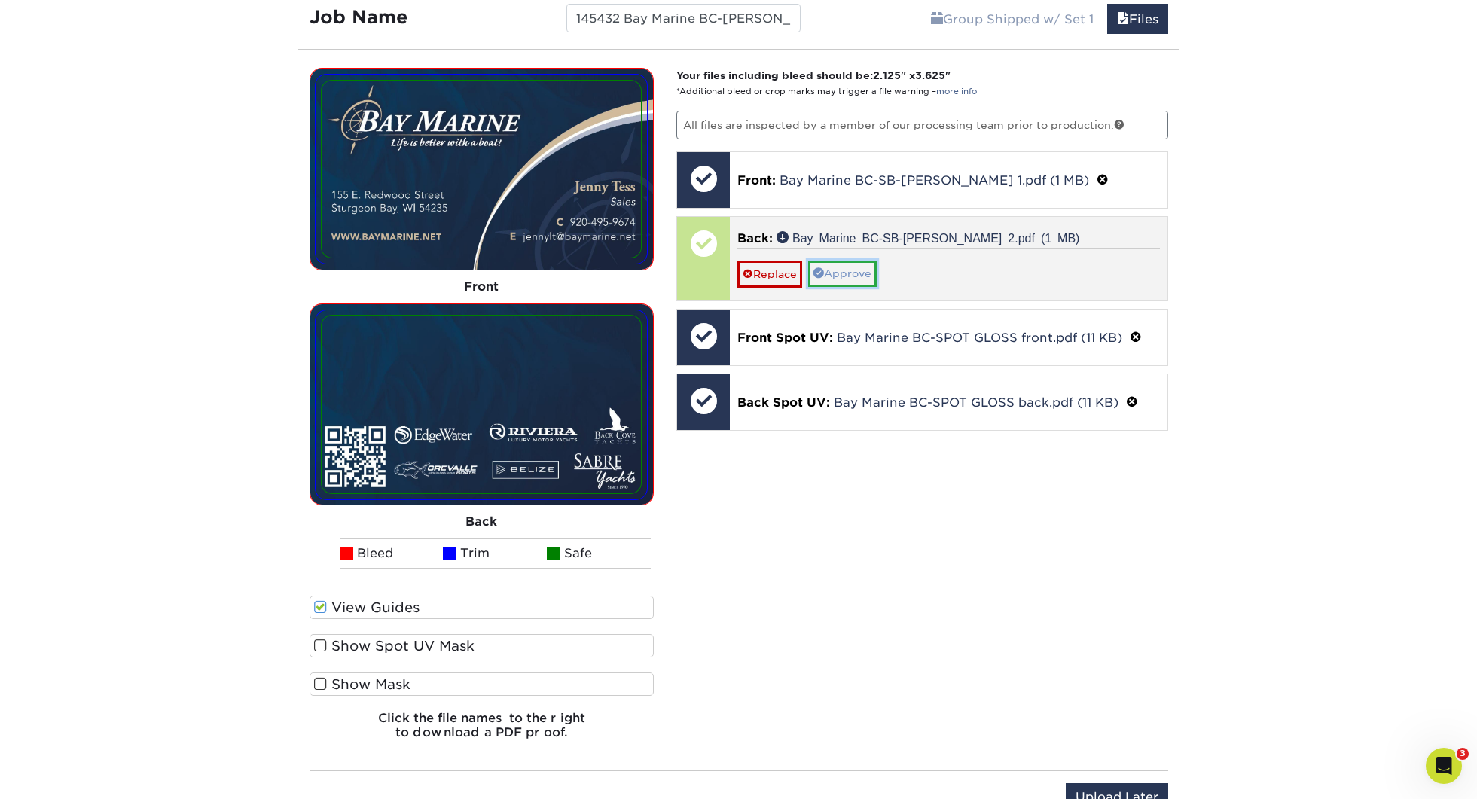
click at [833, 265] on link "Approve" at bounding box center [842, 274] width 69 height 26
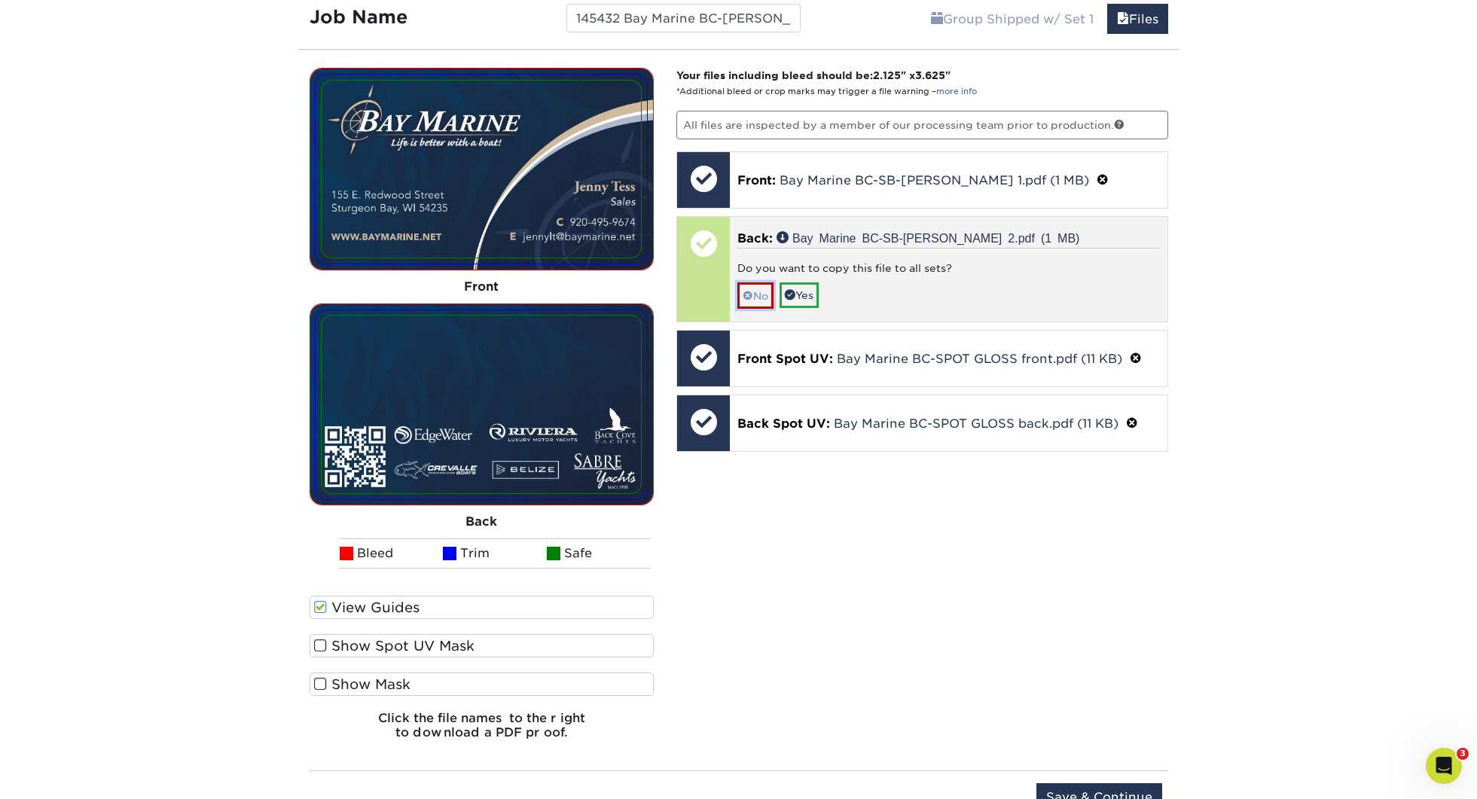
click at [747, 301] on link "No" at bounding box center [755, 295] width 36 height 26
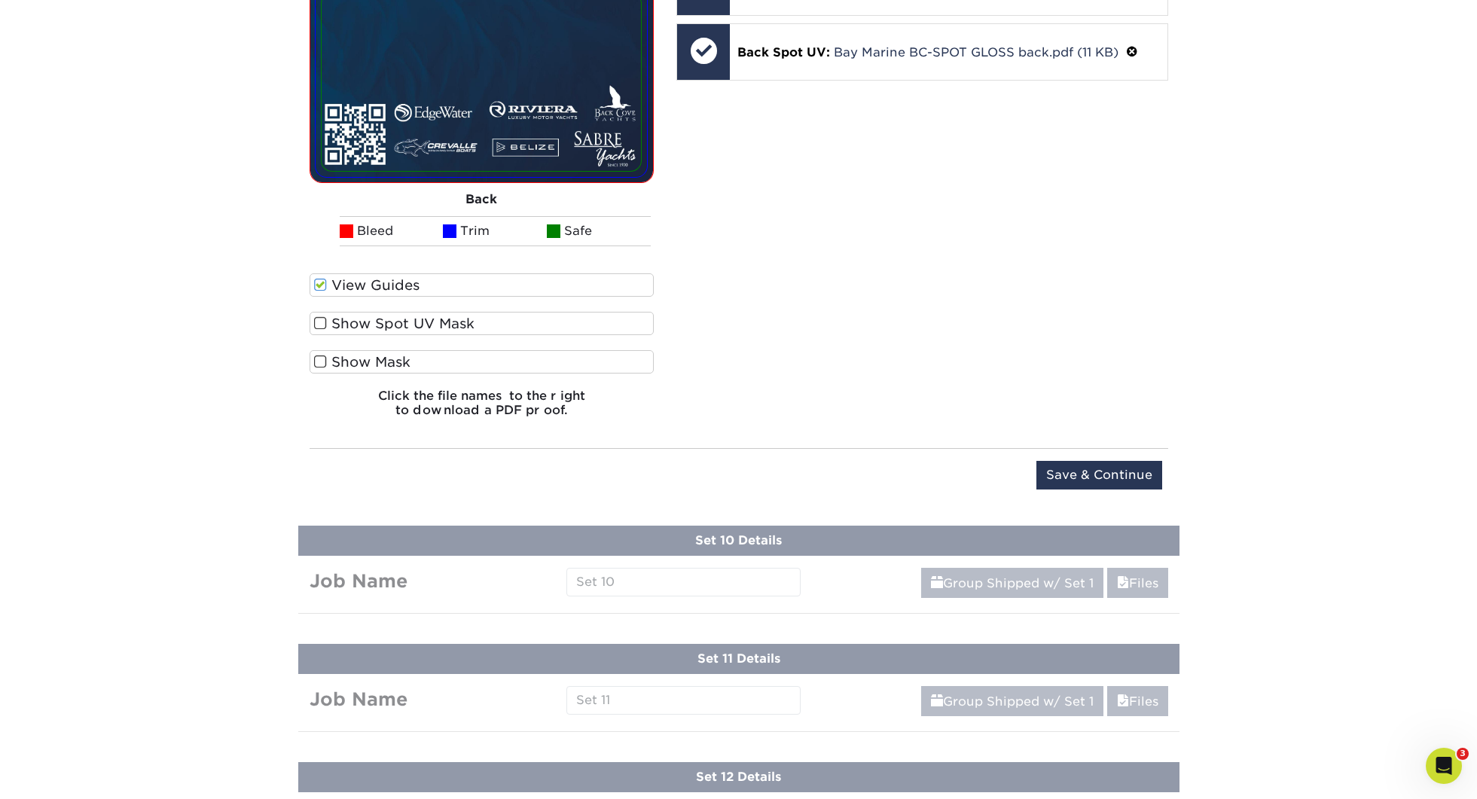
scroll to position [2360, 0]
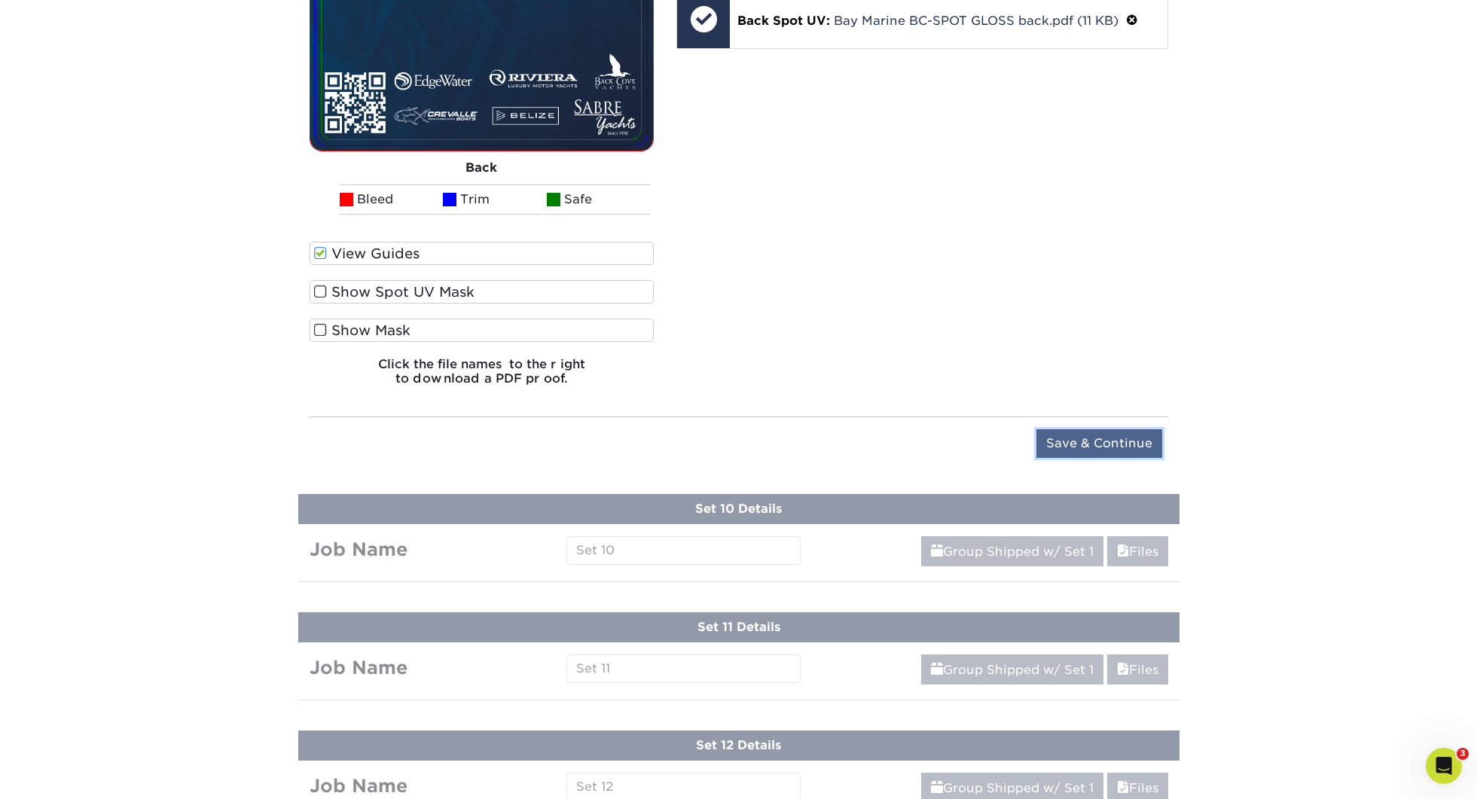
click at [1071, 430] on input "Save & Continue" at bounding box center [1099, 443] width 126 height 29
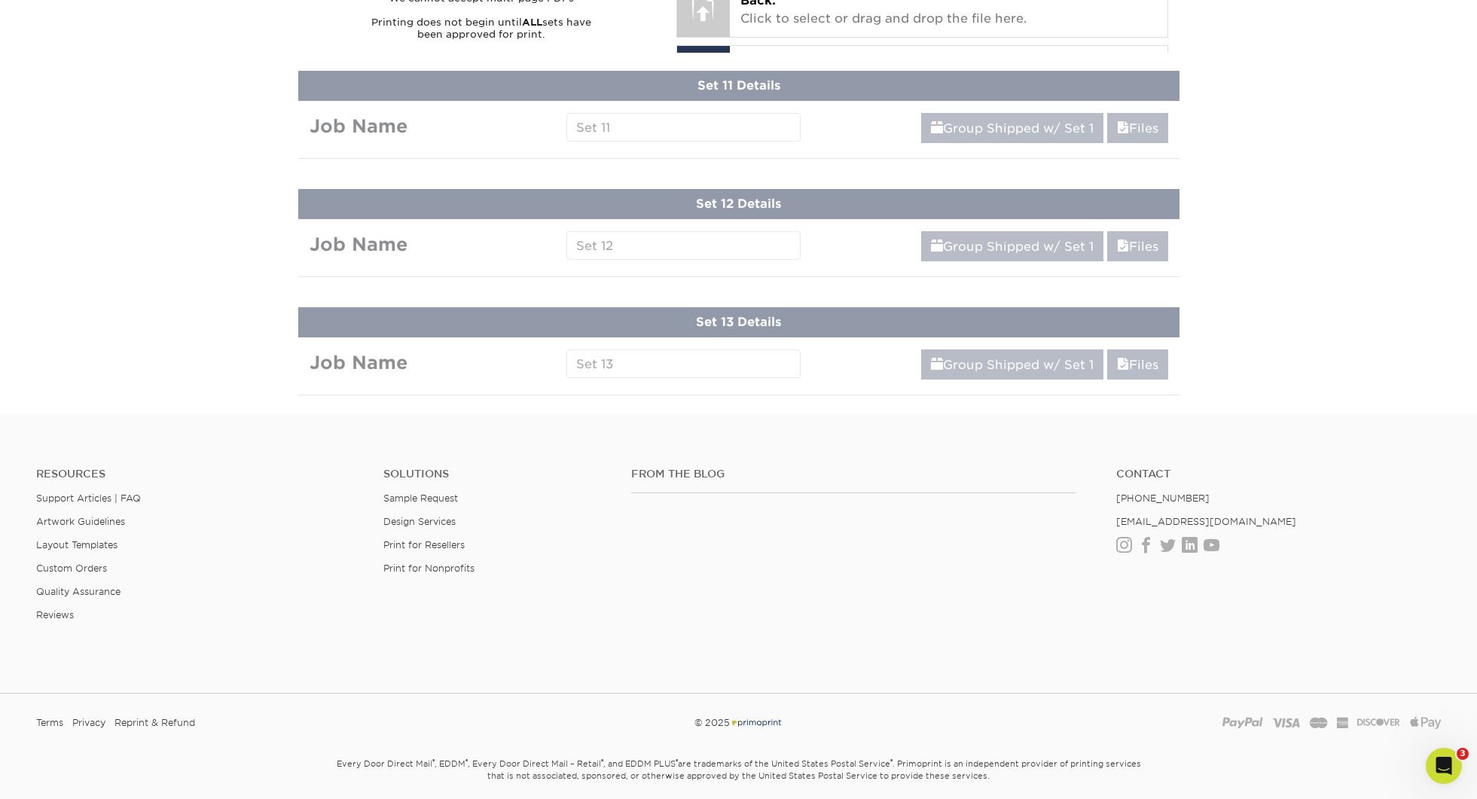
scroll to position [1738, 0]
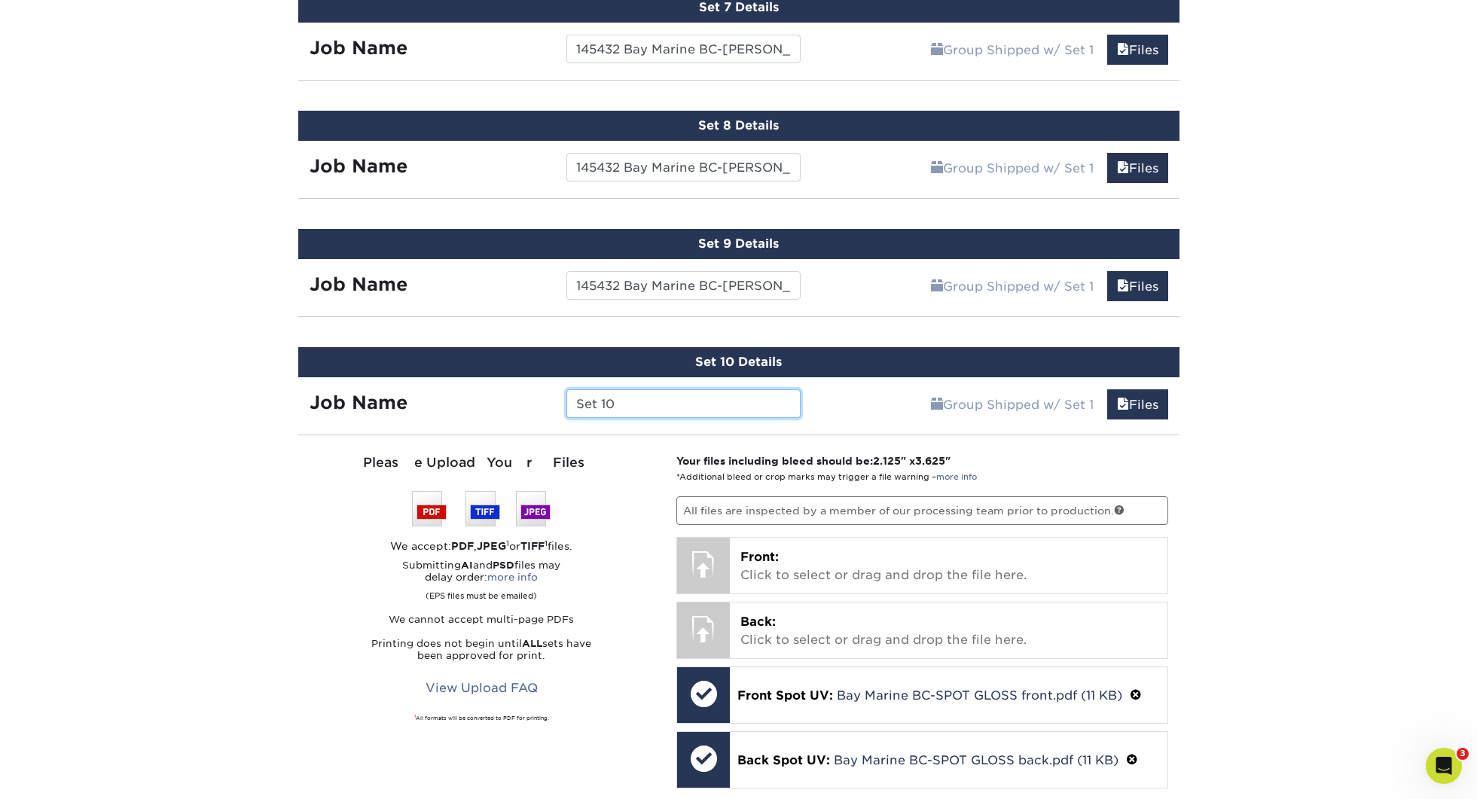
paste input "145432 Bay Marine BC-"
type input "145432 Bay Marine BC-[GEOGRAPHIC_DATA][PERSON_NAME]"
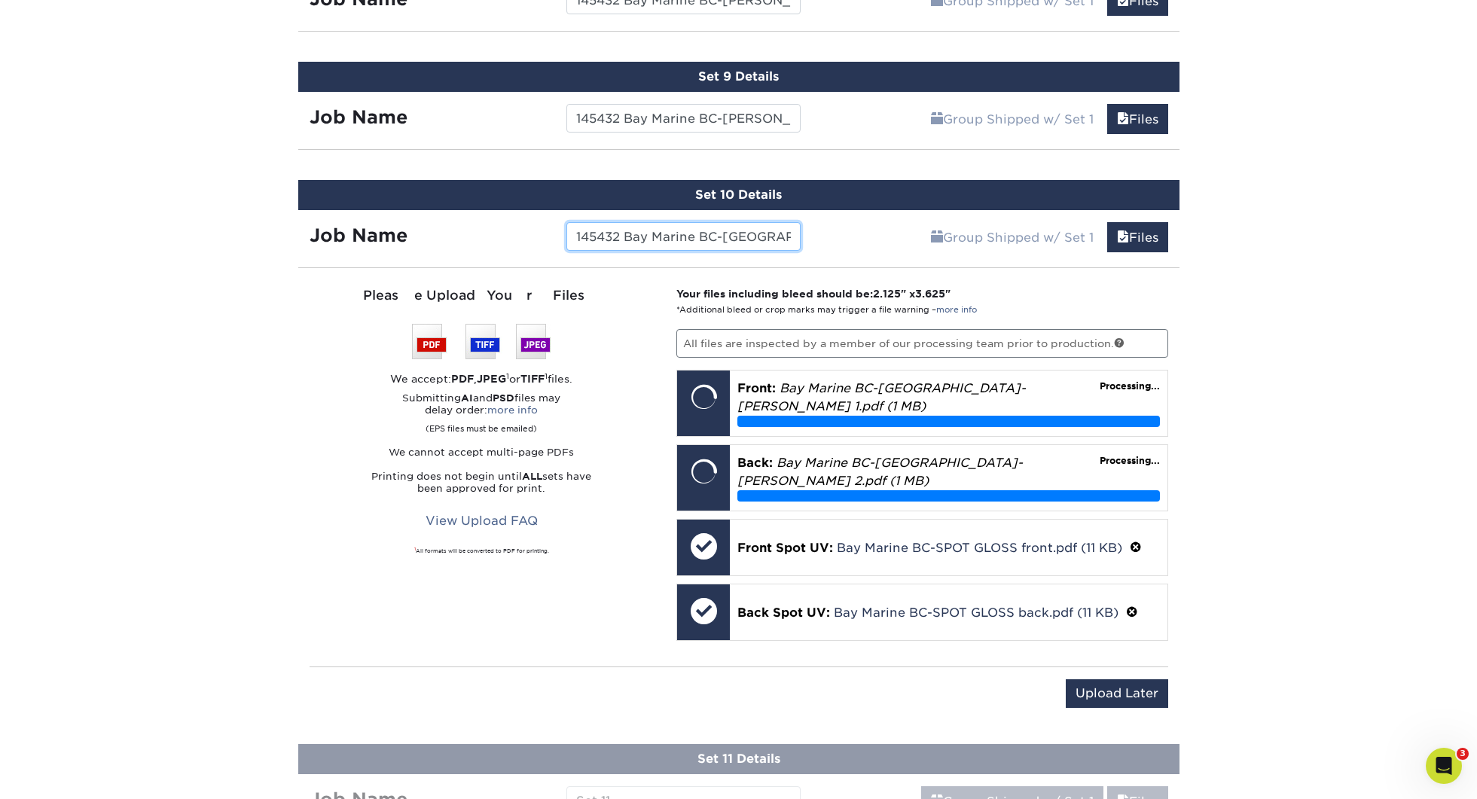
scroll to position [1906, 0]
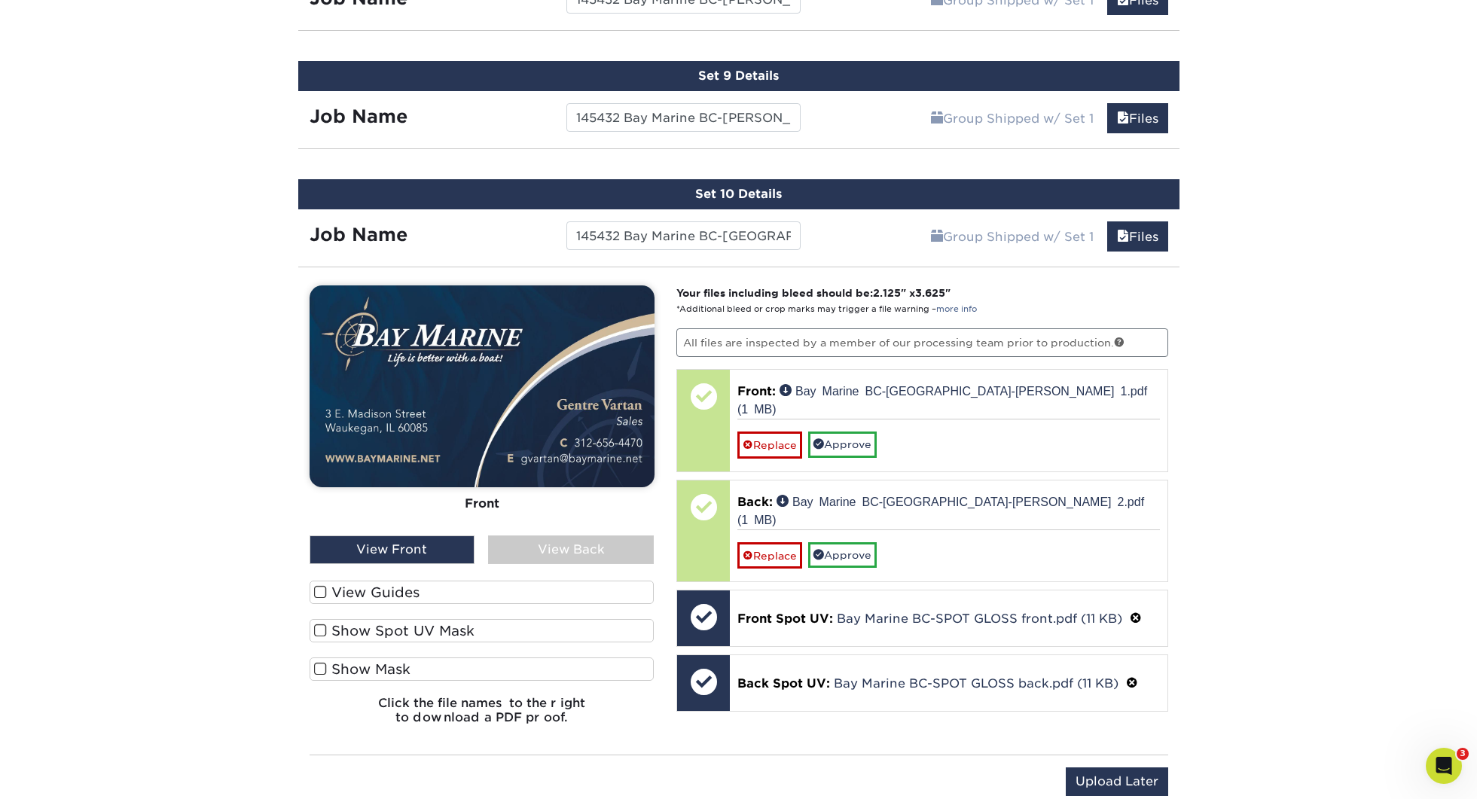
click at [406, 592] on label "View Guides" at bounding box center [482, 592] width 345 height 23
click at [0, 0] on input "View Guides" at bounding box center [0, 0] width 0 height 0
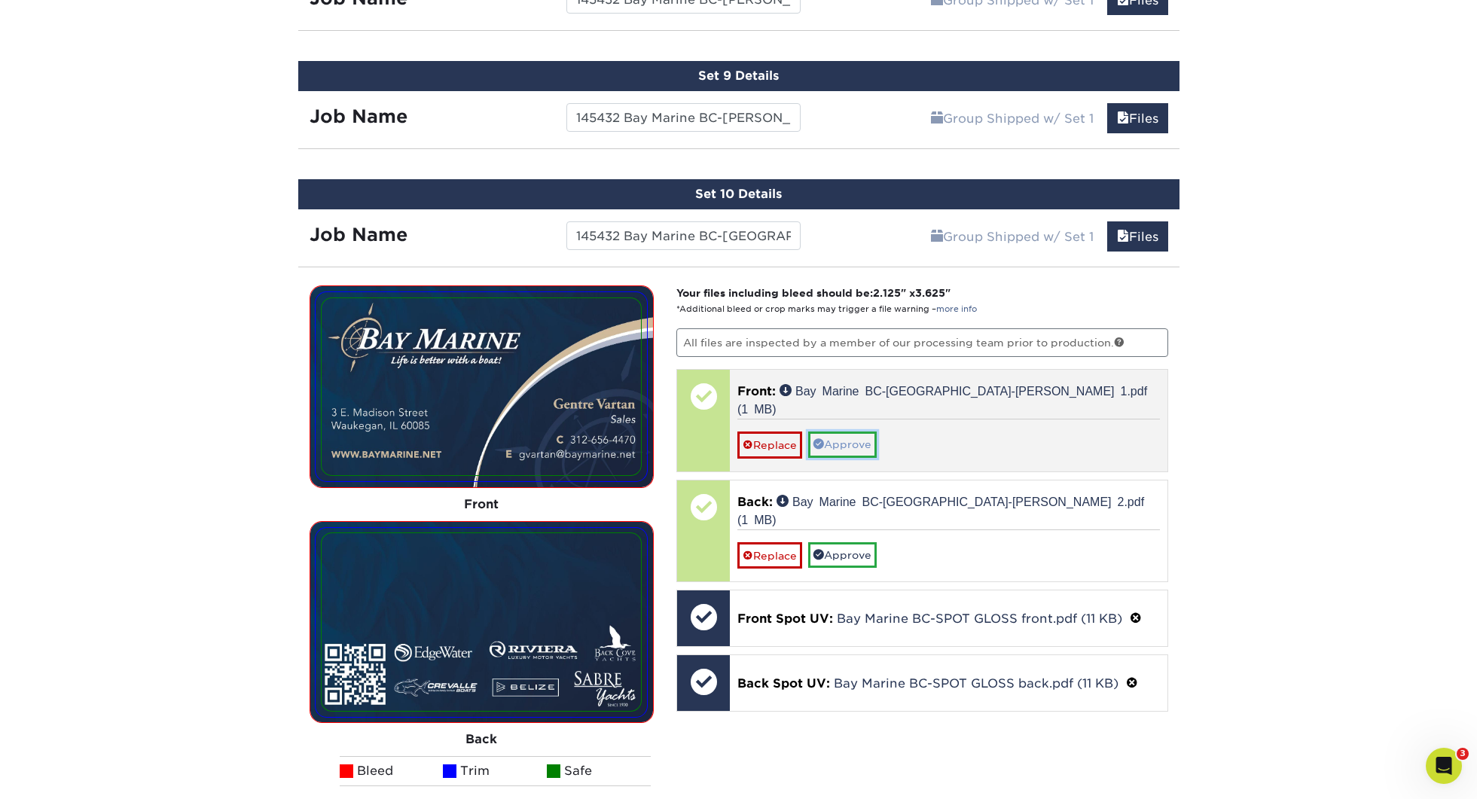
click at [869, 432] on link "Approve" at bounding box center [842, 445] width 69 height 26
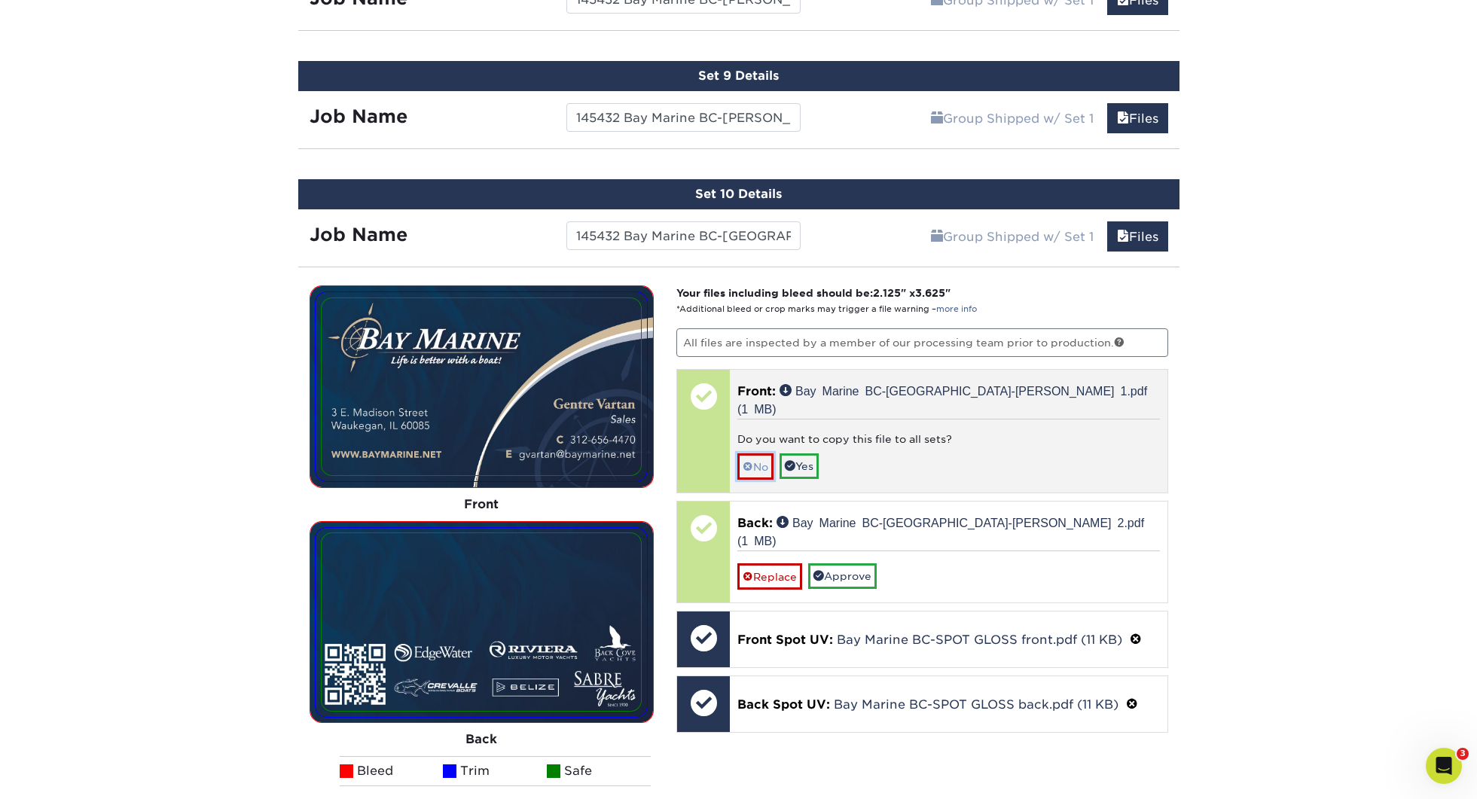
click at [760, 453] on link "No" at bounding box center [755, 466] width 36 height 26
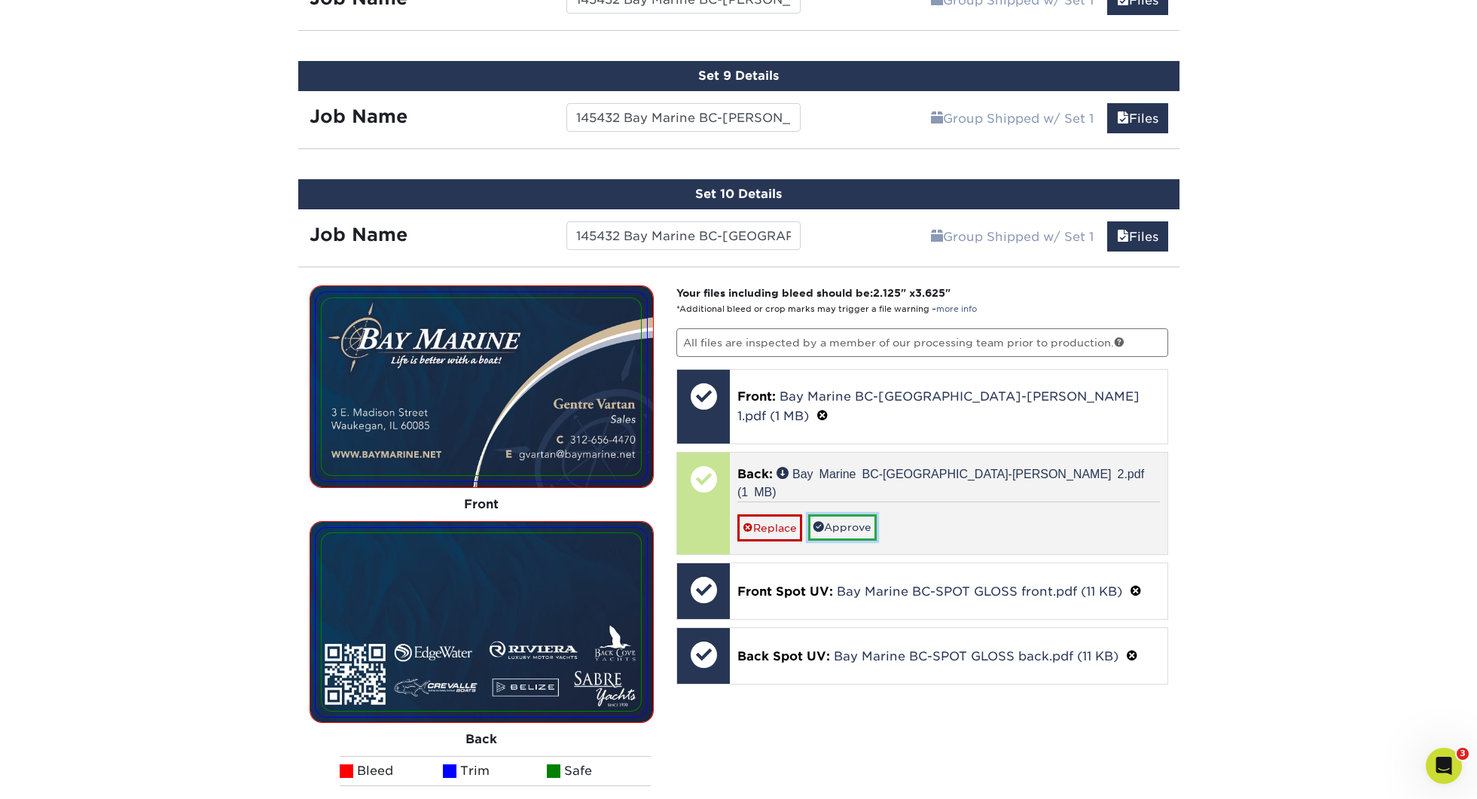
click at [855, 514] on link "Approve" at bounding box center [842, 527] width 69 height 26
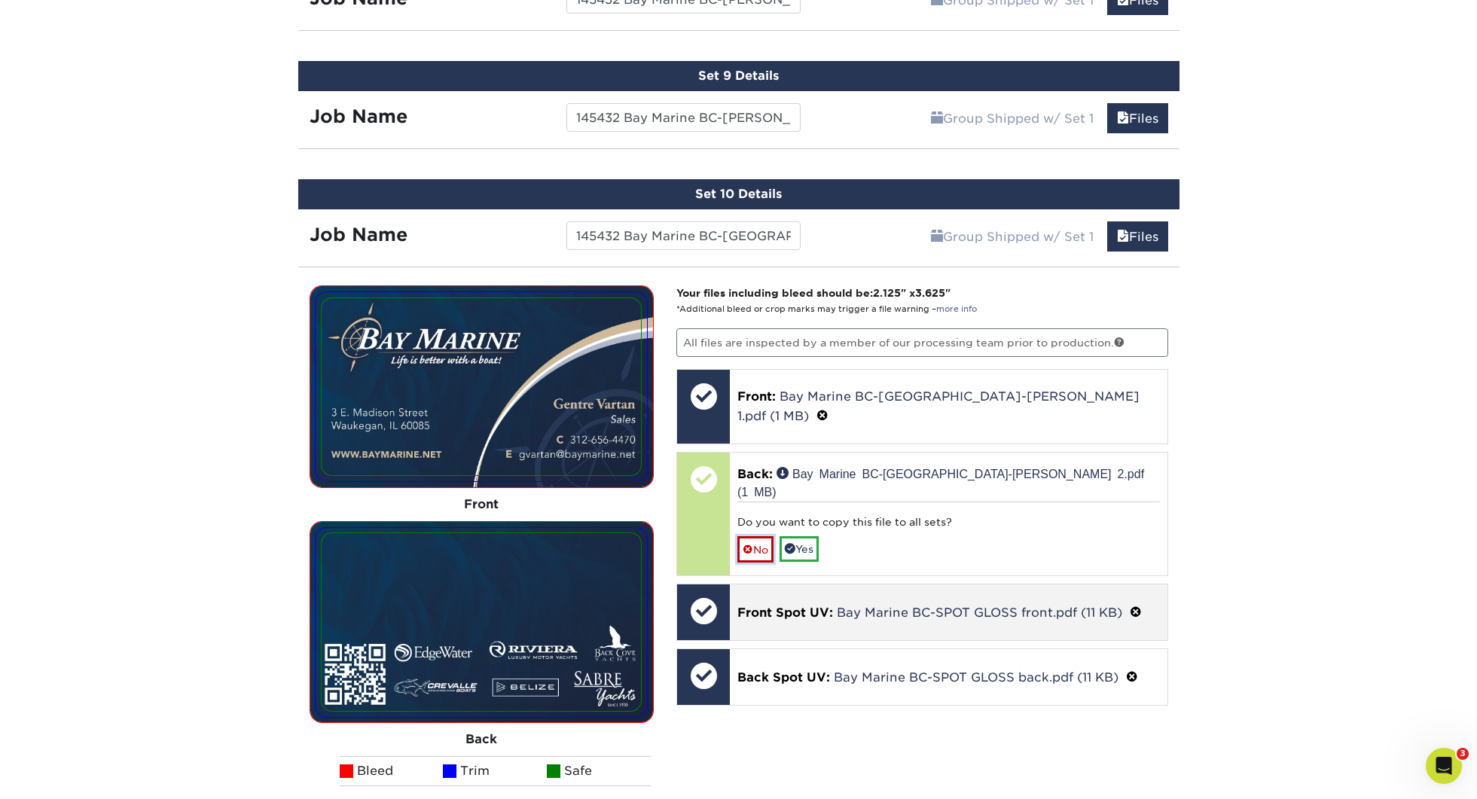
click at [749, 544] on span at bounding box center [748, 550] width 11 height 12
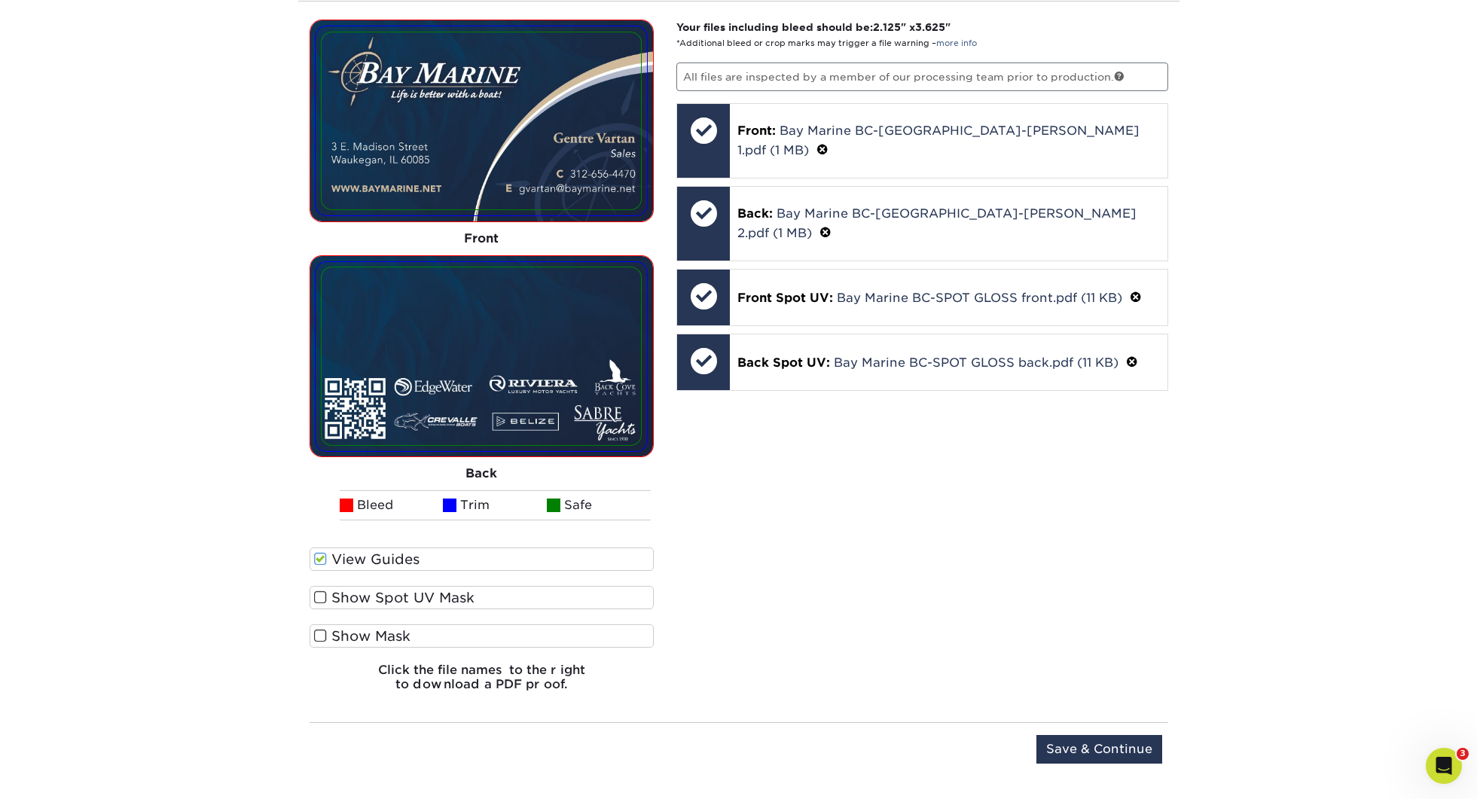
scroll to position [2176, 0]
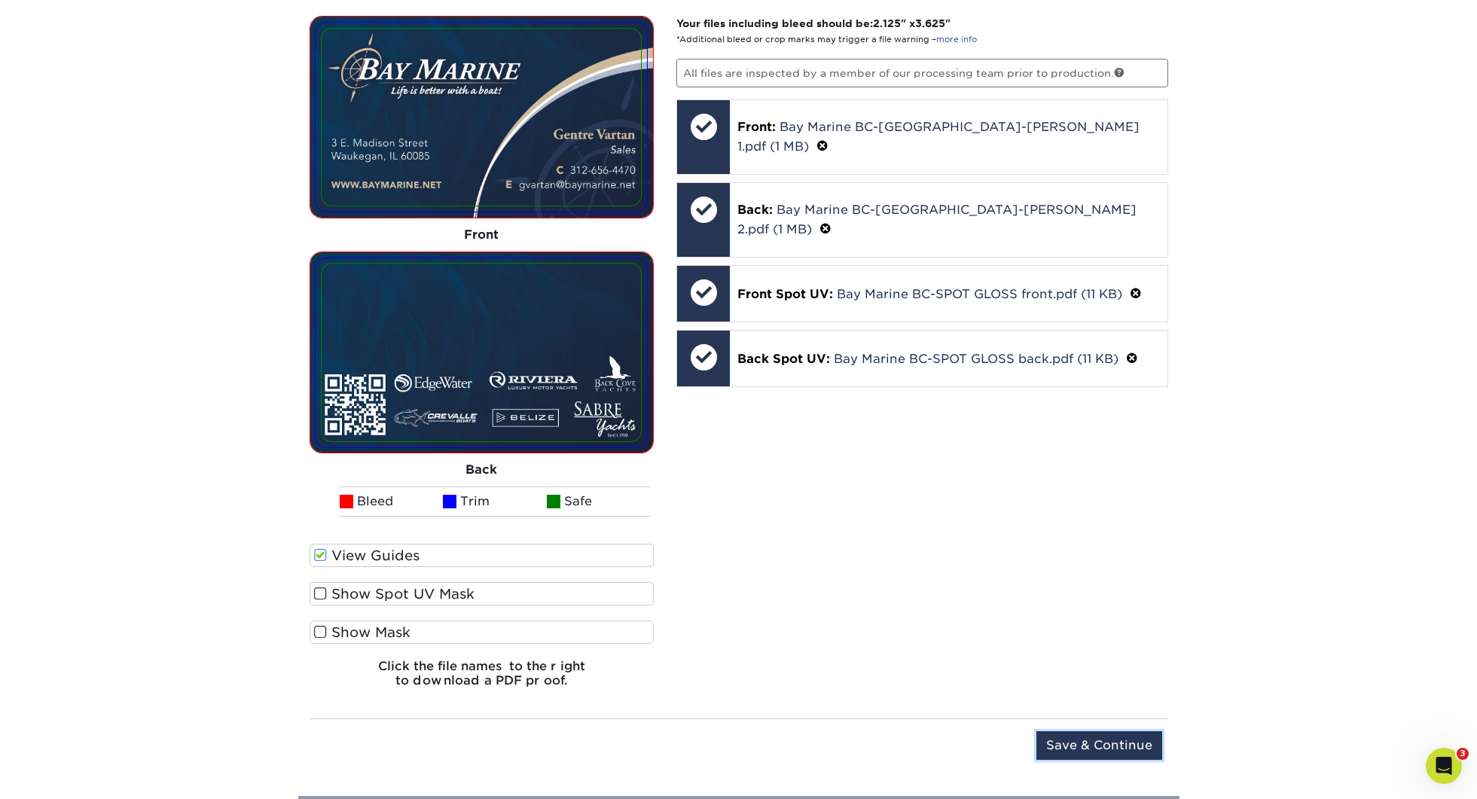
click at [1147, 731] on input "Save & Continue" at bounding box center [1099, 745] width 126 height 29
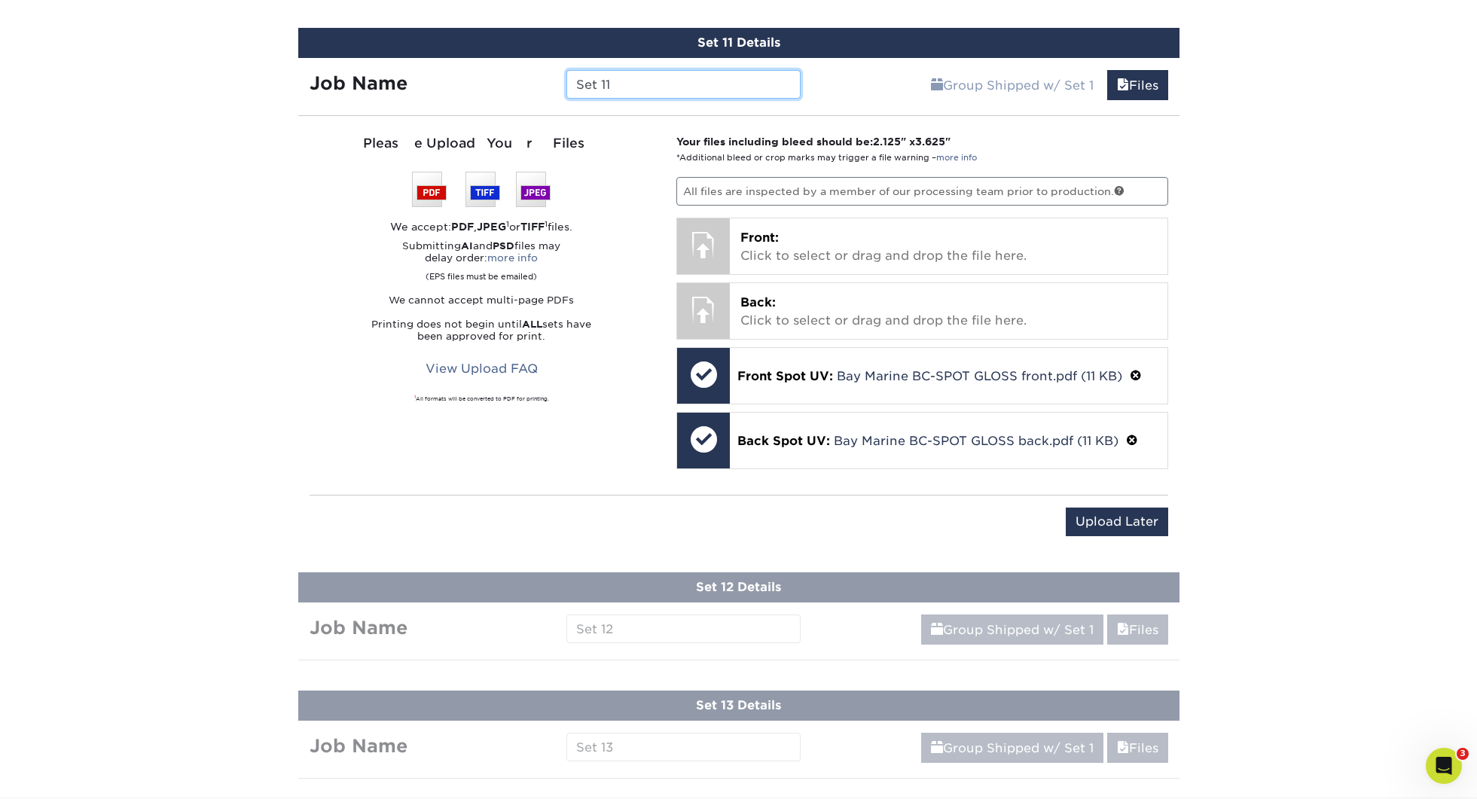
paste input "145432 Bay Marine BC-"
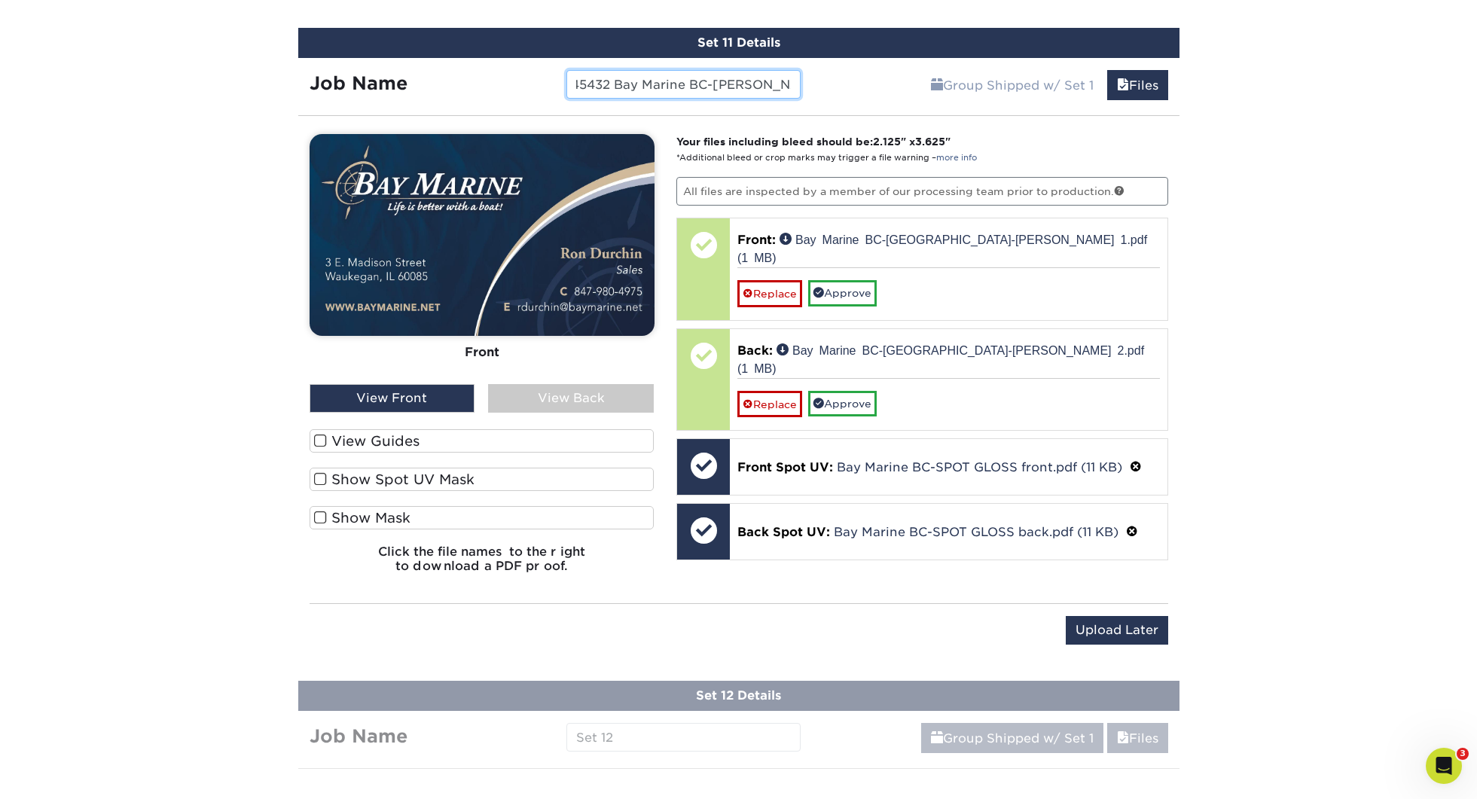
type input "145432 Bay Marine BC-[PERSON_NAME]"
click at [406, 442] on label "View Guides" at bounding box center [482, 440] width 345 height 23
click at [0, 0] on input "View Guides" at bounding box center [0, 0] width 0 height 0
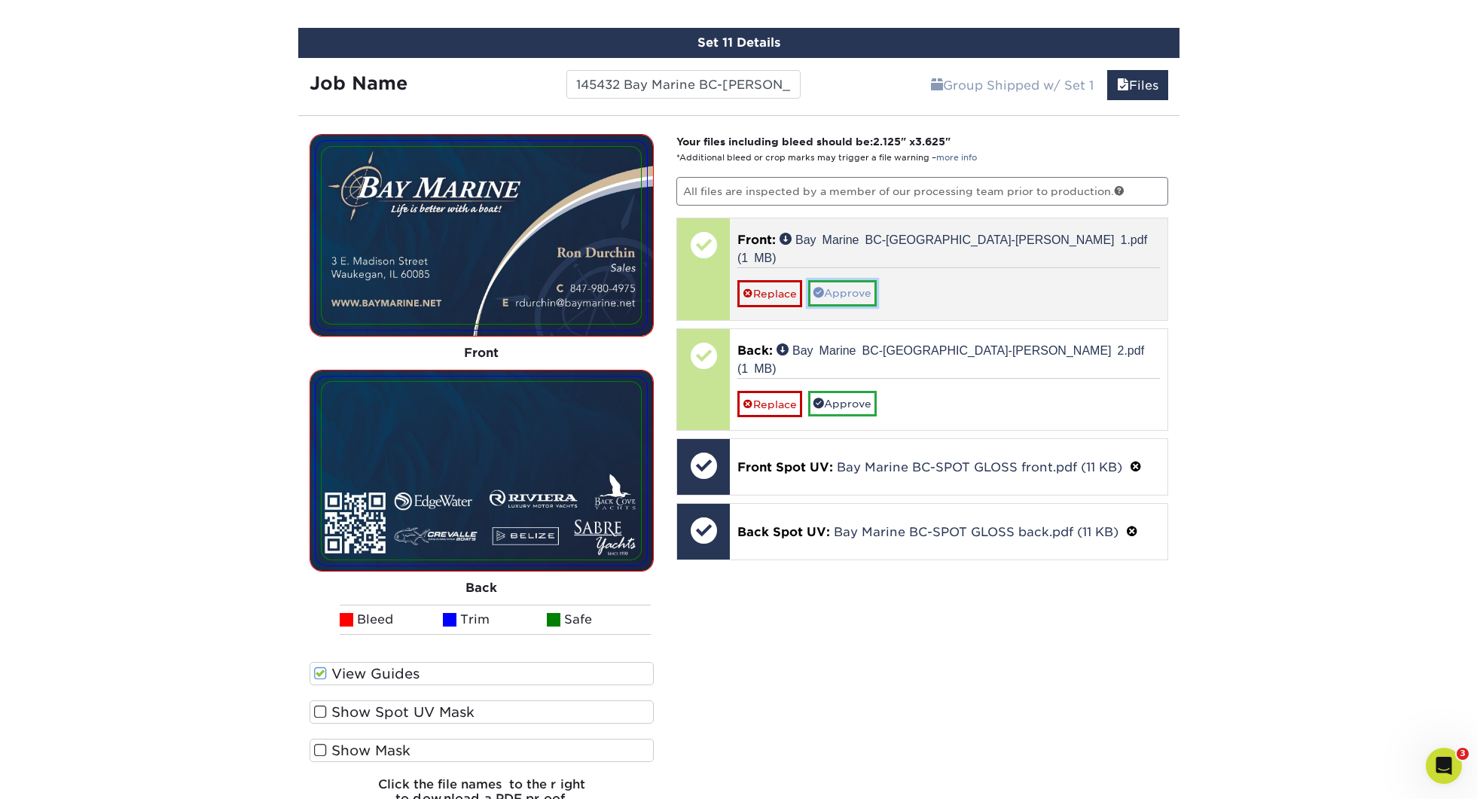
click at [837, 280] on link "Approve" at bounding box center [842, 293] width 69 height 26
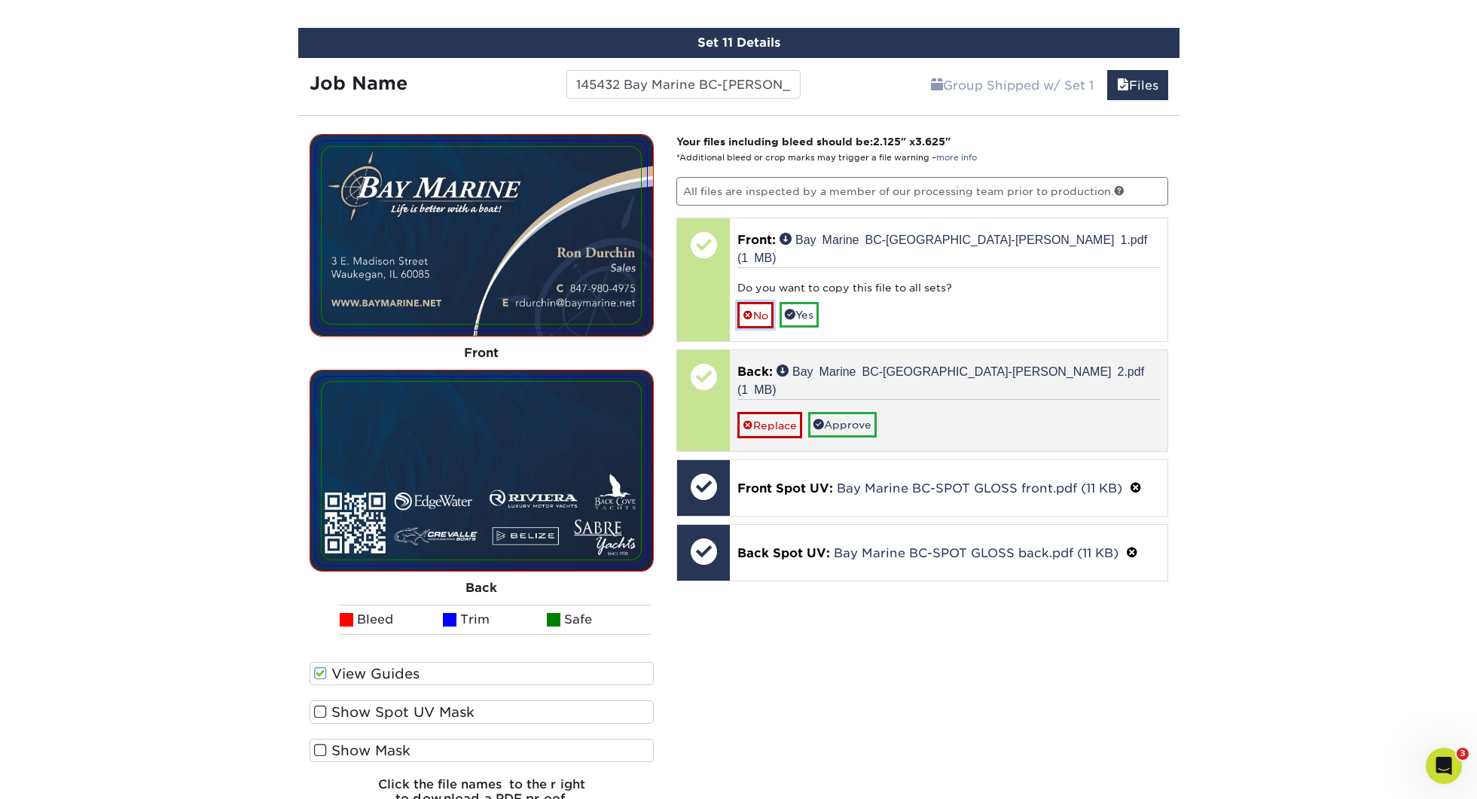
click at [772, 302] on link "No" at bounding box center [755, 315] width 36 height 26
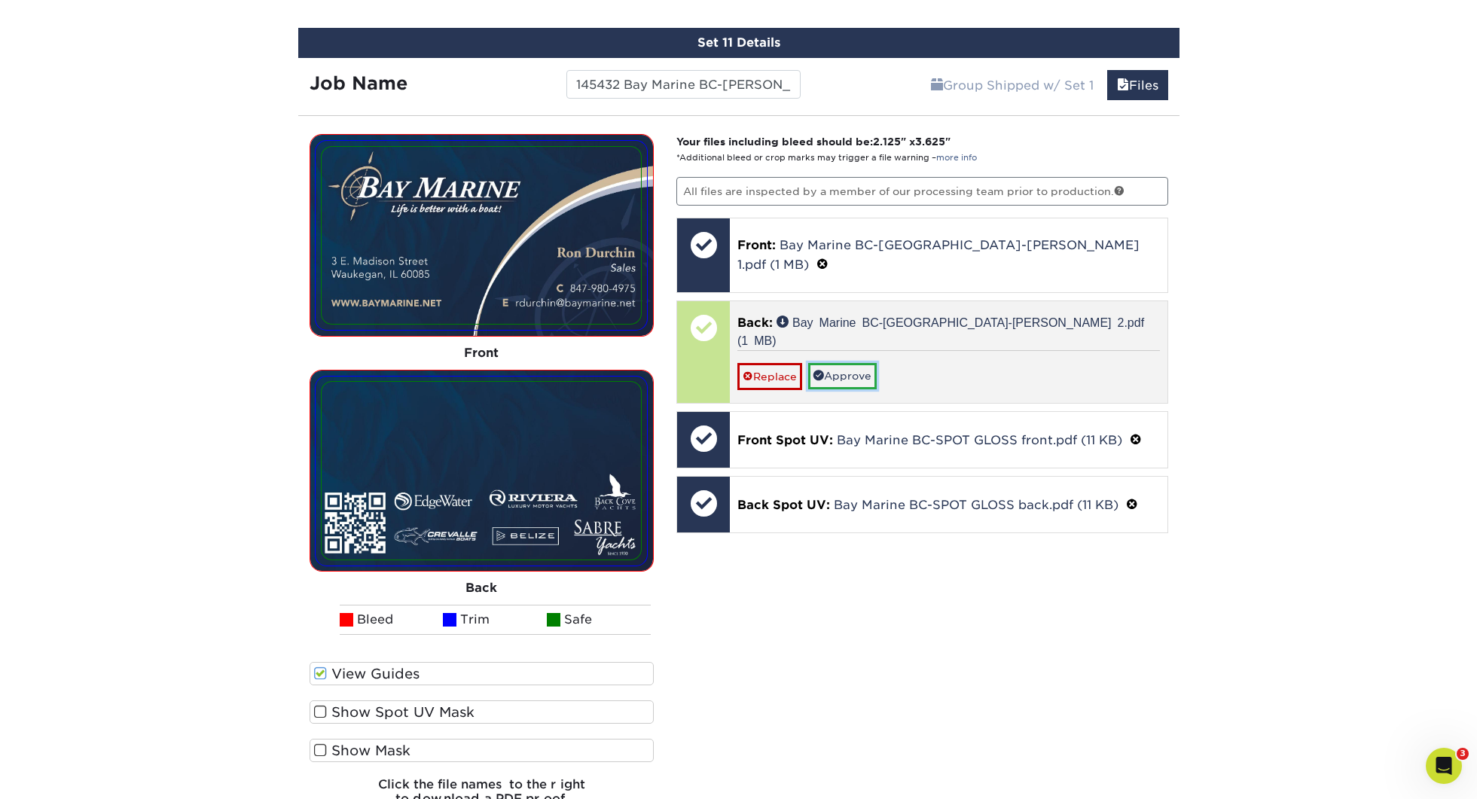
click at [863, 363] on link "Approve" at bounding box center [842, 376] width 69 height 26
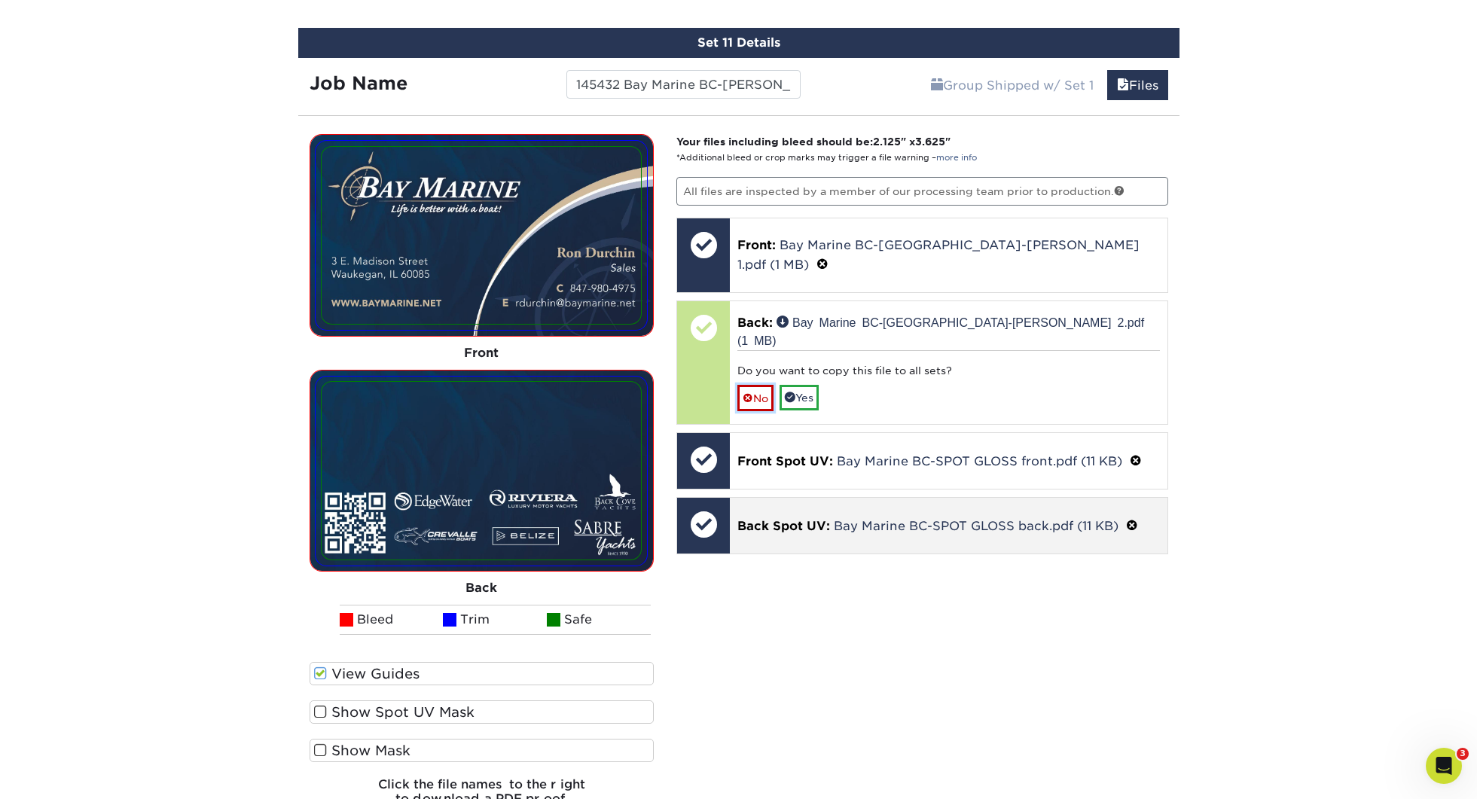
drag, startPoint x: 765, startPoint y: 358, endPoint x: 935, endPoint y: 419, distance: 180.8
click at [765, 385] on link "No" at bounding box center [755, 398] width 36 height 26
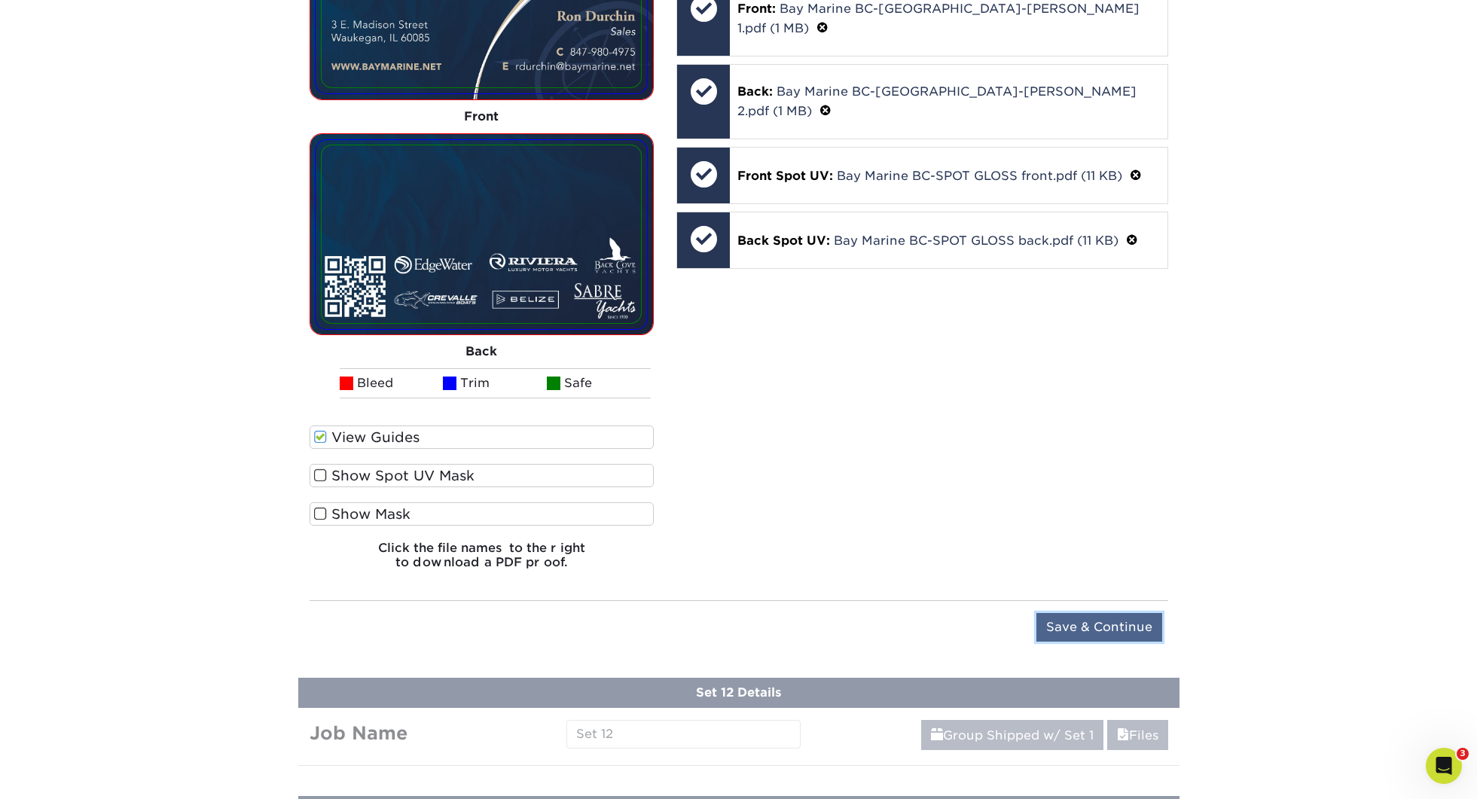
click at [1092, 628] on input "Save & Continue" at bounding box center [1099, 627] width 126 height 29
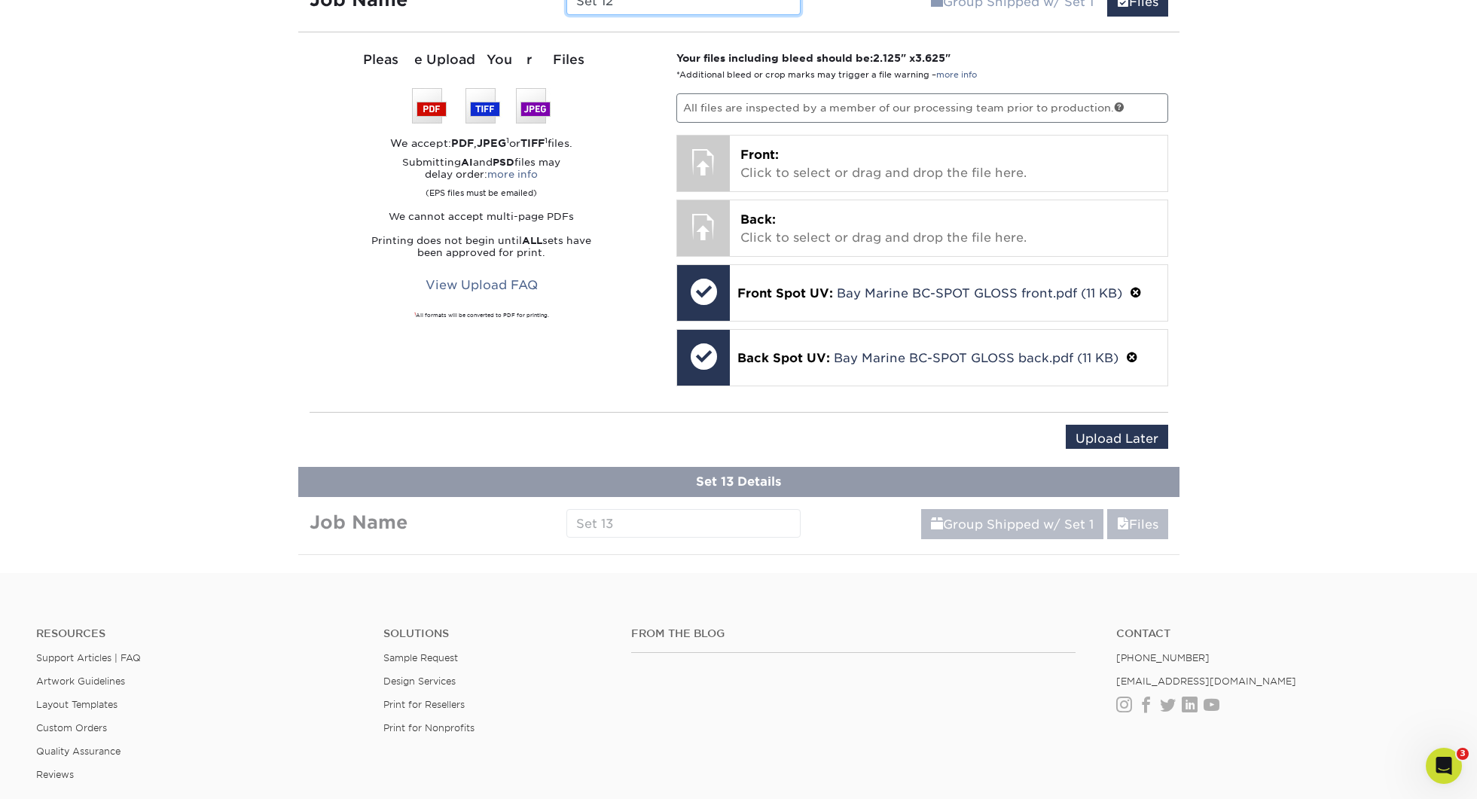
scroll to position [1974, 0]
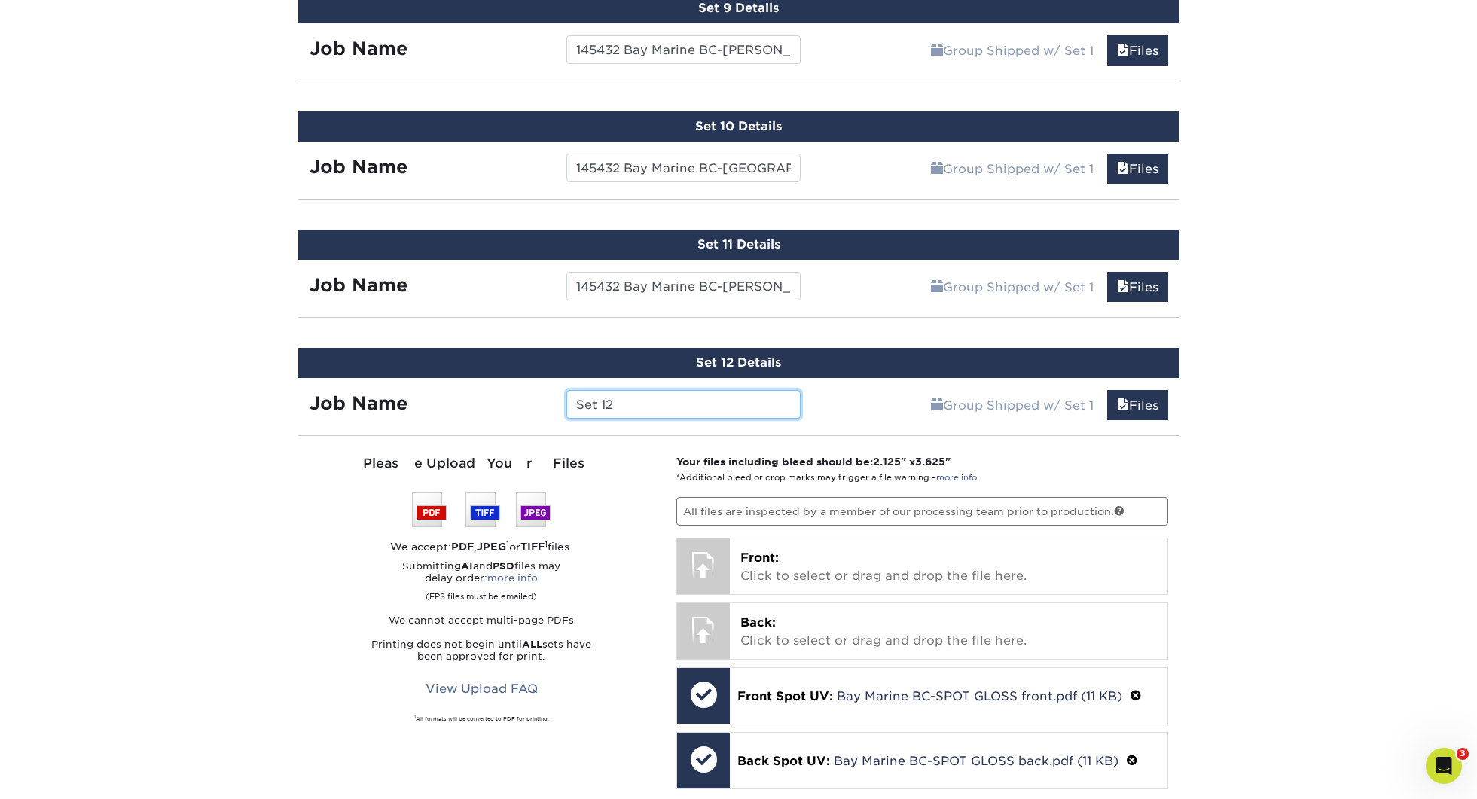
paste input "145432 Bay Marine BC-"
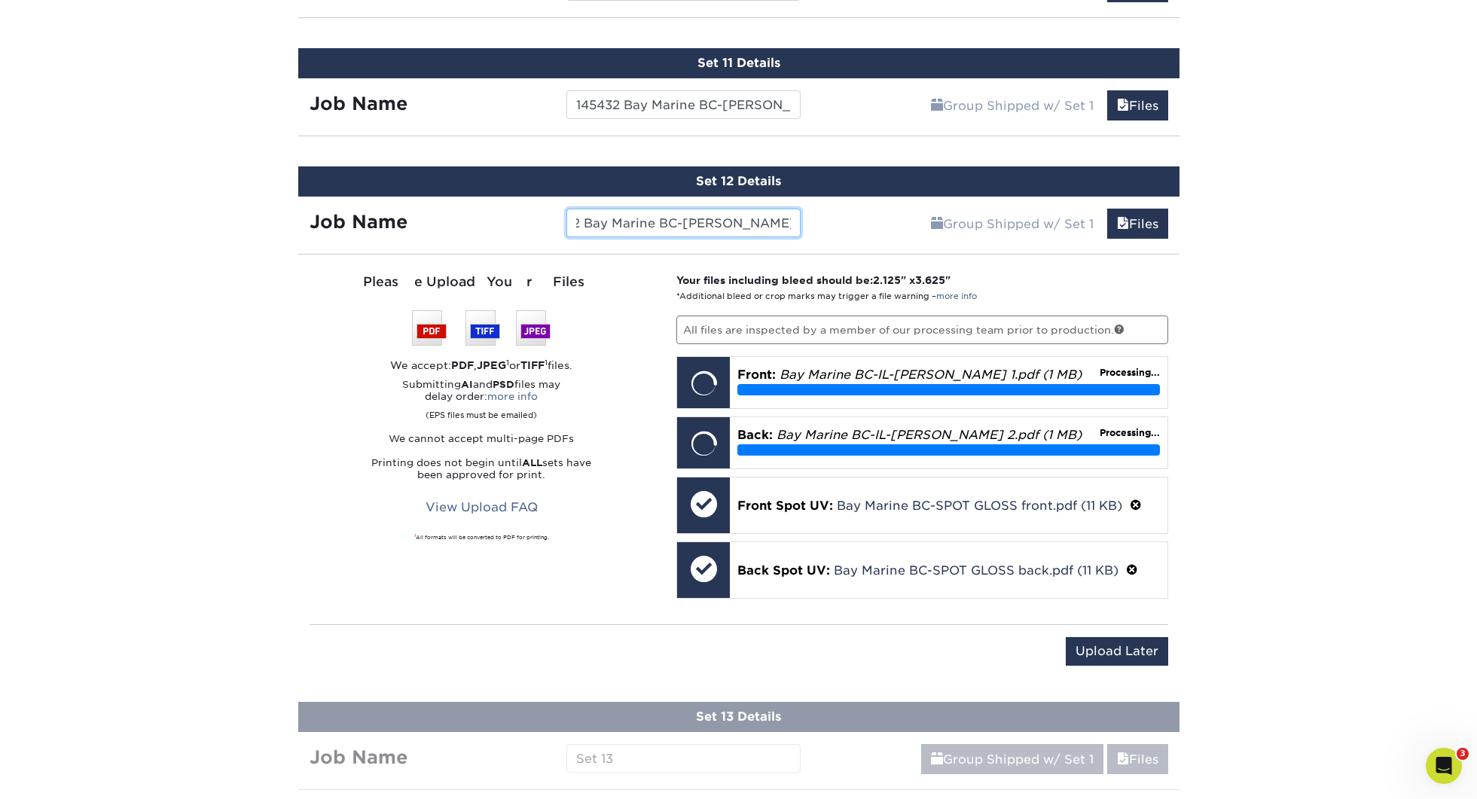
scroll to position [2155, 0]
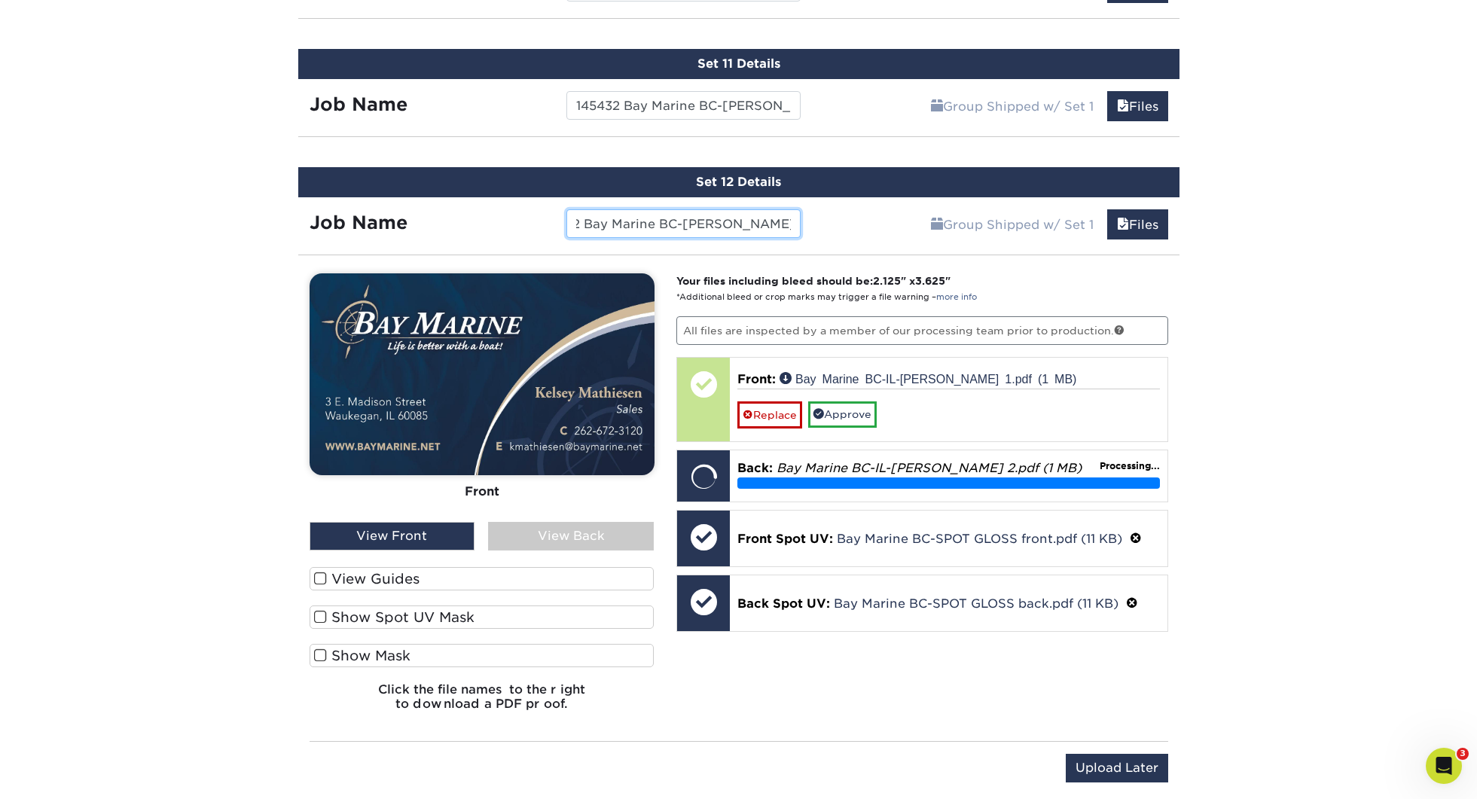
type input "145432 Bay Marine BC-[PERSON_NAME]"
click at [383, 584] on label "View Guides" at bounding box center [482, 578] width 345 height 23
click at [0, 0] on input "View Guides" at bounding box center [0, 0] width 0 height 0
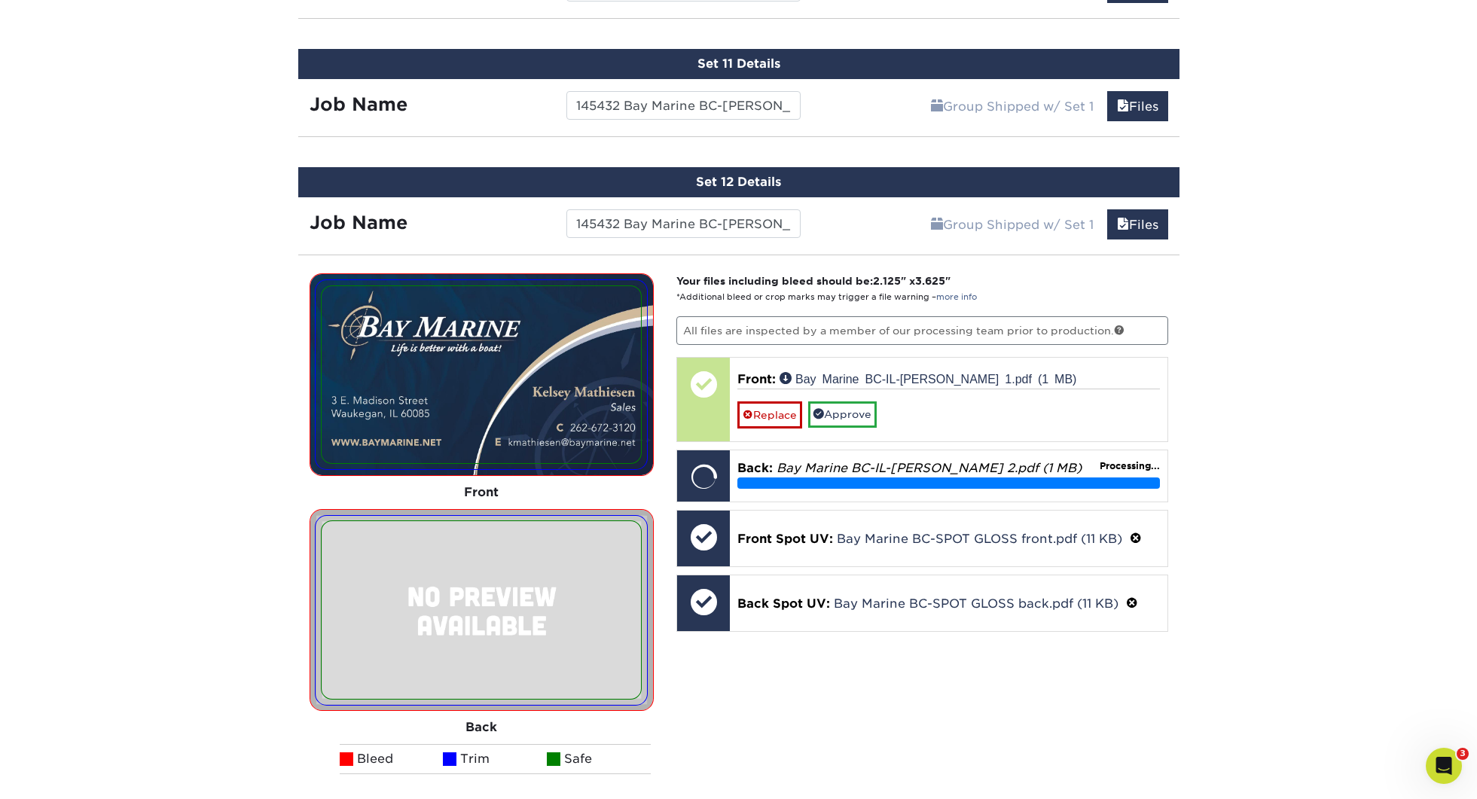
scroll to position [2157, 0]
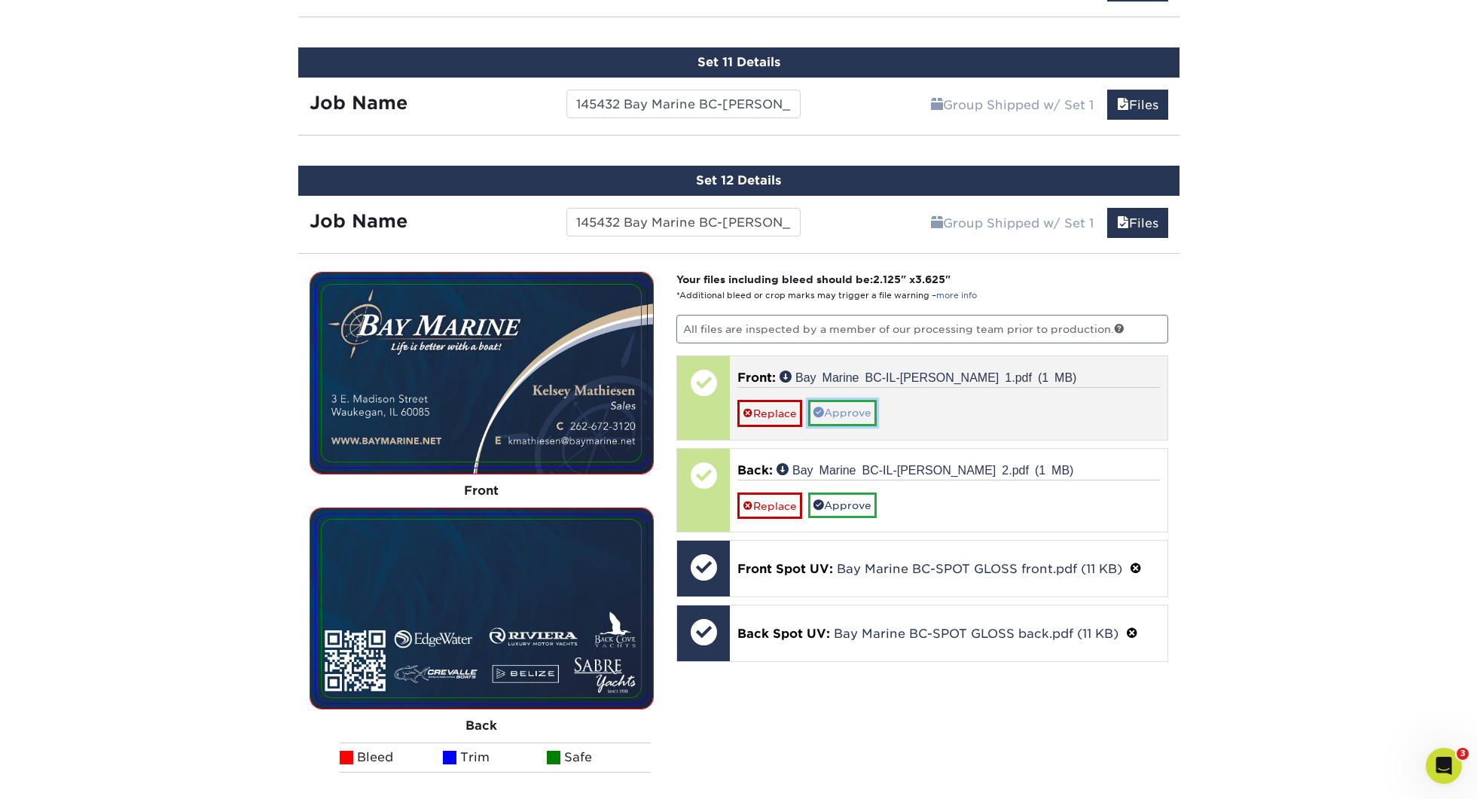
click at [870, 411] on link "Approve" at bounding box center [842, 413] width 69 height 26
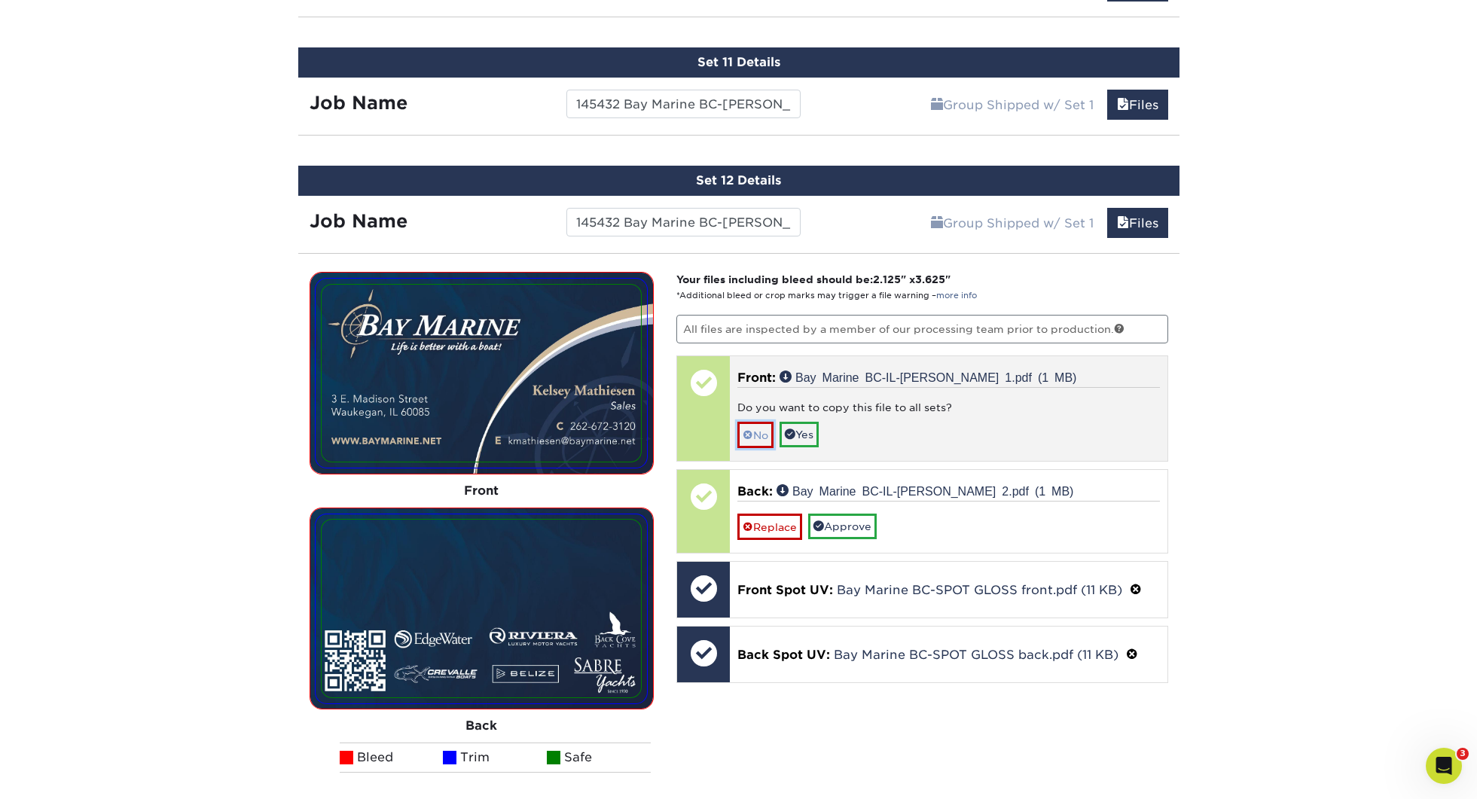
click at [762, 432] on link "No" at bounding box center [755, 435] width 36 height 26
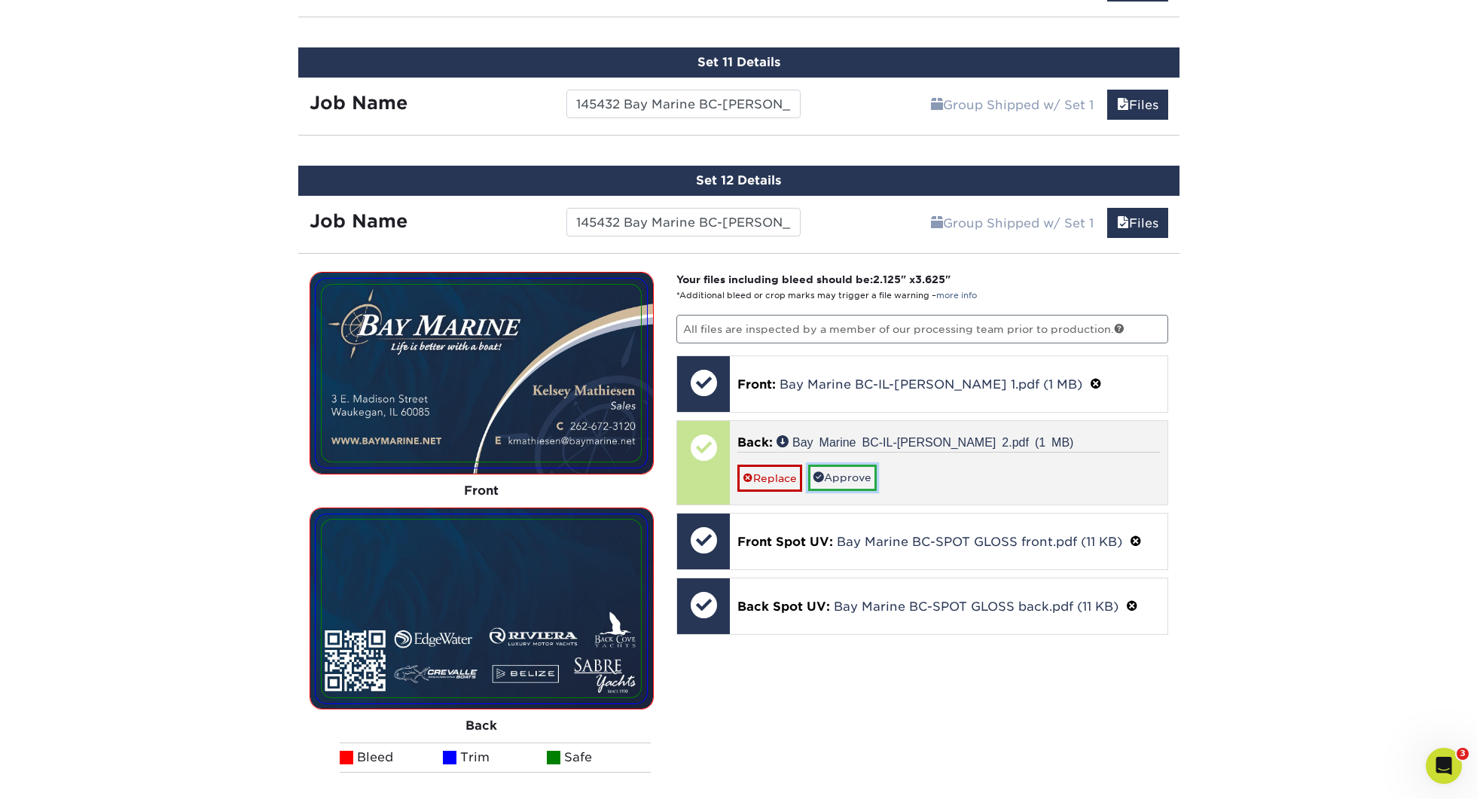
drag, startPoint x: 841, startPoint y: 467, endPoint x: 785, endPoint y: 487, distance: 59.8
click at [841, 467] on link "Approve" at bounding box center [842, 478] width 69 height 26
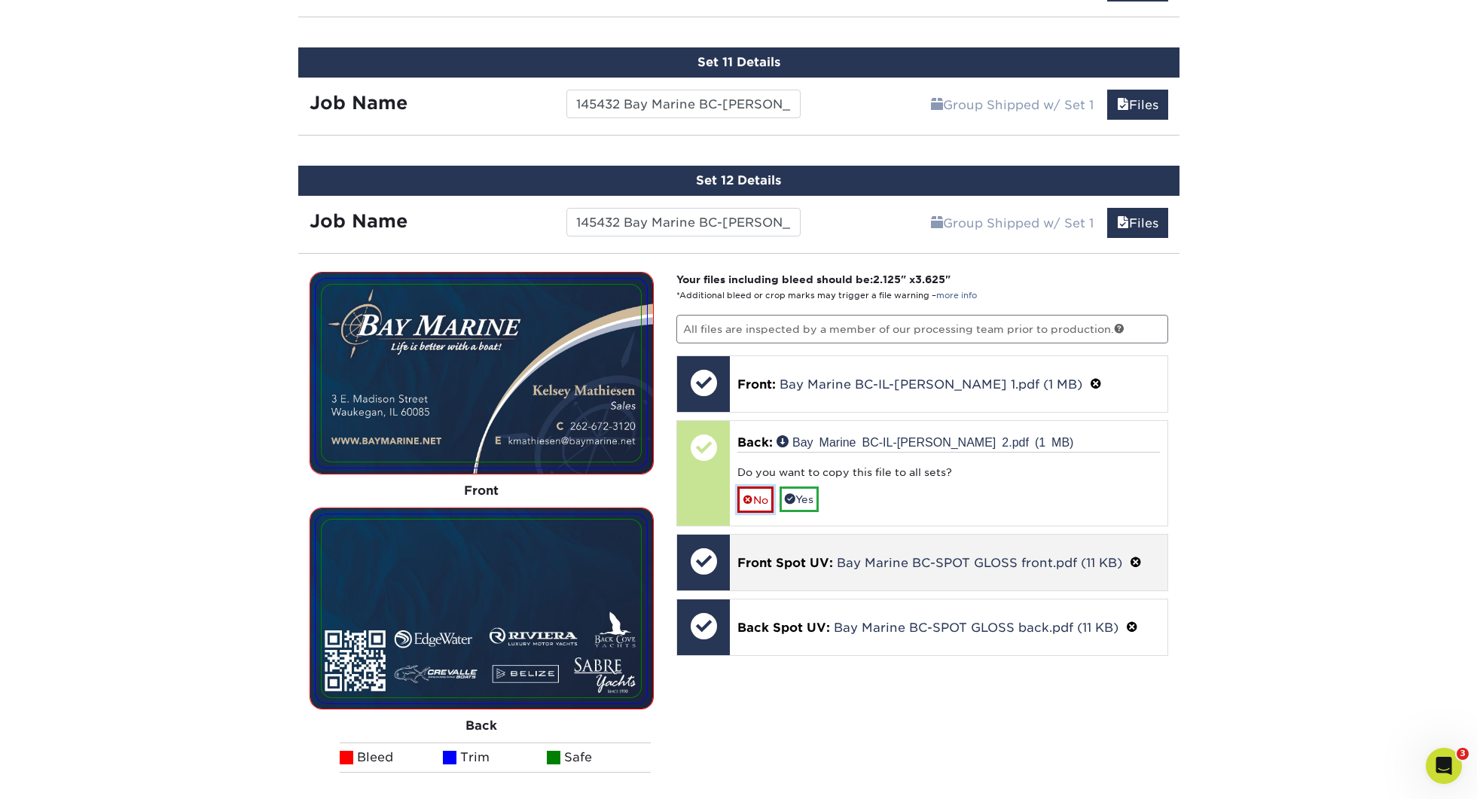
click at [766, 496] on link "No" at bounding box center [755, 500] width 36 height 26
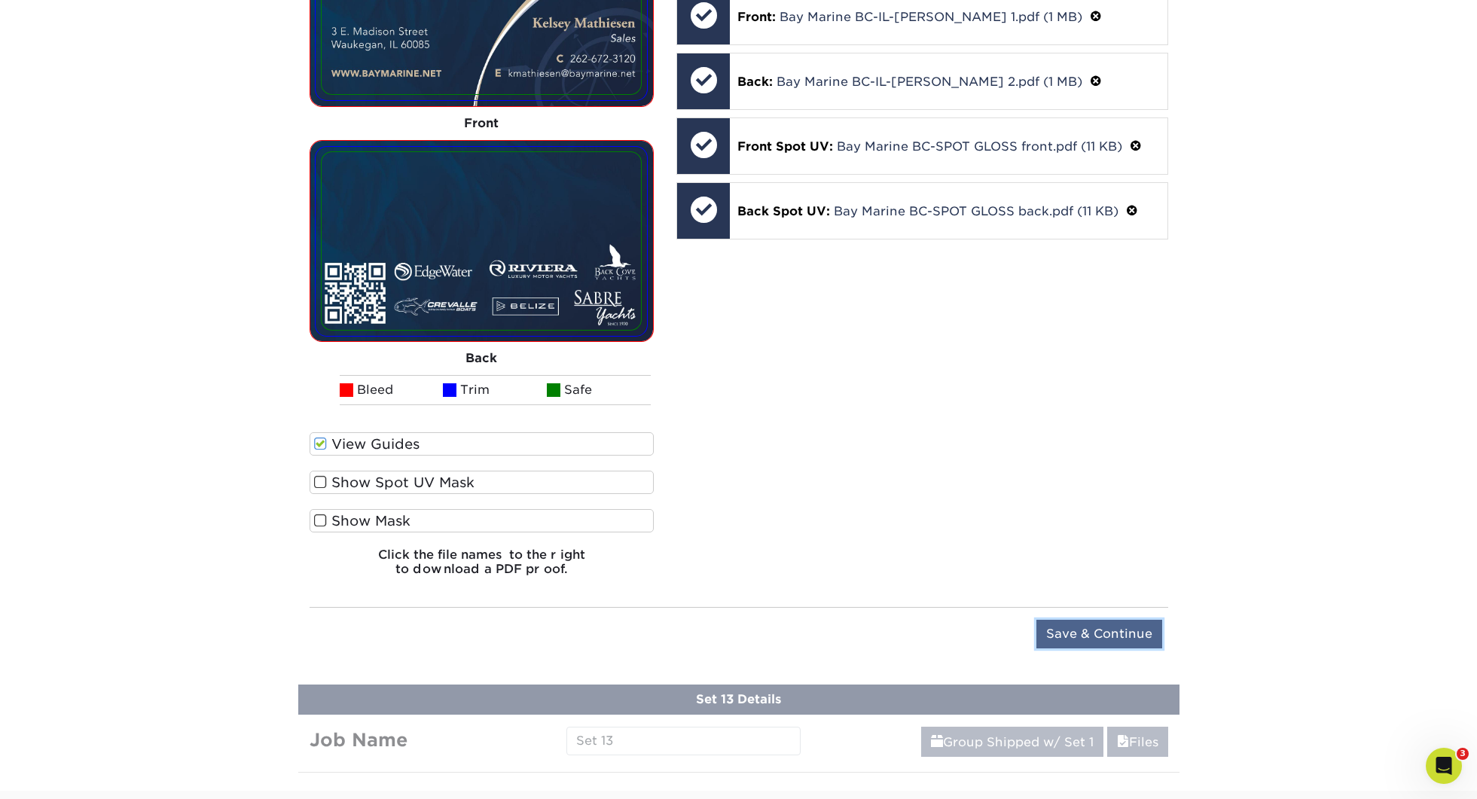
click at [1091, 627] on input "Save & Continue" at bounding box center [1099, 634] width 126 height 29
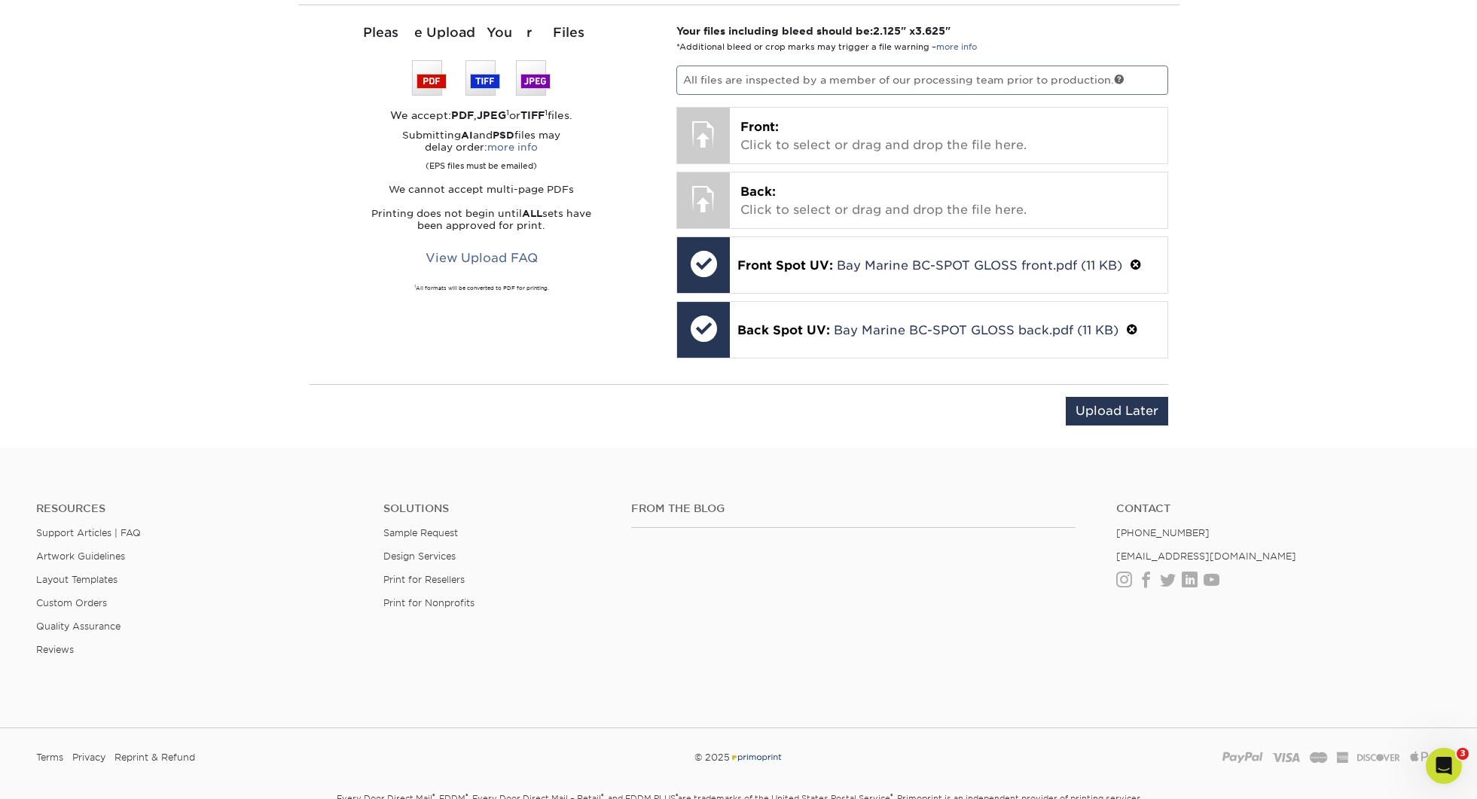
scroll to position [2092, 0]
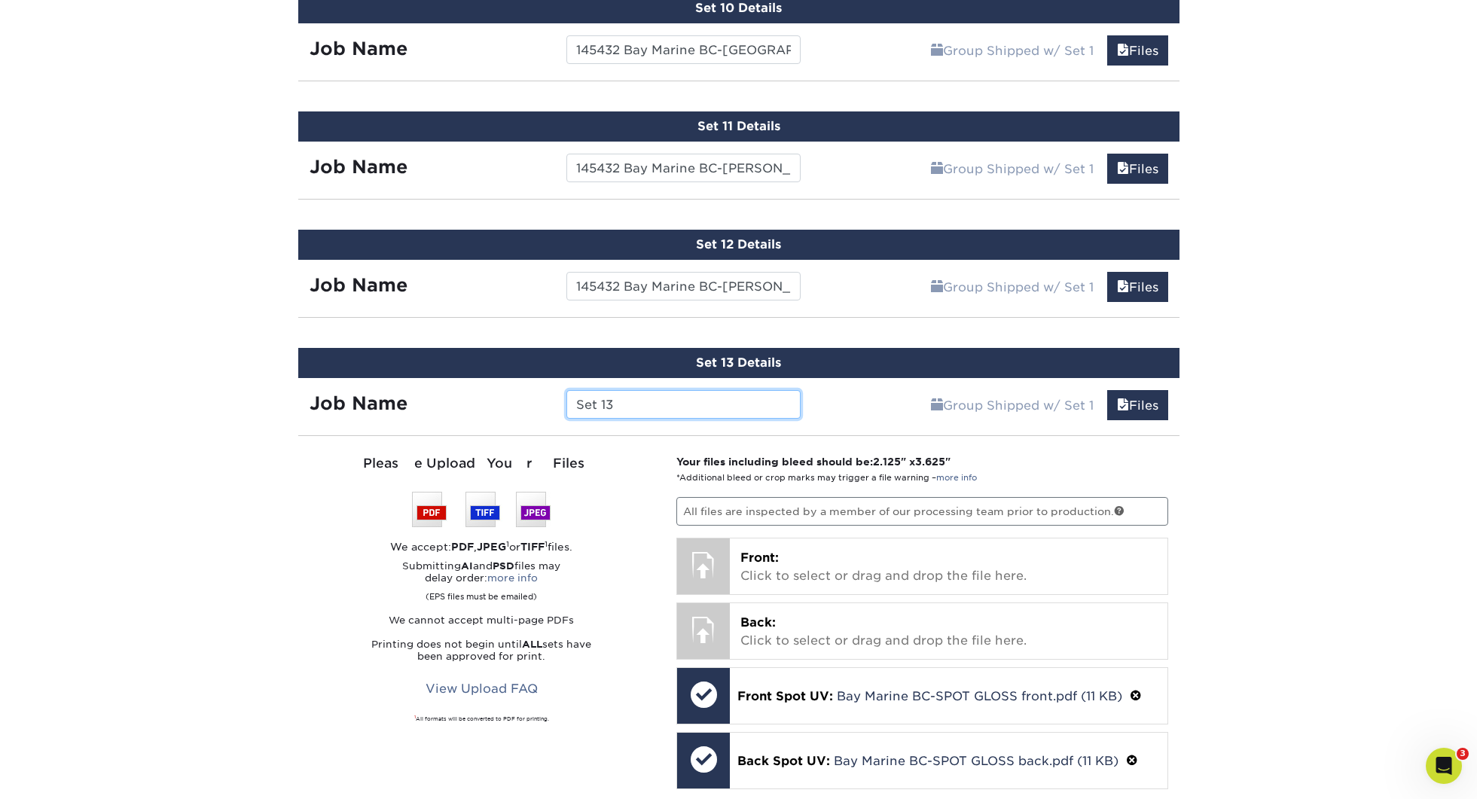
paste input "145432 Bay Marine BC-"
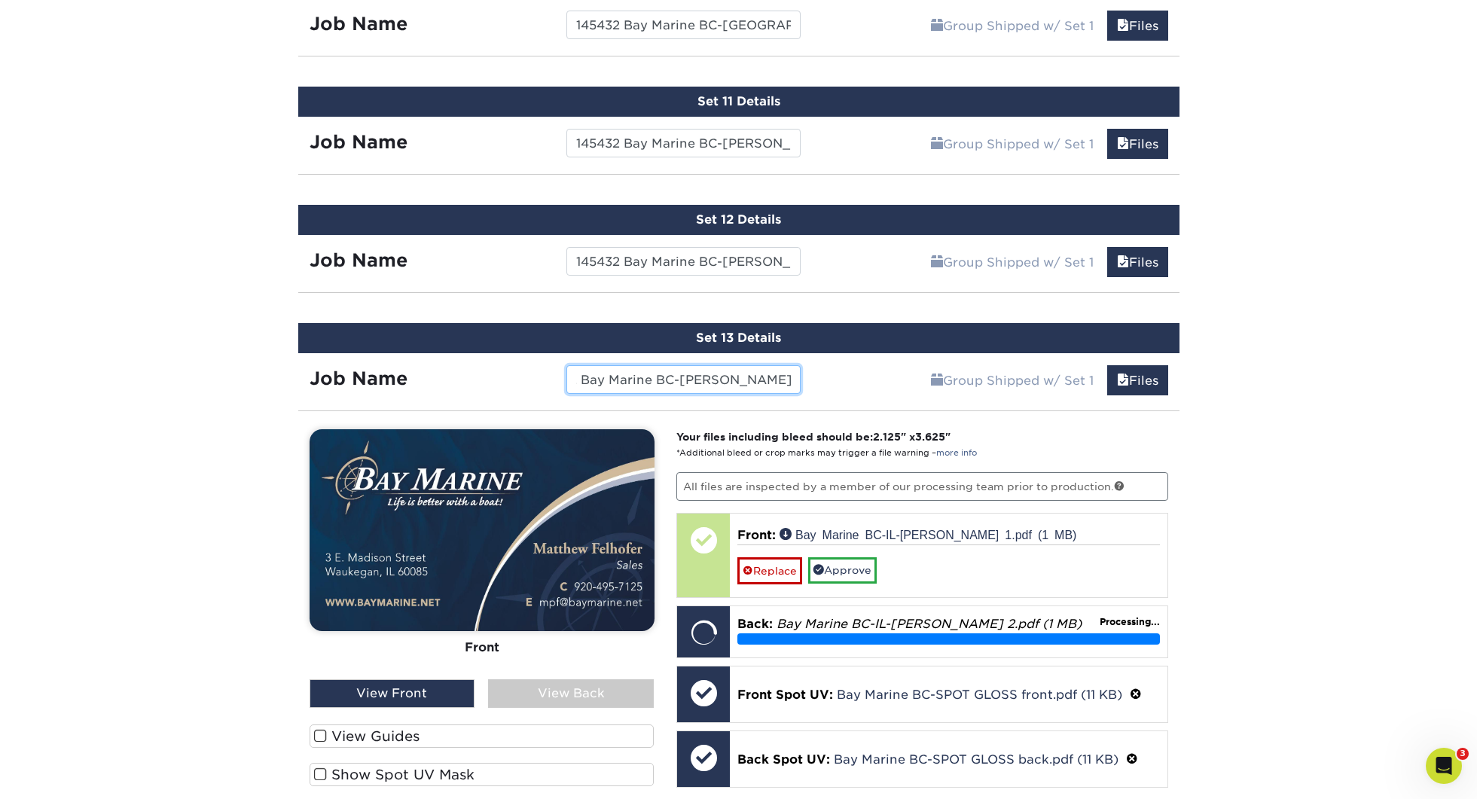
scroll to position [2121, 0]
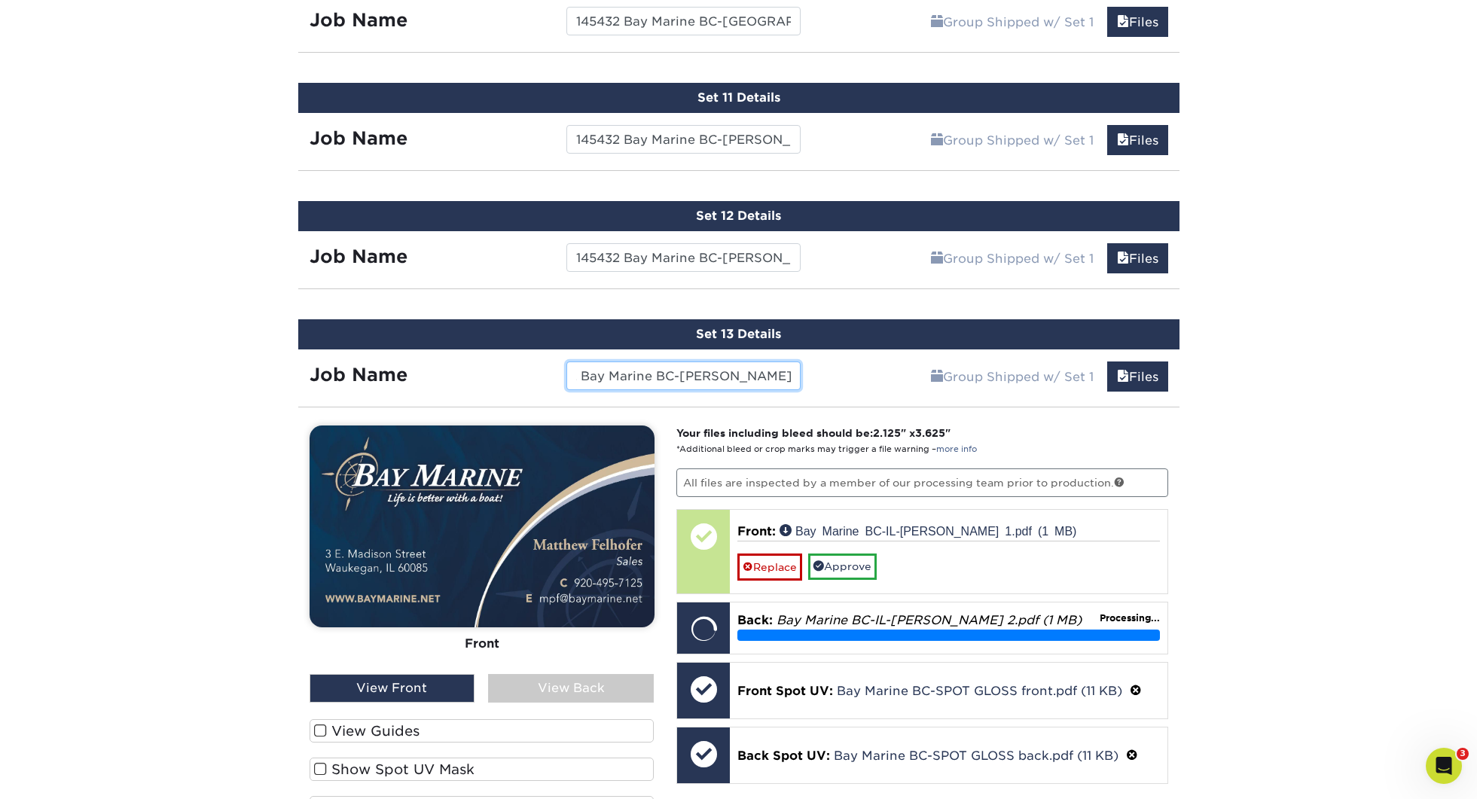
type input "145432 Bay Marine BC-[PERSON_NAME]"
click at [425, 725] on label "View Guides" at bounding box center [482, 730] width 345 height 23
click at [0, 0] on input "View Guides" at bounding box center [0, 0] width 0 height 0
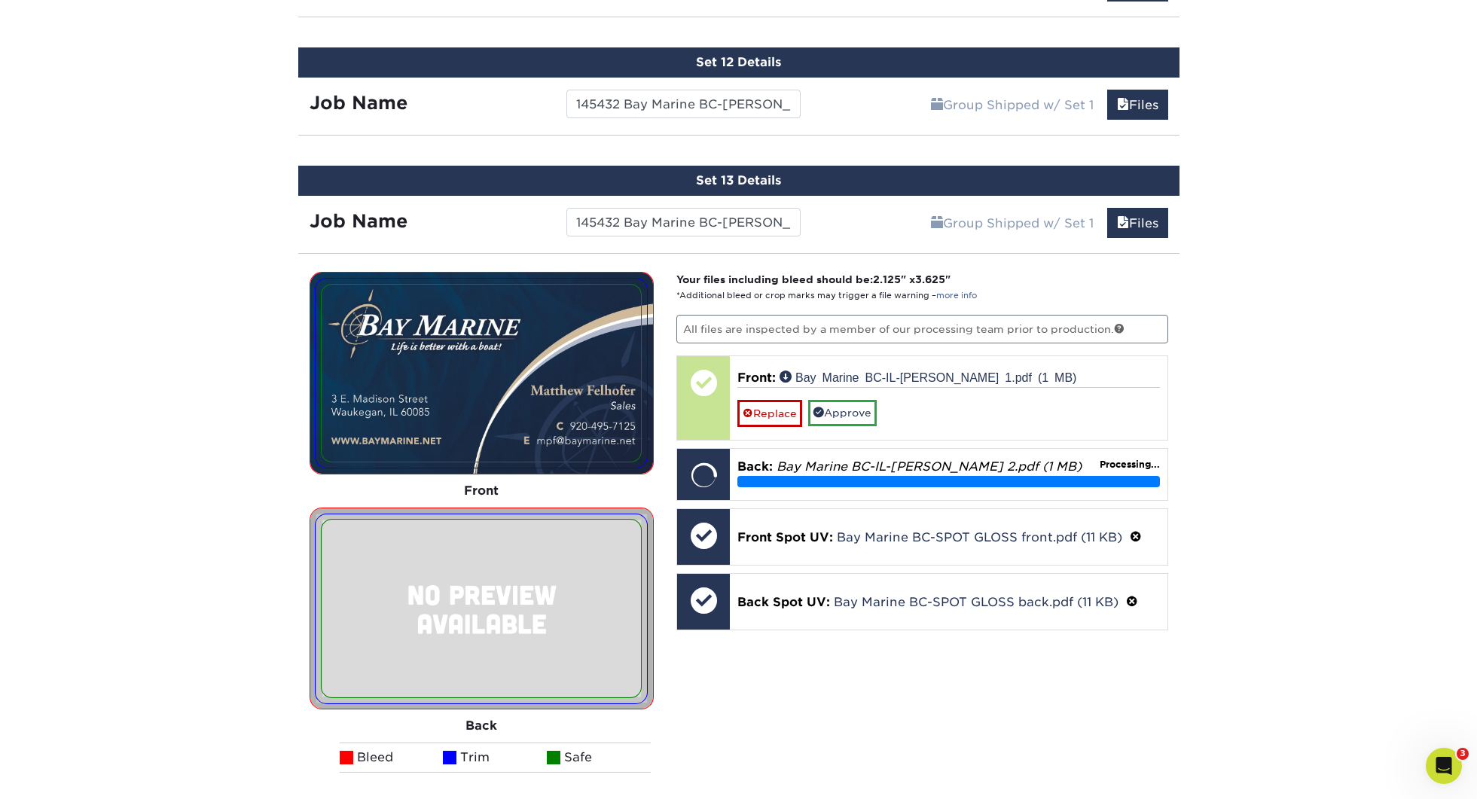
scroll to position [2277, 0]
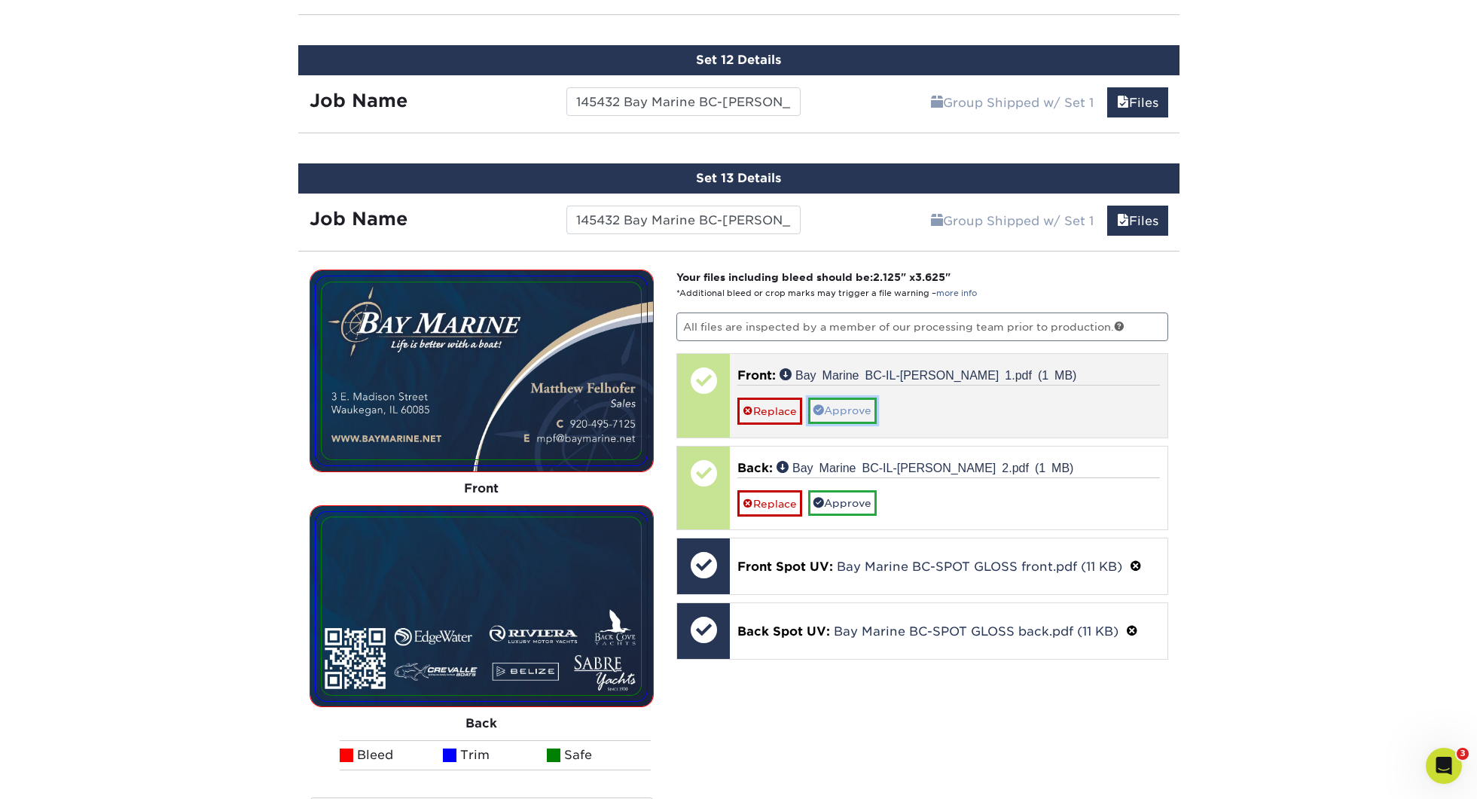
click at [850, 408] on link "Approve" at bounding box center [842, 411] width 69 height 26
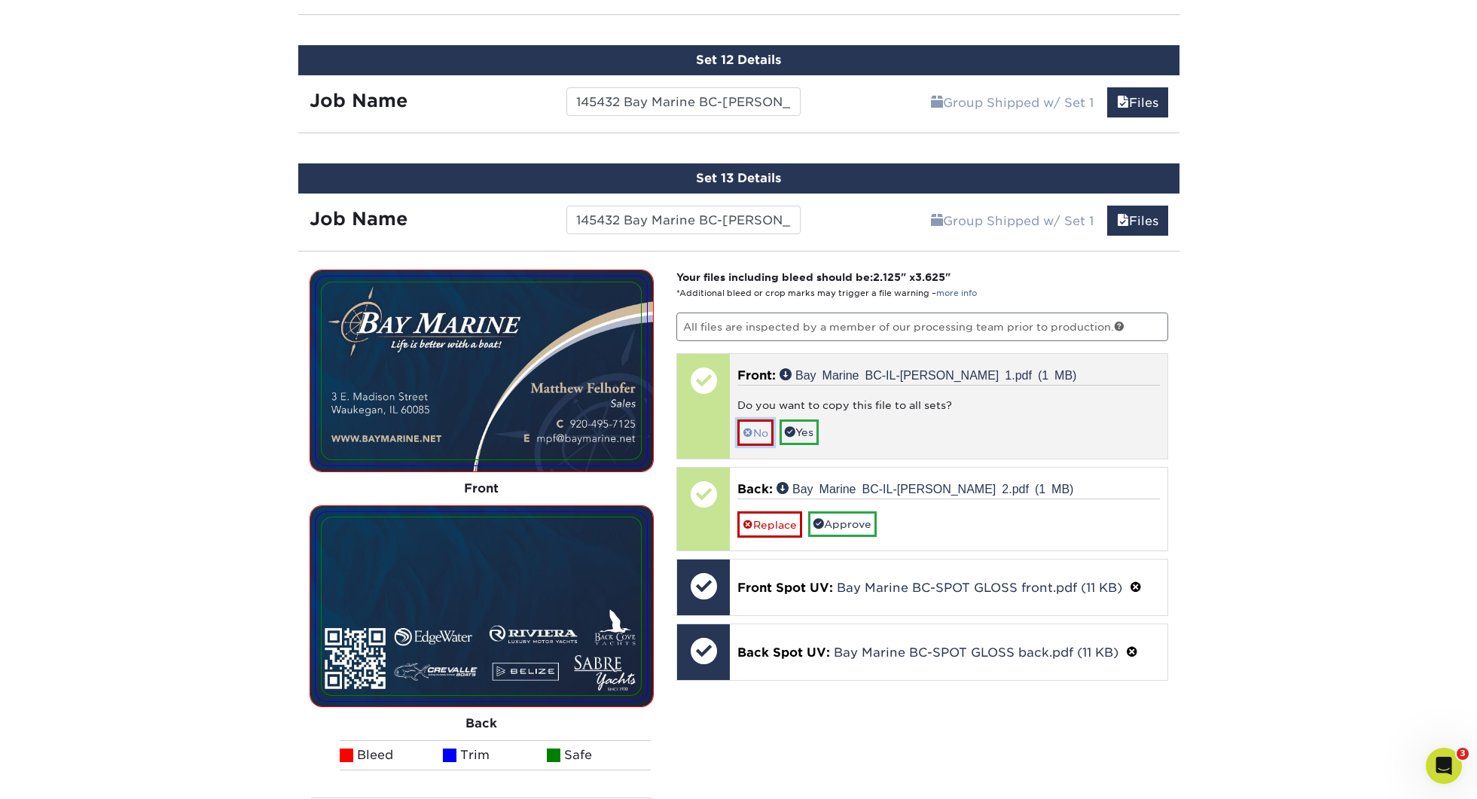
click at [752, 428] on span at bounding box center [748, 433] width 11 height 12
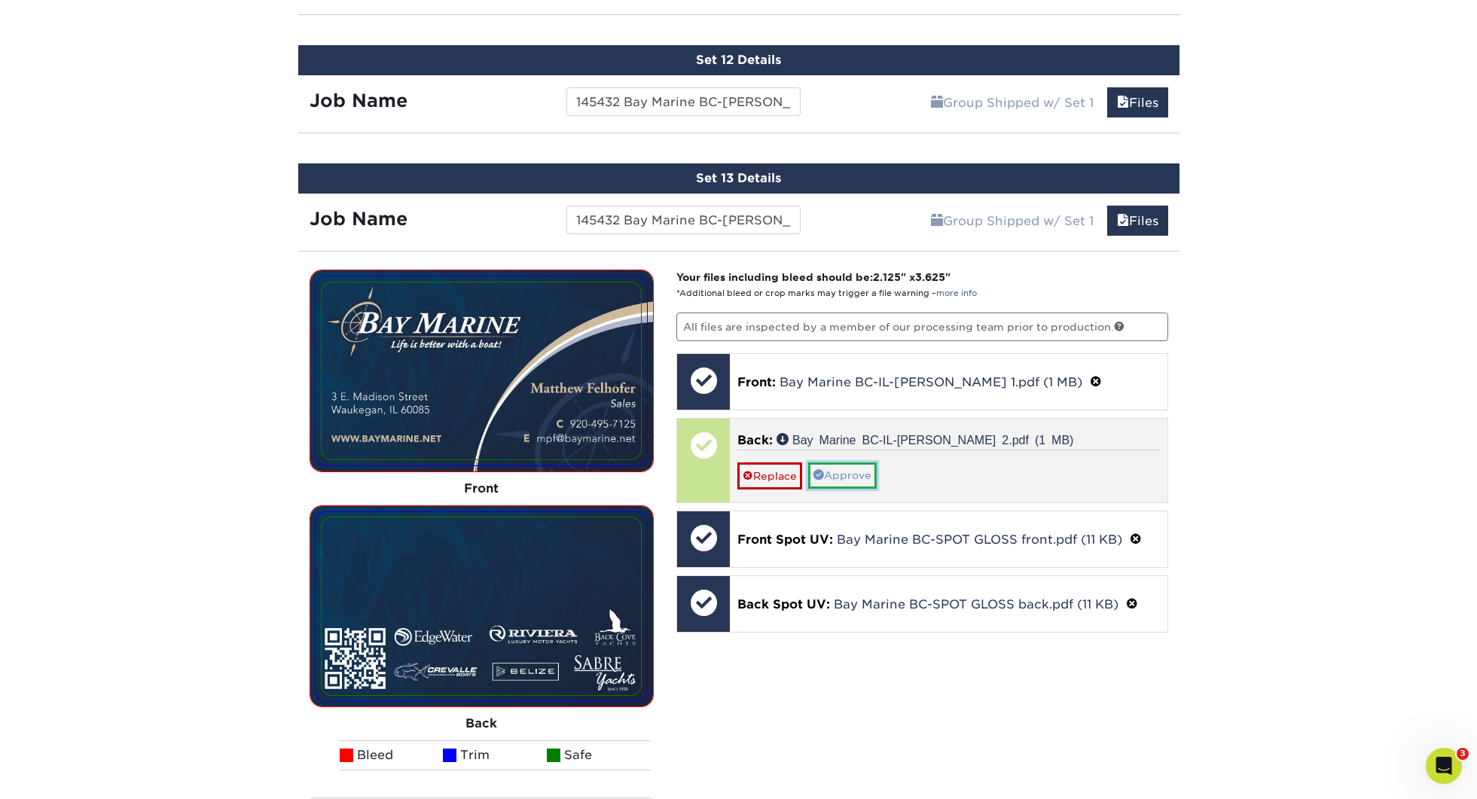
click at [869, 476] on link "Approve" at bounding box center [842, 475] width 69 height 26
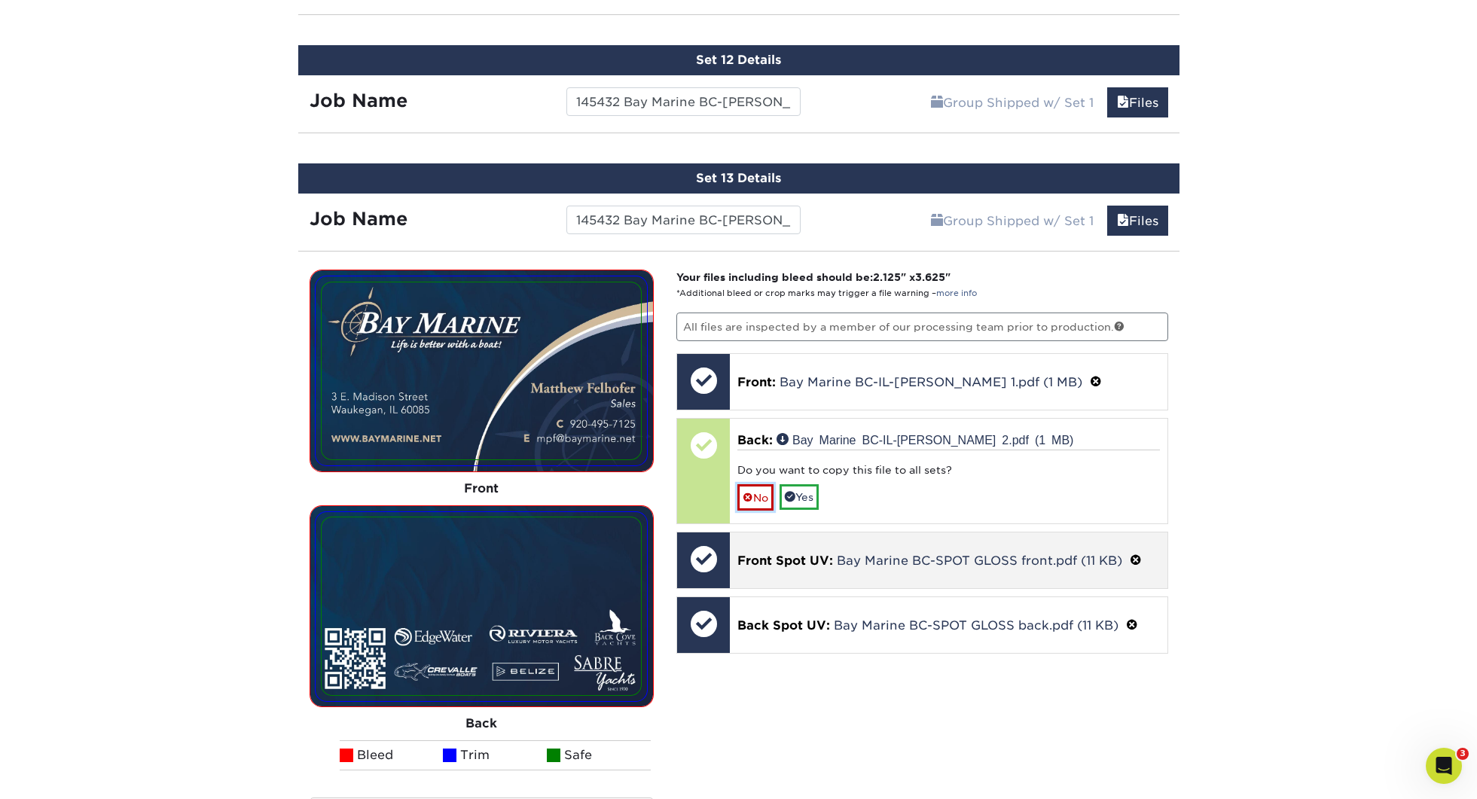
click at [760, 492] on link "No" at bounding box center [755, 497] width 36 height 26
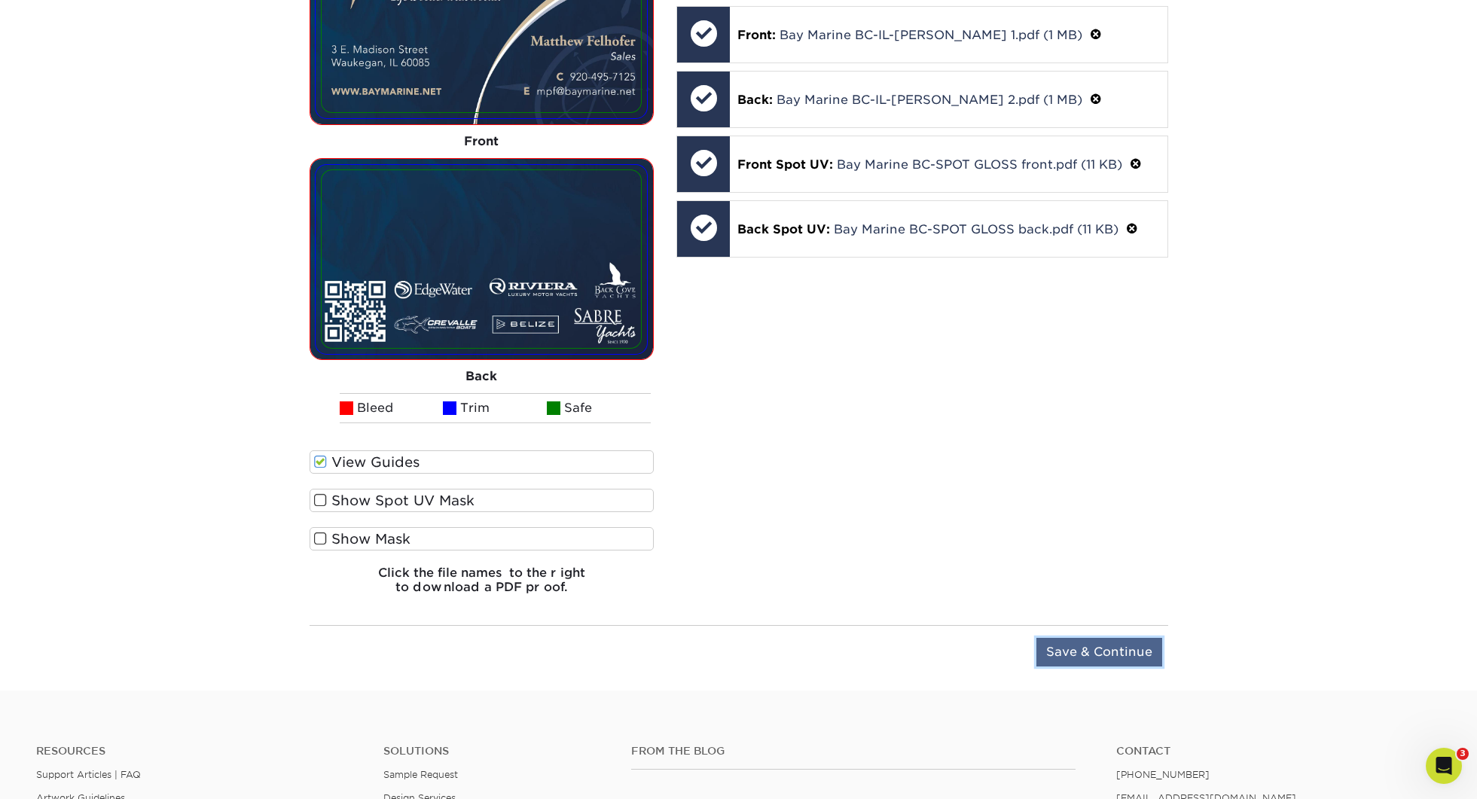
click at [1110, 660] on input "Save & Continue" at bounding box center [1099, 652] width 126 height 29
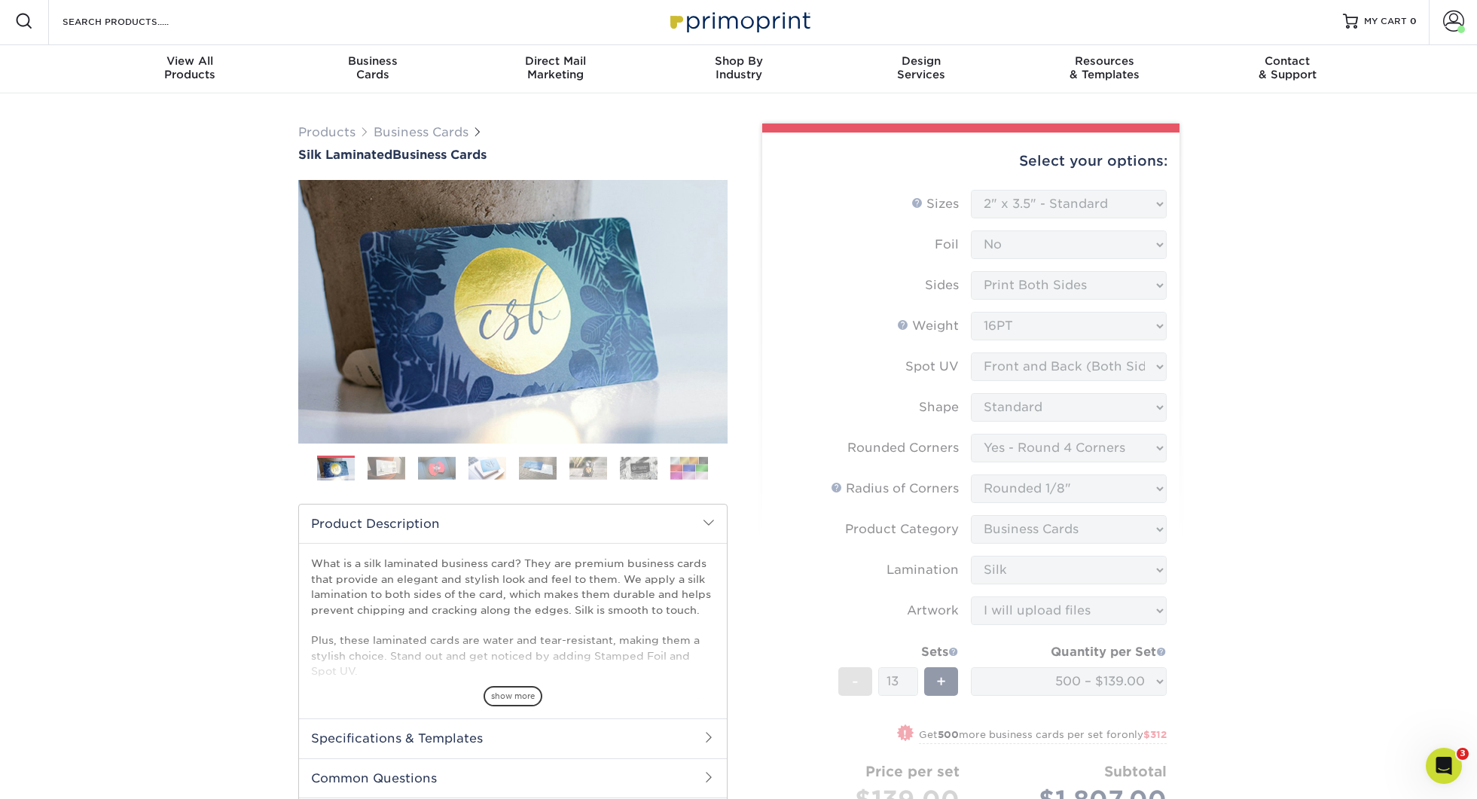
scroll to position [0, 0]
